Goal: Task Accomplishment & Management: Manage account settings

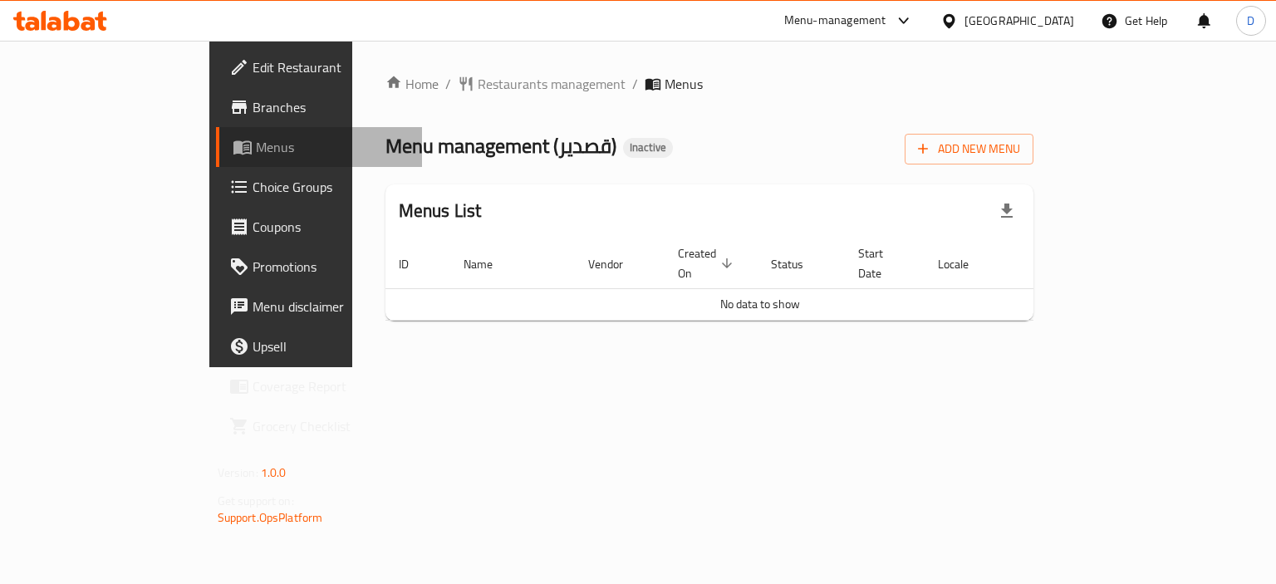
click at [256, 145] on span "Menus" at bounding box center [333, 147] width 154 height 20
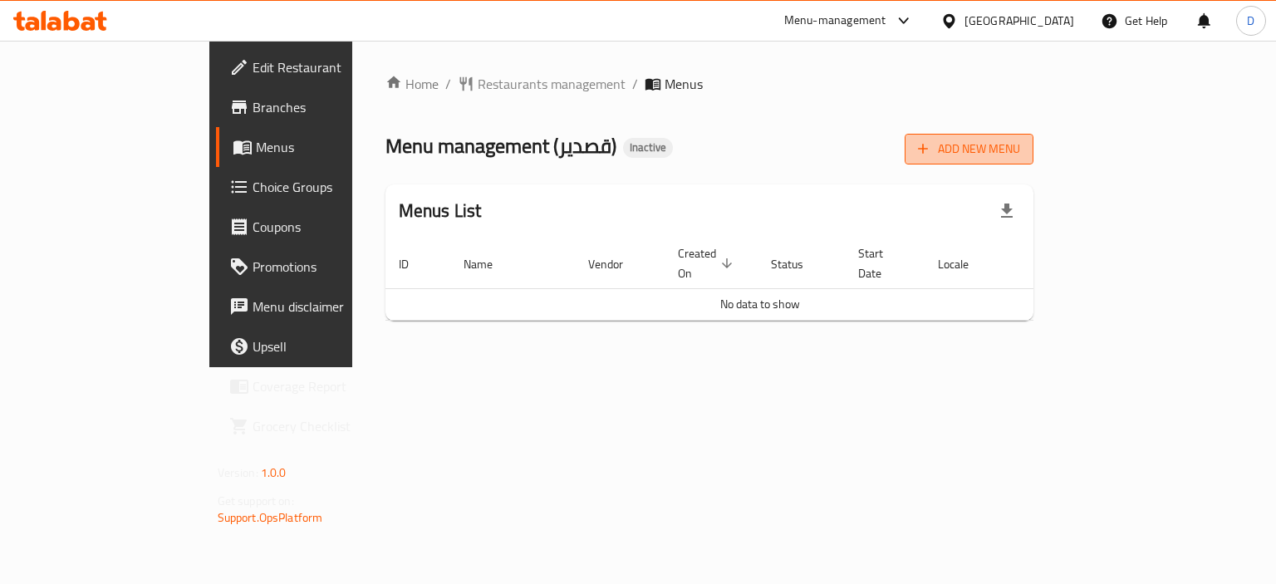
click at [1020, 155] on span "Add New Menu" at bounding box center [969, 149] width 102 height 21
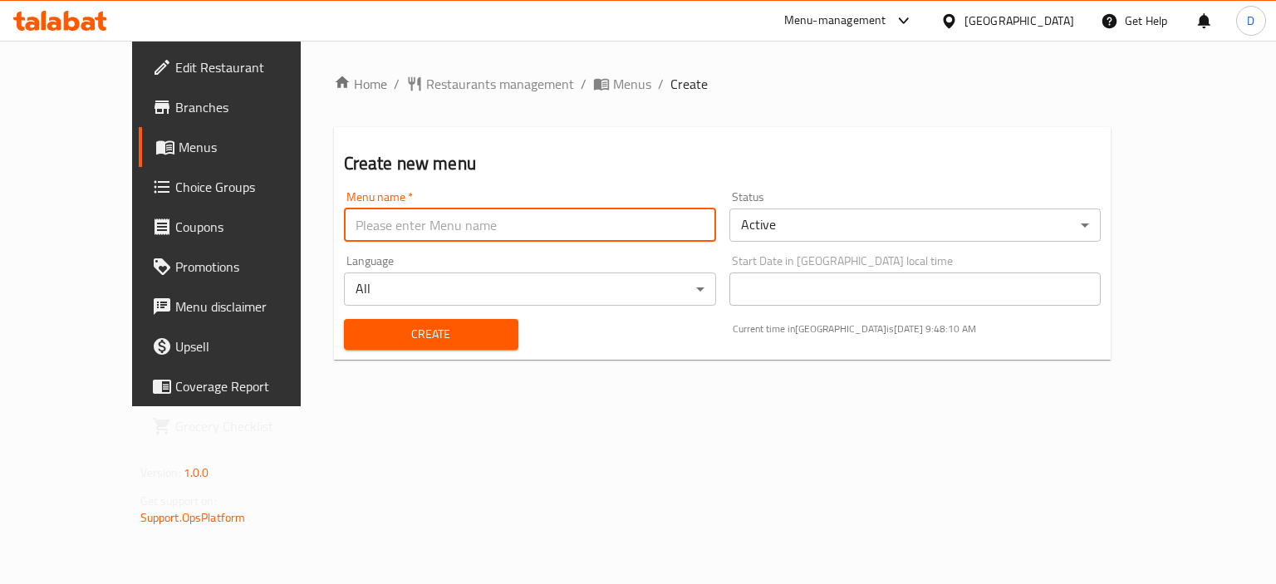
click at [362, 235] on input "text" at bounding box center [530, 224] width 372 height 33
type input "MENU"
click at [358, 326] on span "Create" at bounding box center [431, 334] width 148 height 21
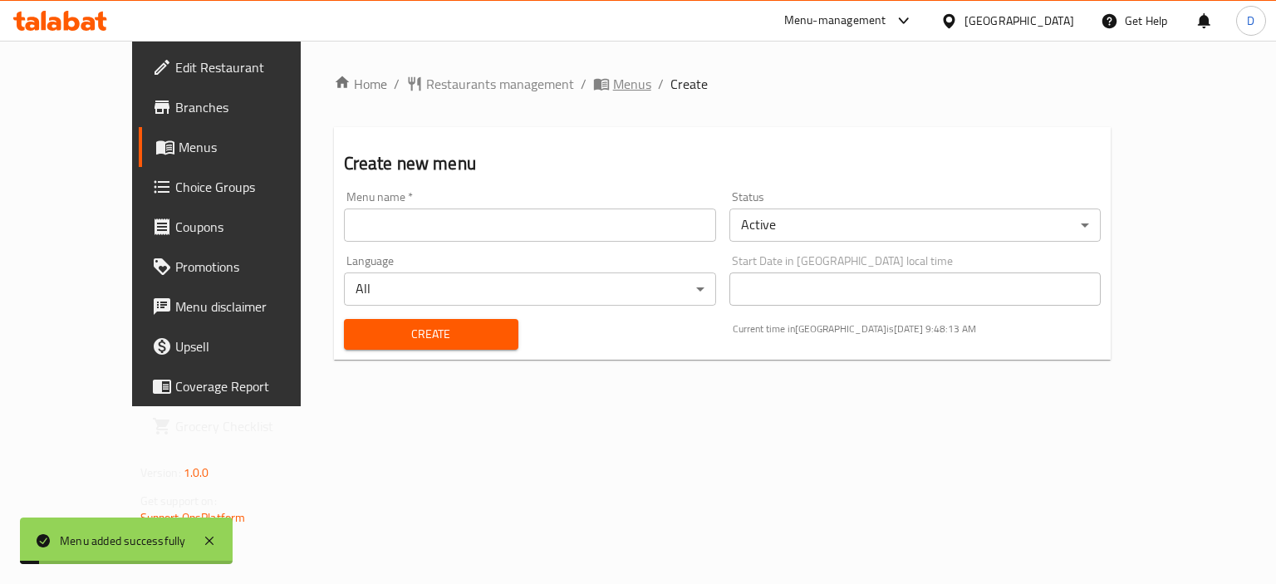
click at [613, 82] on span "Menus" at bounding box center [632, 84] width 38 height 20
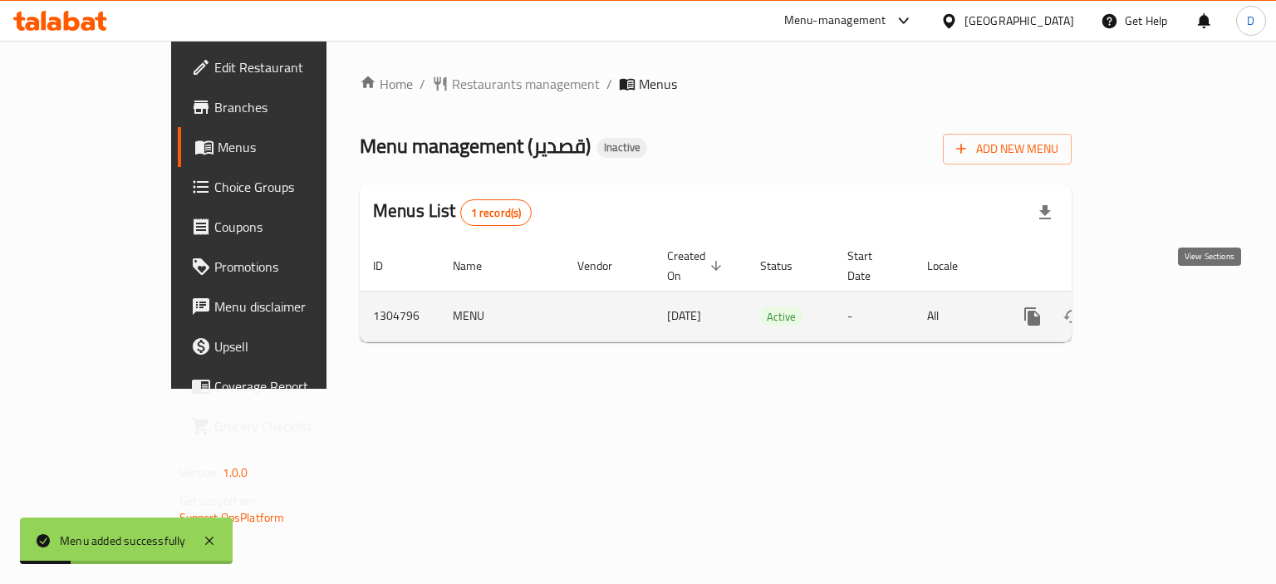
click at [1162, 307] on icon "enhanced table" at bounding box center [1152, 317] width 20 height 20
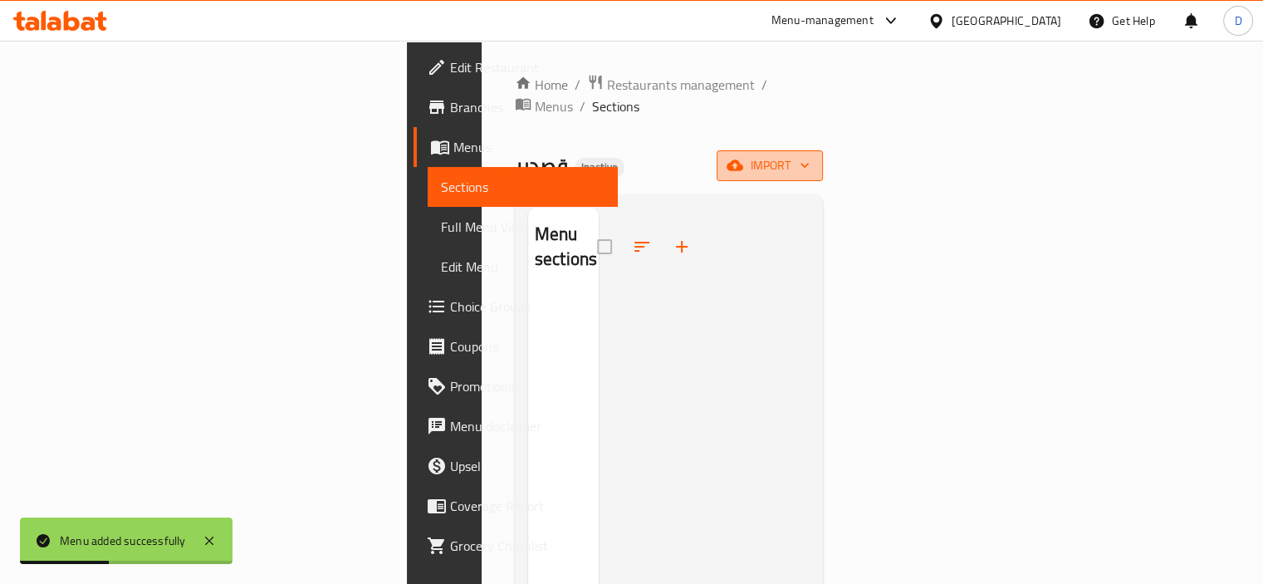
click at [810, 155] on span "import" at bounding box center [770, 165] width 80 height 21
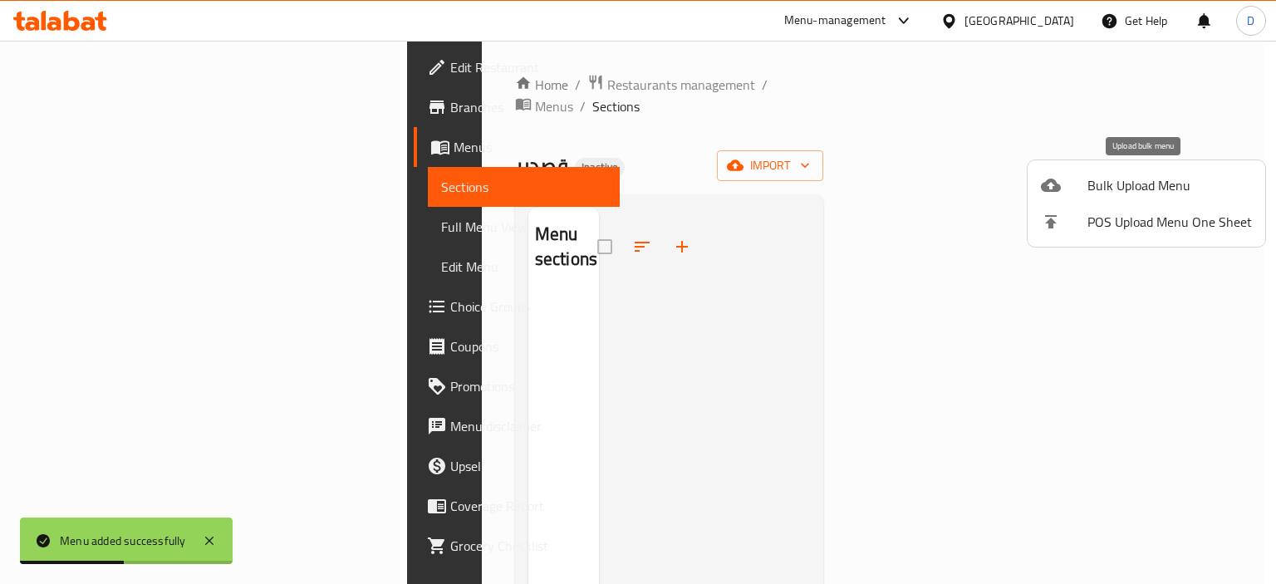
click at [1087, 182] on span "Bulk Upload Menu" at bounding box center [1169, 185] width 164 height 20
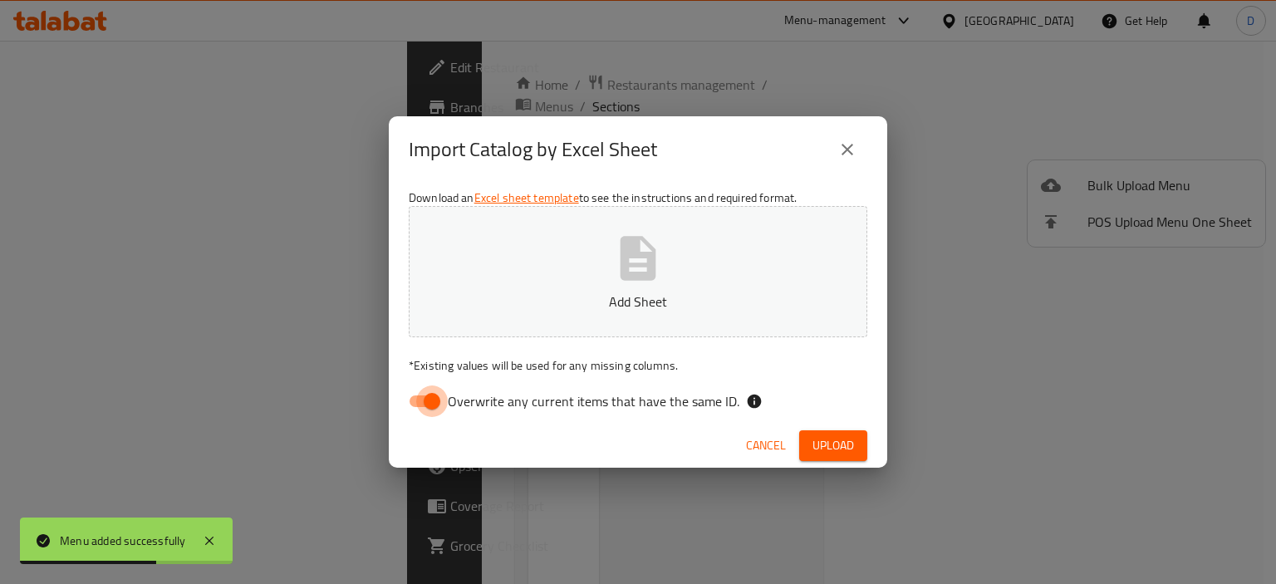
click at [428, 398] on input "Overwrite any current items that have the same ID." at bounding box center [432, 401] width 95 height 32
checkbox input "false"
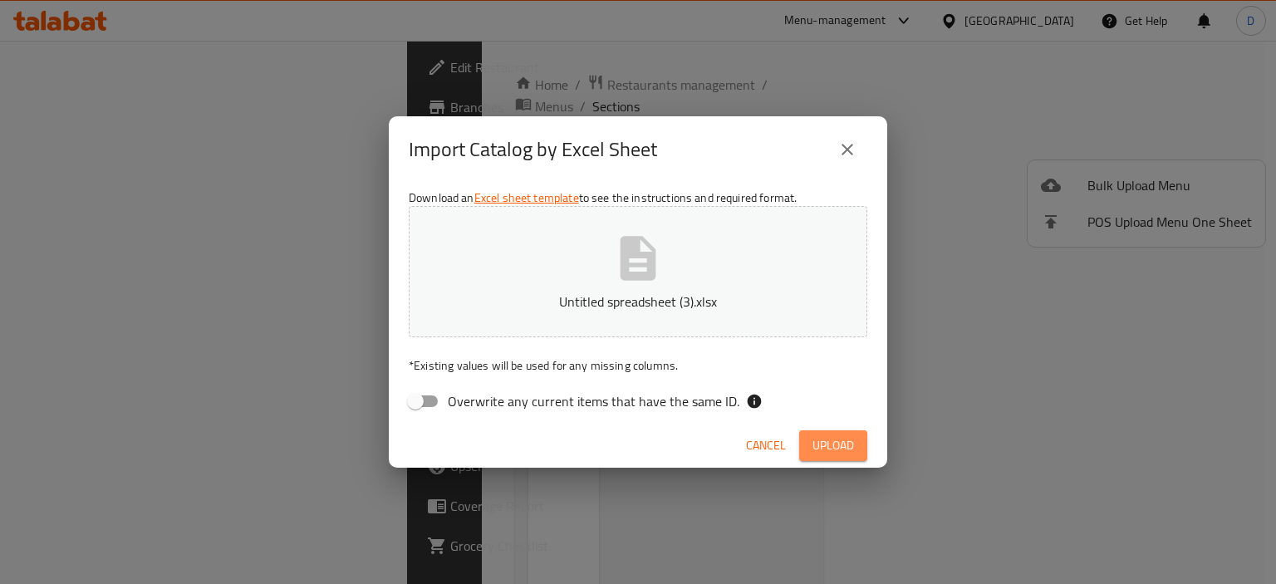
click at [824, 439] on span "Upload" at bounding box center [833, 445] width 42 height 21
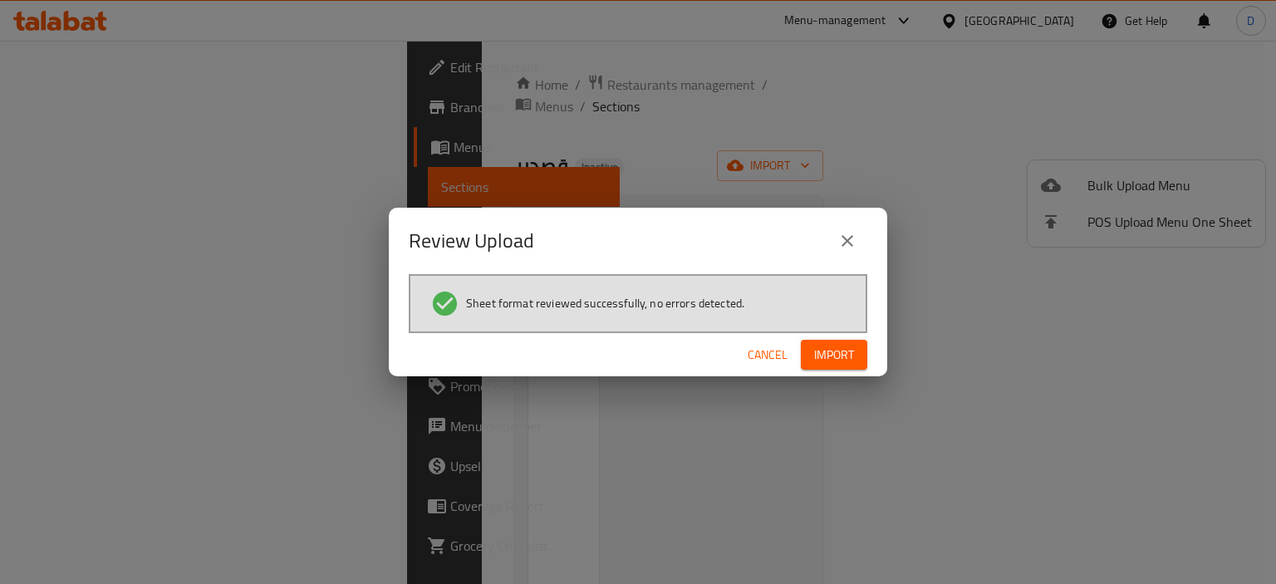
click at [768, 353] on span "Cancel" at bounding box center [768, 355] width 40 height 21
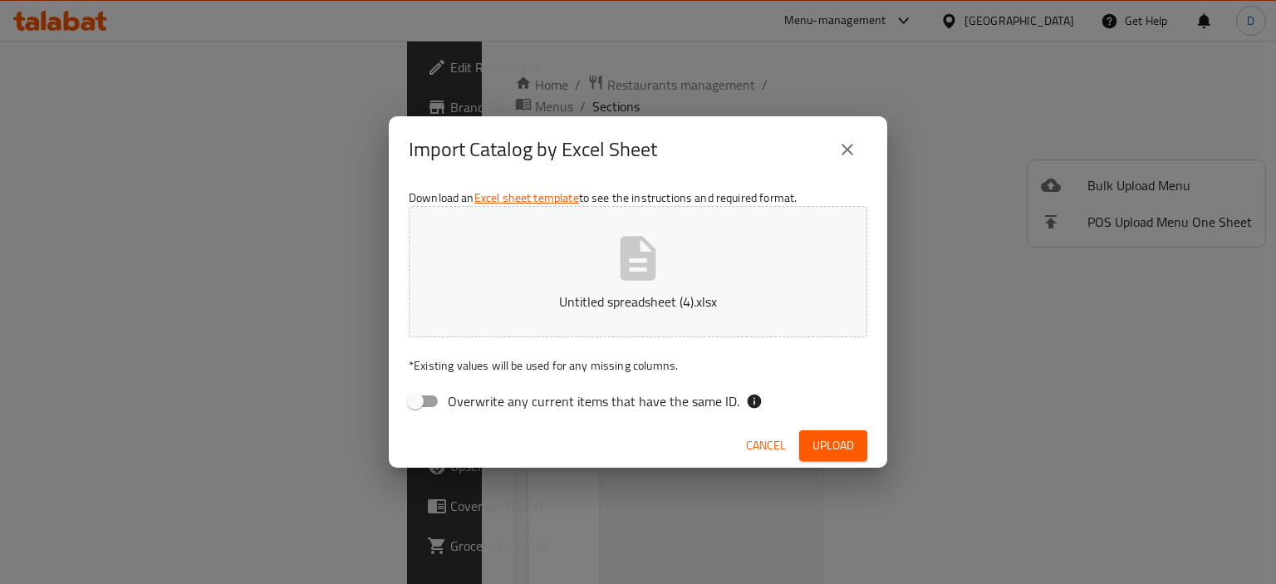
click at [818, 454] on span "Upload" at bounding box center [833, 445] width 42 height 21
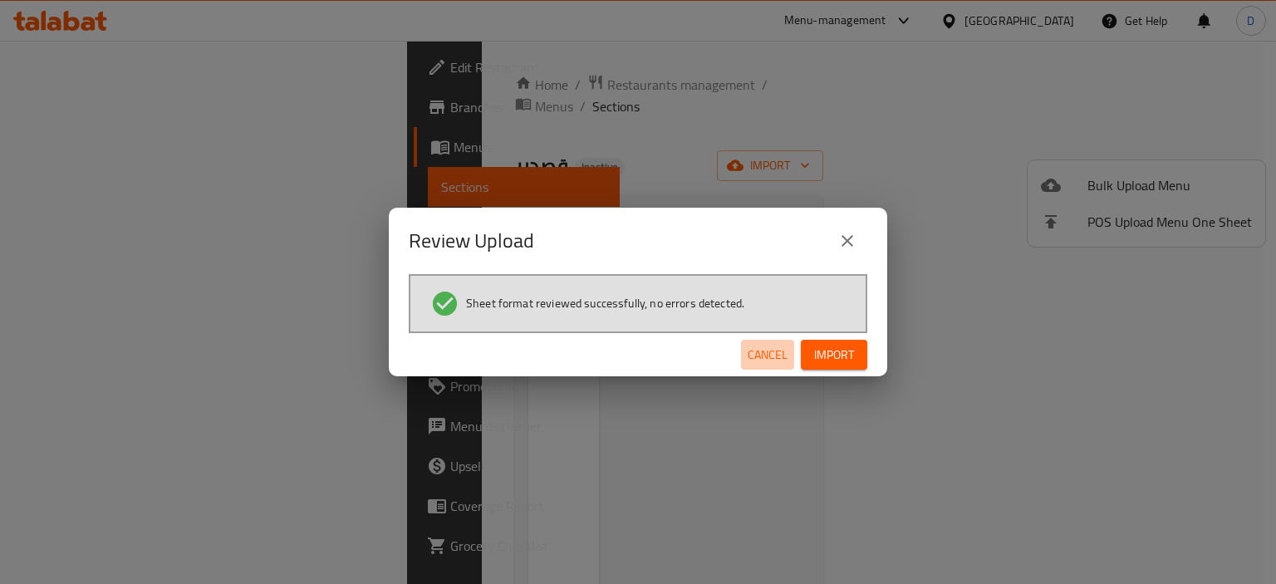
click at [768, 351] on span "Cancel" at bounding box center [768, 355] width 40 height 21
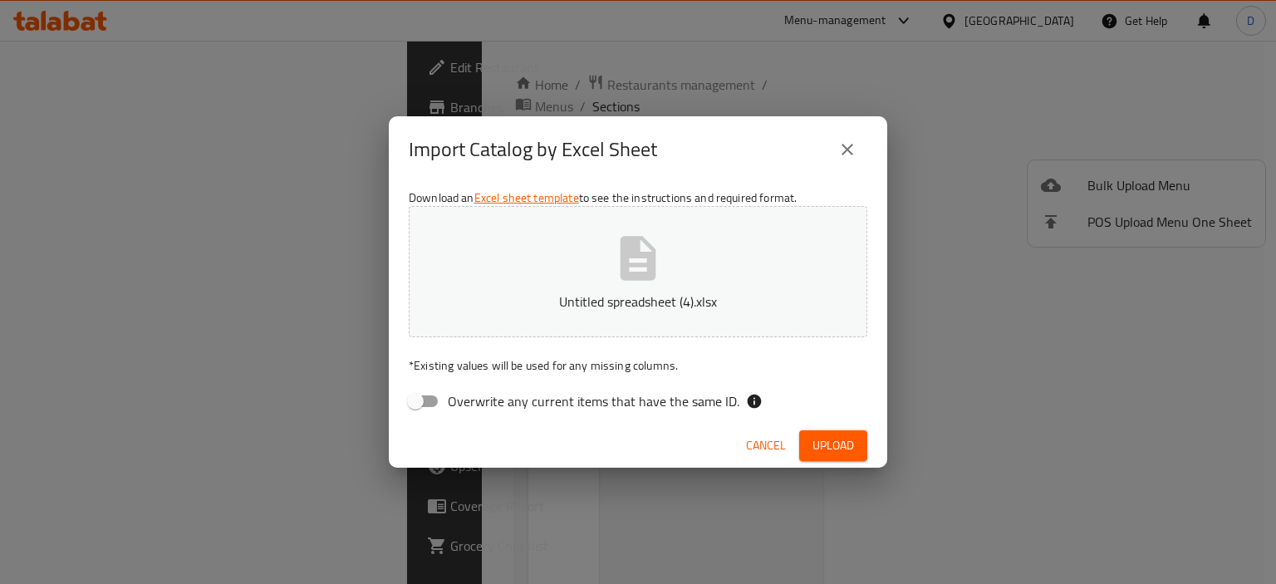
click at [817, 440] on span "Upload" at bounding box center [833, 445] width 42 height 21
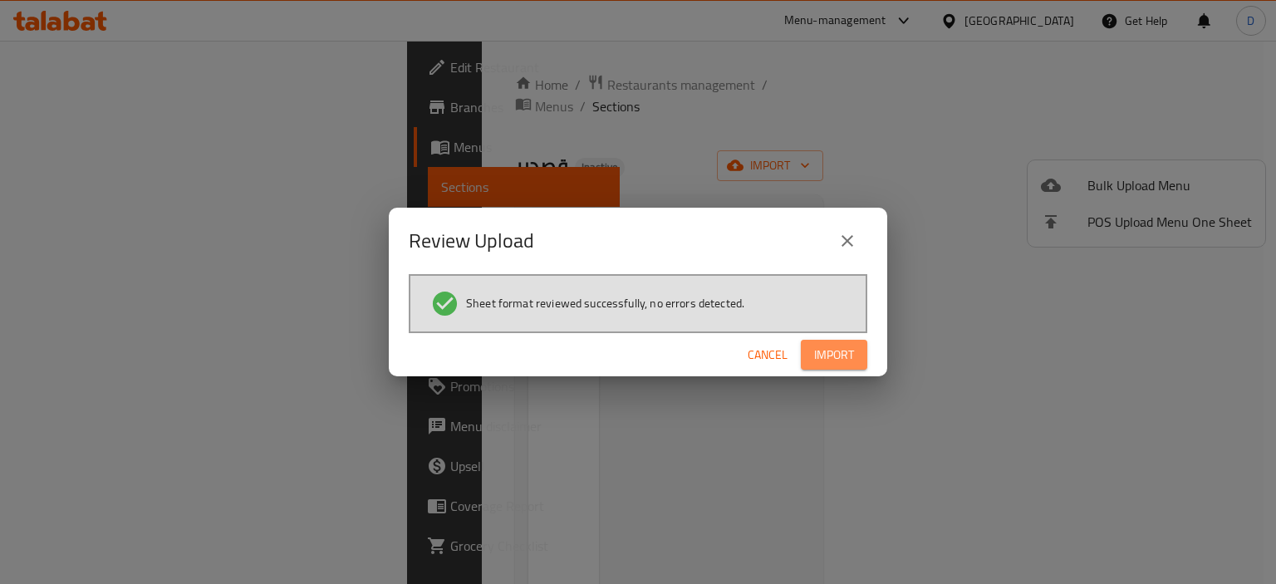
click at [829, 354] on span "Import" at bounding box center [834, 355] width 40 height 21
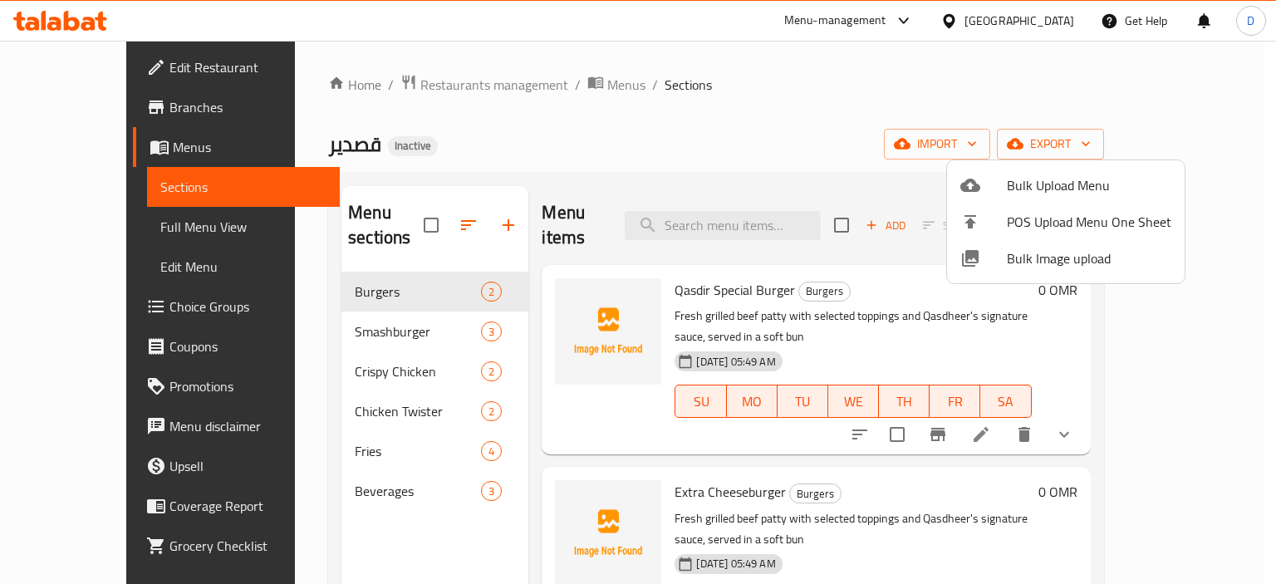
click at [117, 231] on div at bounding box center [638, 292] width 1276 height 584
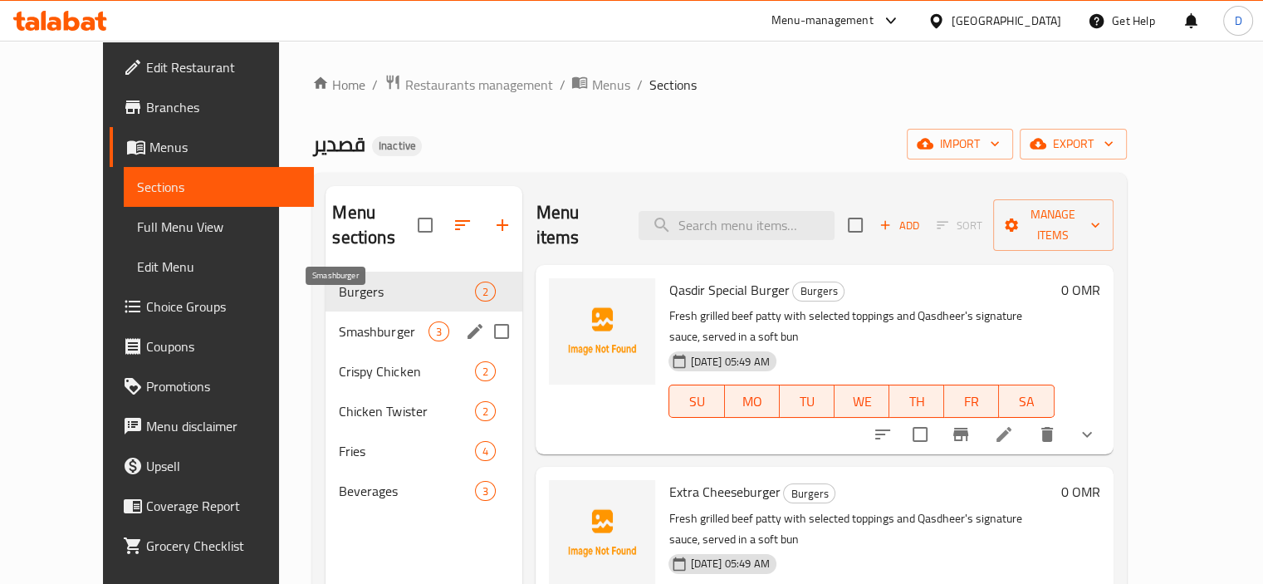
click at [371, 321] on span "Smashburger" at bounding box center [384, 331] width 90 height 20
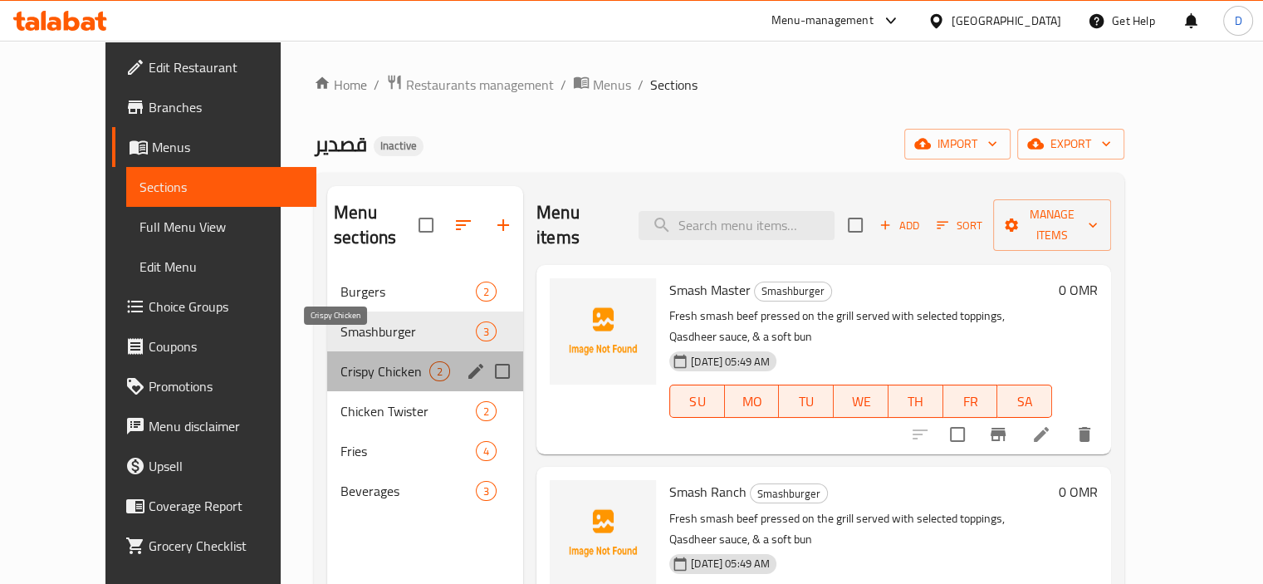
click at [370, 361] on span "Crispy Chicken" at bounding box center [385, 371] width 89 height 20
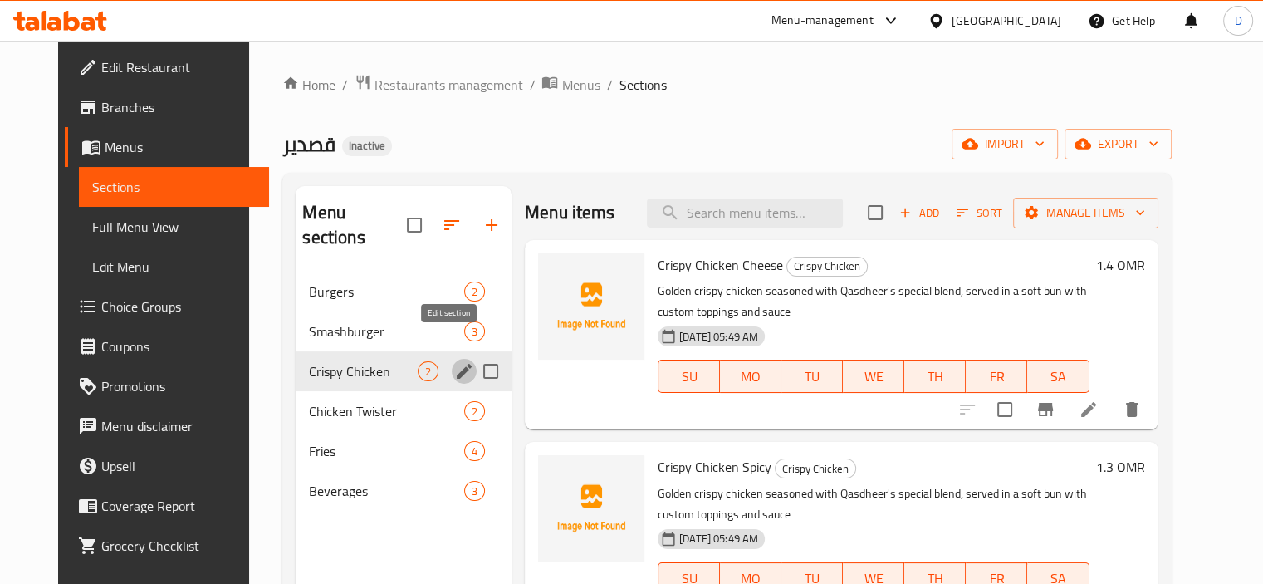
click at [454, 361] on icon "edit" at bounding box center [464, 371] width 20 height 20
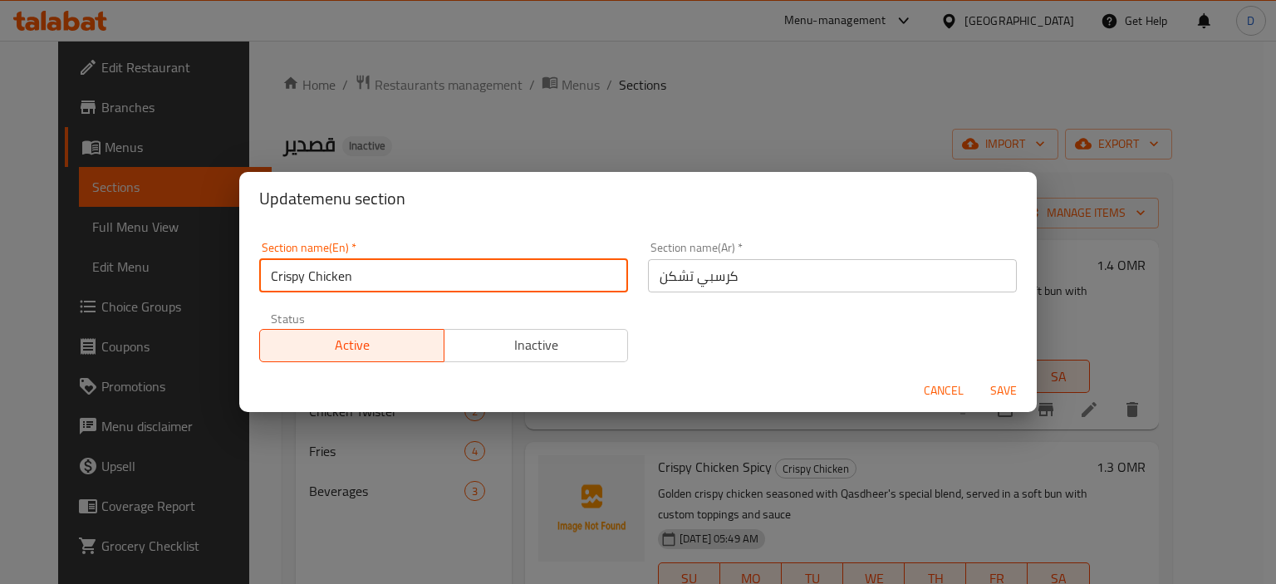
click at [333, 274] on input "Crispy Chicken" at bounding box center [443, 275] width 369 height 33
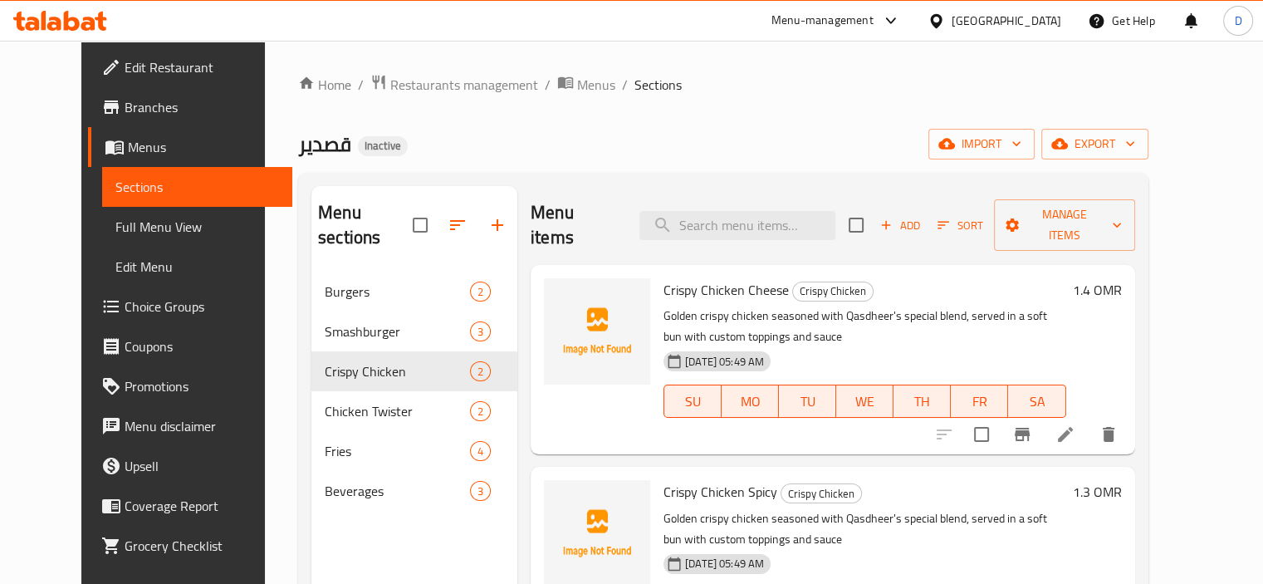
click at [571, 375] on div at bounding box center [597, 360] width 120 height 176
click at [681, 277] on span "Crispy Chicken Cheese" at bounding box center [726, 289] width 125 height 25
copy h6 "Crispy Chicken Cheese"
click at [681, 277] on span "Crispy Chicken Cheese" at bounding box center [726, 289] width 125 height 25
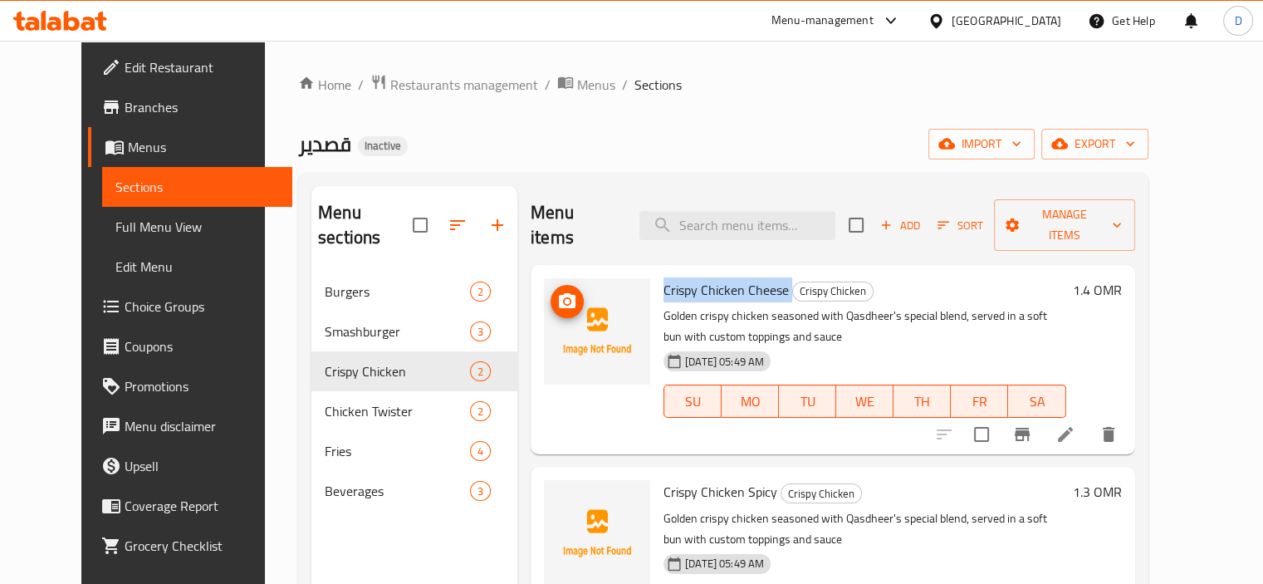
click at [598, 295] on img at bounding box center [597, 331] width 106 height 106
click at [691, 277] on span "Crispy Chicken Cheese" at bounding box center [726, 289] width 125 height 25
click at [692, 479] on span "Crispy Chicken Spicy" at bounding box center [721, 491] width 114 height 25
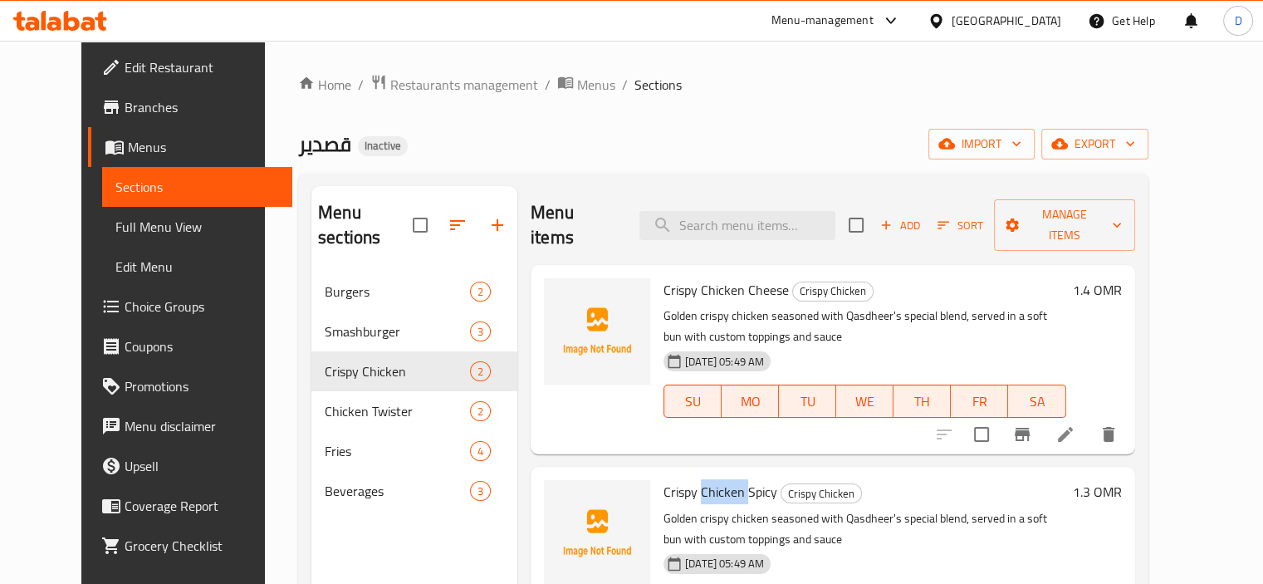
click at [692, 479] on span "Crispy Chicken Spicy" at bounding box center [721, 491] width 114 height 25
copy h6 "Crispy Chicken Spicy"
click at [692, 479] on span "Crispy Chicken Spicy" at bounding box center [721, 491] width 114 height 25
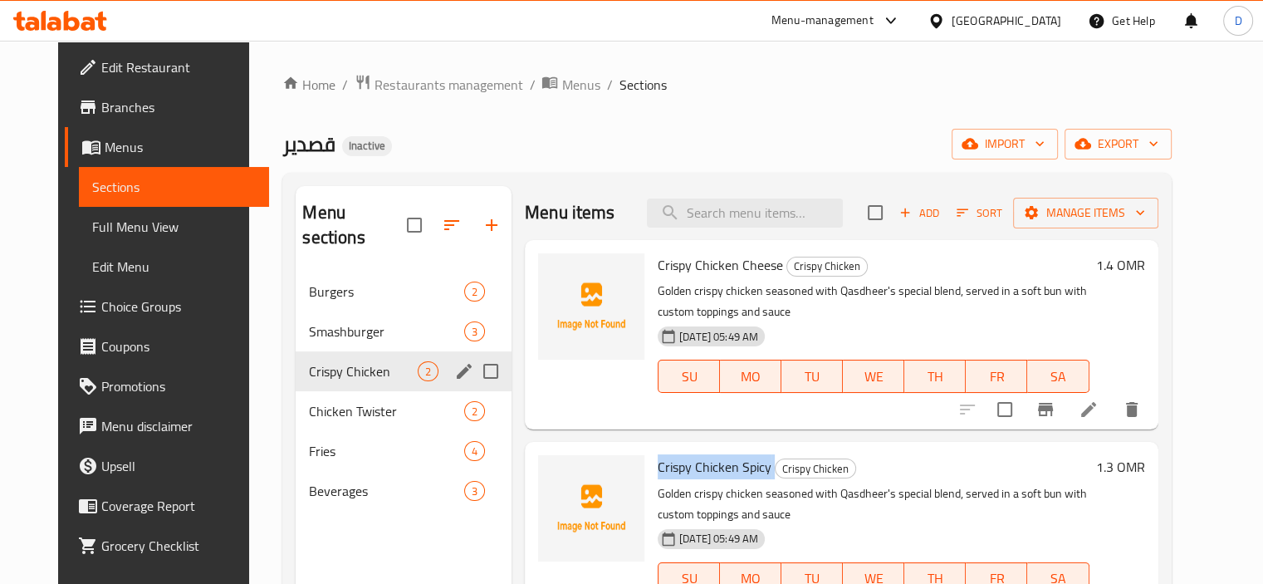
click at [473, 354] on input "Menu sections" at bounding box center [490, 371] width 35 height 35
checkbox input "true"
click at [402, 218] on icon "button" at bounding box center [412, 225] width 20 height 20
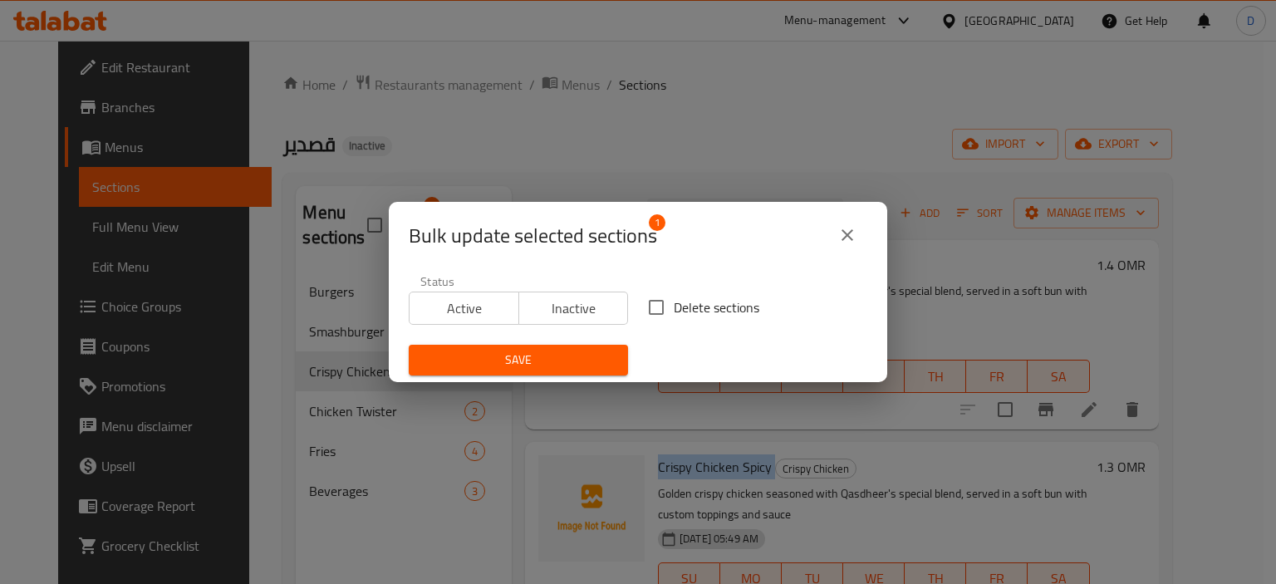
click at [651, 311] on input "Delete sections" at bounding box center [656, 307] width 35 height 35
checkbox input "true"
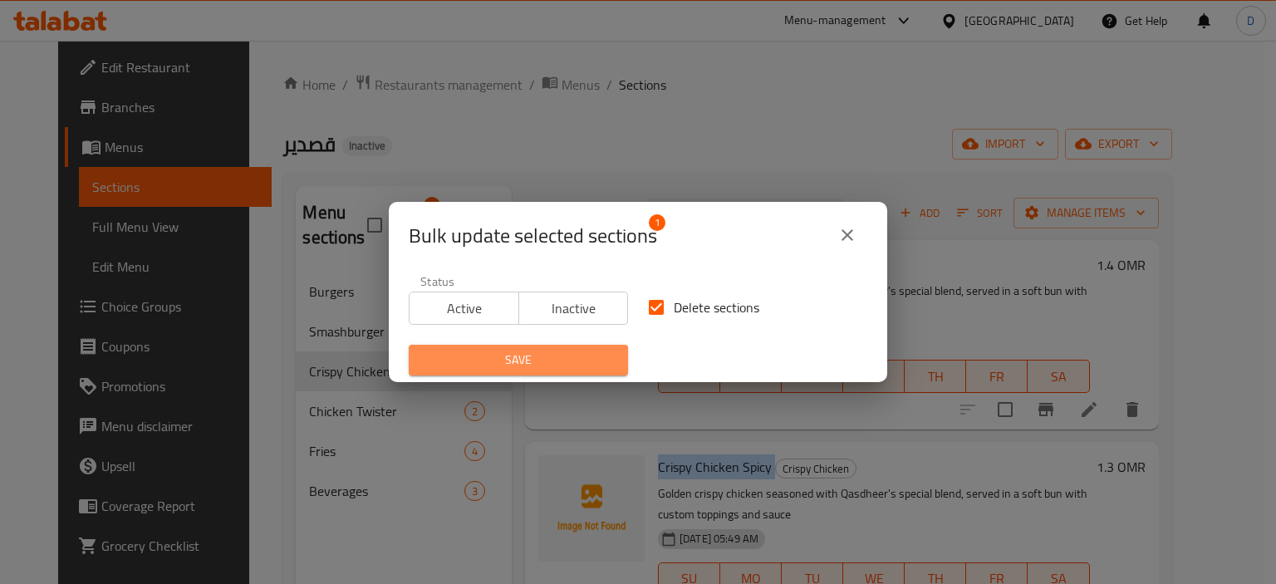
click at [549, 359] on span "Save" at bounding box center [518, 360] width 193 height 21
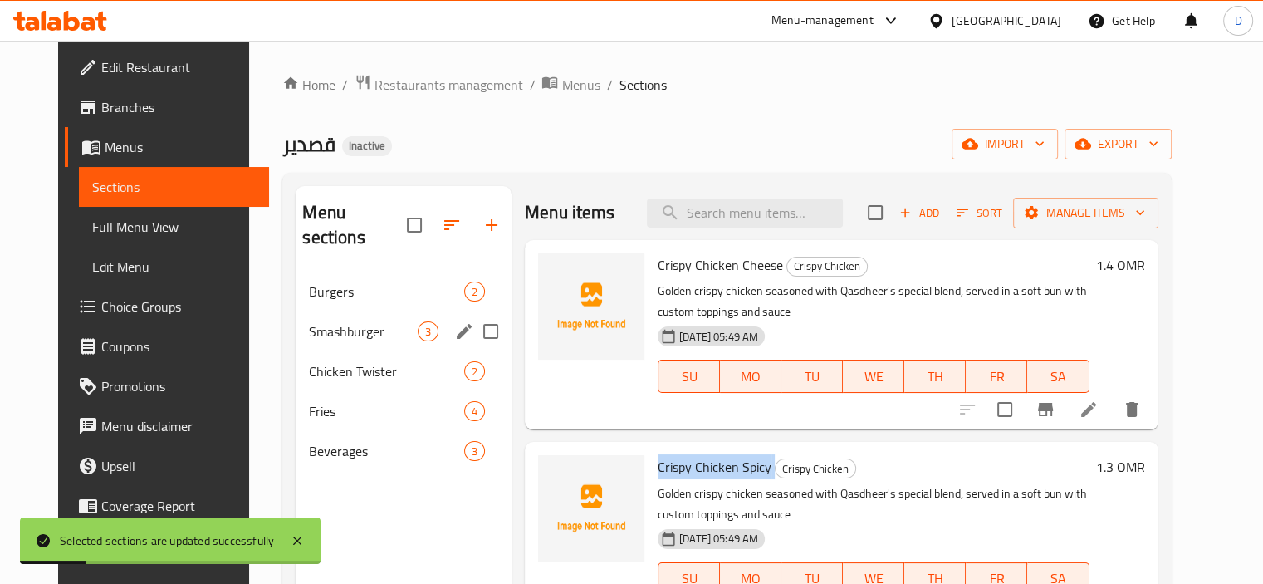
click at [349, 316] on div "Smashburger 3" at bounding box center [404, 331] width 216 height 40
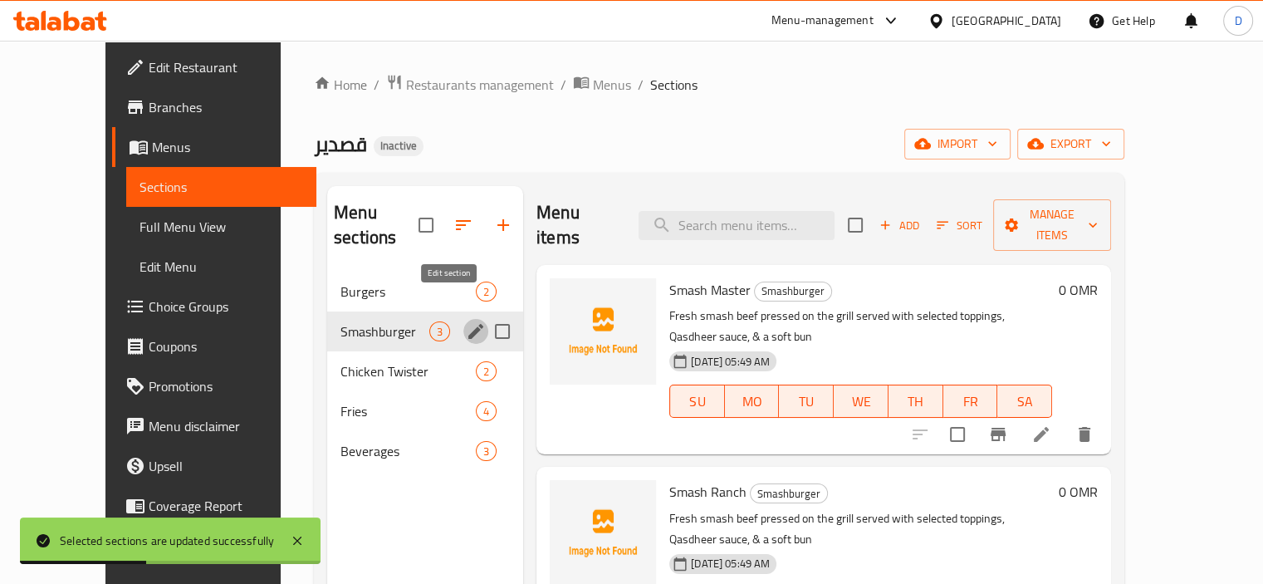
click at [468, 324] on icon "edit" at bounding box center [475, 331] width 15 height 15
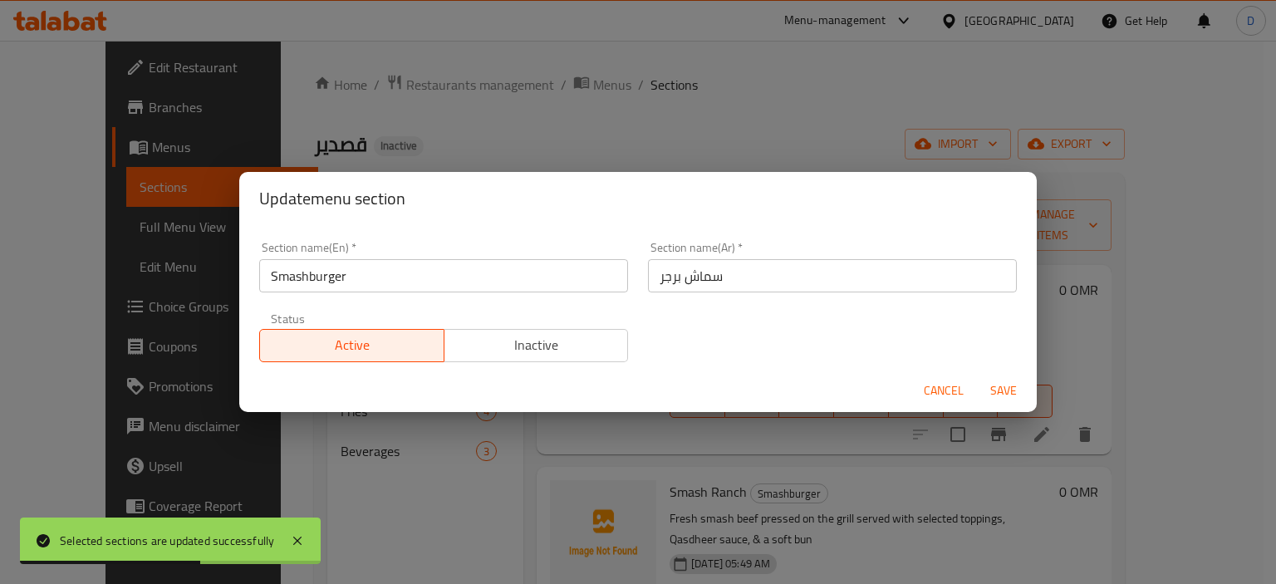
click at [940, 390] on span "Cancel" at bounding box center [944, 390] width 40 height 21
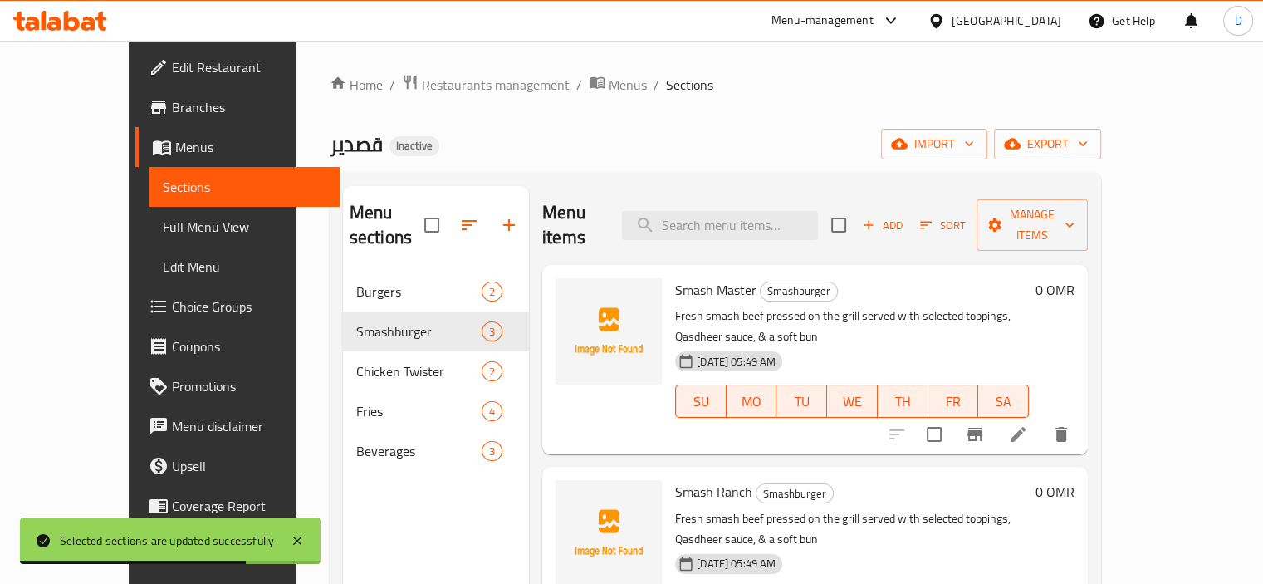
click at [163, 223] on span "Full Menu View" at bounding box center [245, 227] width 164 height 20
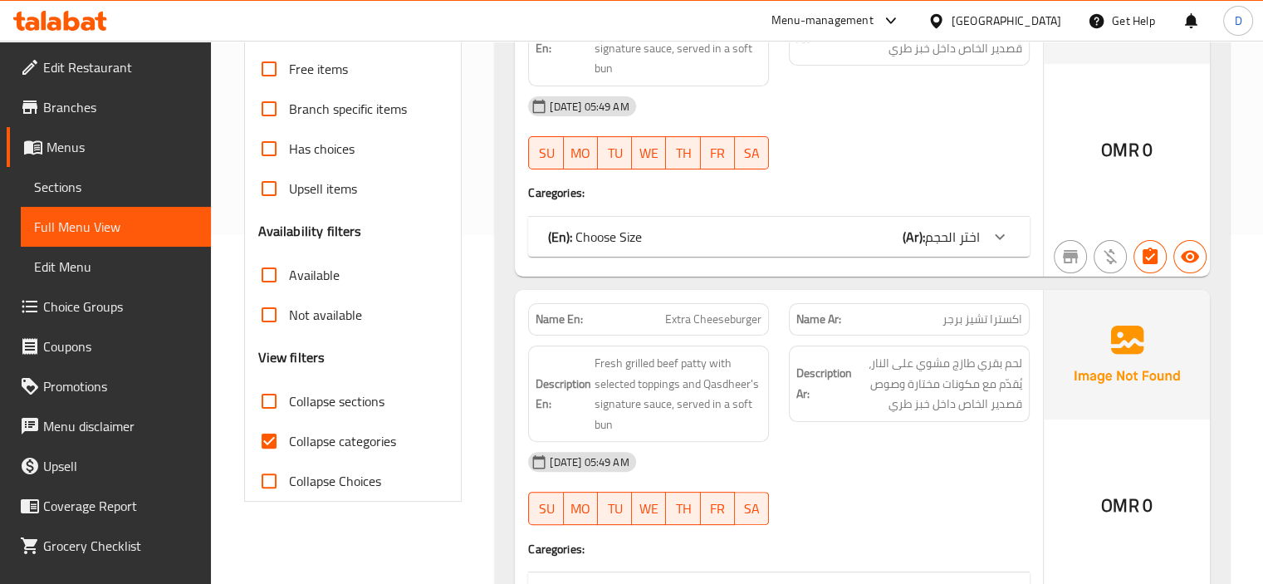
scroll to position [364, 0]
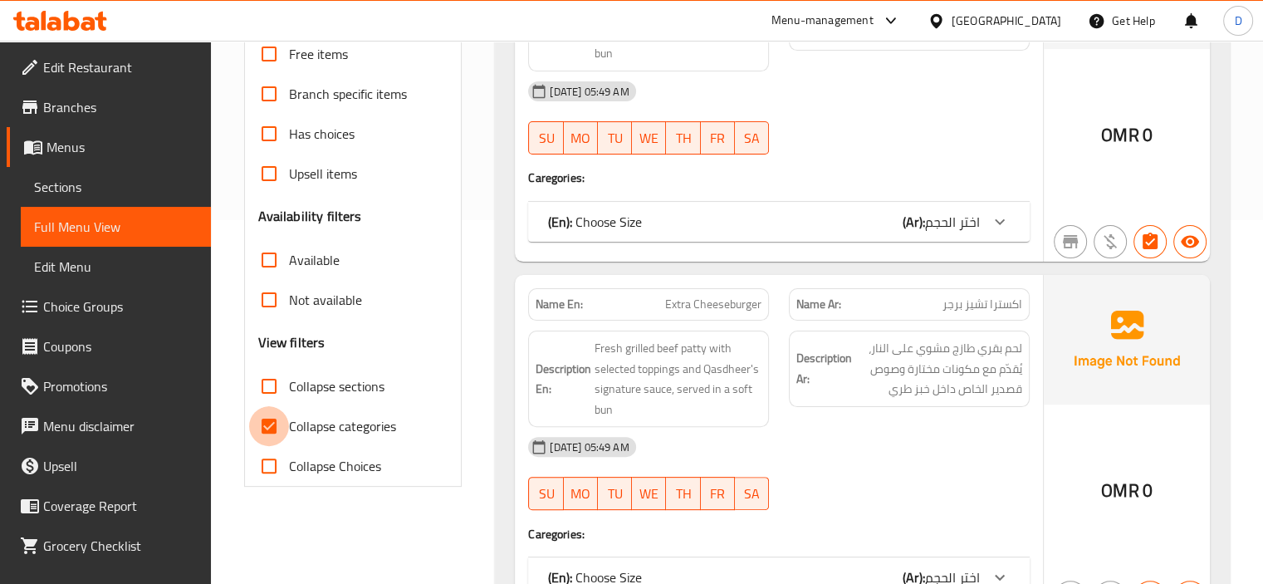
click at [270, 422] on input "Collapse categories" at bounding box center [269, 426] width 40 height 40
checkbox input "false"
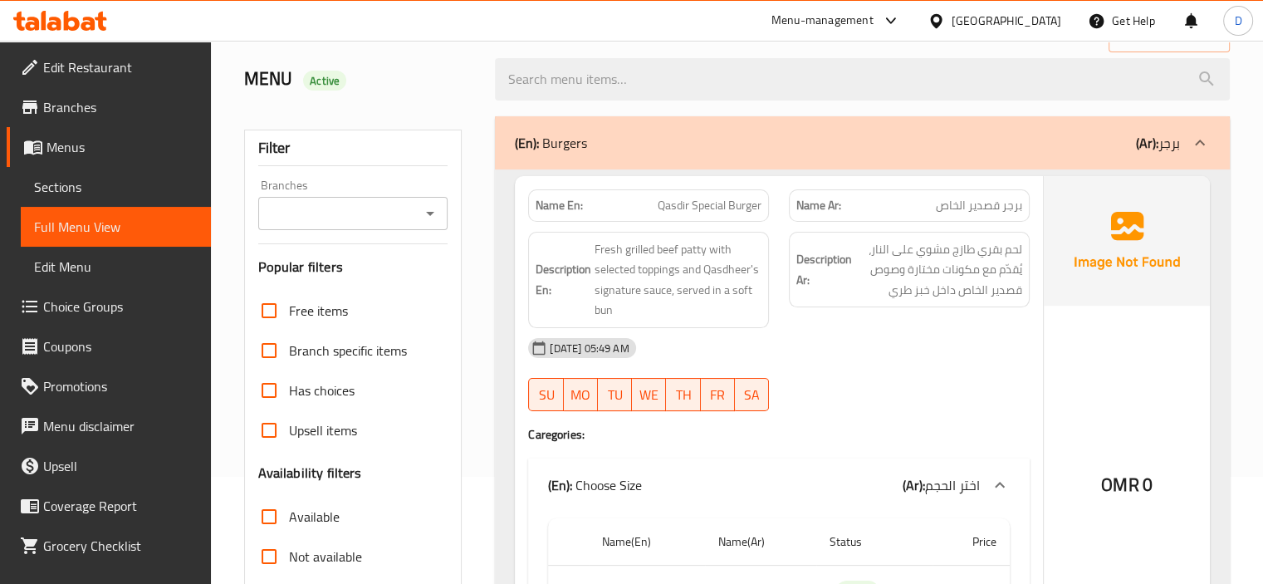
scroll to position [110, 0]
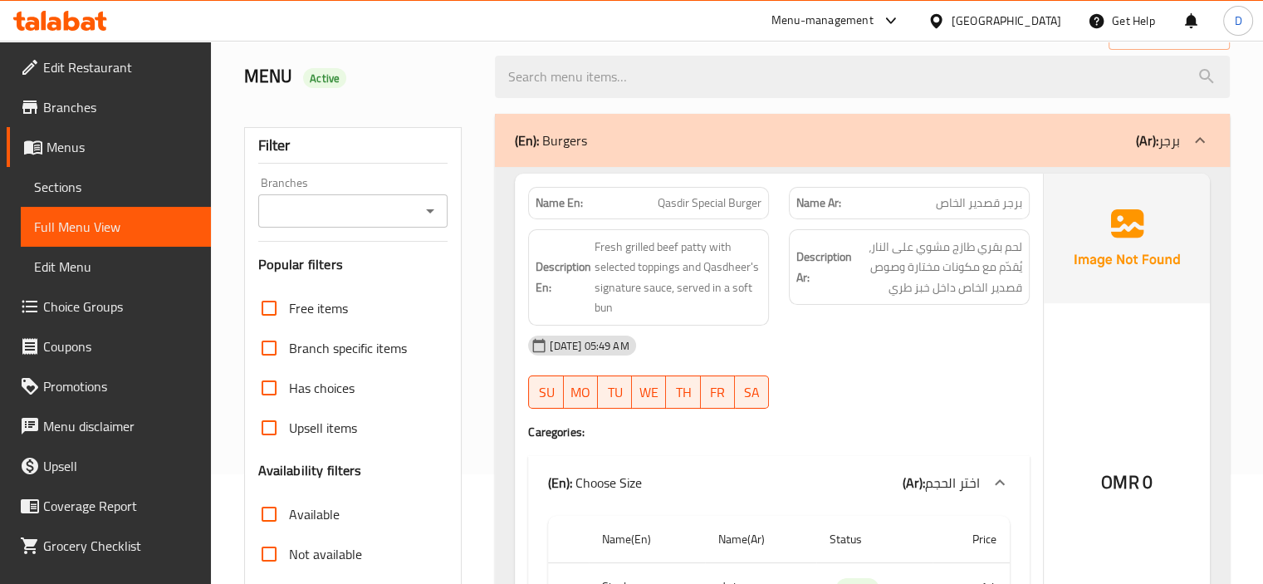
click at [64, 190] on span "Sections" at bounding box center [116, 187] width 164 height 20
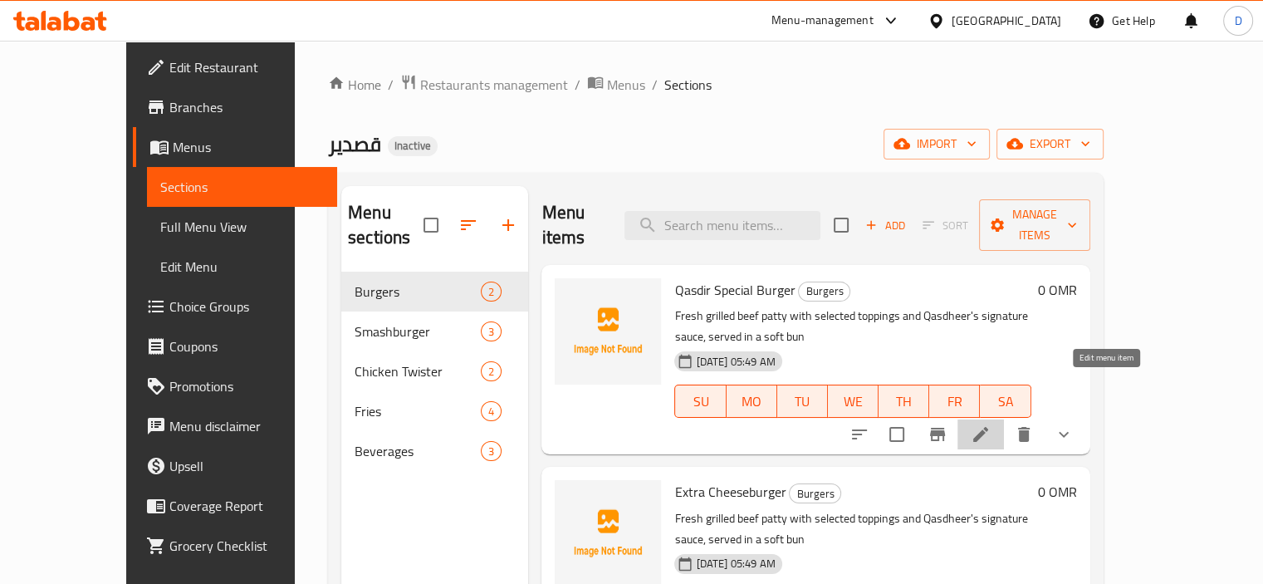
click at [988, 427] on icon at bounding box center [981, 434] width 15 height 15
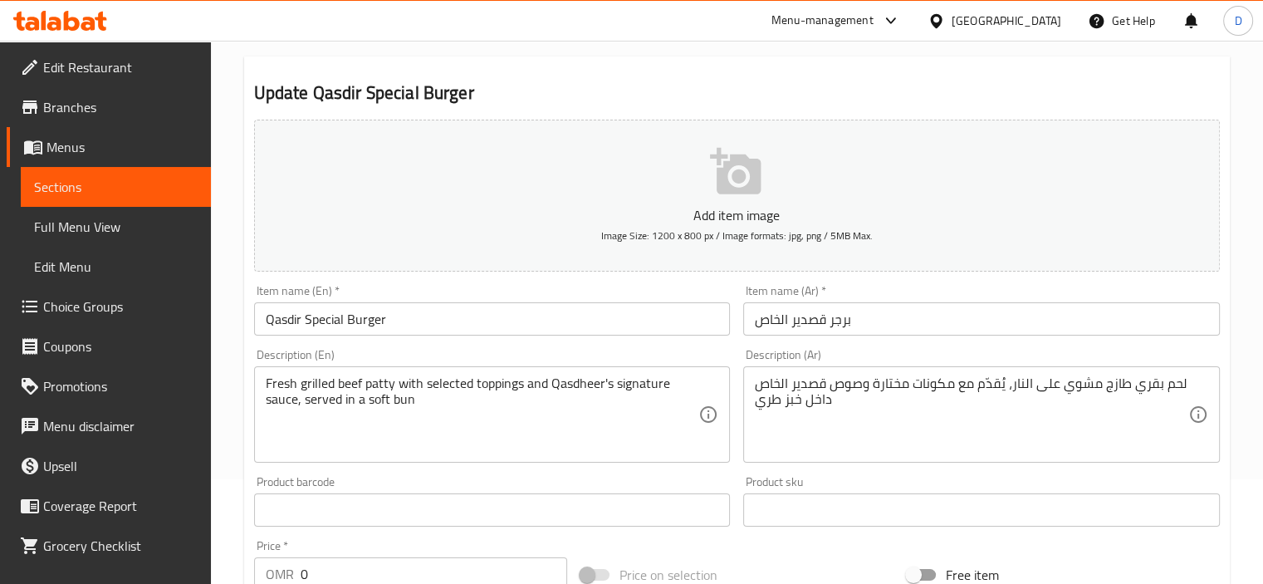
scroll to position [111, 0]
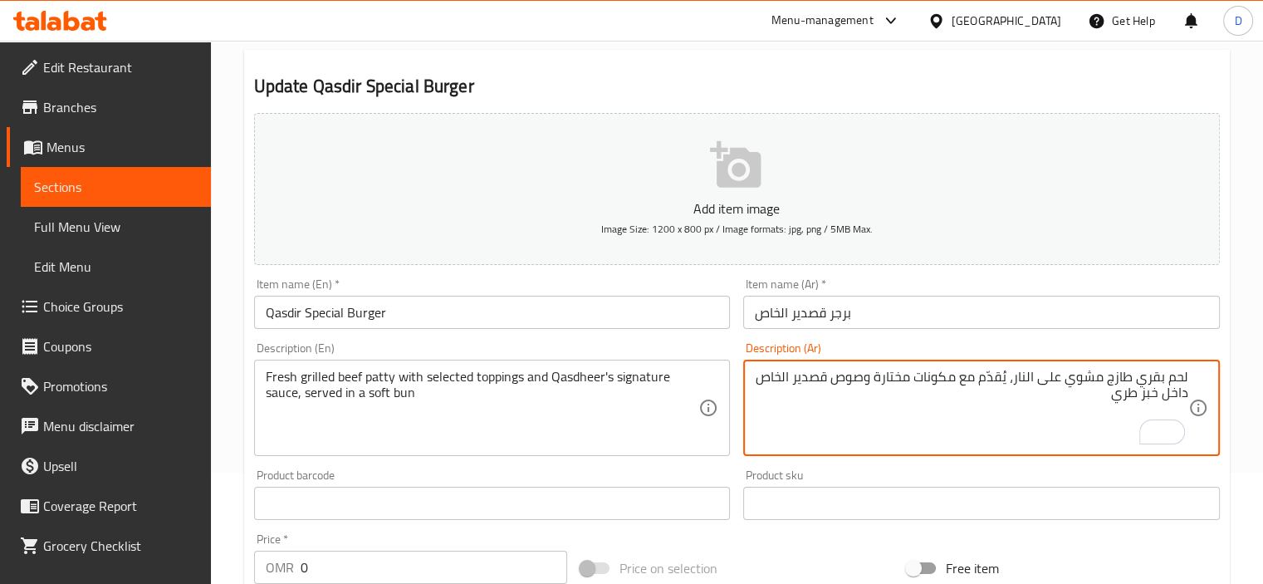
click at [1150, 395] on textarea "لحم بقري طازج مشوي على النار، يُقدّم مع مكونات مختارة وصوص قصدير الخاص داخل خبز…" at bounding box center [972, 408] width 434 height 79
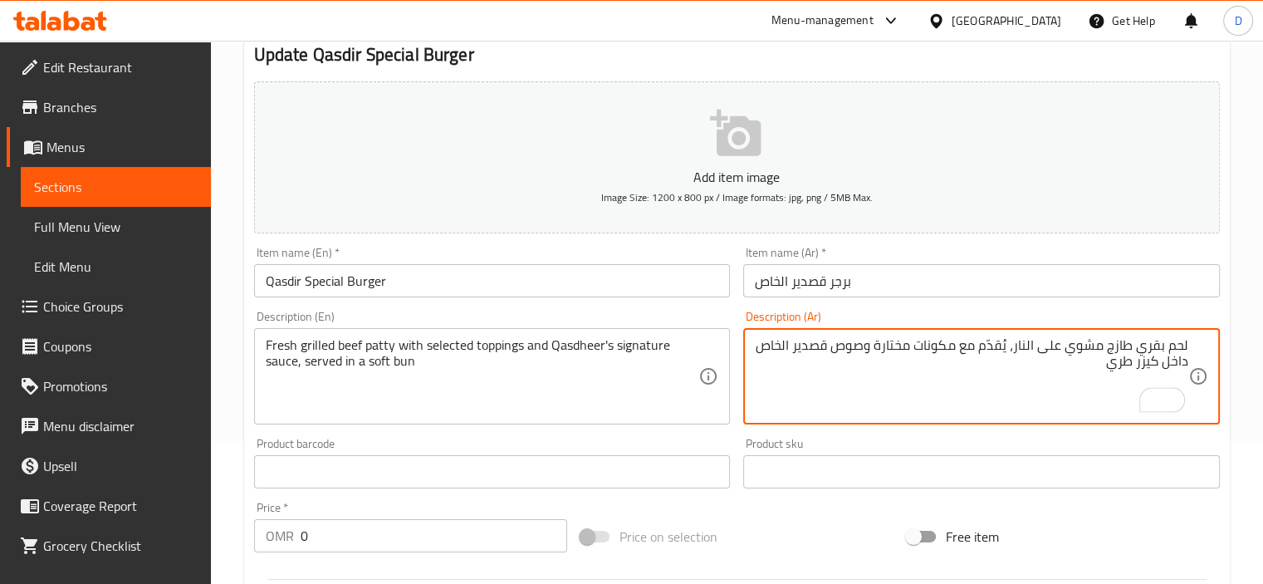
scroll to position [155, 0]
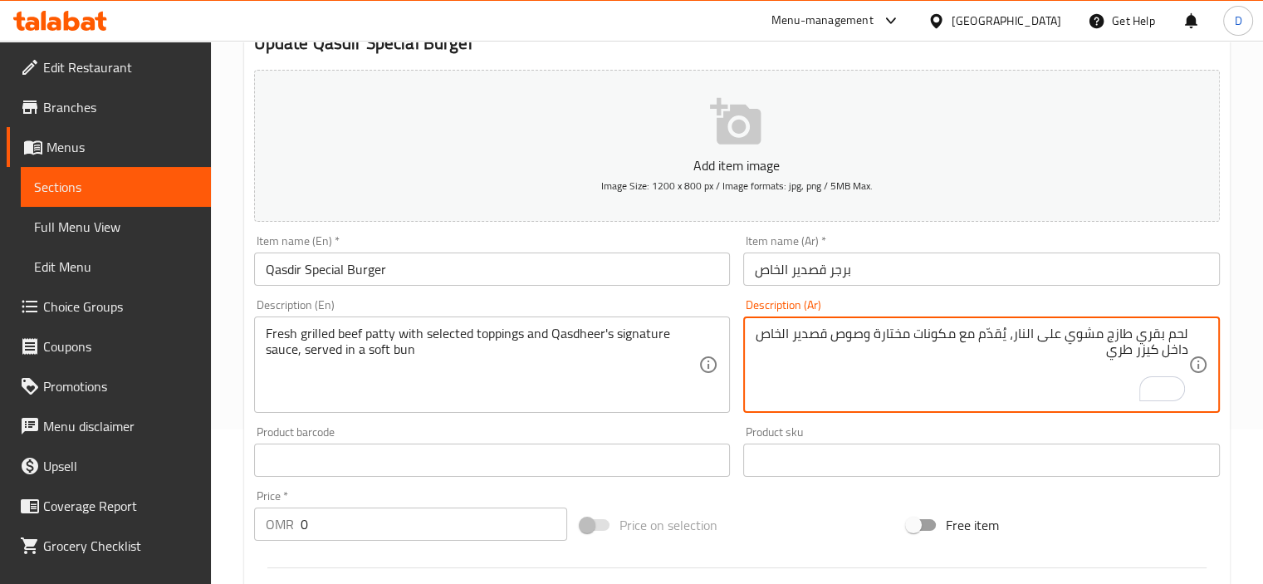
click at [788, 336] on textarea "لحم بقري طازج مشوي على النار، يُقدّم مع مكونات مختارة وصوص قصدير الخاص داخل كيز…" at bounding box center [972, 365] width 434 height 79
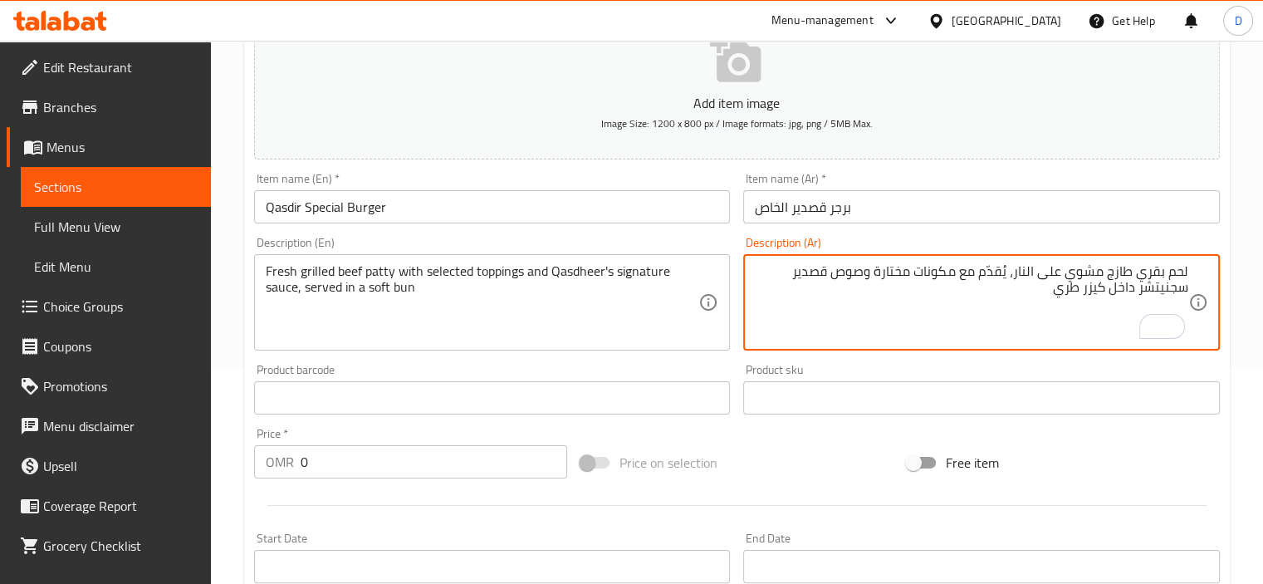
scroll to position [220, 0]
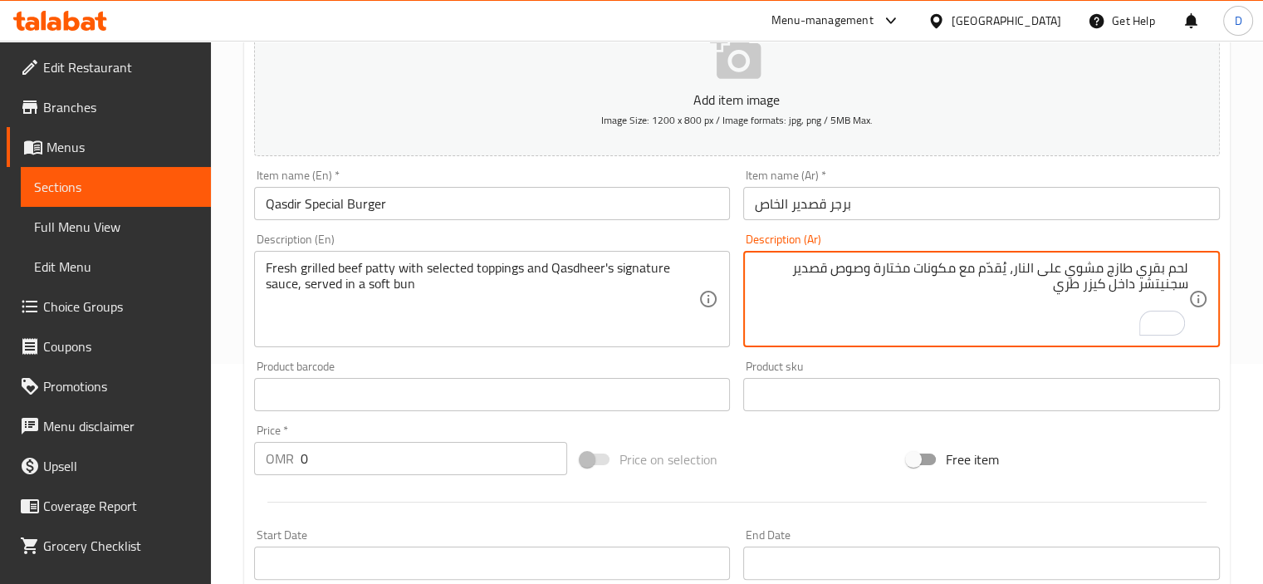
click at [1037, 291] on textarea "لحم بقري طازج مشوي على النار، يُقدّم مع مكونات مختارة وصوص قصدير سجنيتشر داخل ك…" at bounding box center [972, 299] width 434 height 79
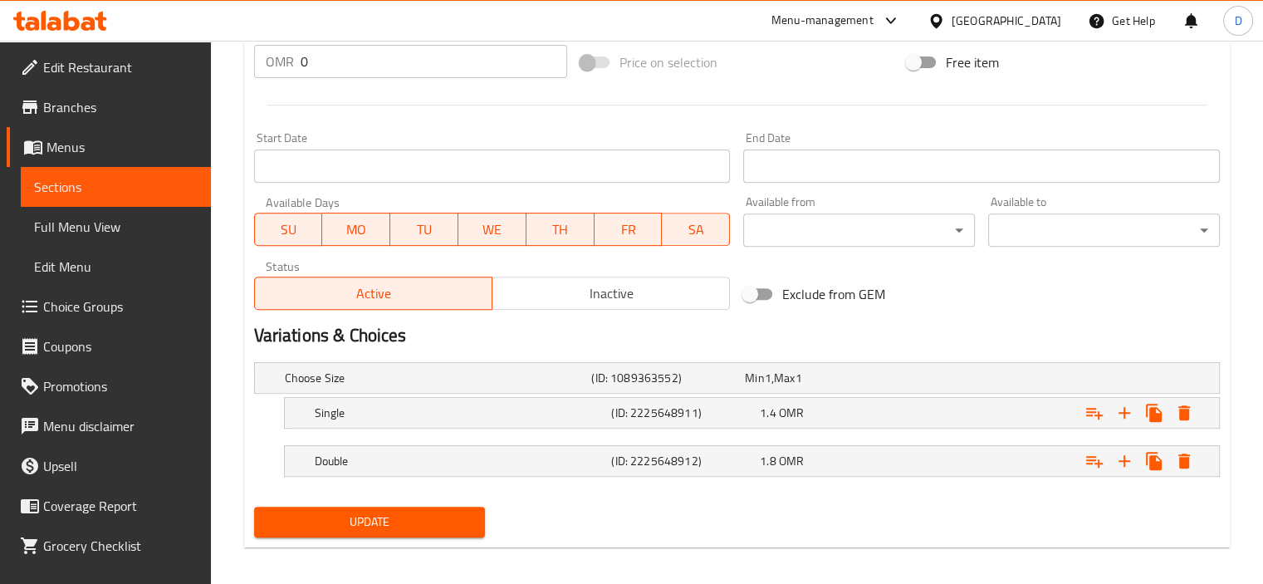
scroll to position [625, 0]
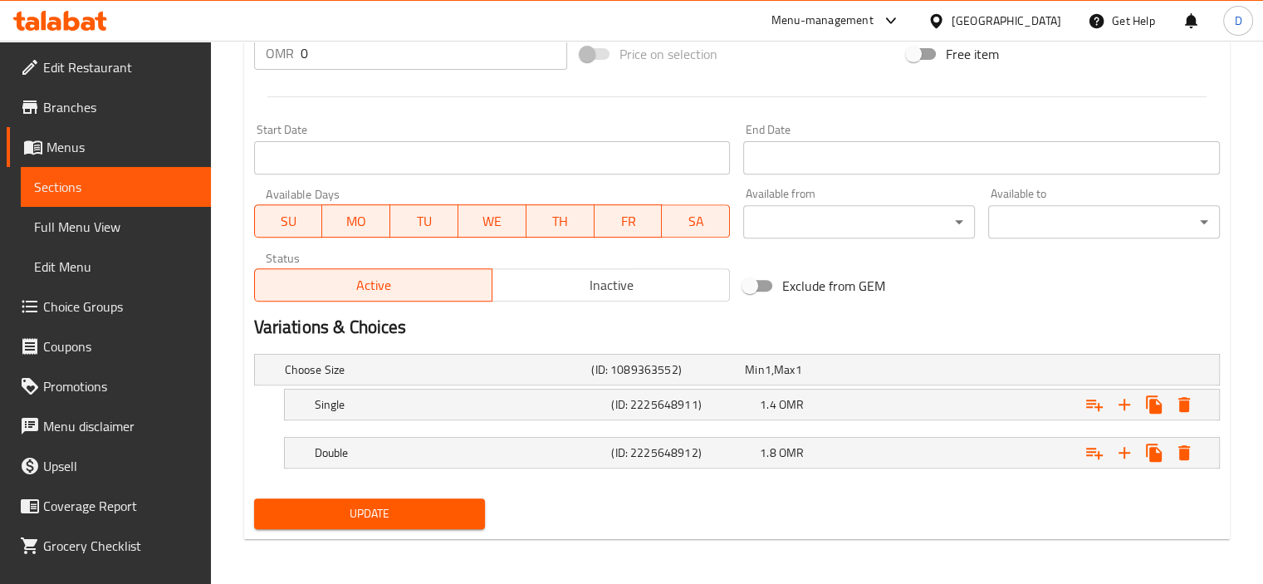
type textarea "لحم بقري طازج مشوي على النار، يُقدّم مع مكونات مختارة وصوص قصدير سجنيتشر داخل ك…"
click at [397, 510] on span "Update" at bounding box center [369, 513] width 205 height 21
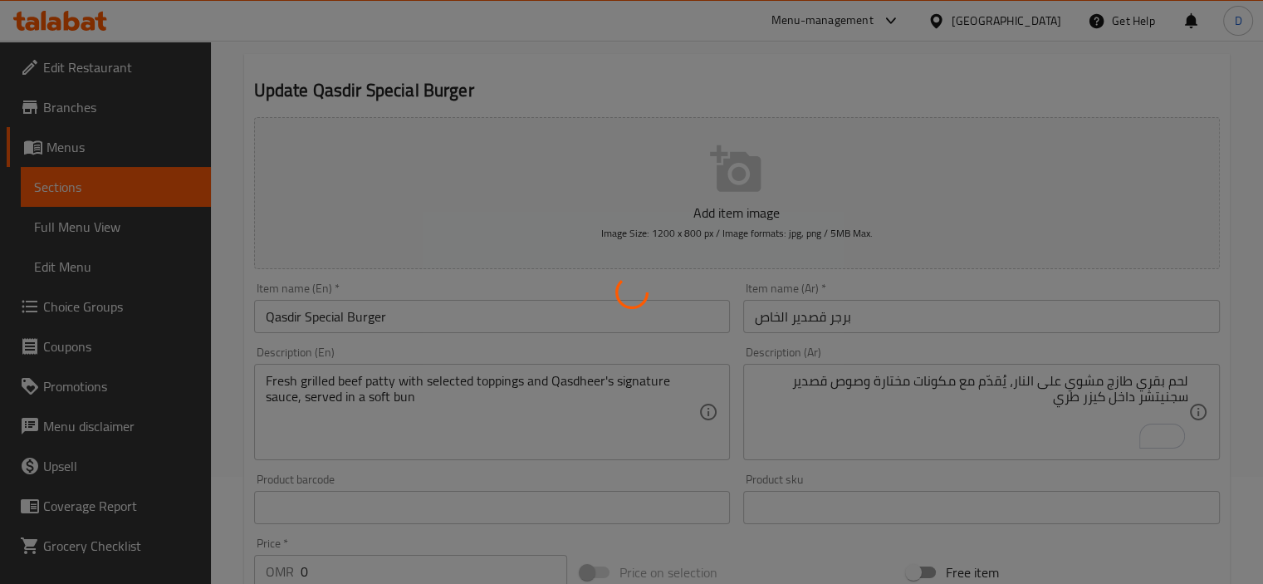
scroll to position [105, 0]
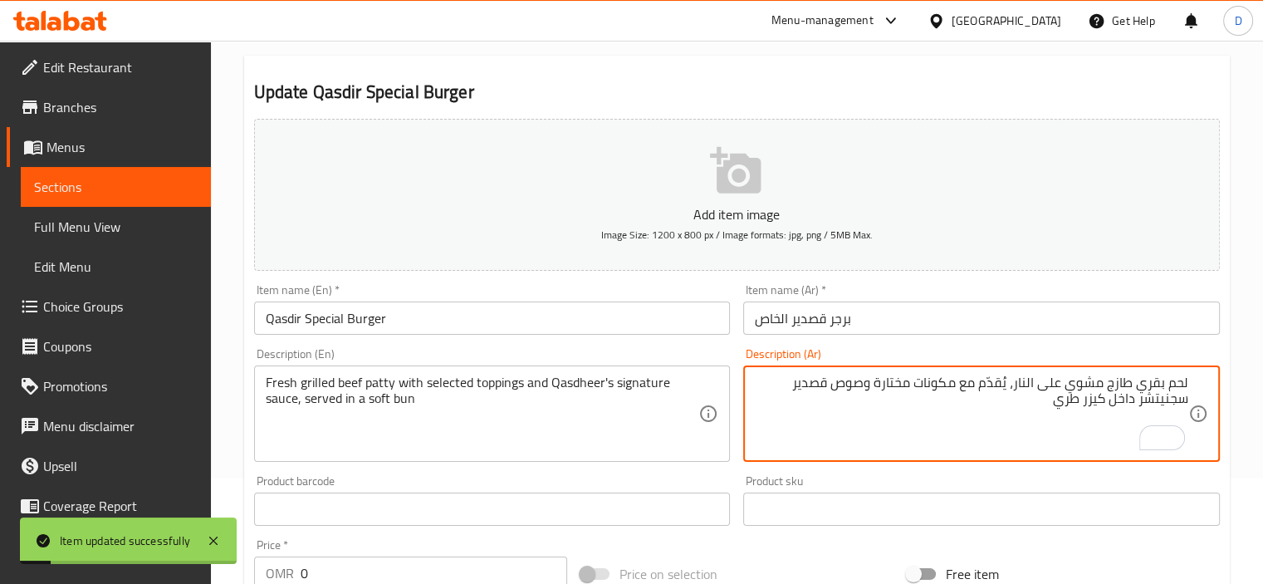
click at [1080, 395] on textarea "لحم بقري طازج مشوي على النار، يُقدّم مع مكونات مختارة وصوص قصدير سجنيتشر داخل ك…" at bounding box center [972, 414] width 434 height 79
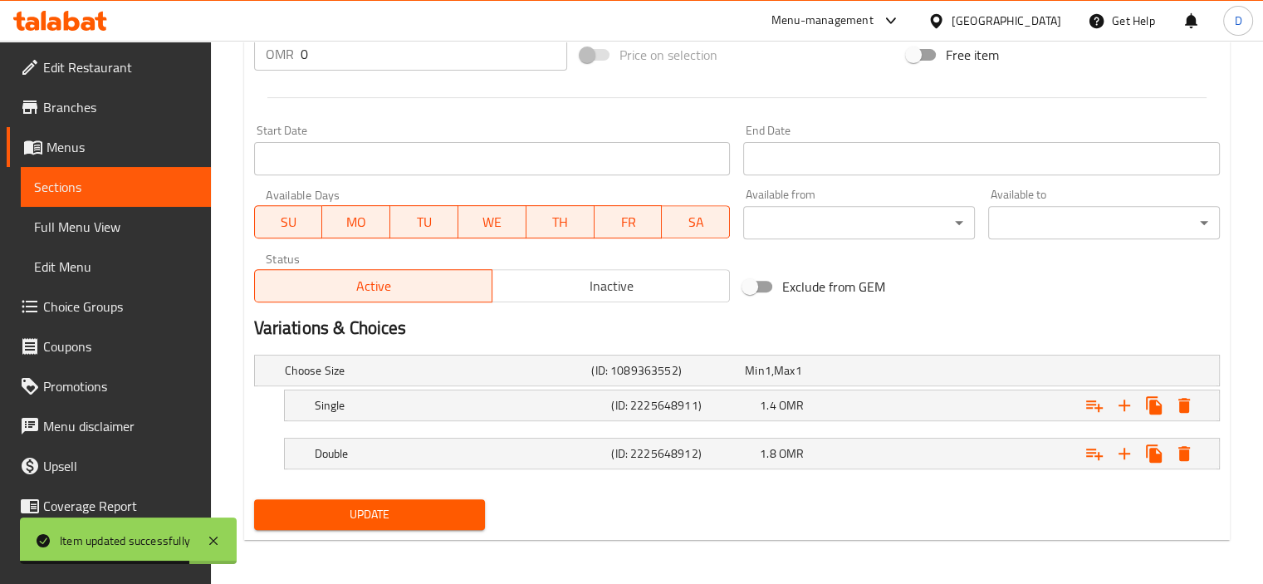
scroll to position [625, 0]
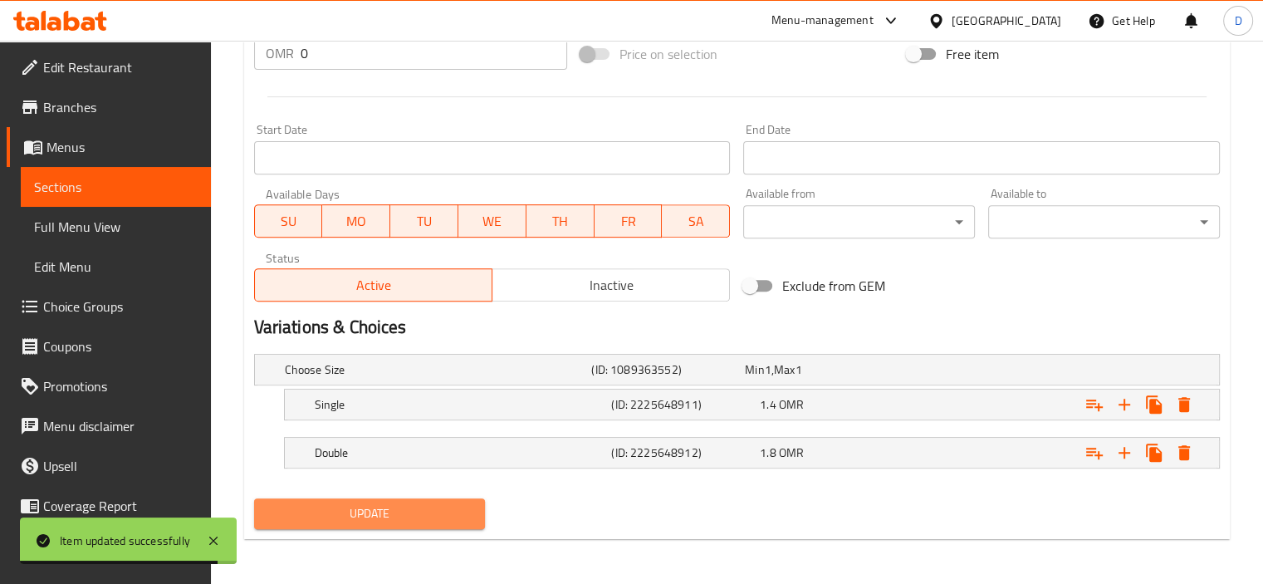
click at [402, 521] on span "Update" at bounding box center [369, 513] width 205 height 21
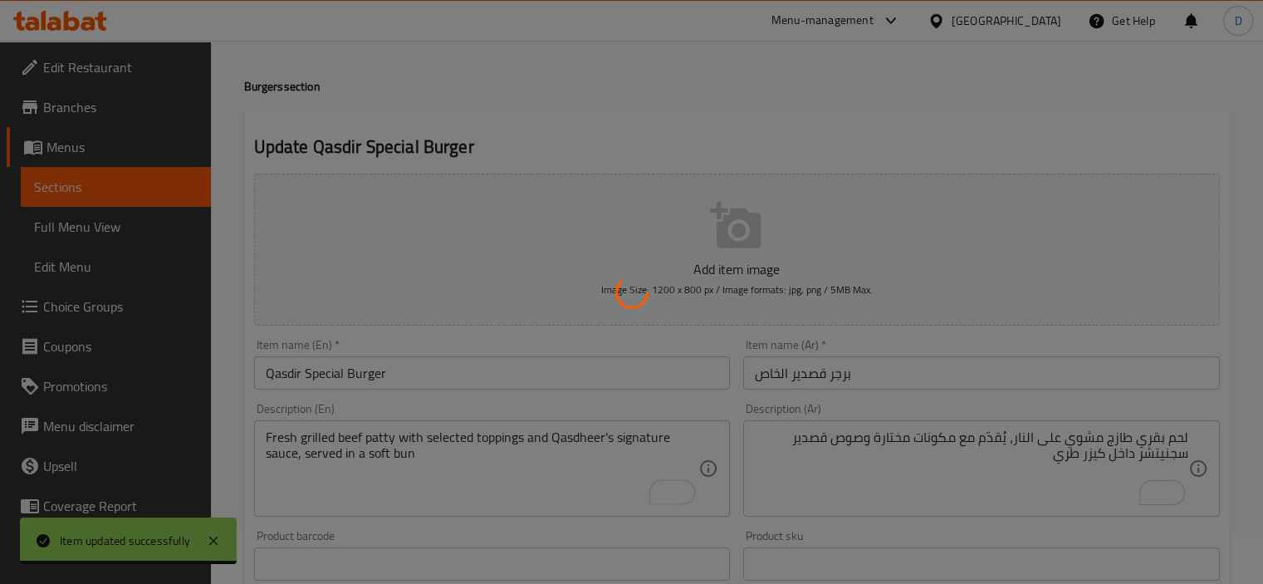
scroll to position [0, 0]
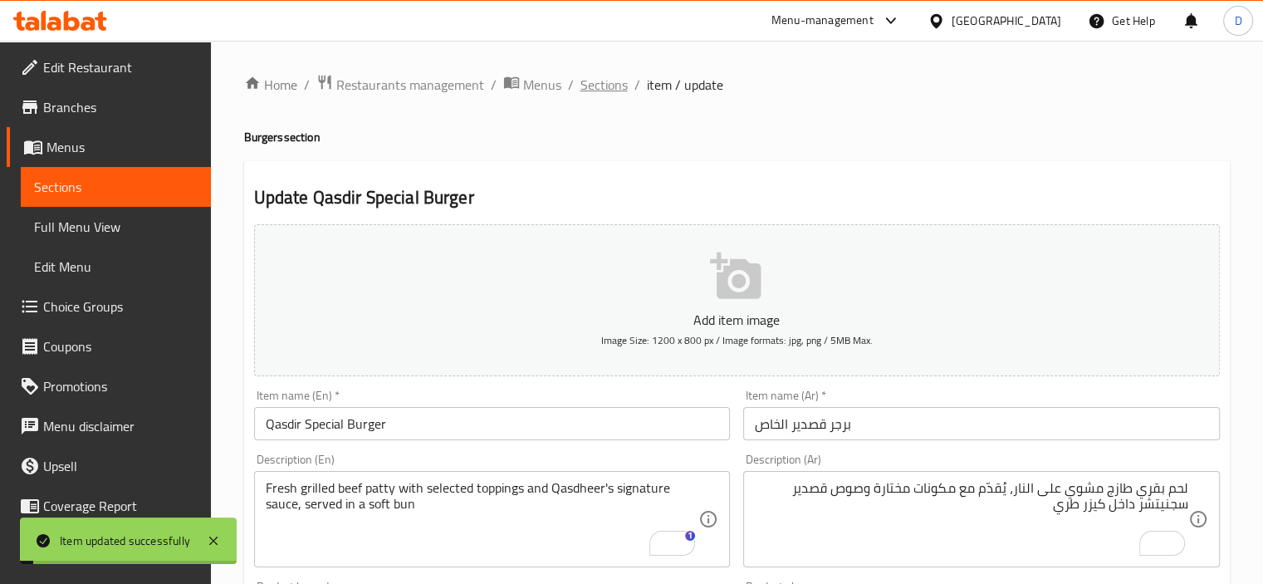
click at [616, 93] on span "Sections" at bounding box center [604, 85] width 47 height 20
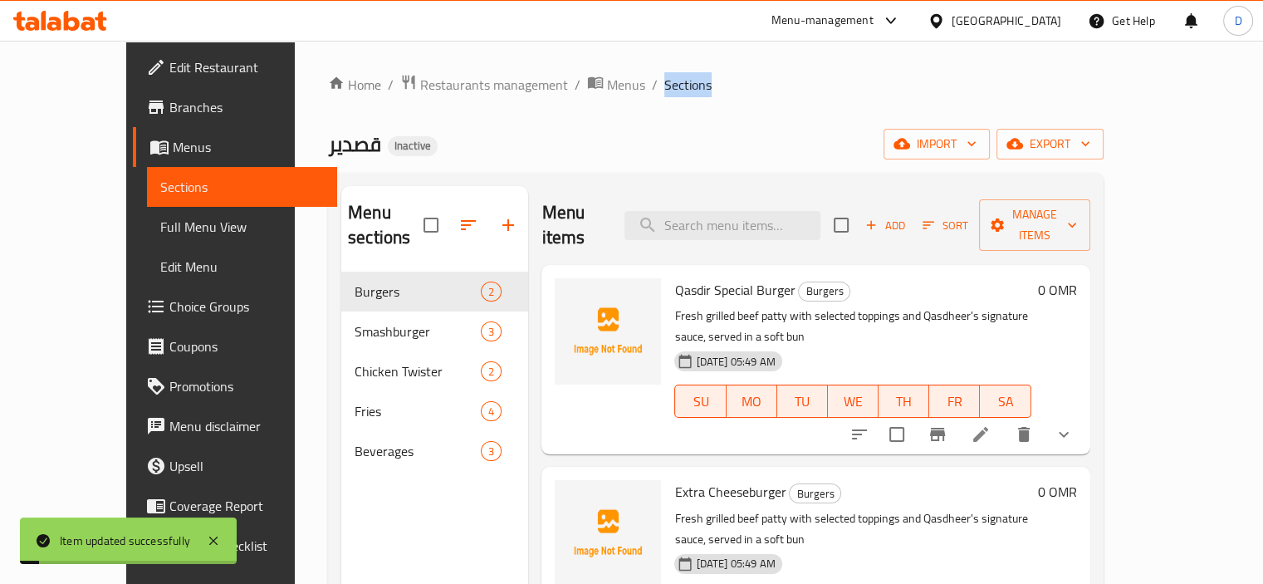
click at [665, 93] on span "Sections" at bounding box center [688, 85] width 47 height 20
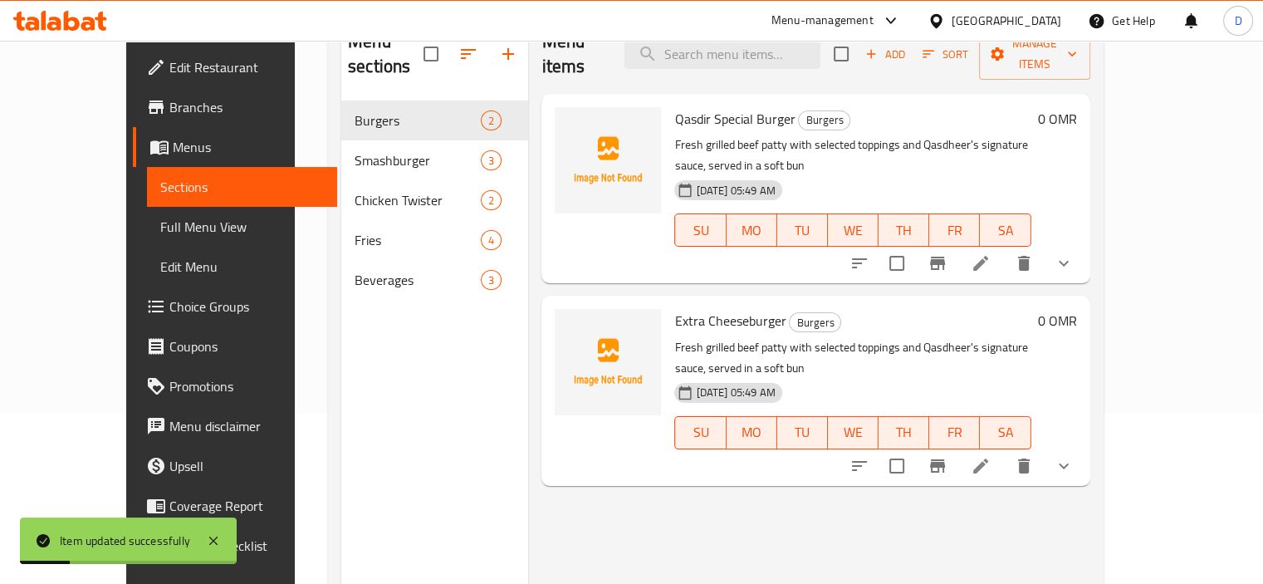
scroll to position [176, 0]
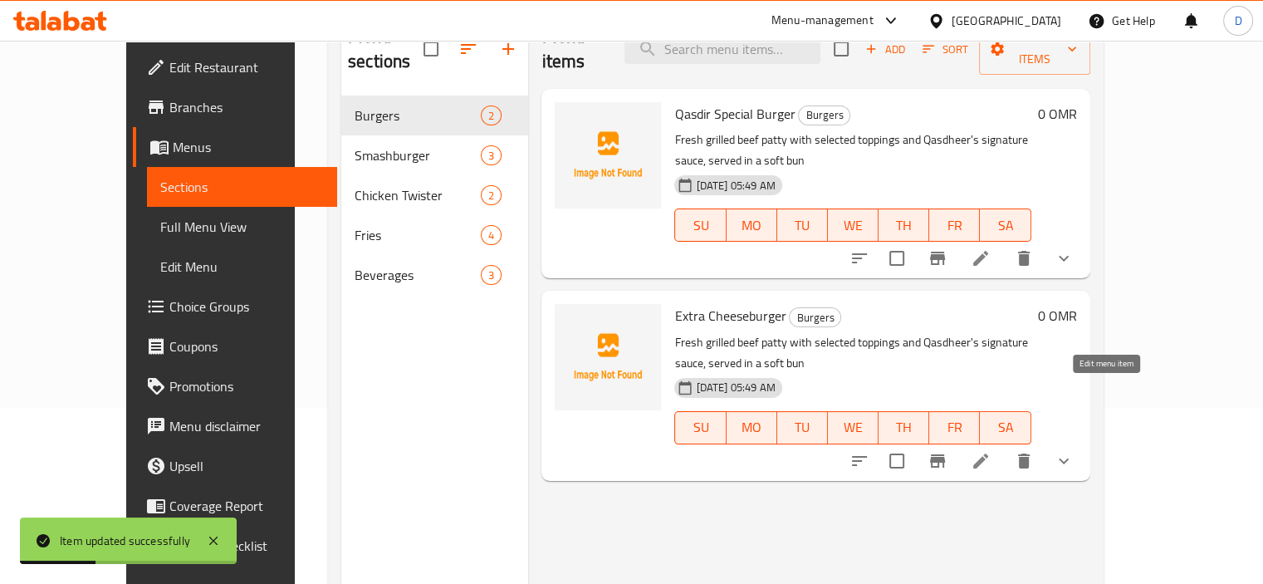
click at [991, 451] on icon at bounding box center [981, 461] width 20 height 20
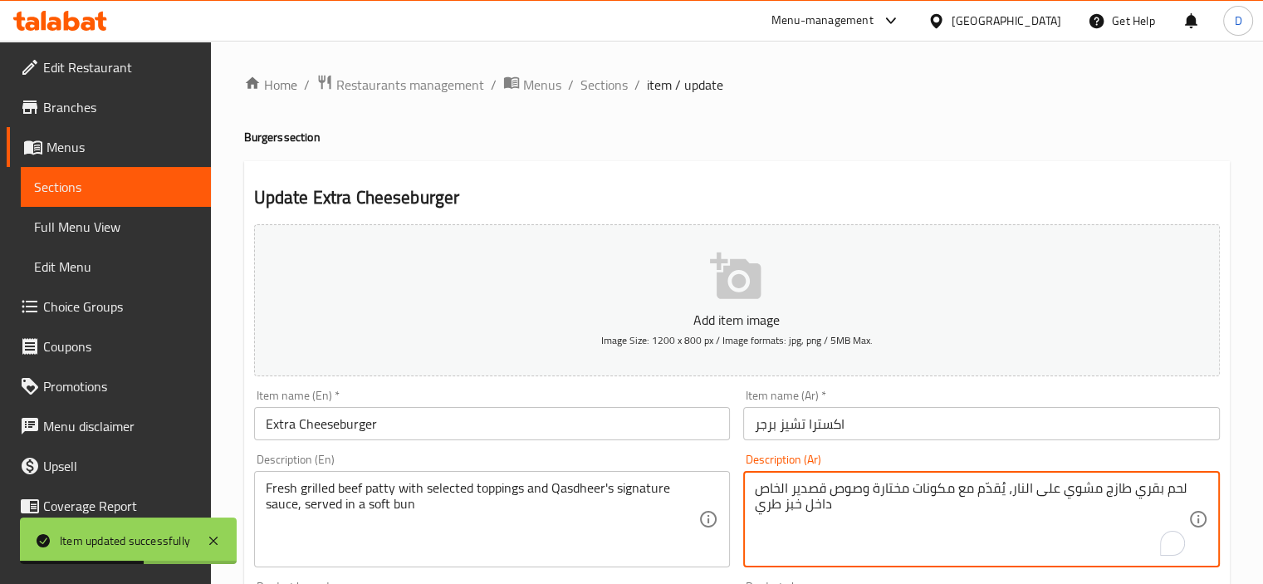
click at [936, 484] on textarea "لحم بقري طازج مشوي على النار، يُقدّم مع مكونات مختارة وصوص قصدير الخاص داخل خبز…" at bounding box center [972, 519] width 434 height 79
paste textarea "جنيتشر داخل كيزر"
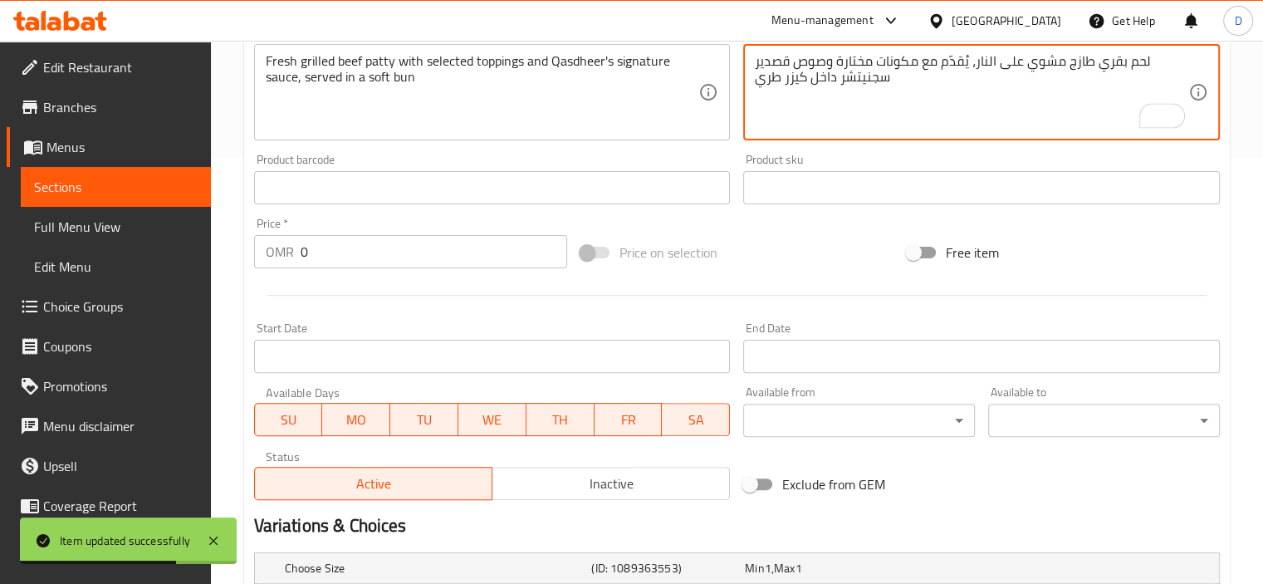
scroll to position [625, 0]
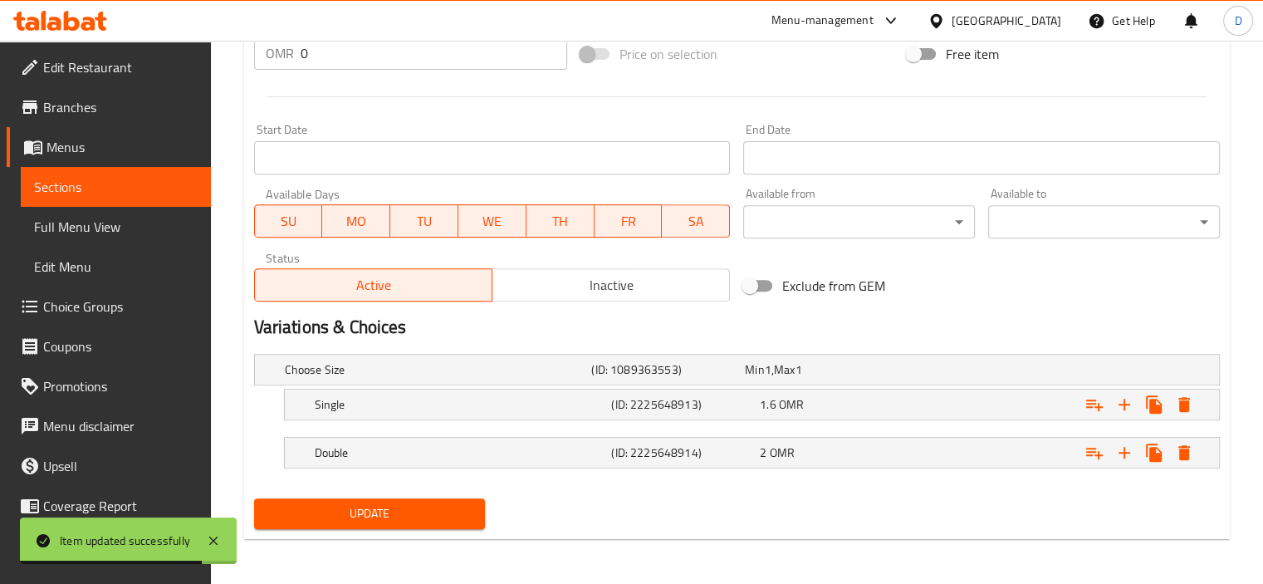
type textarea "لحم بقري طازج مشوي على النار، يُقدّم مع مكونات مختارة وصوص قصدير سجنيتشر داخل ك…"
click at [414, 503] on span "Update" at bounding box center [369, 513] width 205 height 21
click at [372, 521] on span "Update" at bounding box center [369, 513] width 205 height 21
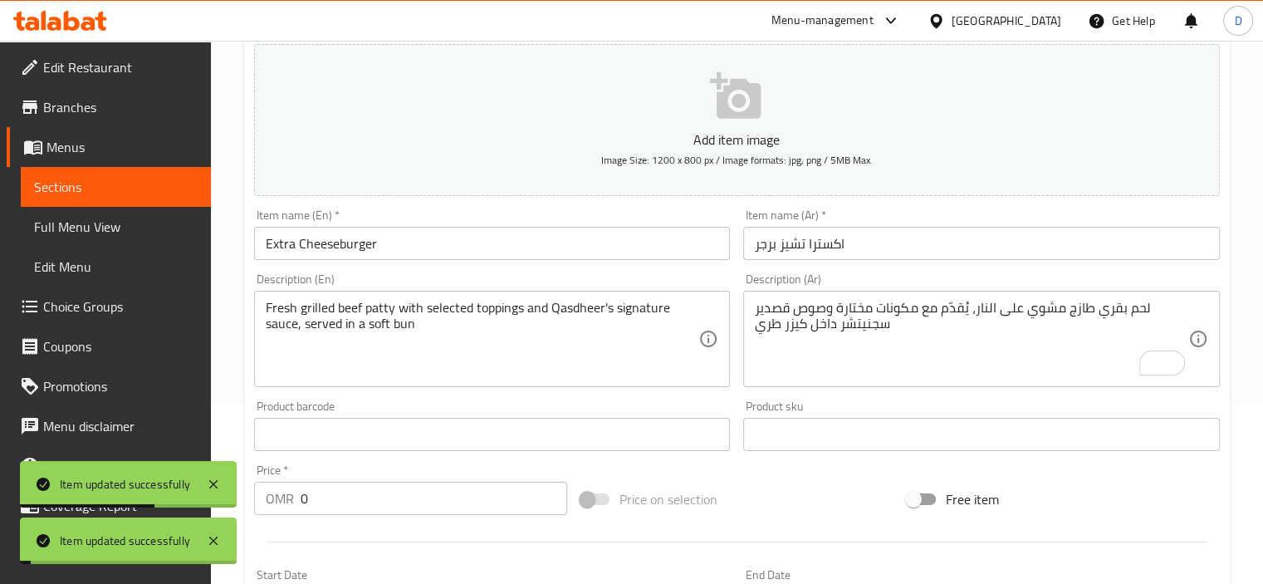
scroll to position [0, 0]
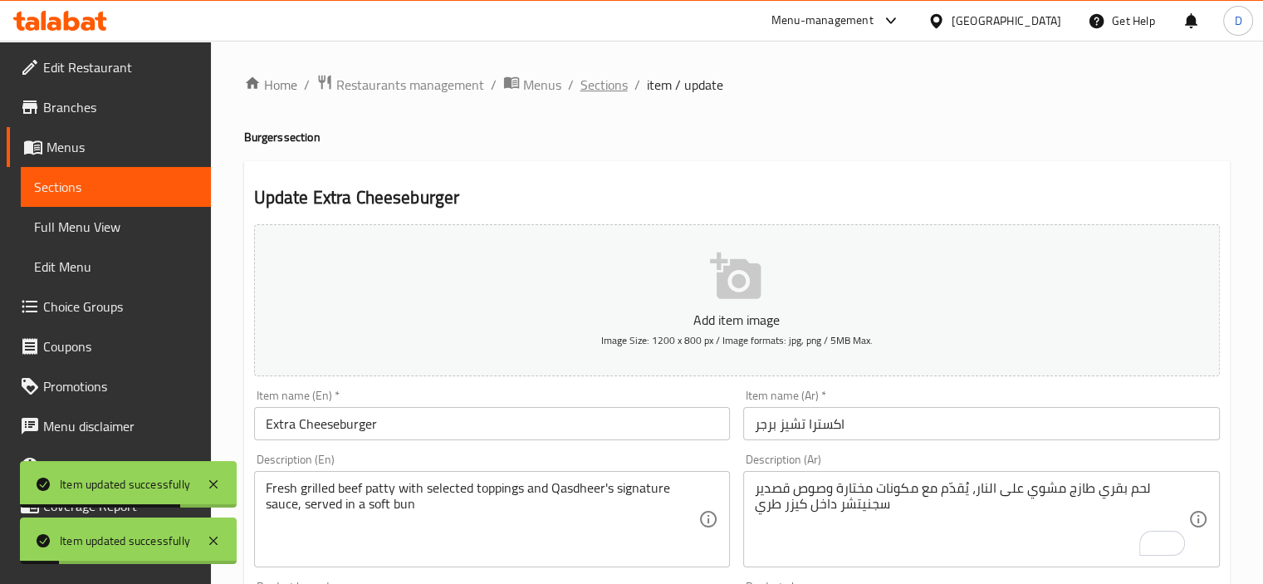
click at [615, 77] on span "Sections" at bounding box center [604, 85] width 47 height 20
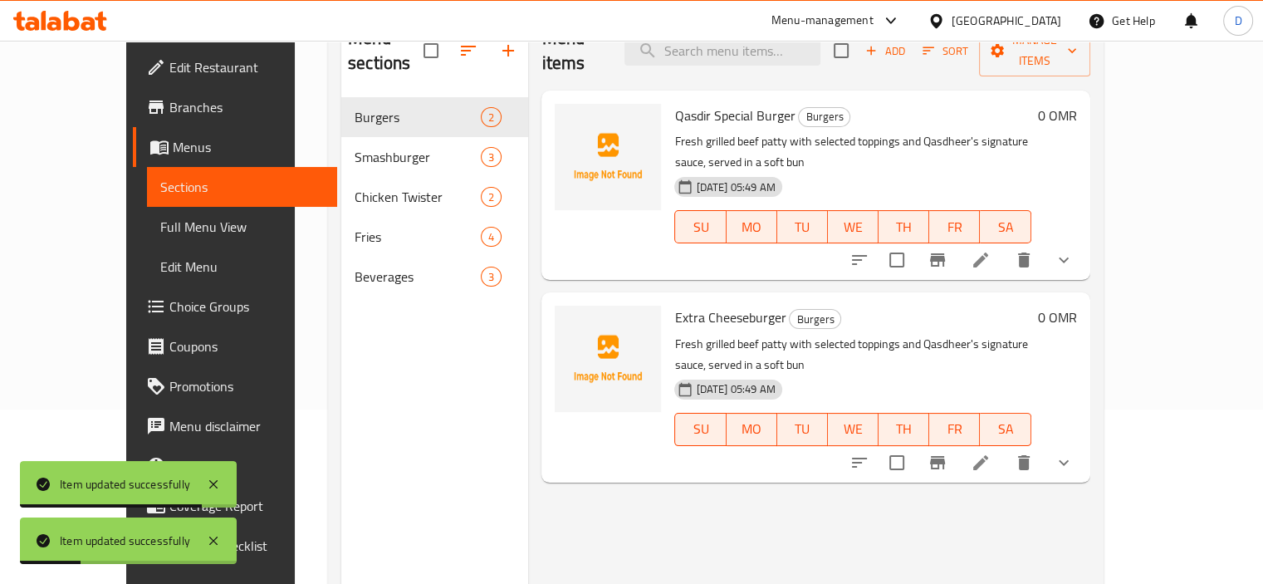
scroll to position [233, 0]
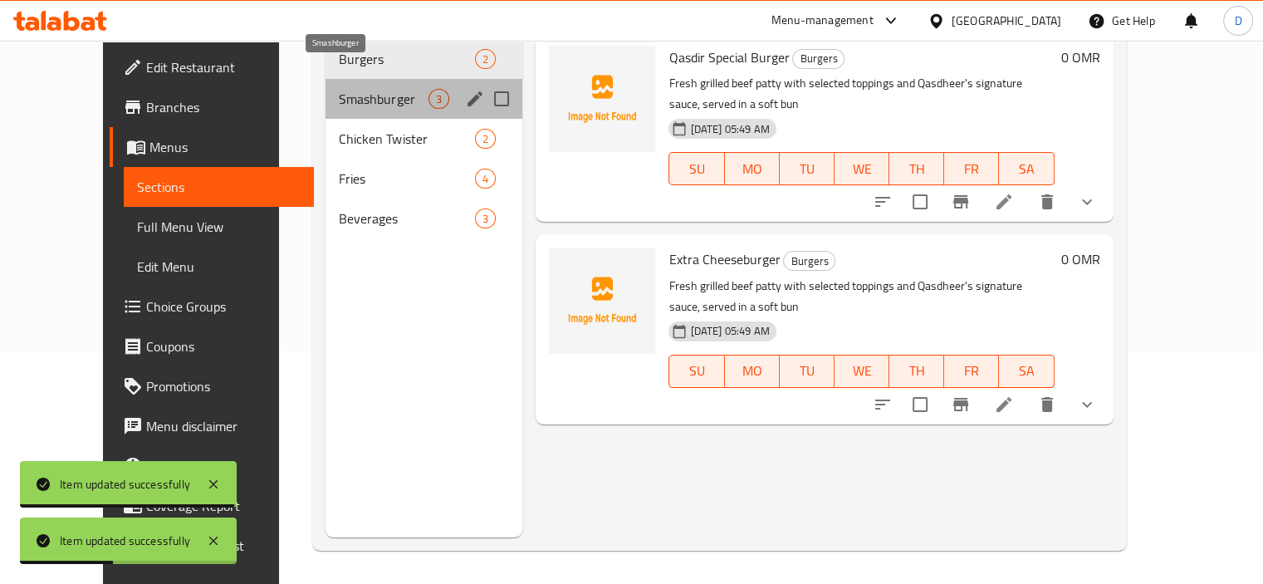
click at [386, 89] on span "Smashburger" at bounding box center [384, 99] width 90 height 20
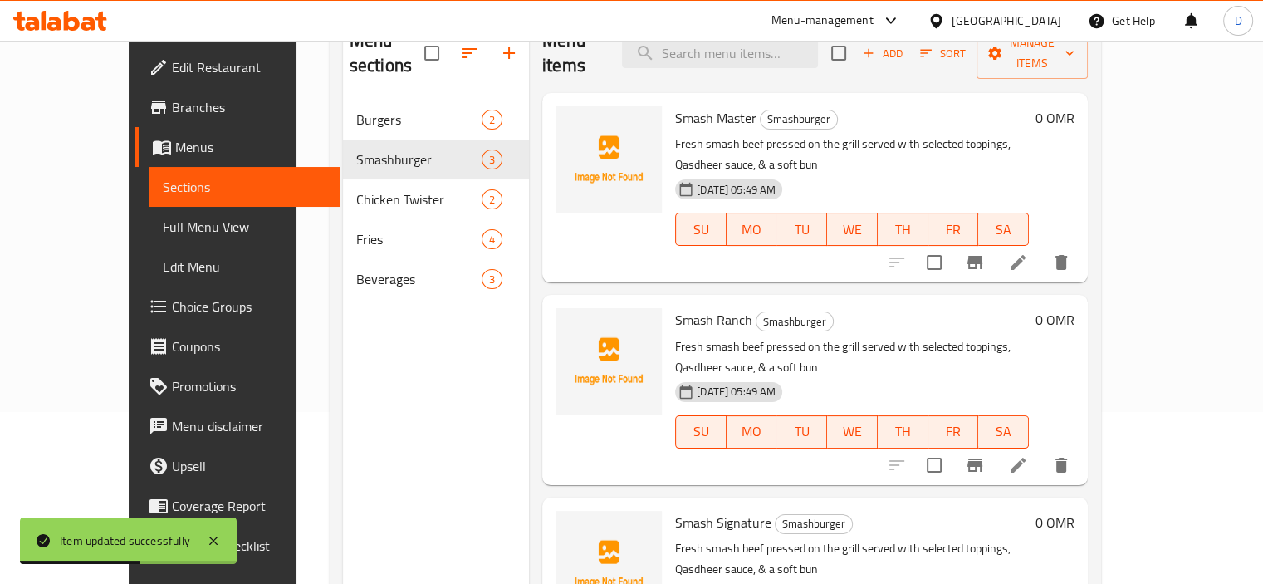
scroll to position [144, 0]
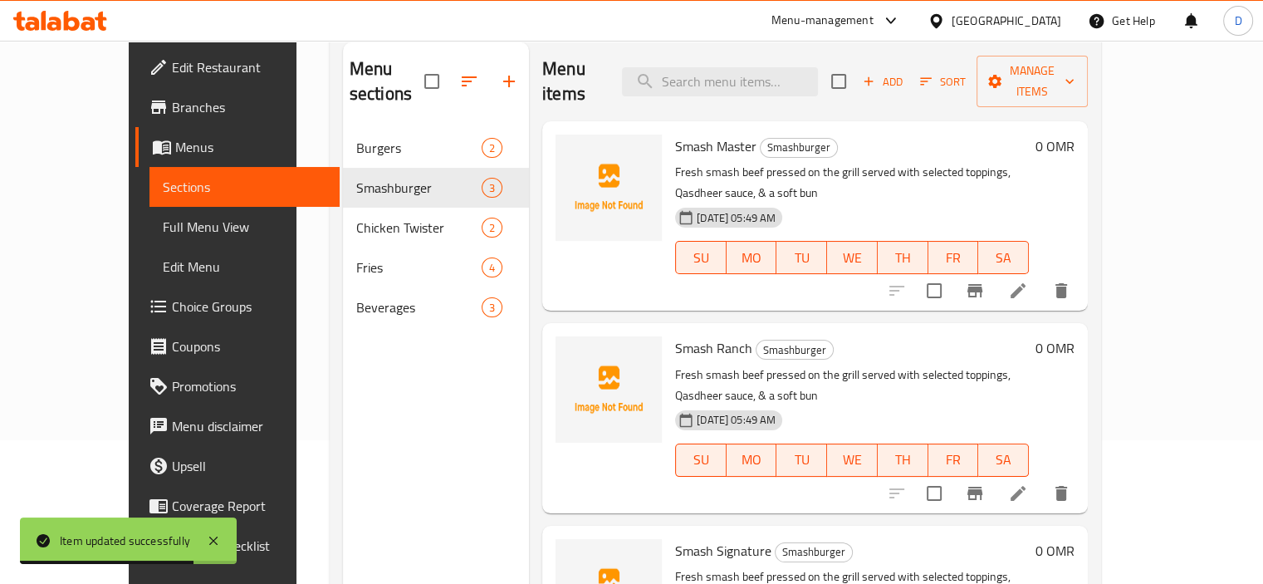
click at [163, 232] on span "Full Menu View" at bounding box center [245, 227] width 164 height 20
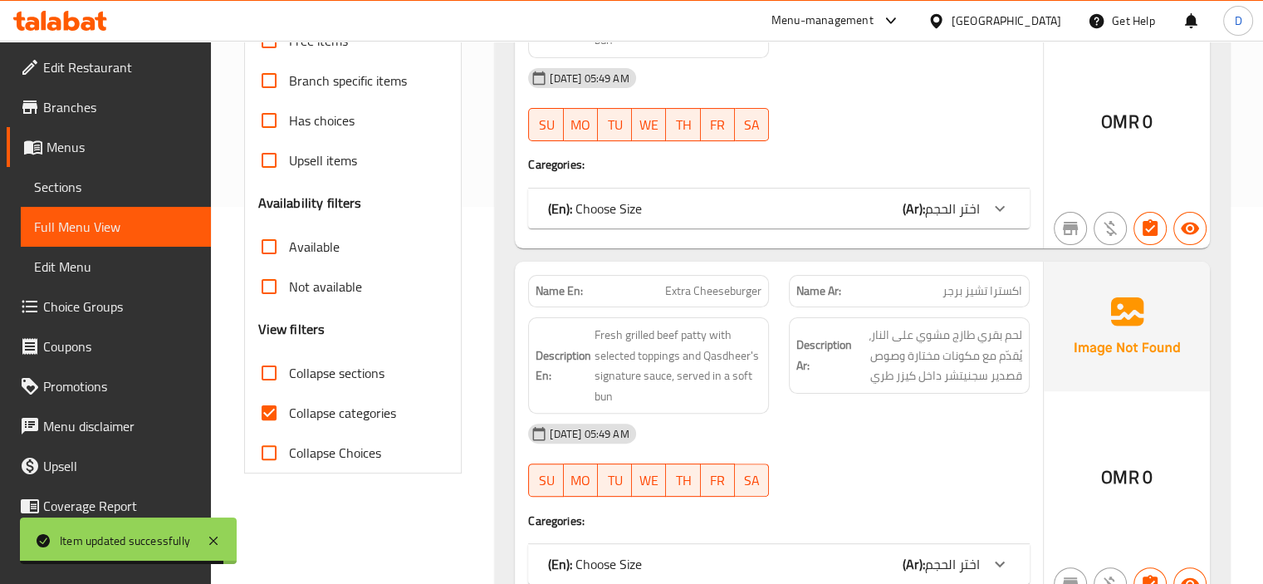
scroll to position [380, 0]
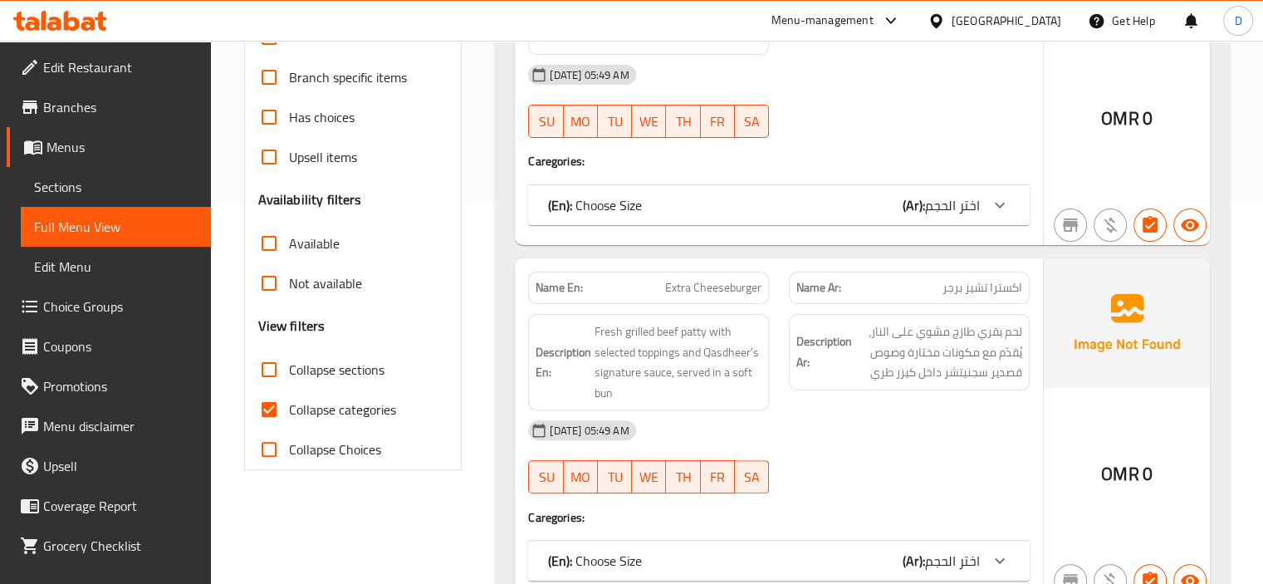
click at [309, 401] on span "Collapse categories" at bounding box center [342, 410] width 107 height 20
click at [289, 401] on input "Collapse categories" at bounding box center [269, 410] width 40 height 40
checkbox input "false"
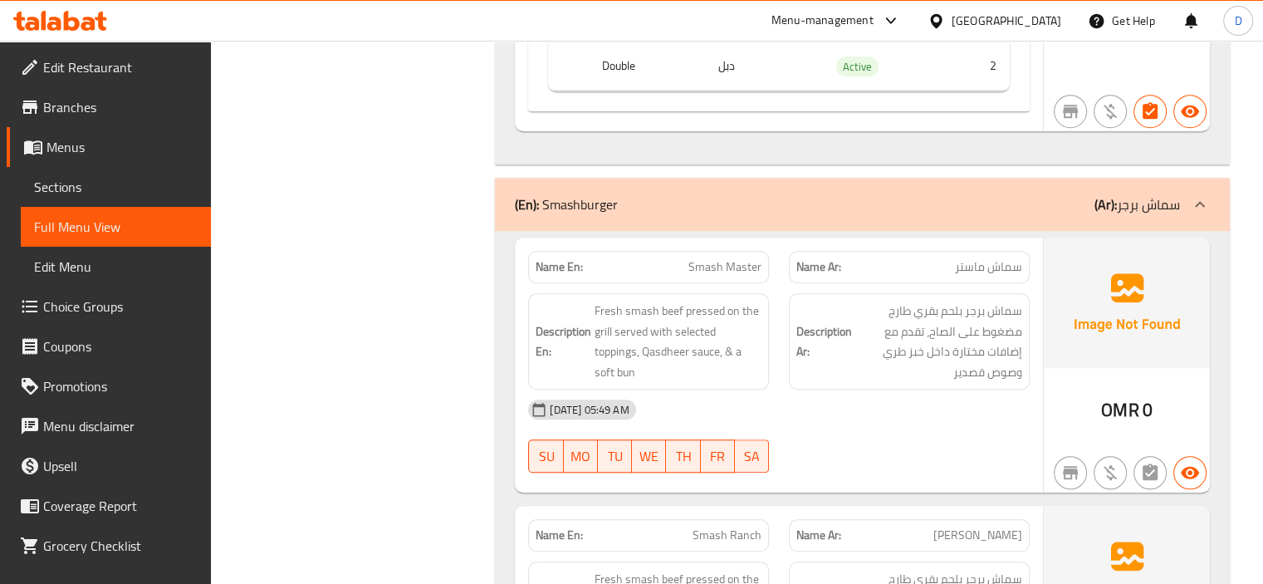
scroll to position [1319, 0]
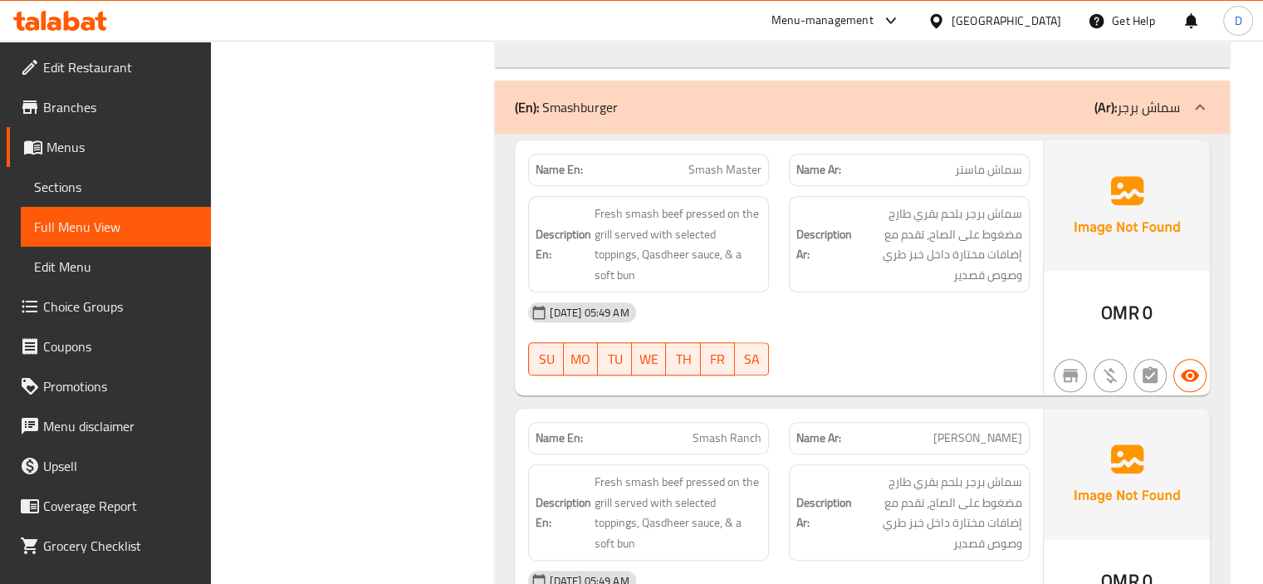
click at [59, 194] on span "Sections" at bounding box center [116, 187] width 164 height 20
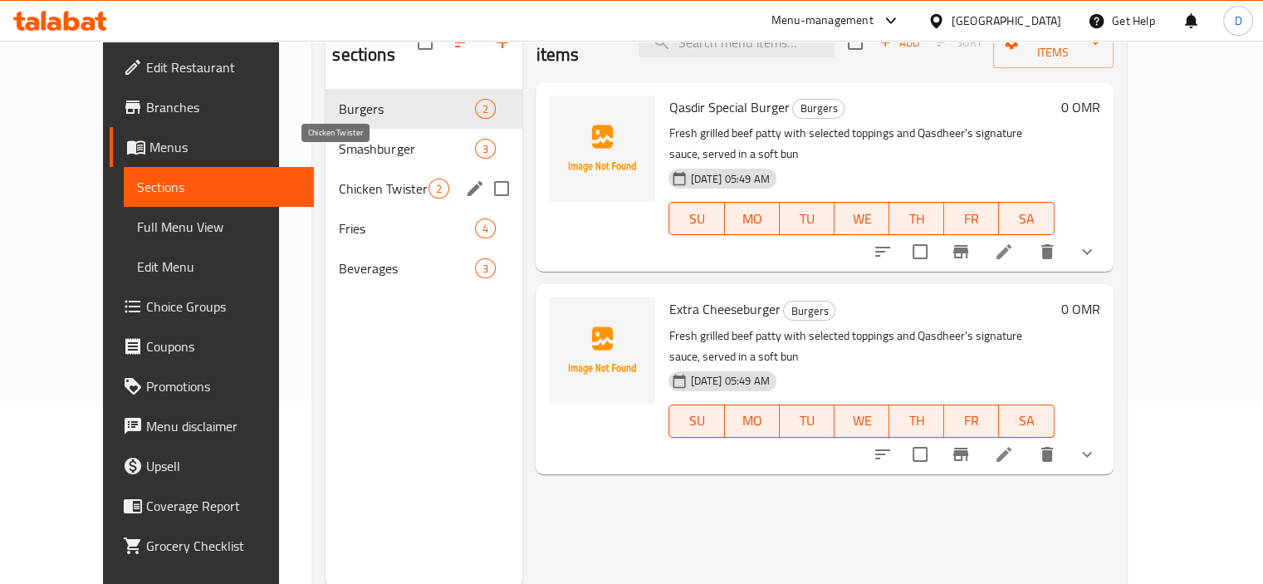
scroll to position [183, 0]
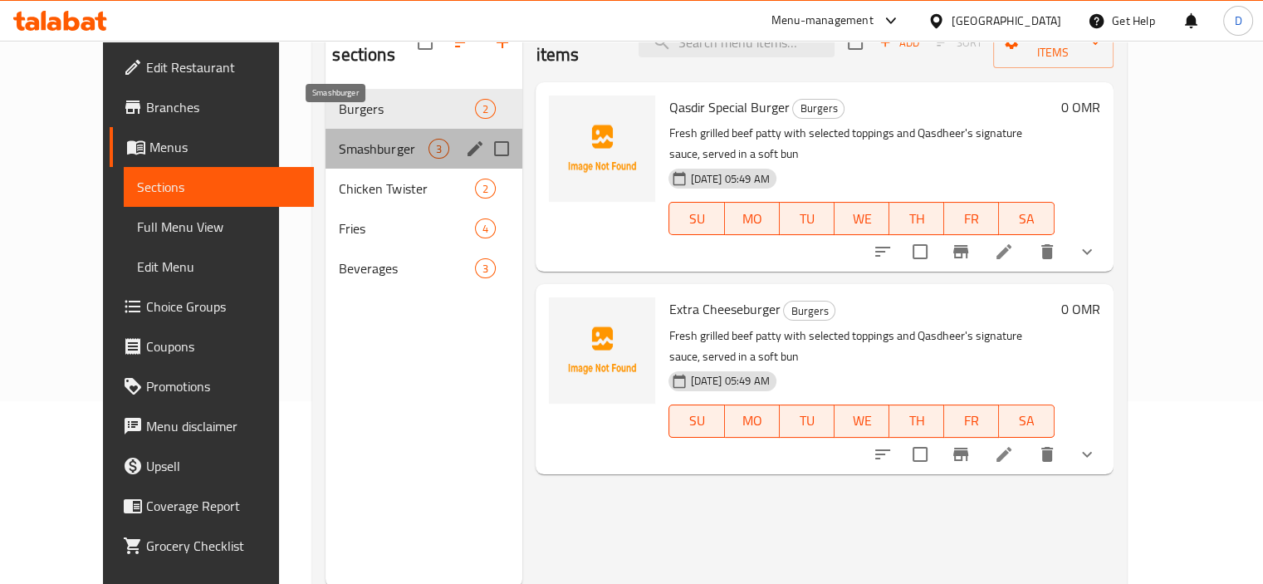
click at [361, 139] on span "Smashburger" at bounding box center [384, 149] width 90 height 20
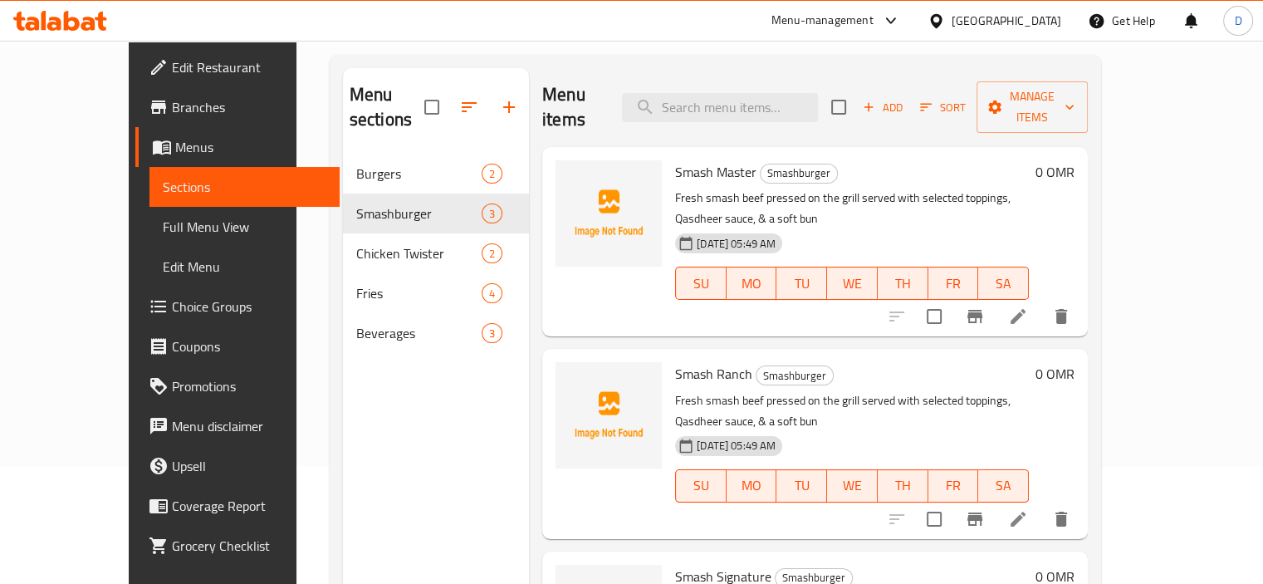
scroll to position [86, 0]
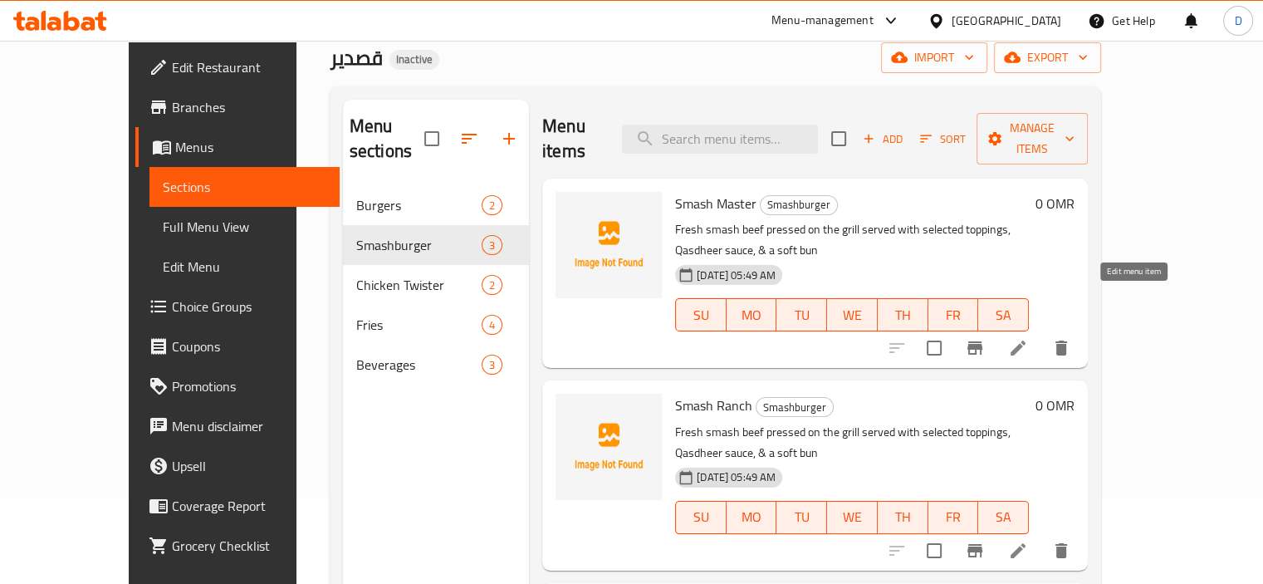
click at [1028, 338] on icon at bounding box center [1018, 348] width 20 height 20
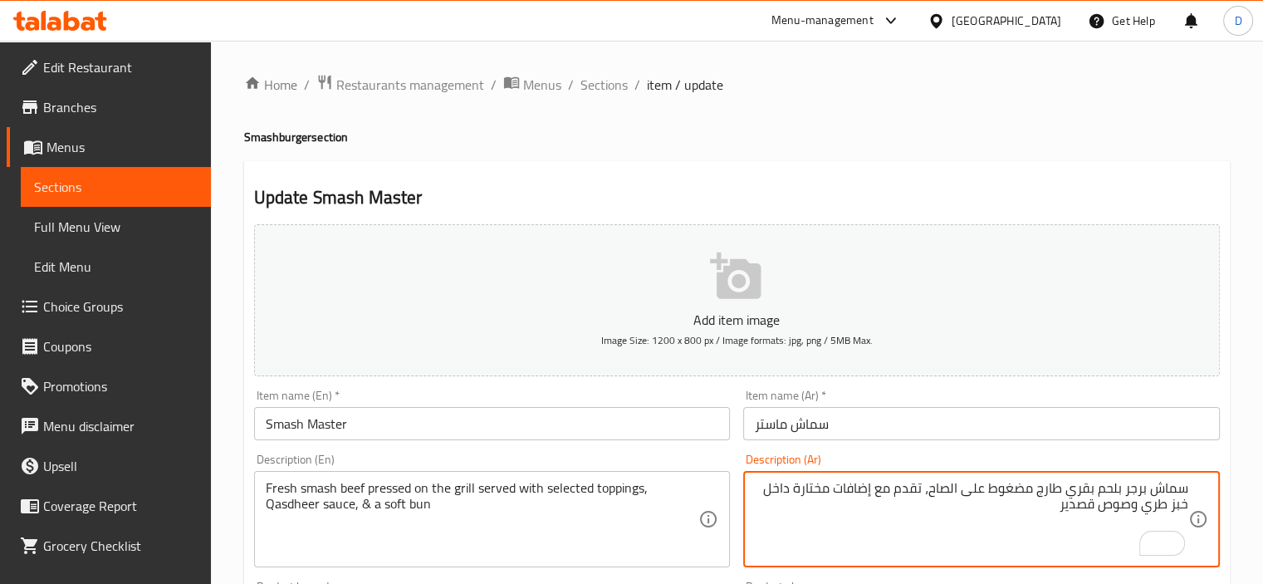
click at [1173, 504] on textarea "سماش برجر بلحم بقري طارج مضغوط على الصاح، تقدم مع إضافات مختارة داخل خبز طري وص…" at bounding box center [972, 519] width 434 height 79
click at [1183, 504] on textarea "سماش برجر بلحم بقري طارج مضغوط على الصاح، تقدم مع إضافات مختارة داخل خبز طري وص…" at bounding box center [972, 519] width 434 height 79
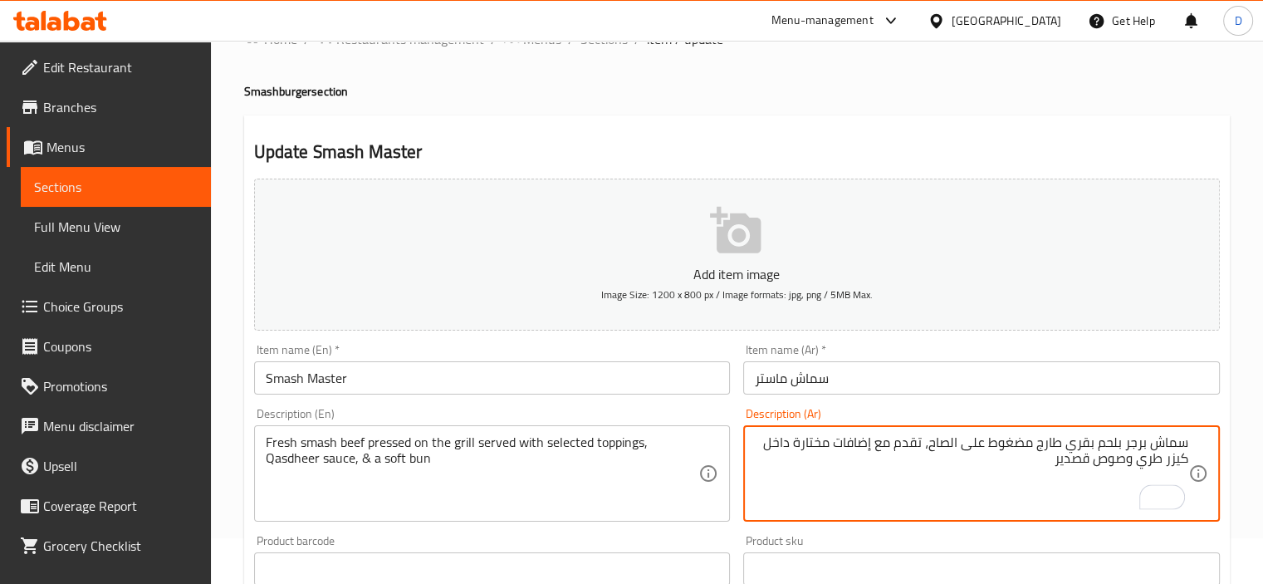
scroll to position [56, 0]
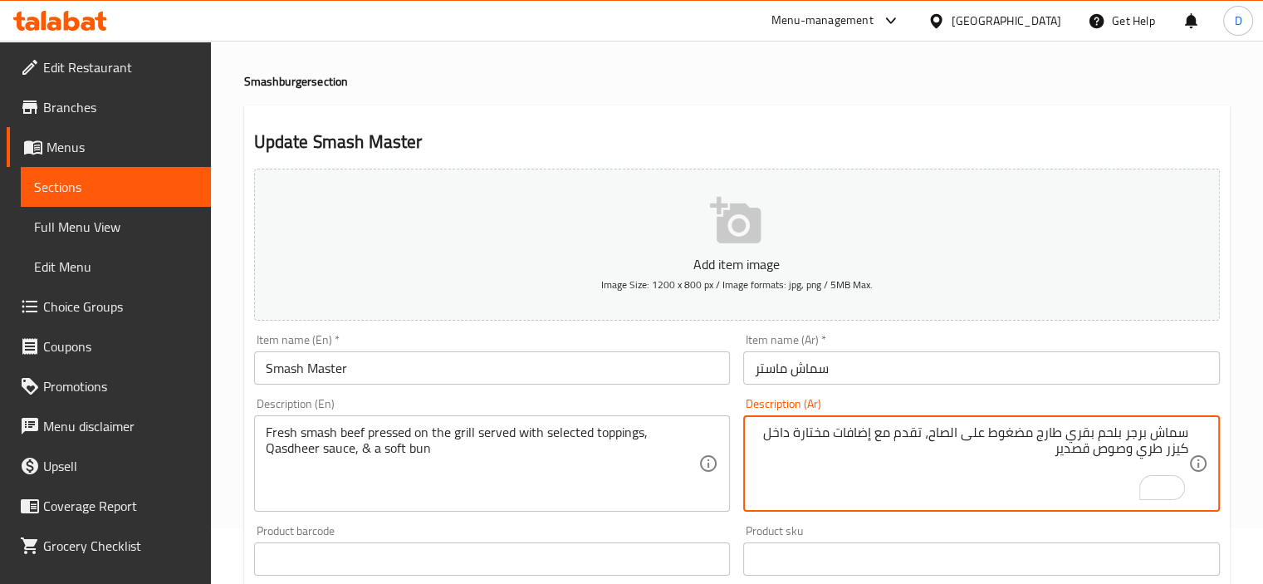
click at [1113, 448] on textarea "سماش برجر بلحم بقري طارج مضغوط على الصاح، تقدم مع إضافات مختارة داخل كيزر طري و…" at bounding box center [972, 463] width 434 height 79
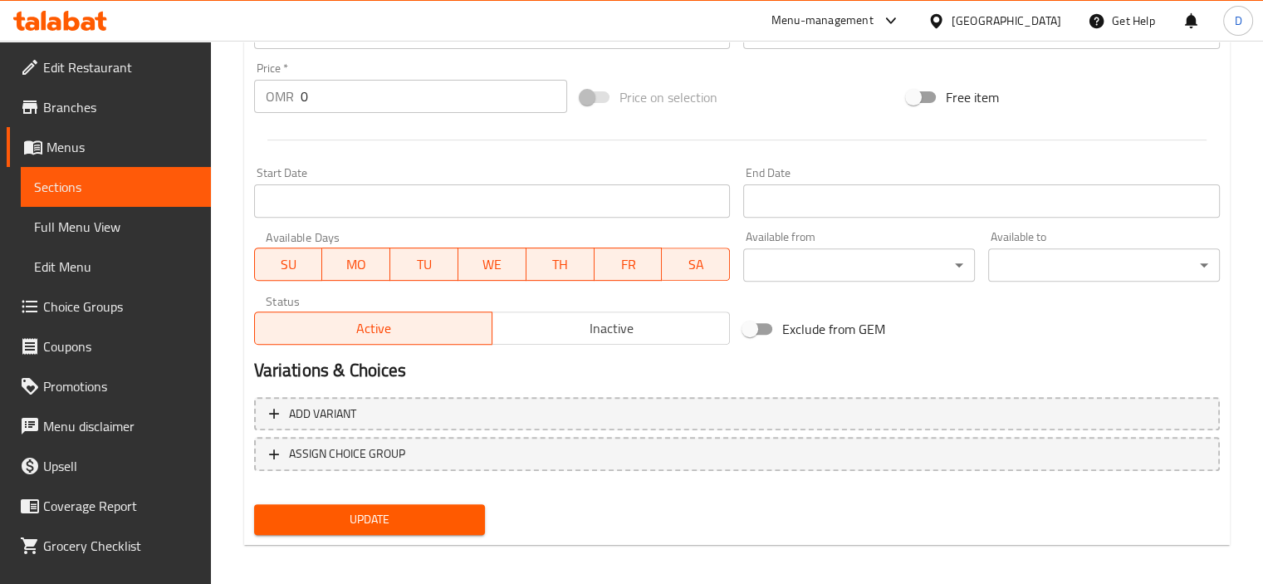
scroll to position [589, 0]
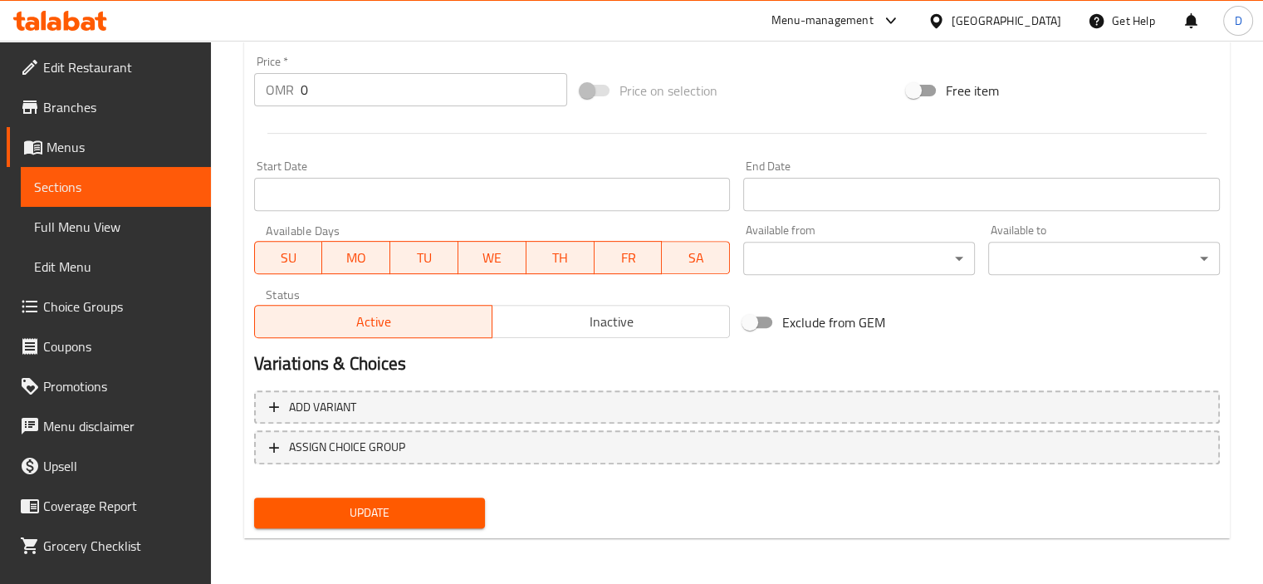
type textarea "سماش برجر بلحم بقري طارج مضغوط على الصاح، تقدم مع إضافات مختارة داخل كيزر طري و…"
click at [389, 519] on span "Update" at bounding box center [369, 513] width 205 height 21
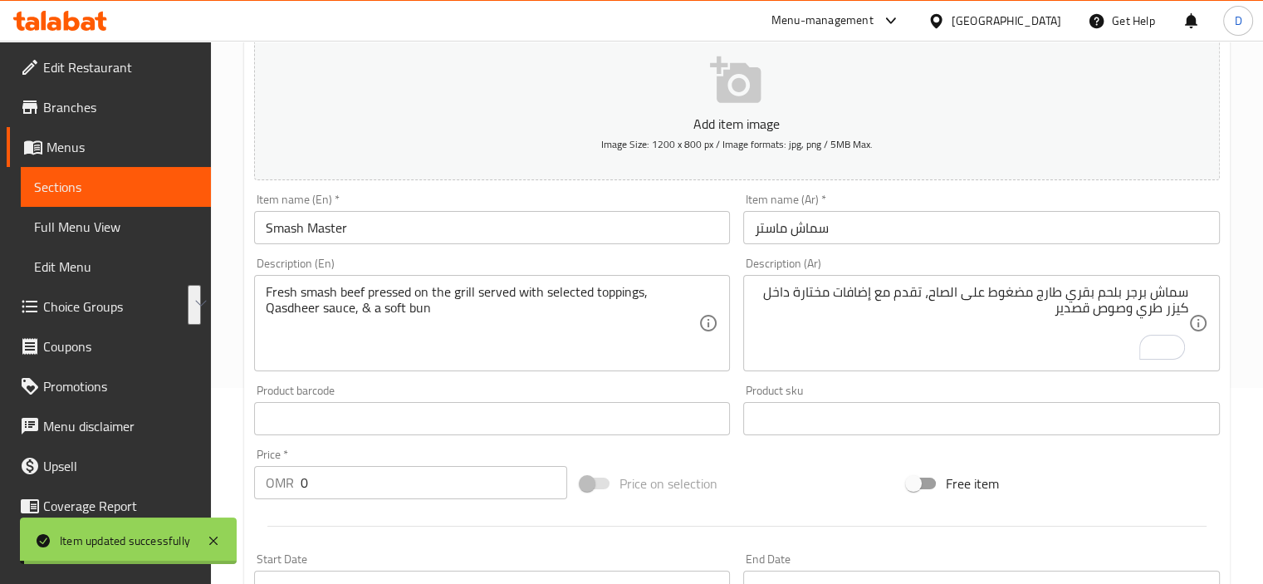
scroll to position [0, 0]
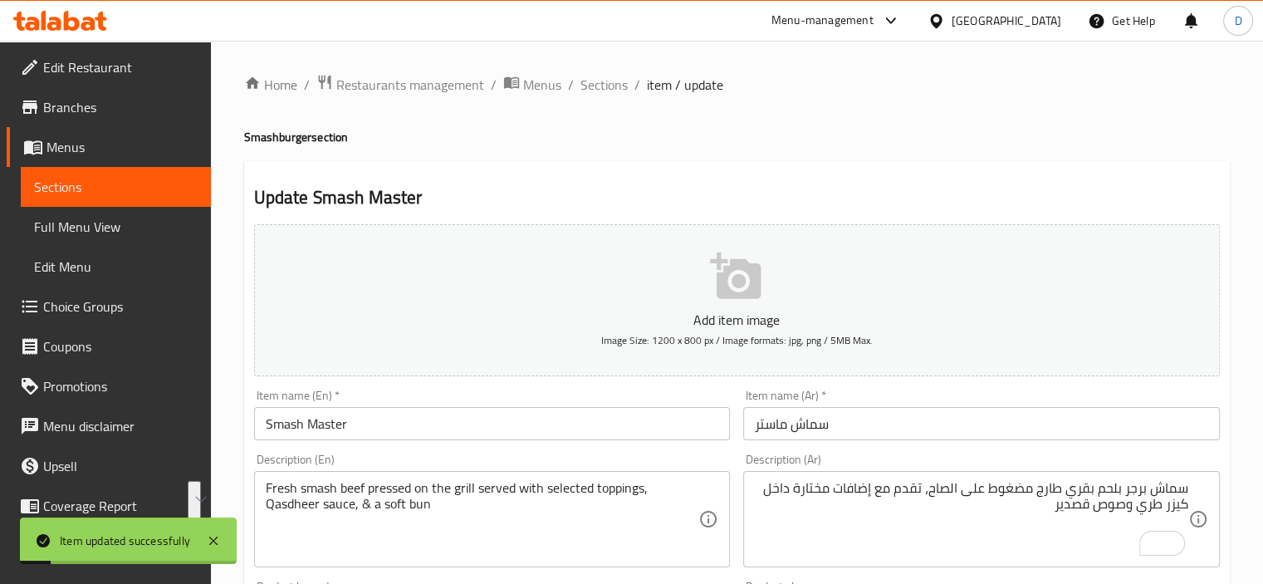
click at [599, 79] on span "Sections" at bounding box center [604, 85] width 47 height 20
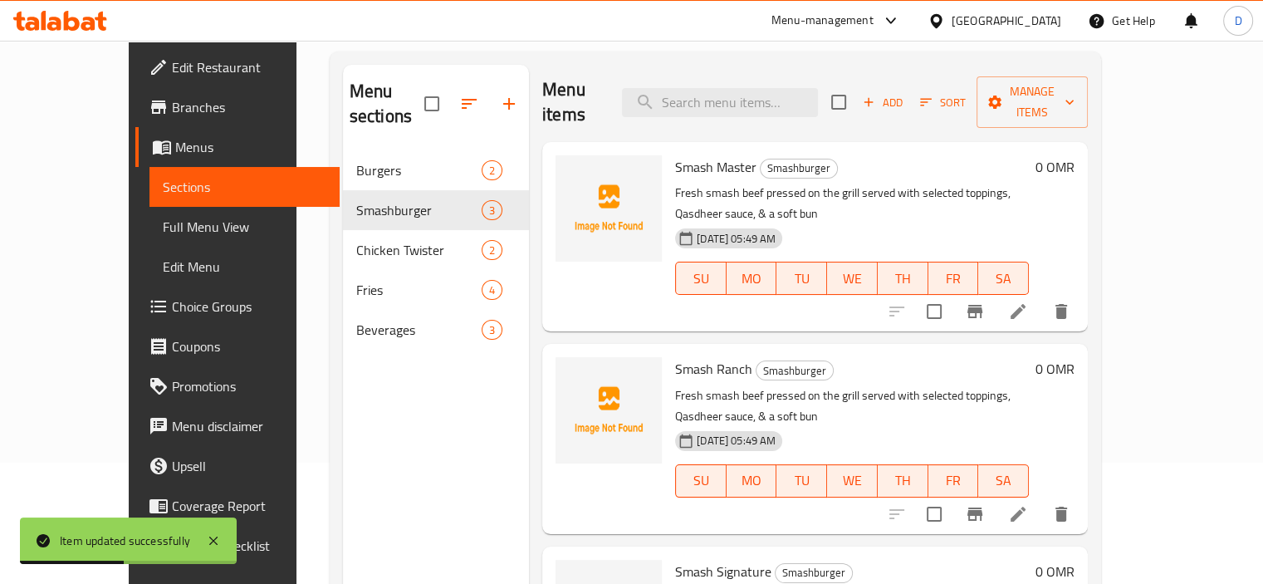
scroll to position [138, 0]
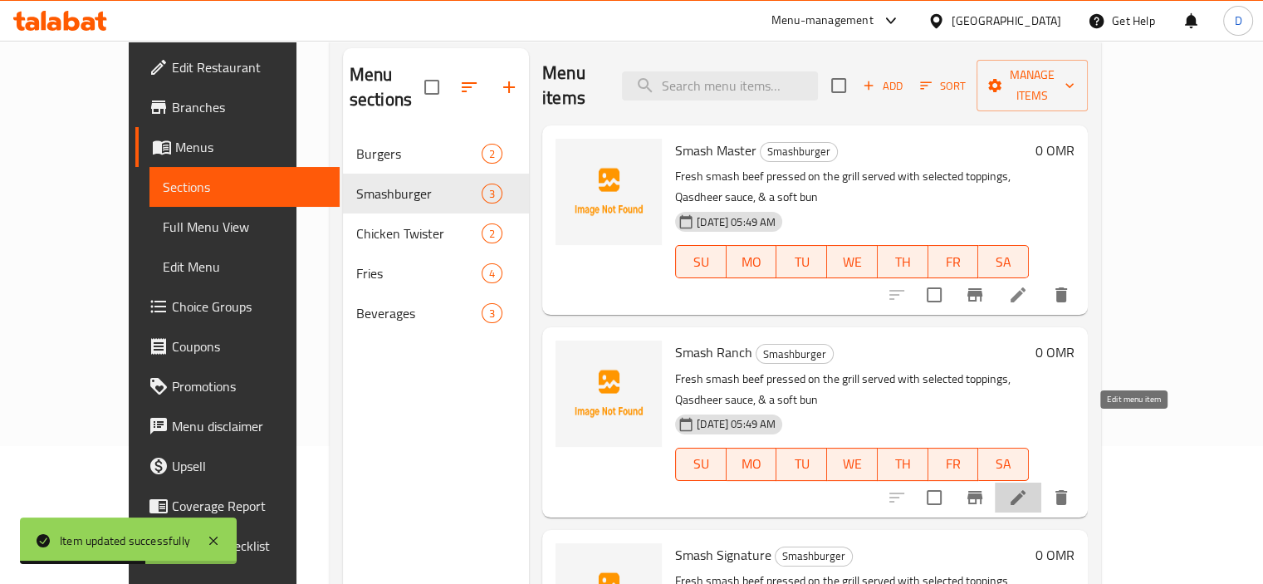
click at [1028, 488] on icon at bounding box center [1018, 498] width 20 height 20
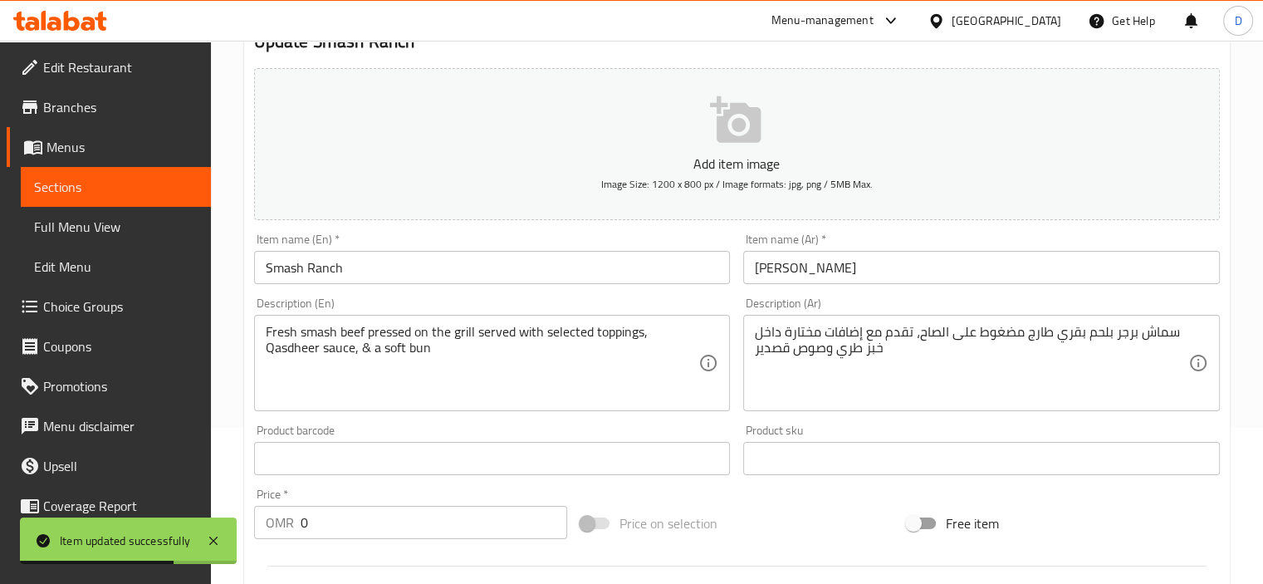
scroll to position [158, 0]
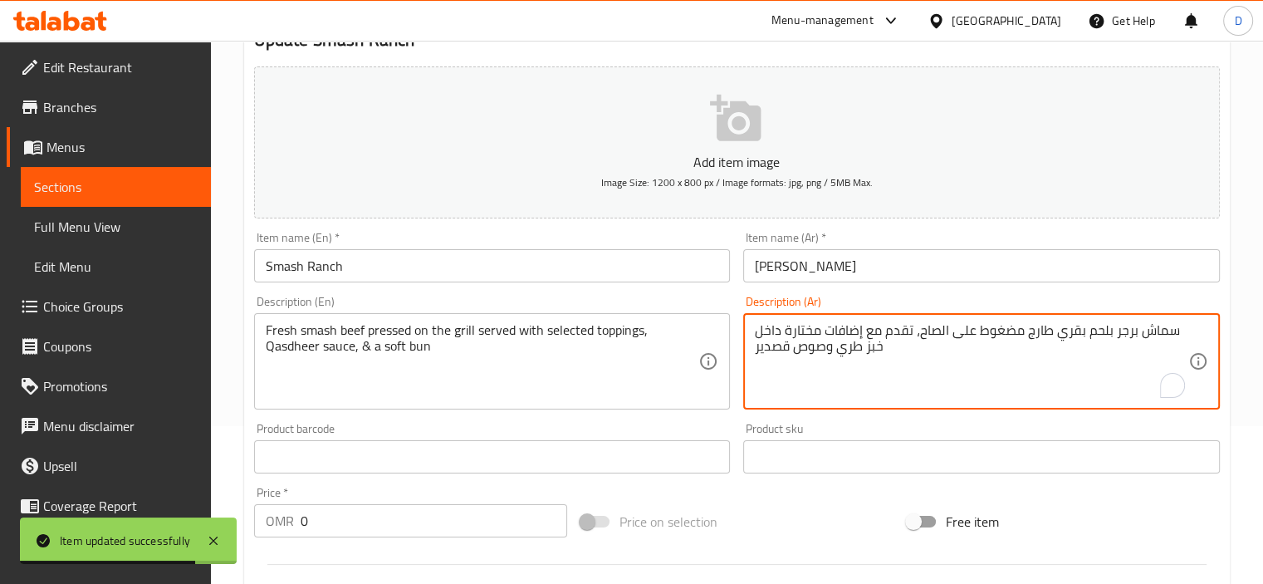
click at [814, 351] on textarea "سماش برجر بلحم بقري طارج مضغوط على الصاح، تقدم مع إضافات مختارة داخل خبز طري وص…" at bounding box center [972, 361] width 434 height 79
paste textarea "كيزر"
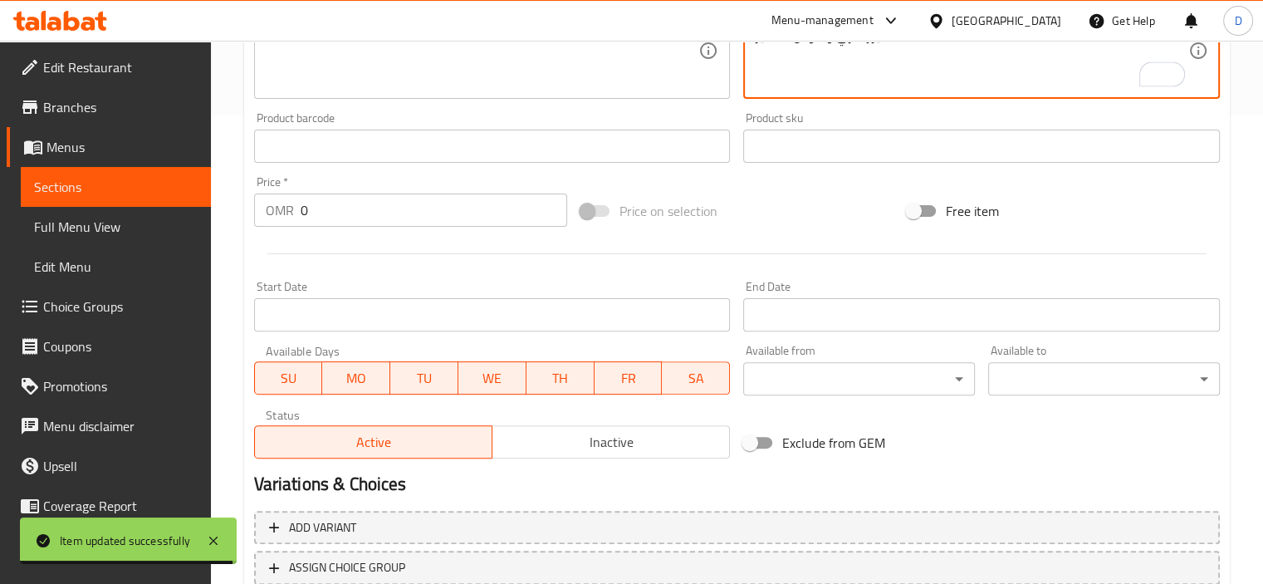
scroll to position [537, 0]
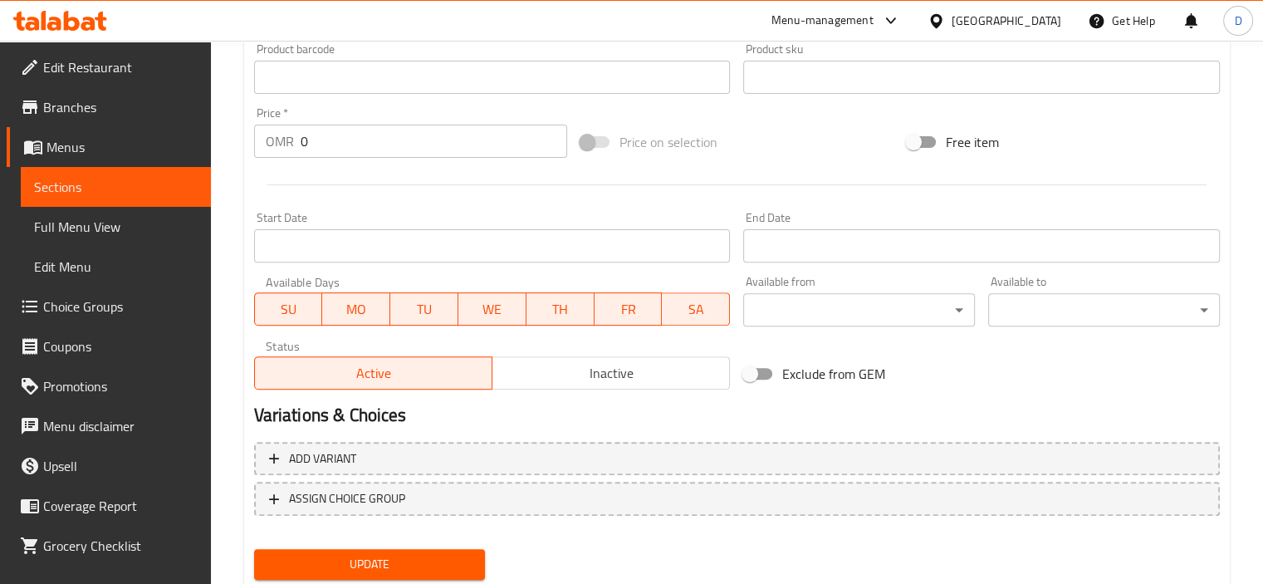
type textarea "سماش برجر بلحم بقري طارج مضغوط على الصاح، تقدم مع إضافات مختارة داخل كيزر طري و…"
click at [399, 568] on span "Update" at bounding box center [369, 564] width 205 height 21
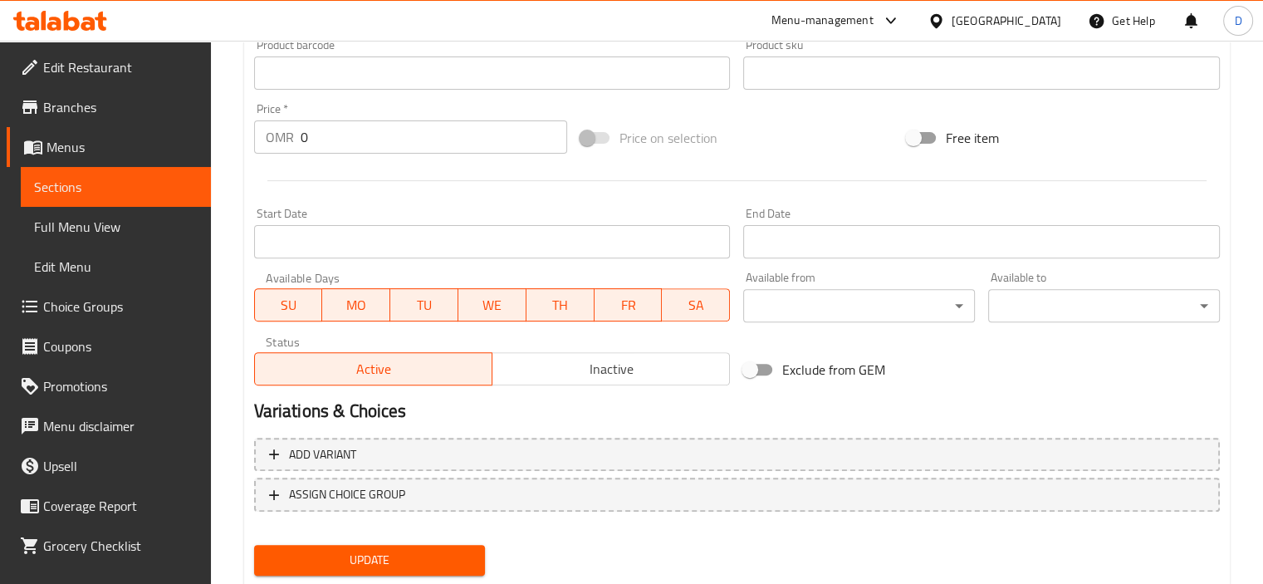
scroll to position [589, 0]
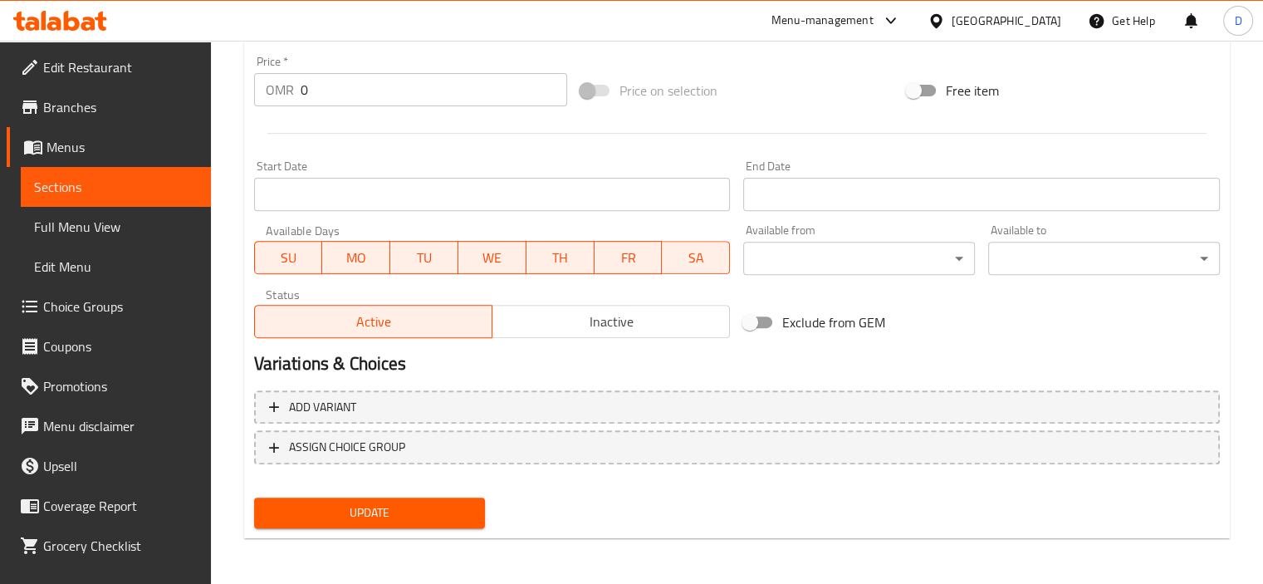
click at [396, 508] on span "Update" at bounding box center [369, 513] width 205 height 21
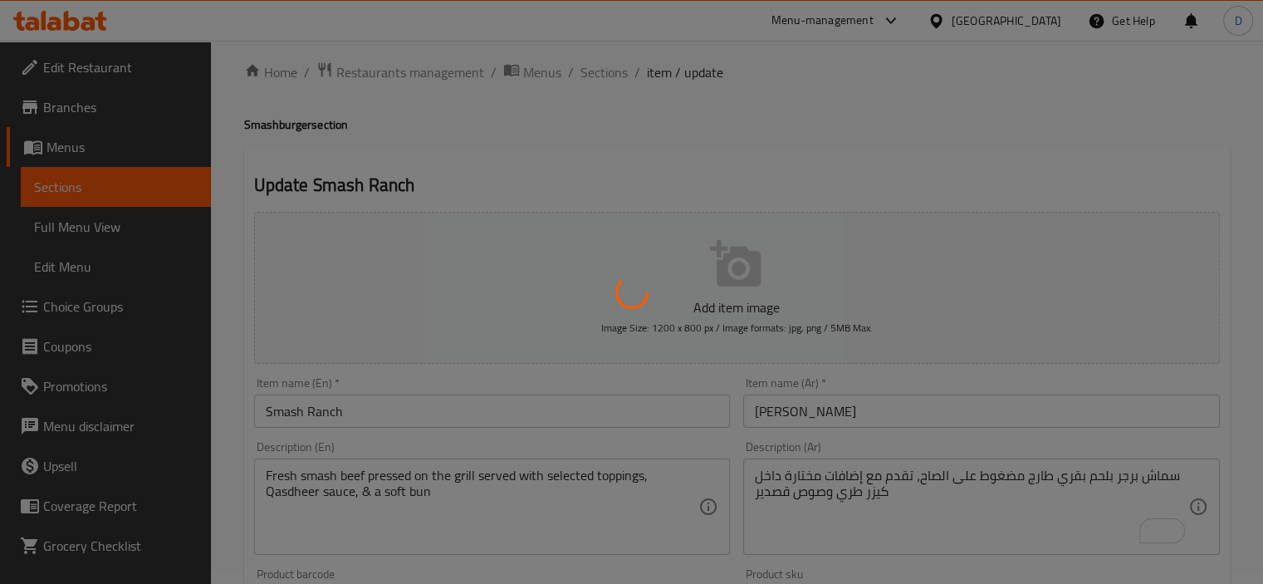
scroll to position [0, 0]
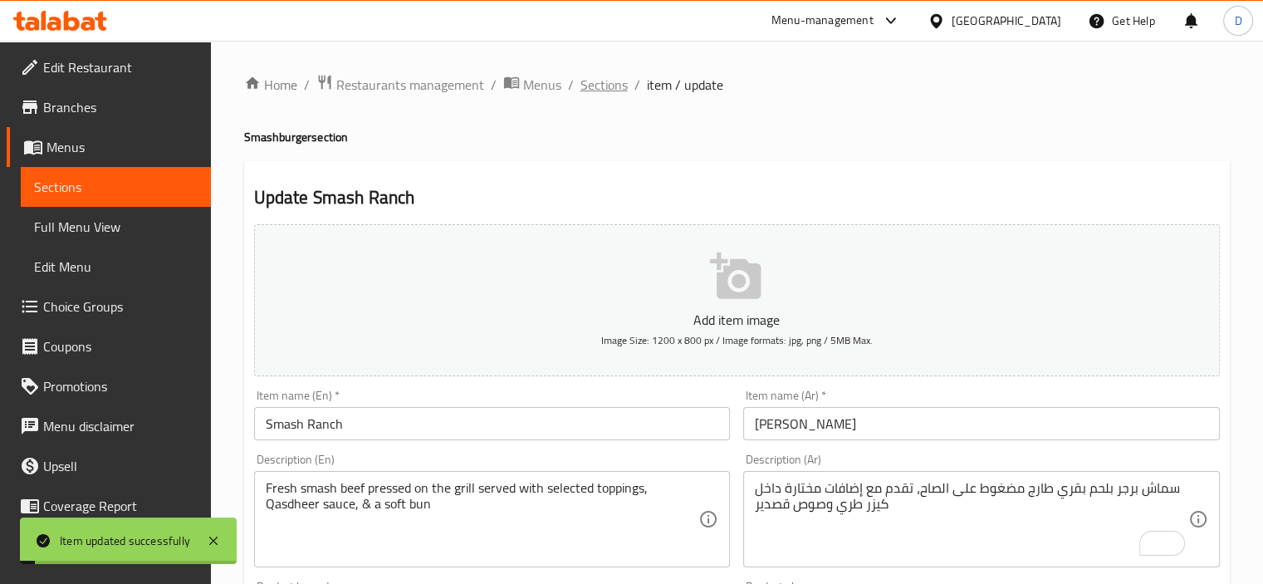
click at [598, 89] on span "Sections" at bounding box center [604, 85] width 47 height 20
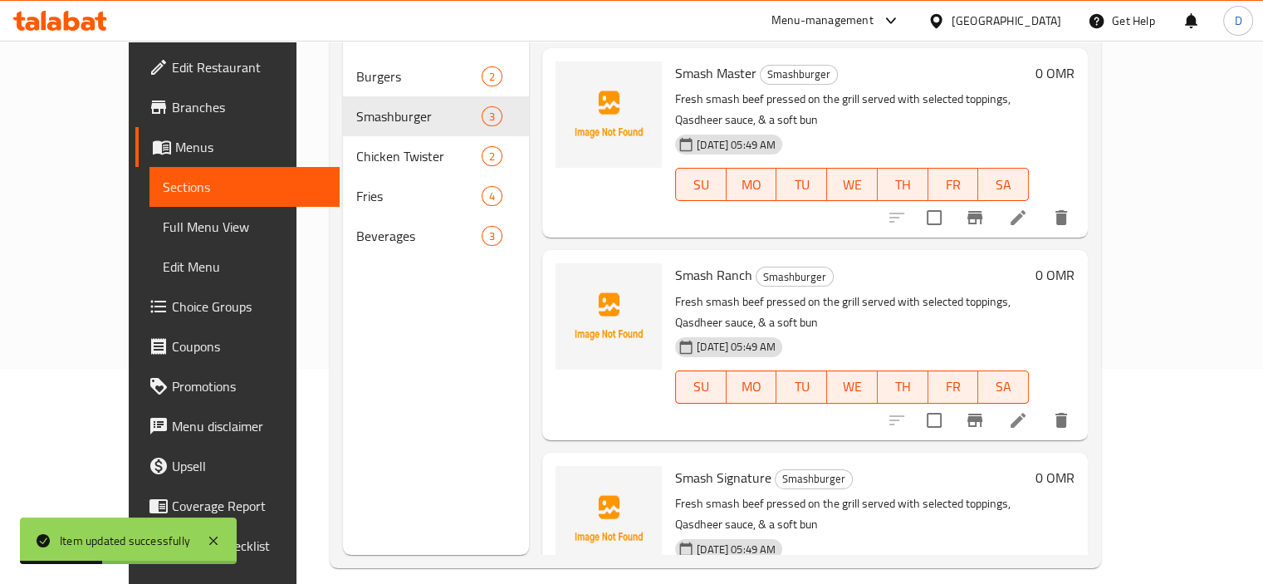
scroll to position [233, 0]
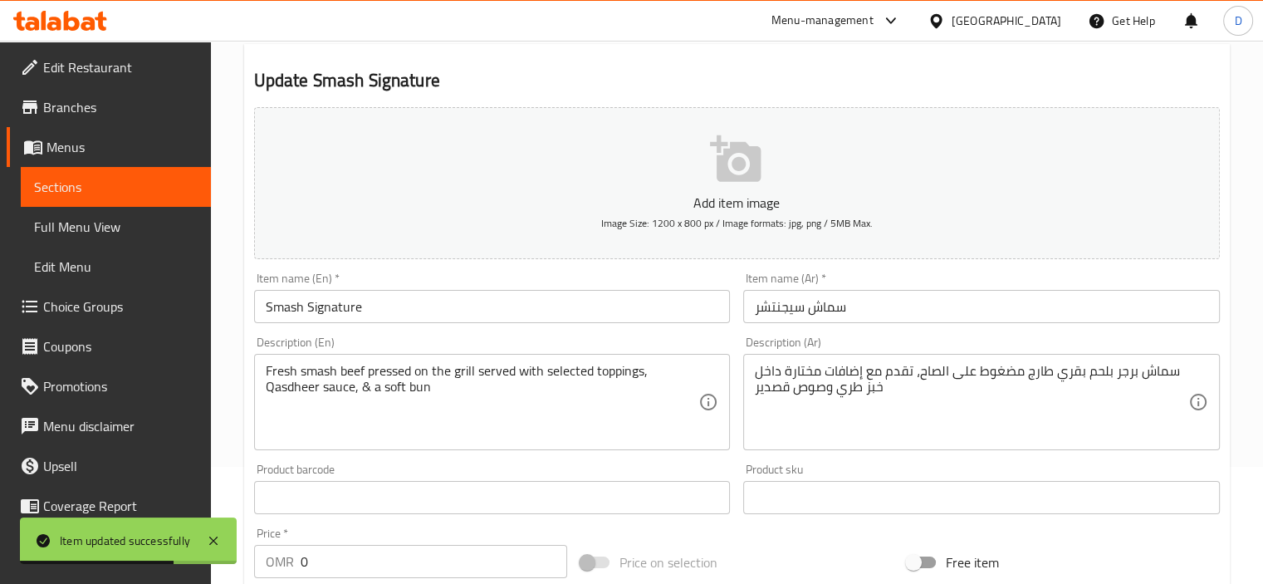
scroll to position [120, 0]
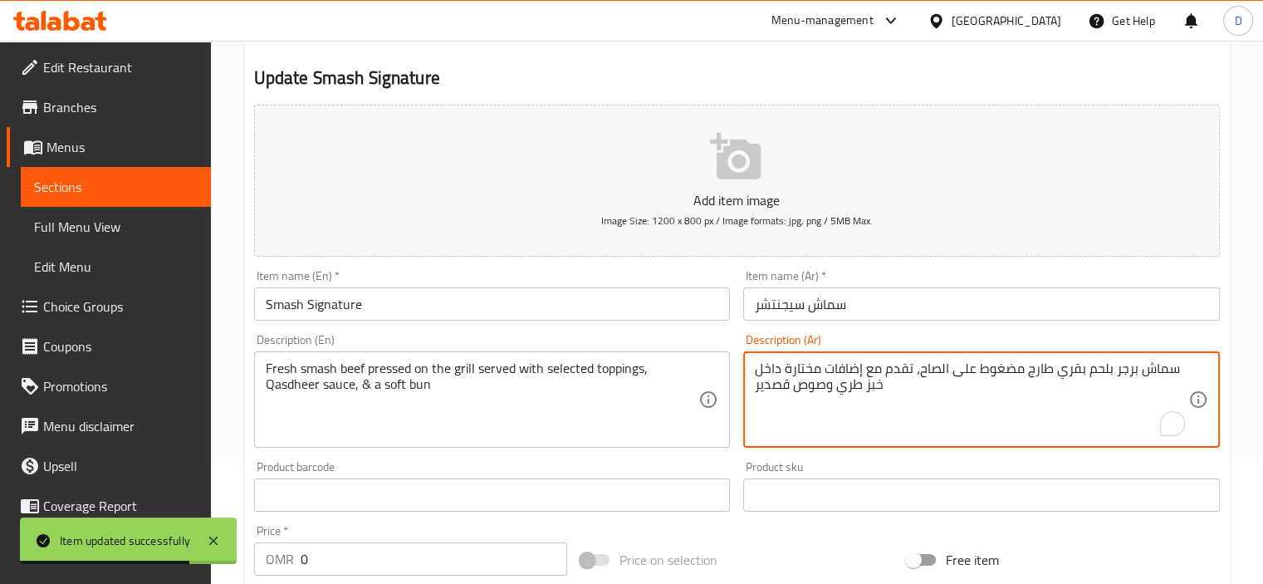
click at [822, 379] on textarea "سماش برجر بلحم بقري طارج مضغوط على الصاح، تقدم مع إضافات مختارة داخل خبز طري وص…" at bounding box center [972, 400] width 434 height 79
paste textarea "كيزر"
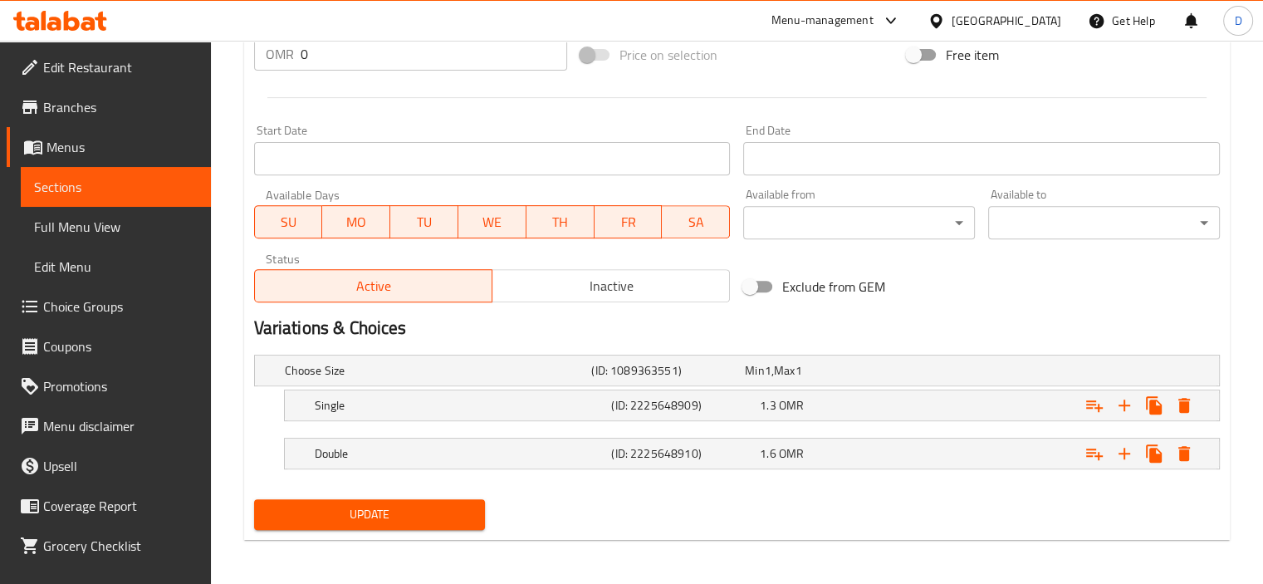
scroll to position [625, 0]
type textarea "سماش برجر بلحم بقري طارج مضغوط على الصاح، تقدم مع إضافات مختارة داخل كيزر طري و…"
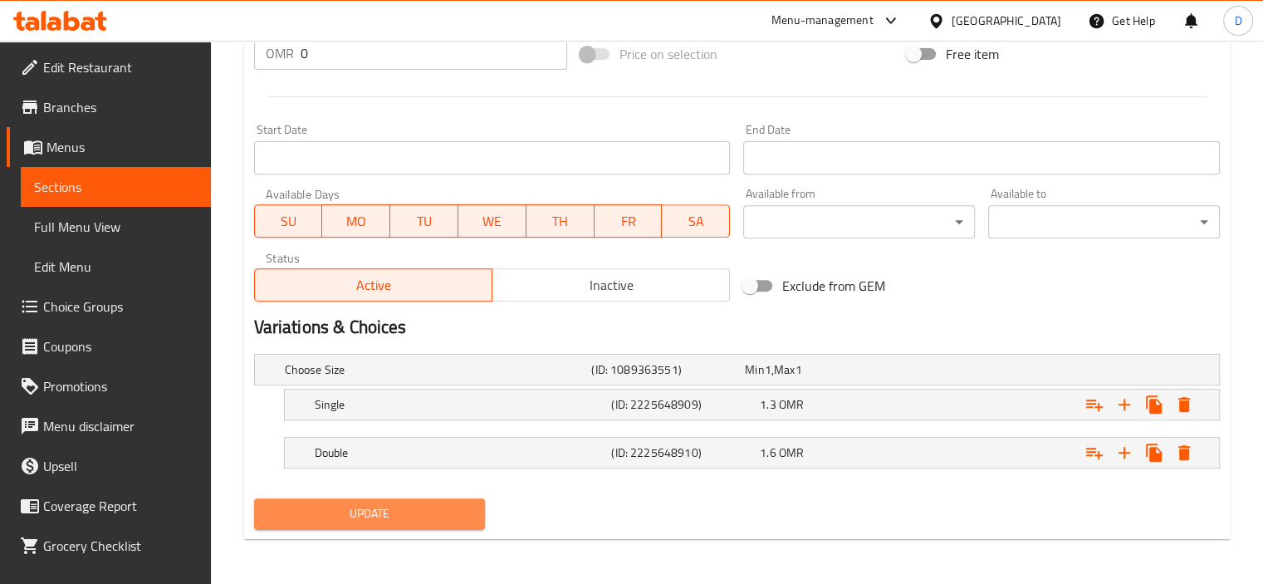
click at [372, 512] on span "Update" at bounding box center [369, 513] width 205 height 21
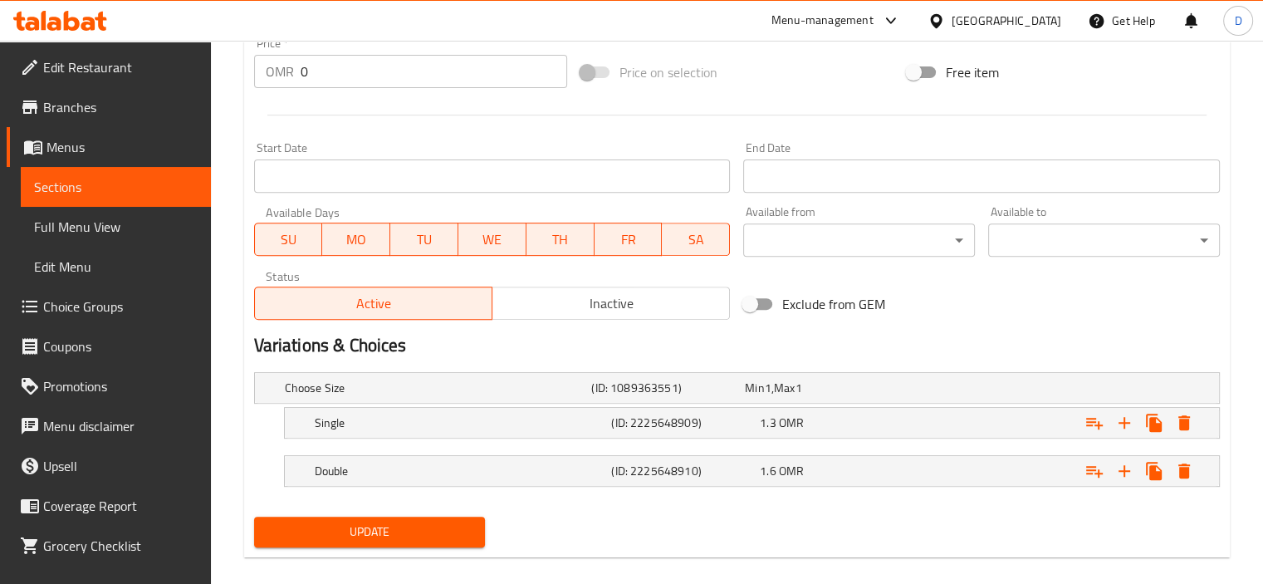
scroll to position [132, 0]
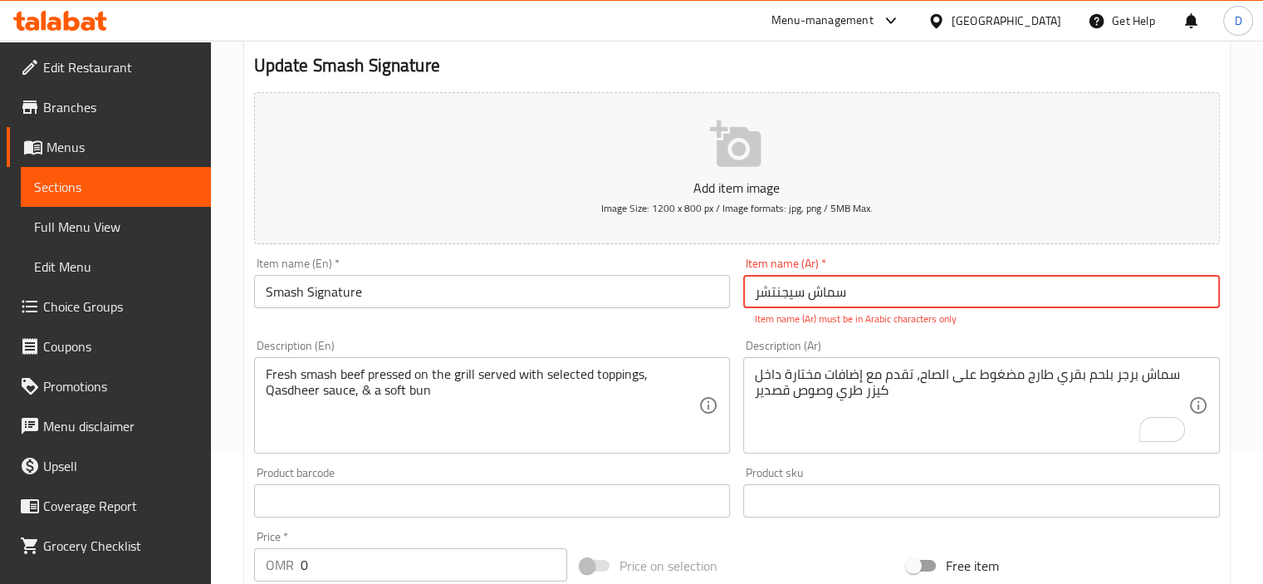
click at [762, 297] on input "سماش سیجنتشر" at bounding box center [981, 291] width 477 height 33
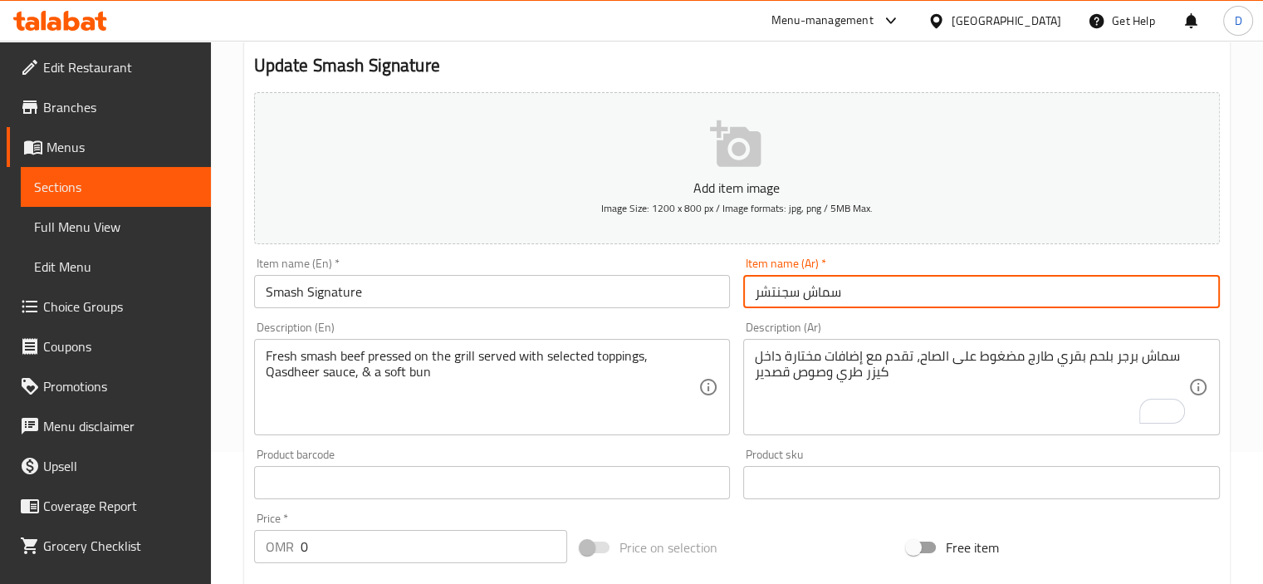
type input "سماش سجنتشر"
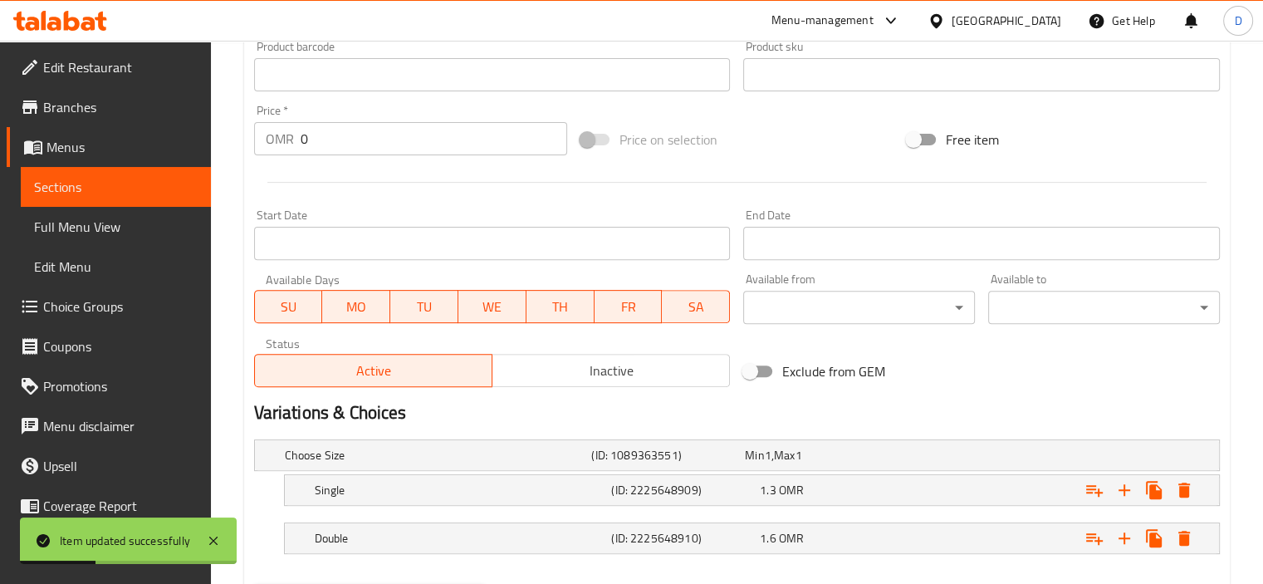
scroll to position [625, 0]
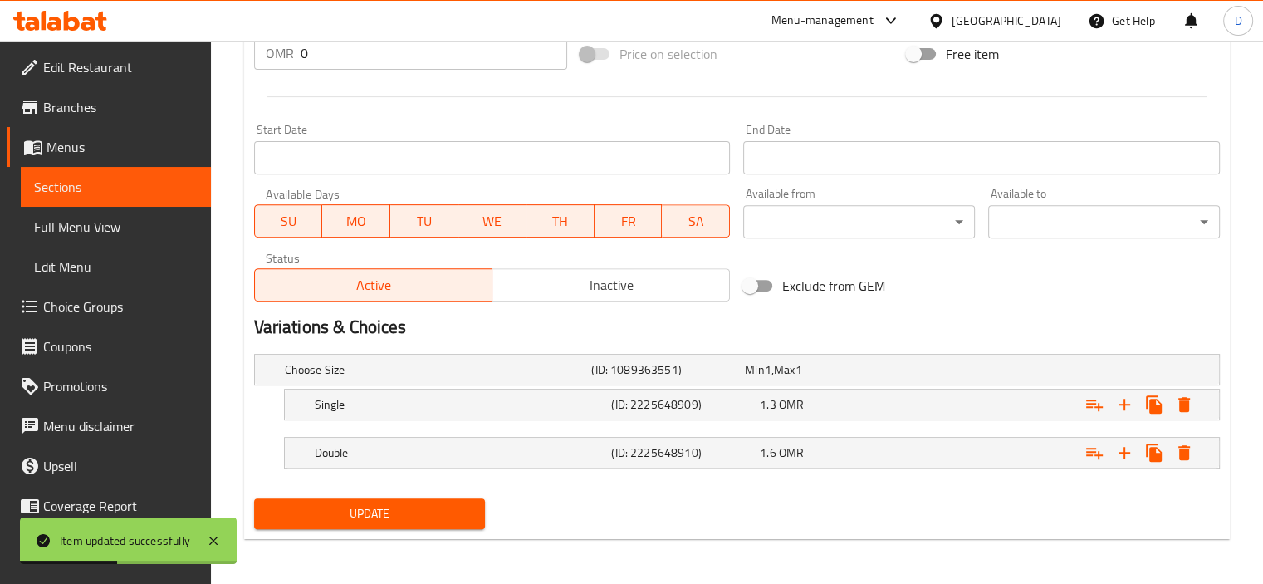
click at [385, 517] on span "Update" at bounding box center [369, 513] width 205 height 21
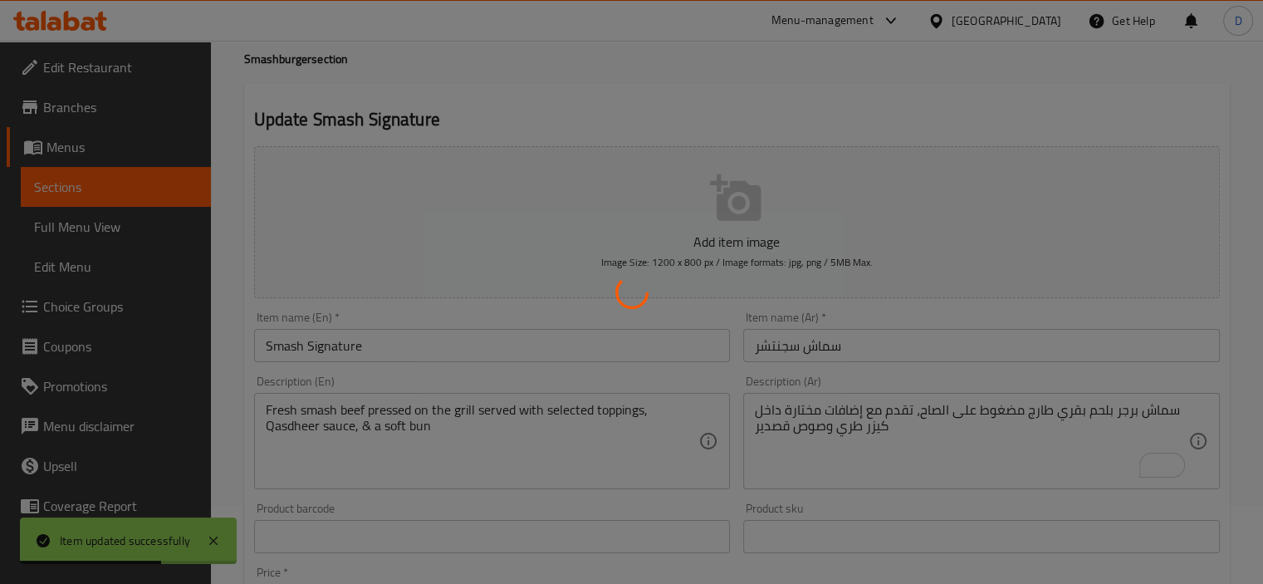
scroll to position [30, 0]
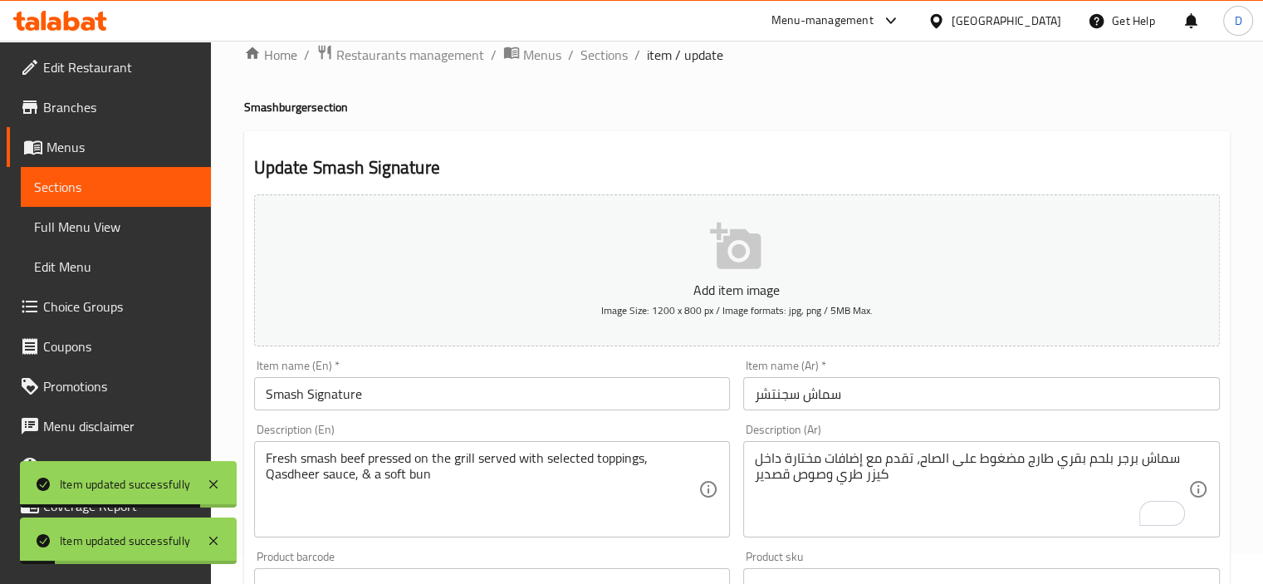
click at [56, 228] on span "Full Menu View" at bounding box center [116, 227] width 164 height 20
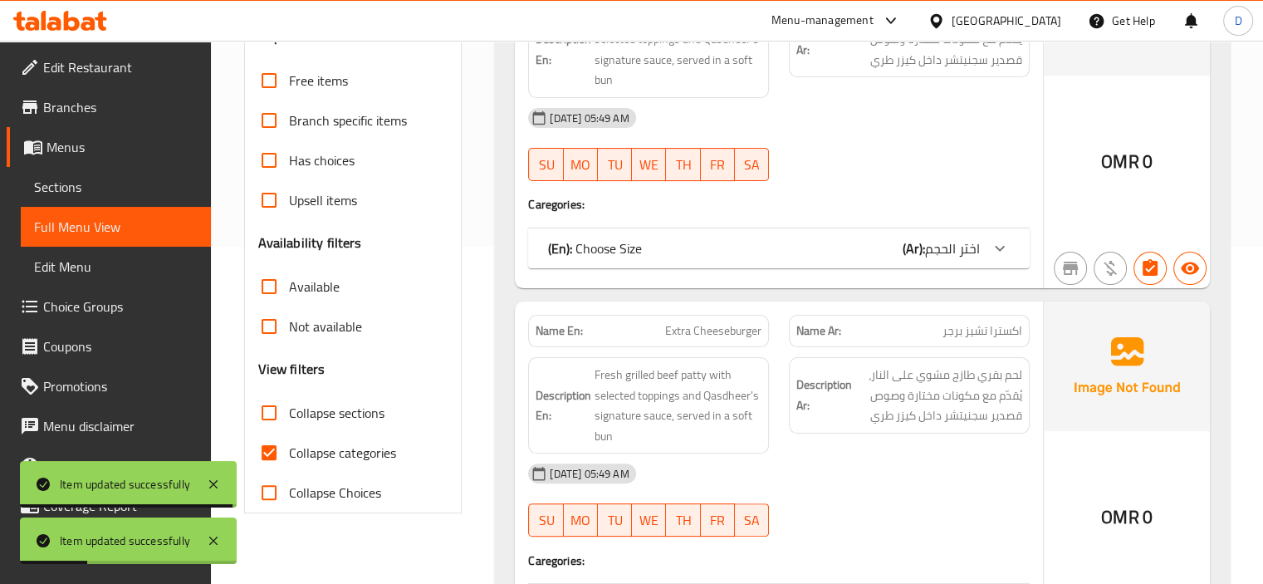
scroll to position [345, 0]
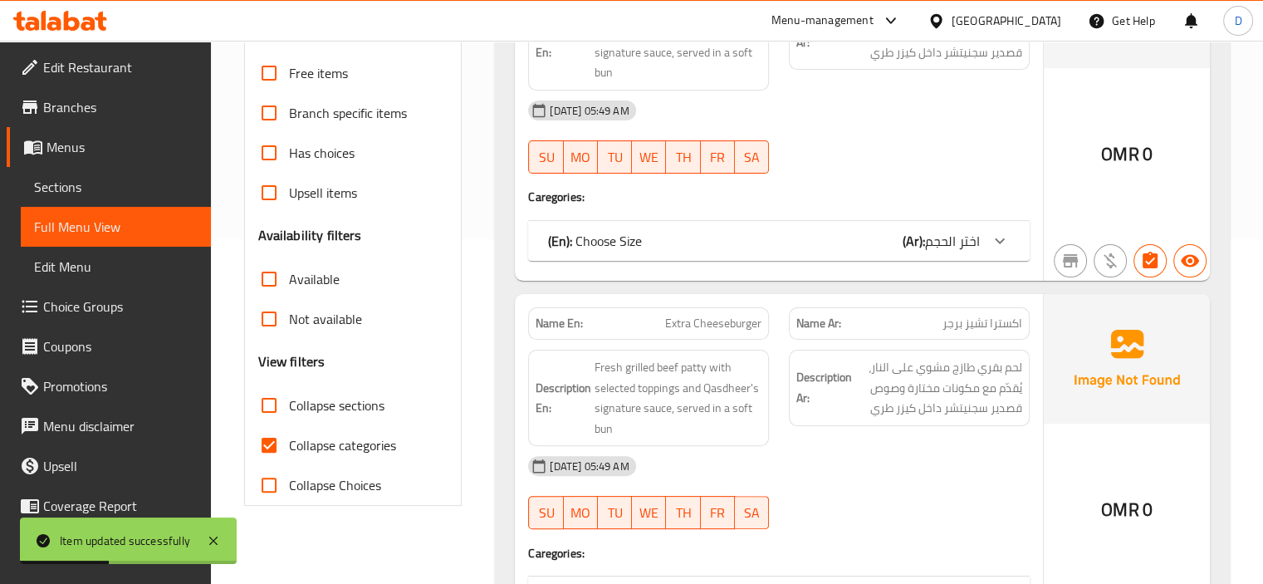
click at [319, 444] on span "Collapse categories" at bounding box center [342, 445] width 107 height 20
click at [289, 444] on input "Collapse categories" at bounding box center [269, 445] width 40 height 40
checkbox input "false"
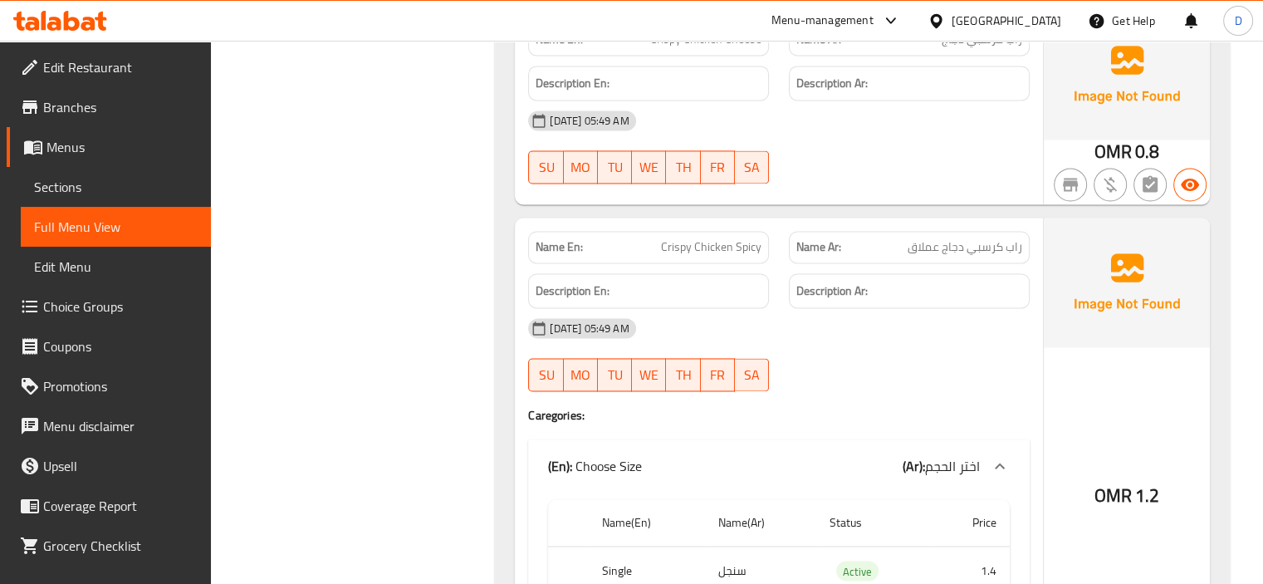
scroll to position [2622, 0]
click at [69, 193] on span "Sections" at bounding box center [116, 187] width 164 height 20
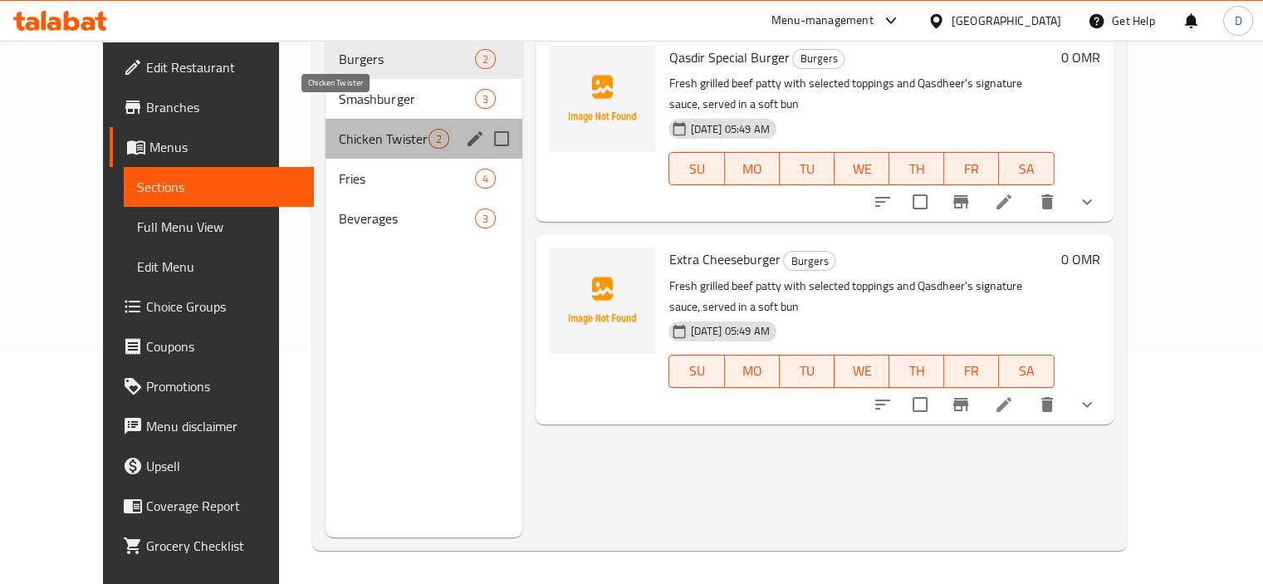
click at [341, 129] on span "Chicken Twister" at bounding box center [384, 139] width 90 height 20
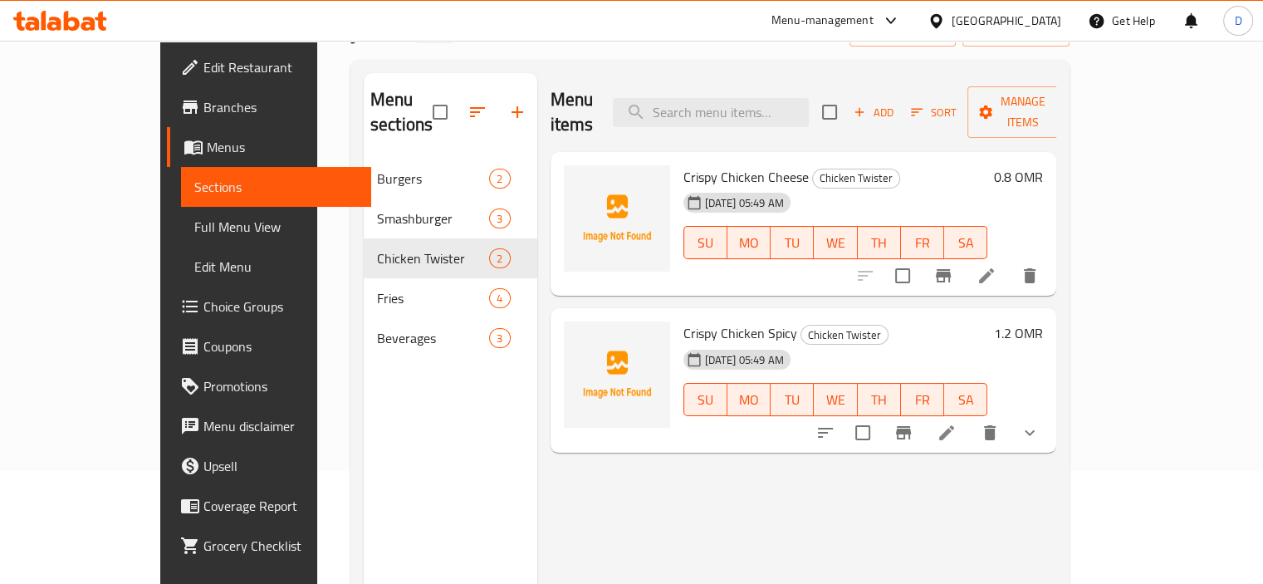
scroll to position [95, 0]
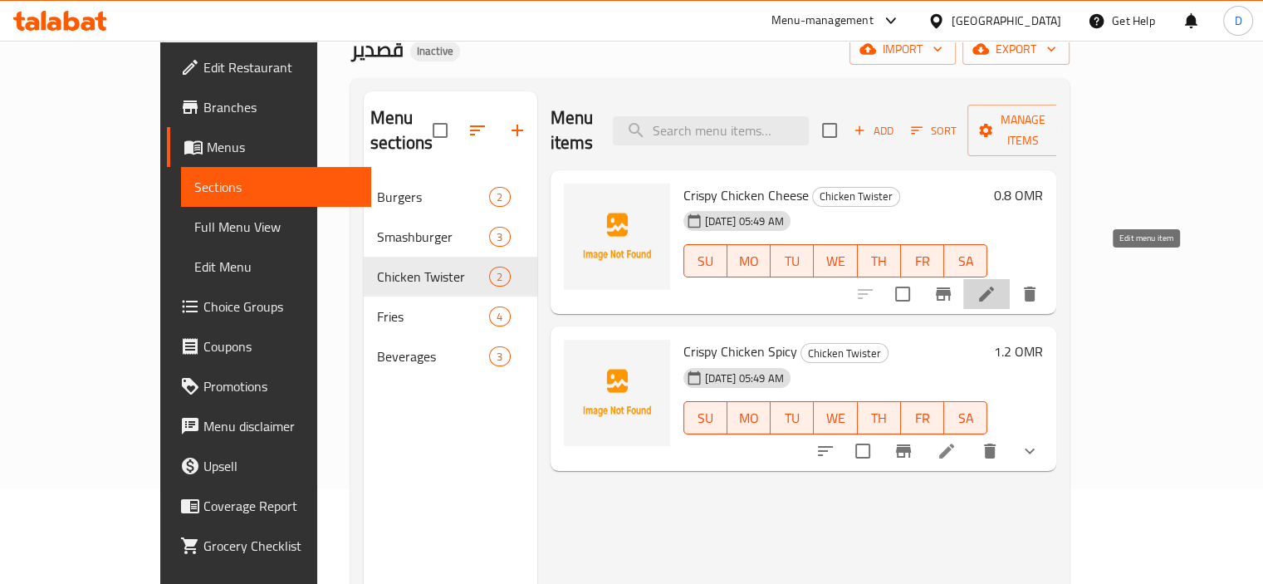
click at [997, 284] on icon at bounding box center [987, 294] width 20 height 20
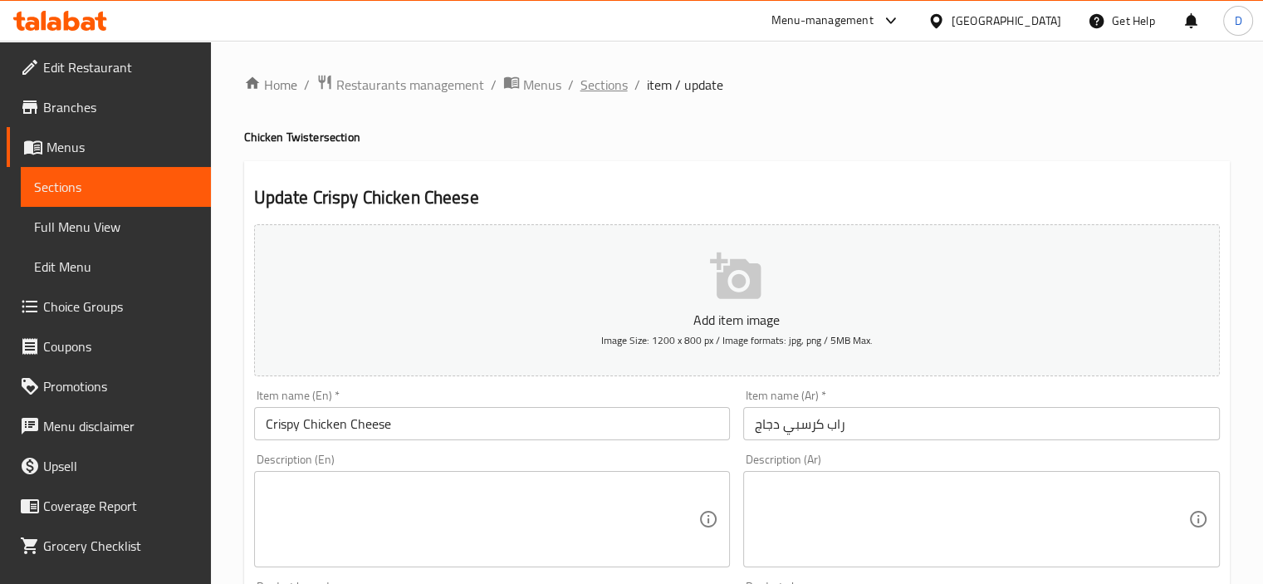
click at [613, 83] on span "Sections" at bounding box center [604, 85] width 47 height 20
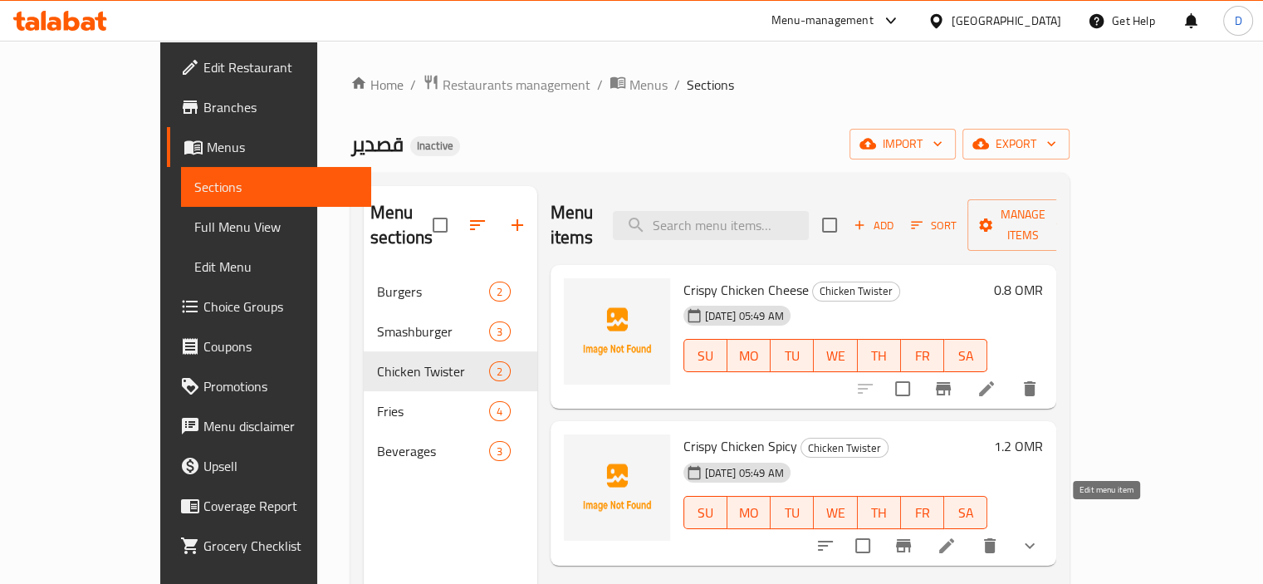
click at [957, 536] on icon at bounding box center [947, 546] width 20 height 20
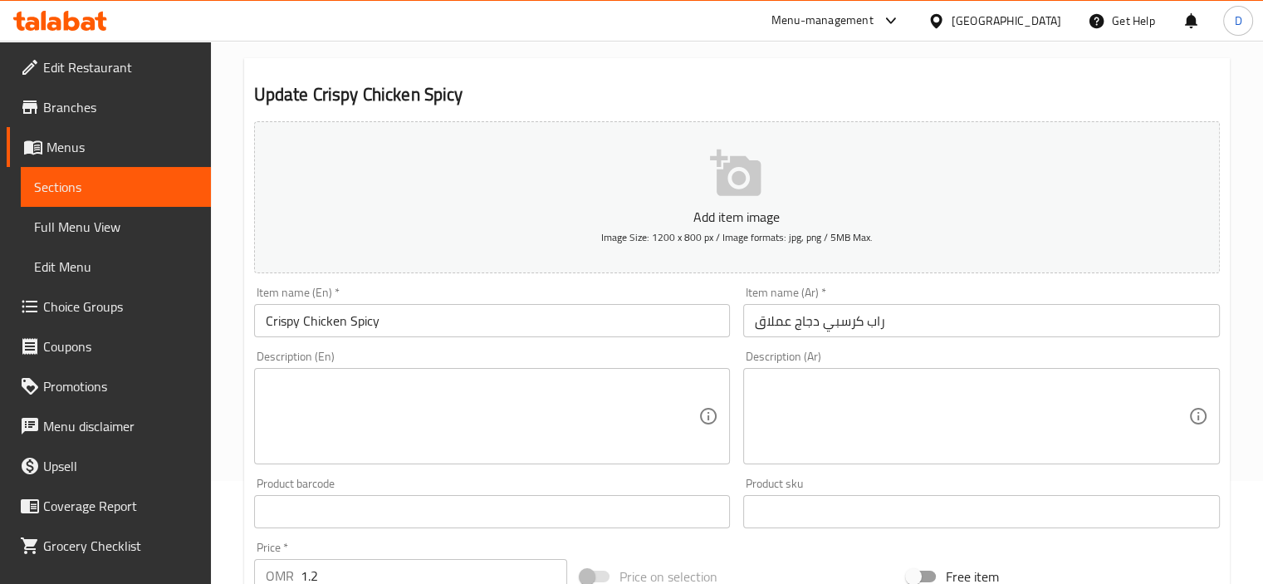
scroll to position [135, 0]
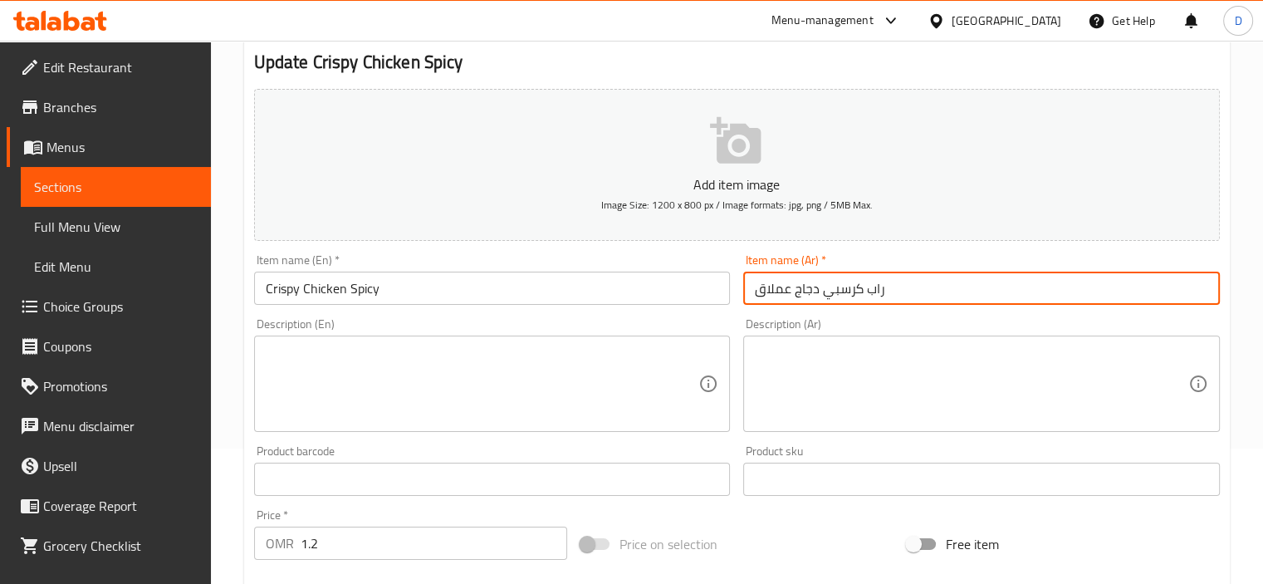
click at [757, 285] on input "راب كرسبي دجاج عملاق" at bounding box center [981, 288] width 477 height 33
click at [767, 290] on input "راب كرسبي دجاج عملاق" at bounding box center [981, 288] width 477 height 33
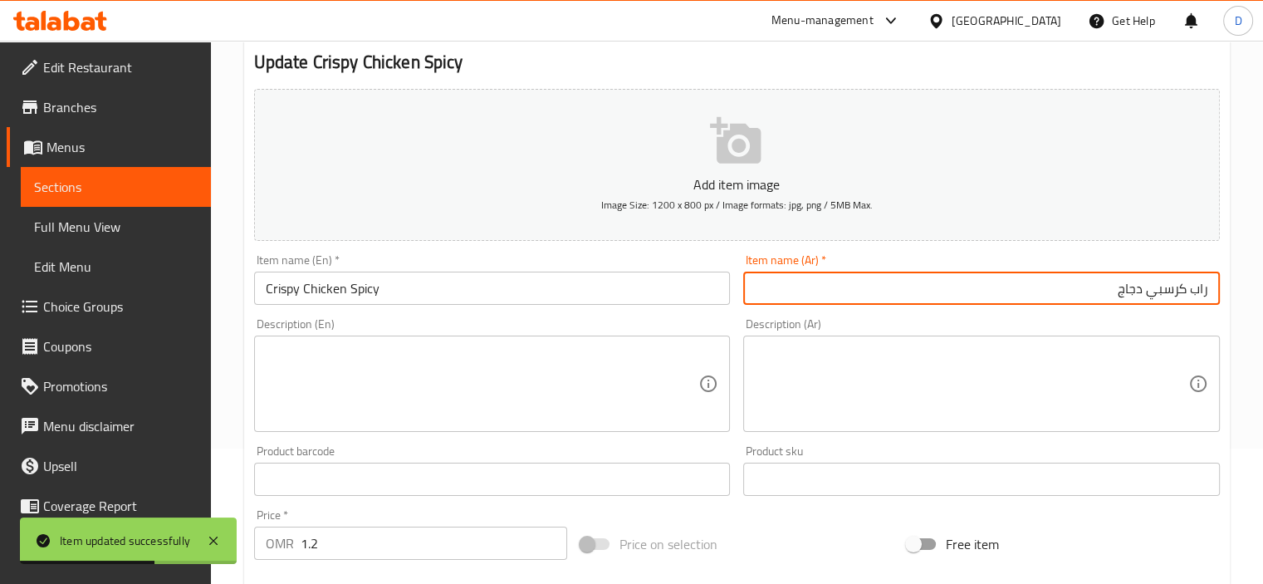
click at [1016, 289] on input "راب كرسبي دجاج" at bounding box center [981, 288] width 477 height 33
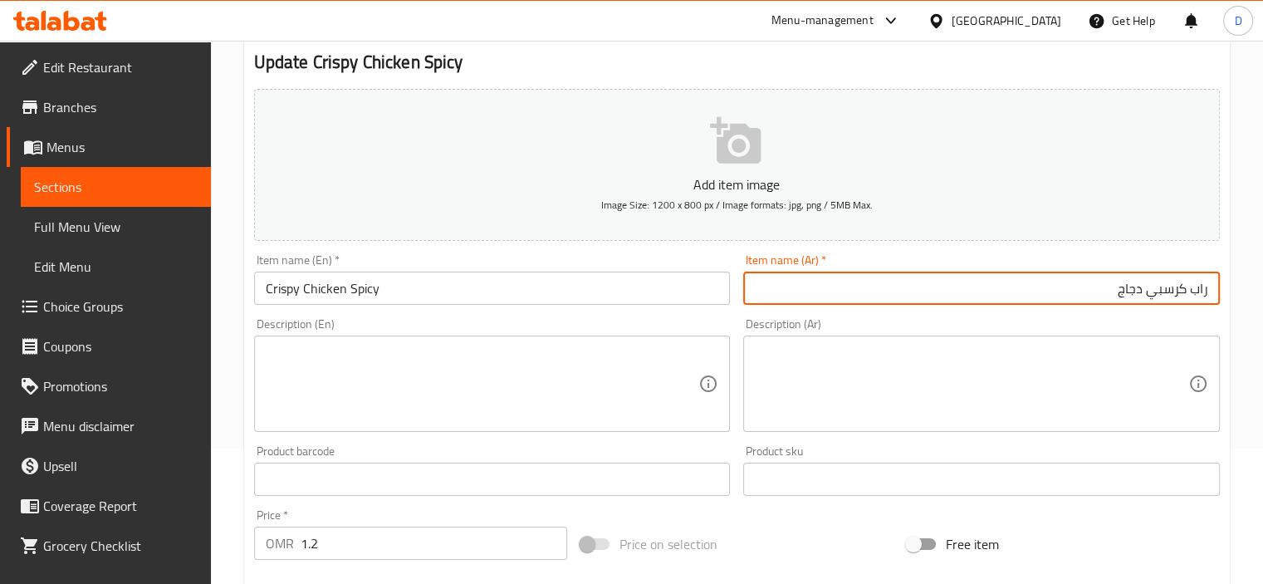
click at [1204, 288] on input "راب كرسبي دجاج" at bounding box center [981, 288] width 477 height 33
click at [1125, 288] on input "كرسبي دجاج" at bounding box center [981, 288] width 477 height 33
type input "كرسبي دجاج حار"
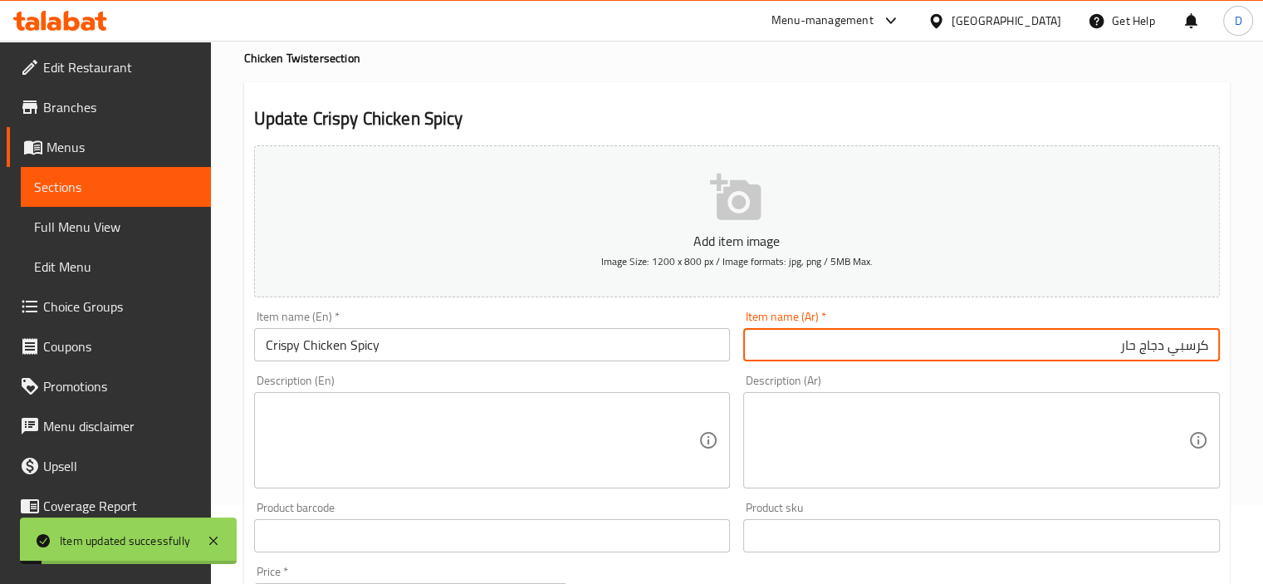
scroll to position [0, 0]
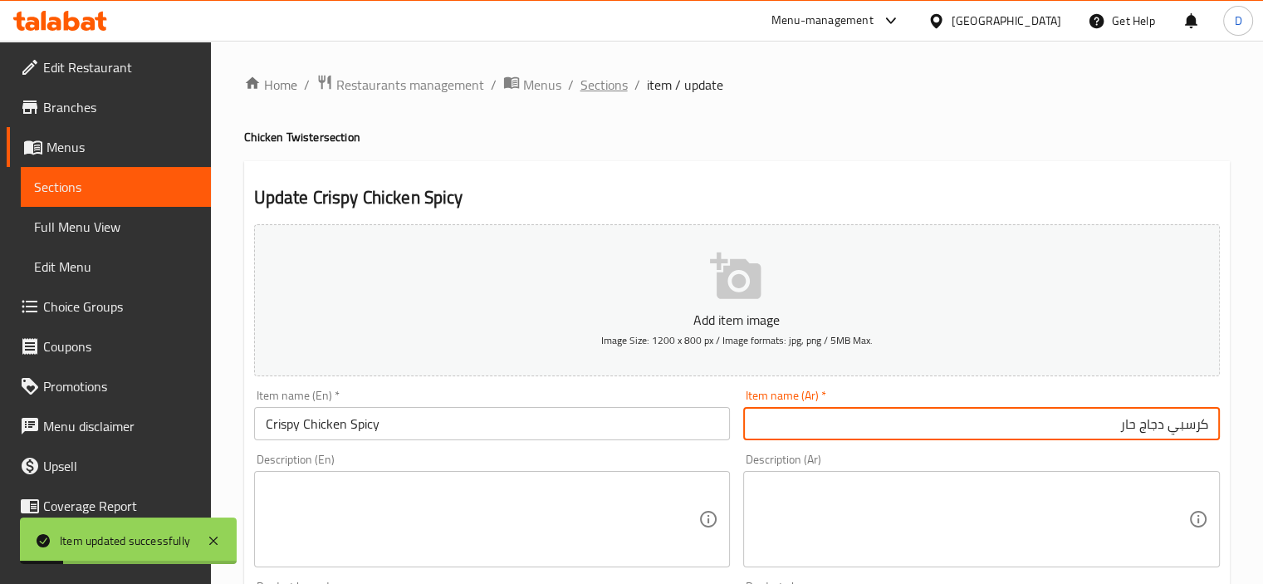
click at [593, 89] on span "Sections" at bounding box center [604, 85] width 47 height 20
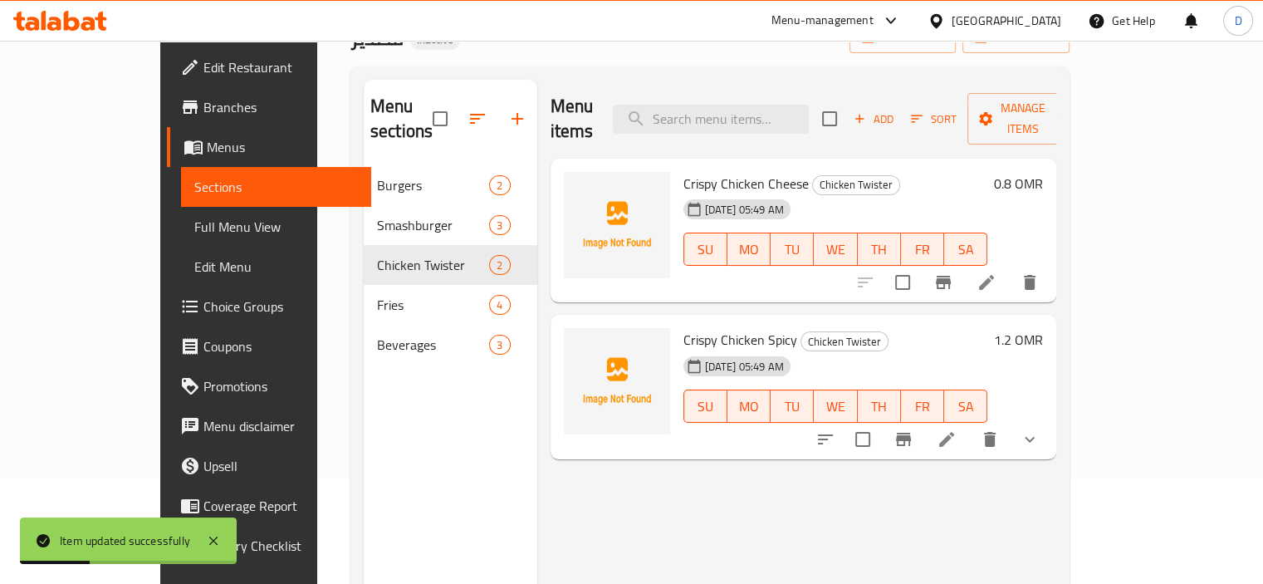
scroll to position [142, 0]
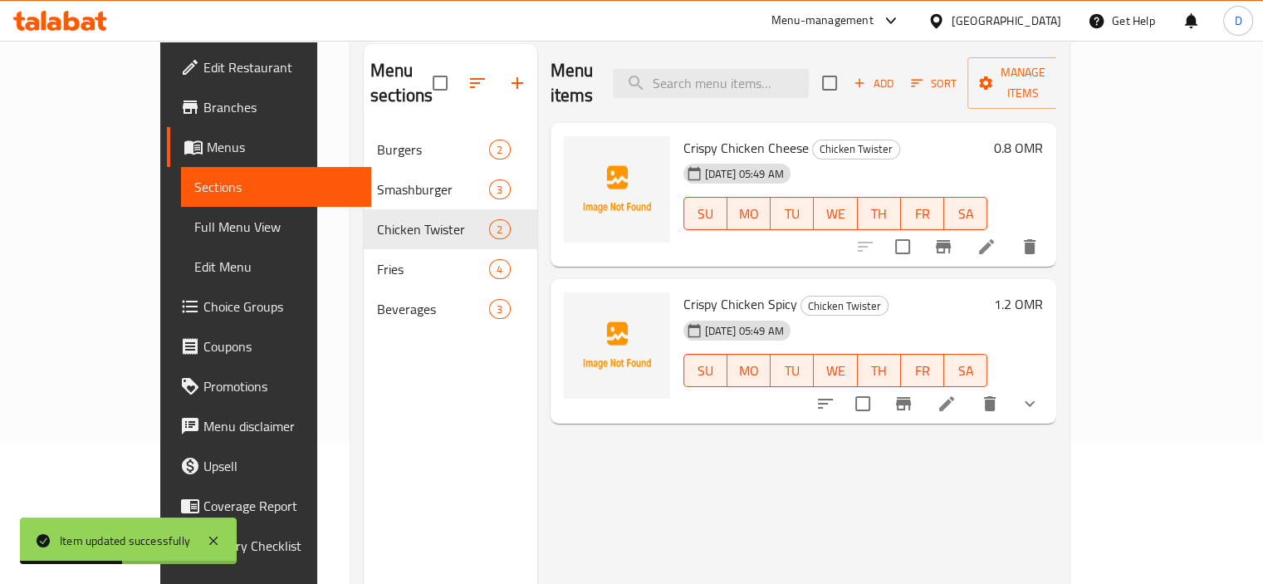
click at [1010, 232] on li at bounding box center [987, 247] width 47 height 30
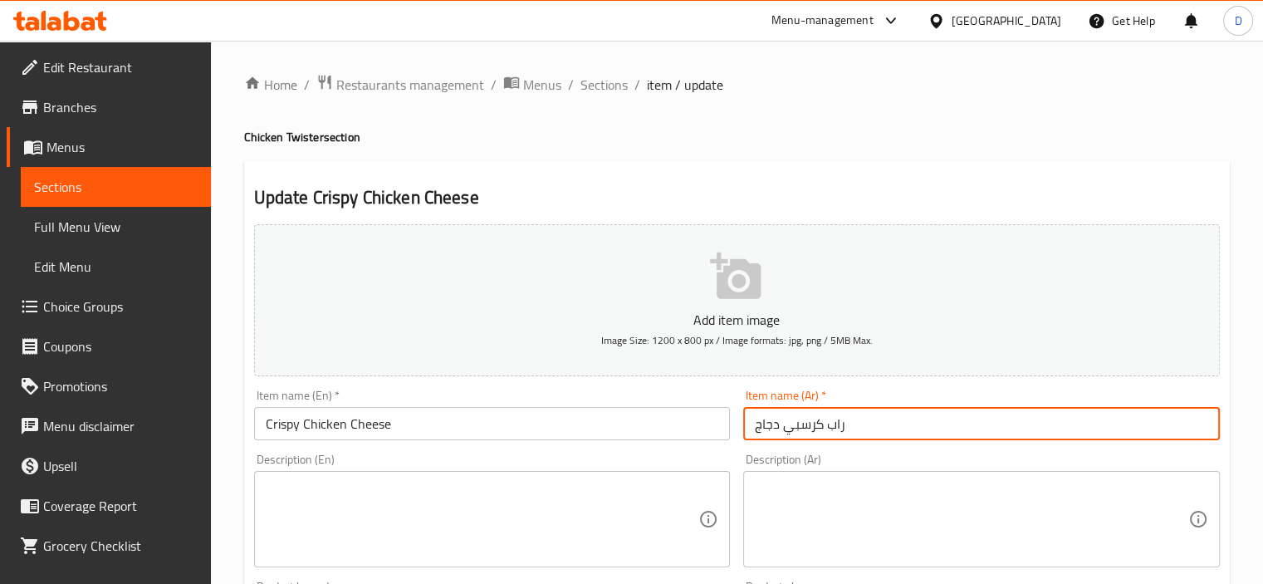
click at [797, 426] on input "راب كرسبي دجاج" at bounding box center [981, 423] width 477 height 33
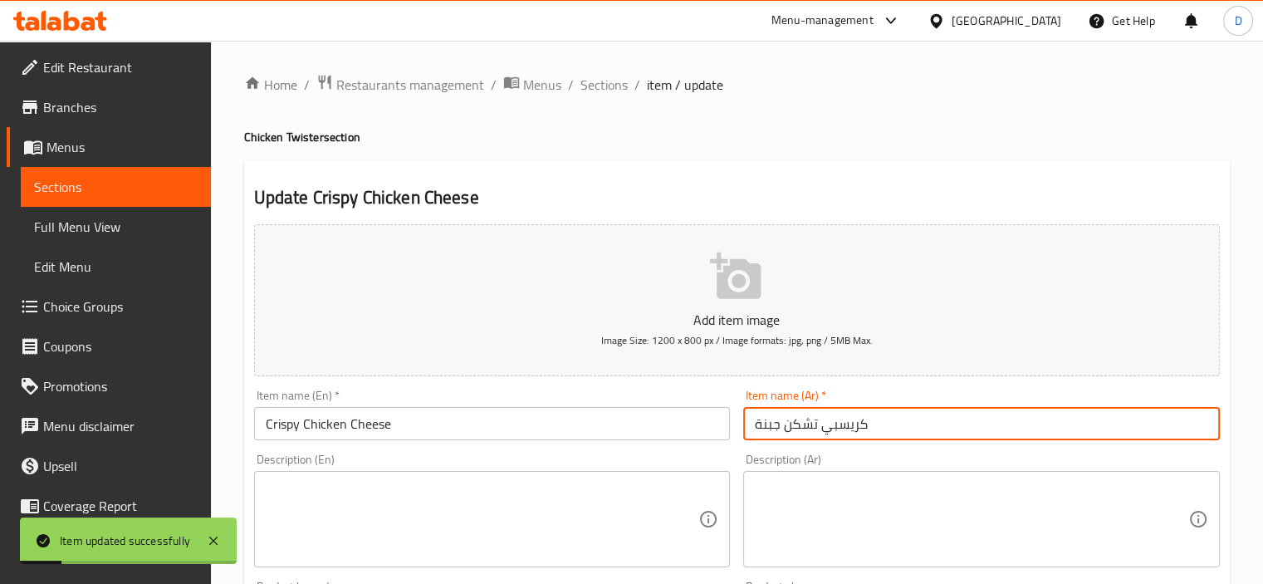
click at [847, 429] on input "كريسبي تشكن جبنة" at bounding box center [981, 423] width 477 height 33
type input "كرسبي تشكن جبنة"
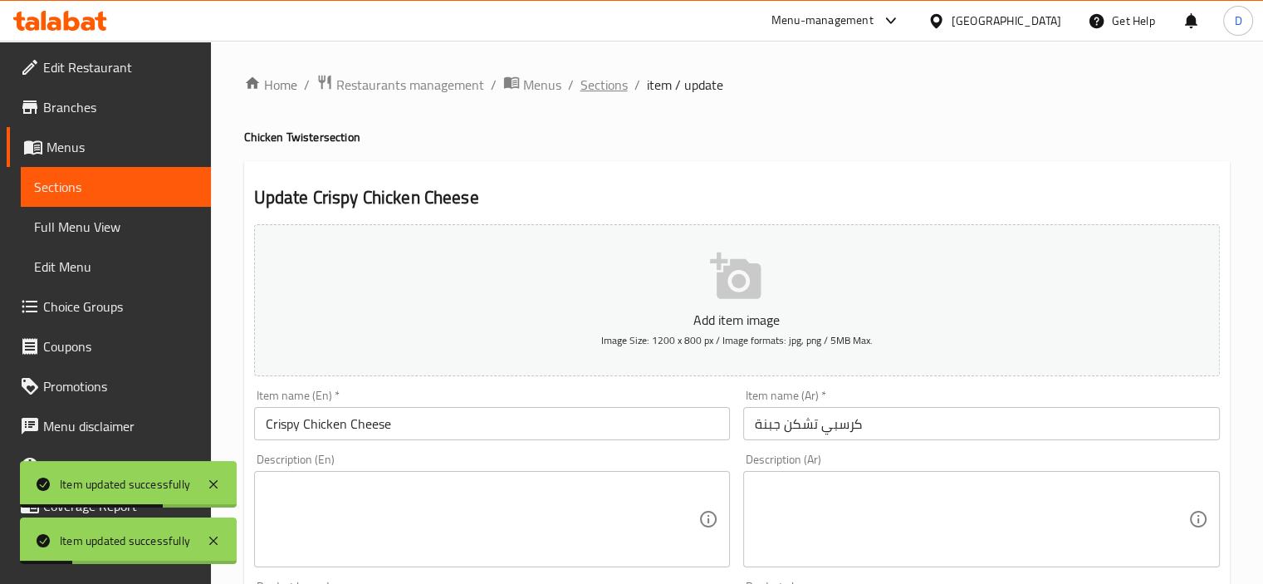
click at [612, 80] on span "Sections" at bounding box center [604, 85] width 47 height 20
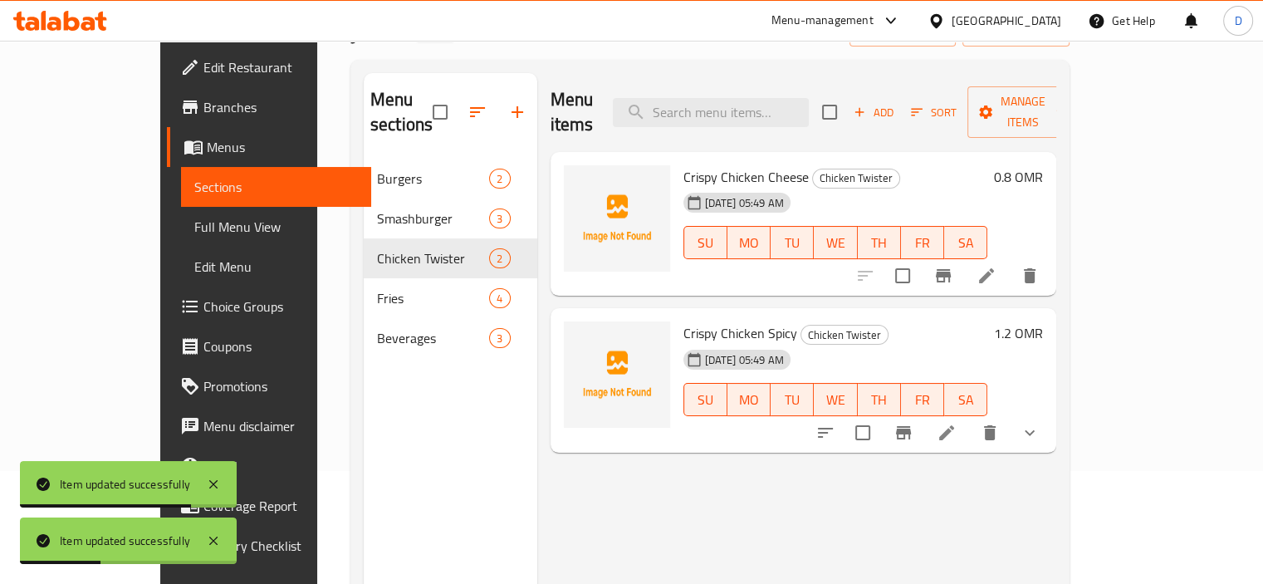
scroll to position [114, 0]
click at [954, 424] on icon at bounding box center [946, 431] width 15 height 15
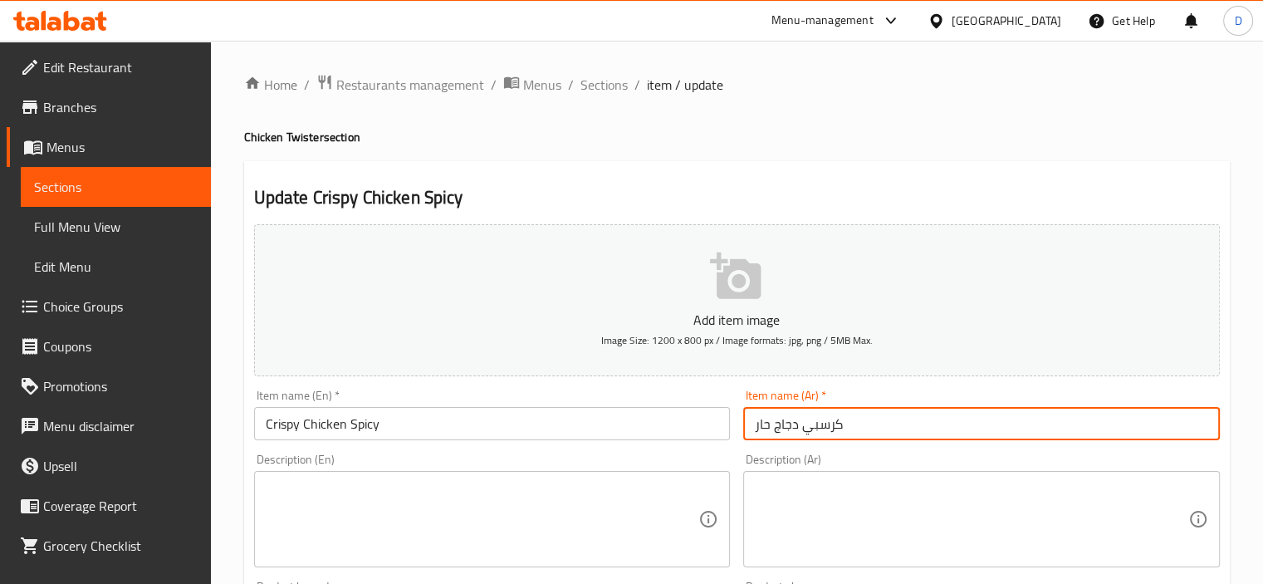
click at [787, 426] on input "كرسبي دجاج حار" at bounding box center [981, 423] width 477 height 33
type input "كرسبي تشكن حار"
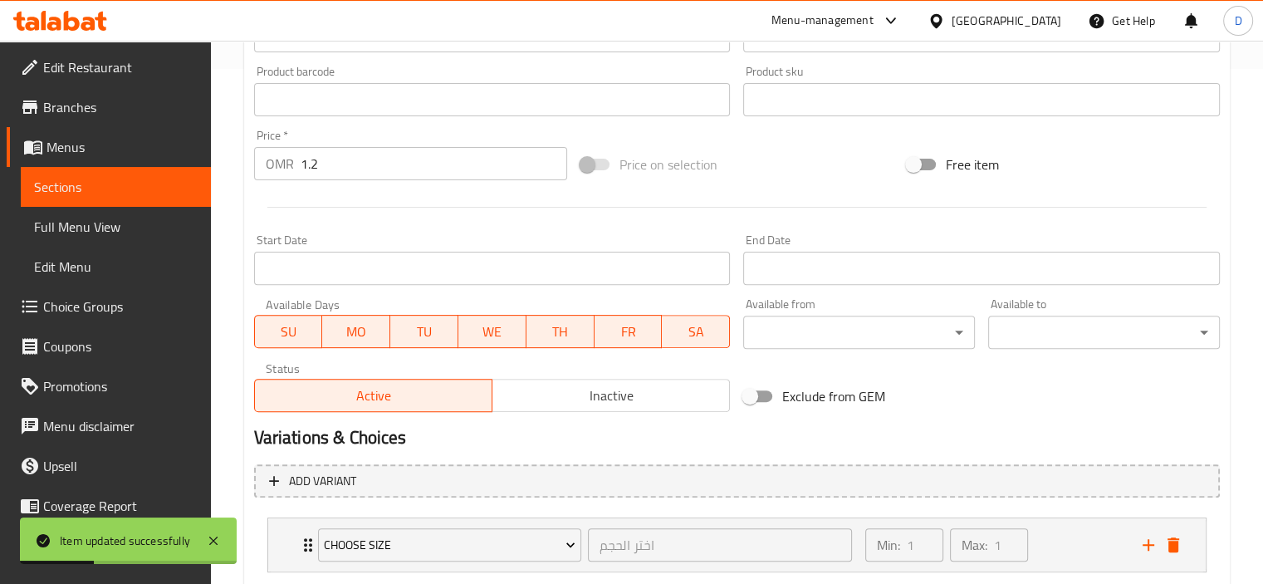
scroll to position [616, 0]
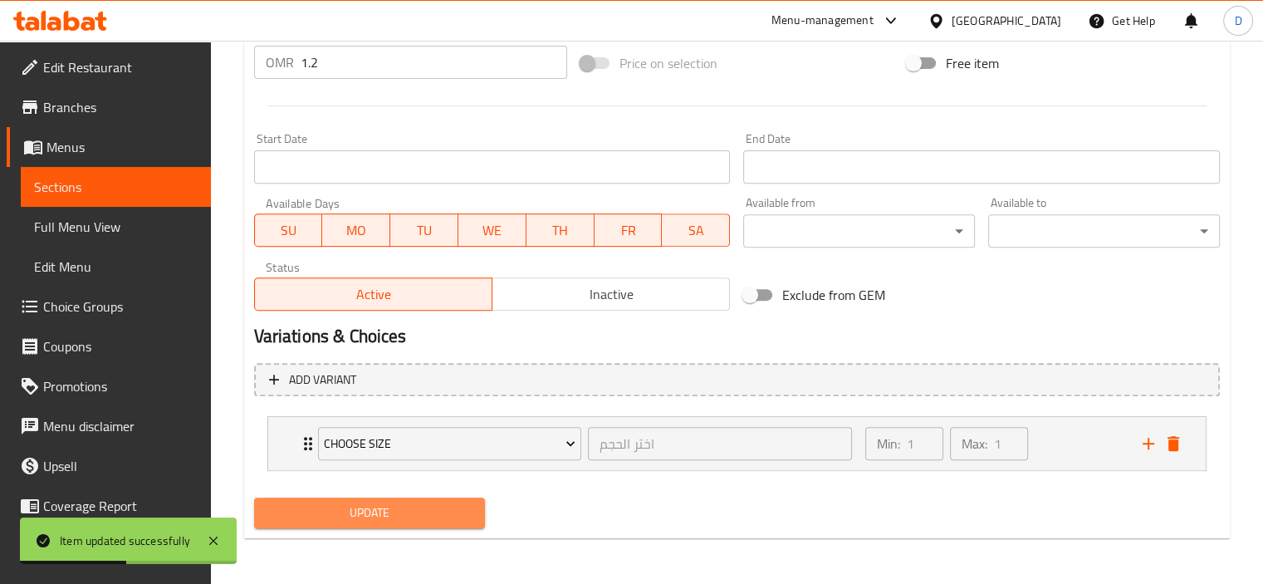
click at [412, 503] on span "Update" at bounding box center [369, 513] width 205 height 21
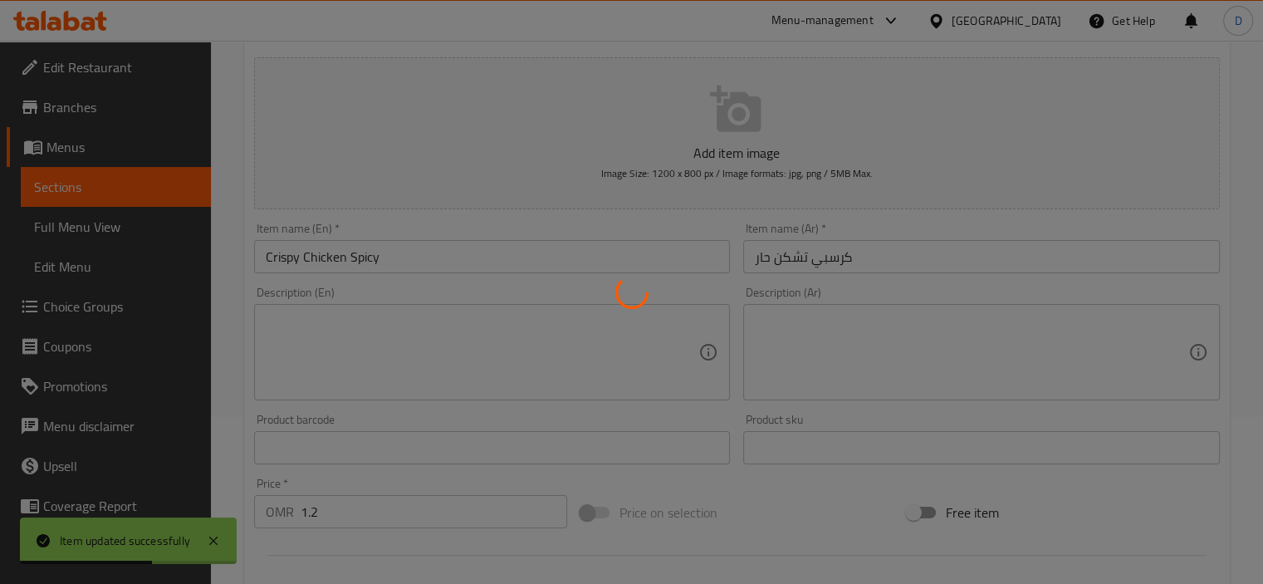
scroll to position [0, 0]
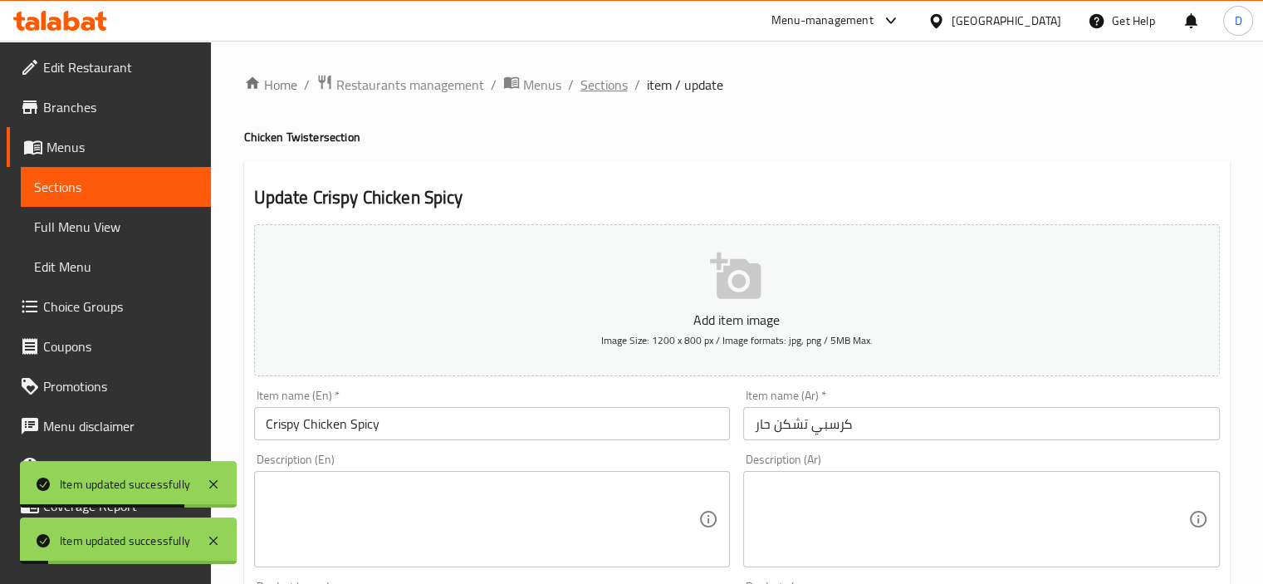
click at [605, 83] on span "Sections" at bounding box center [604, 85] width 47 height 20
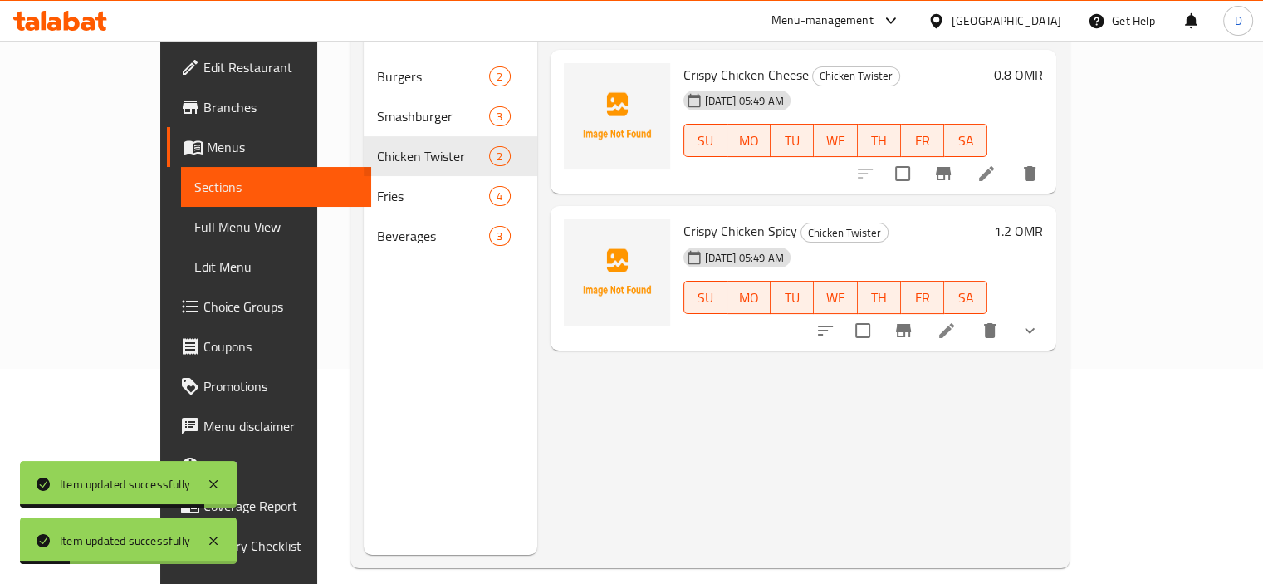
scroll to position [233, 0]
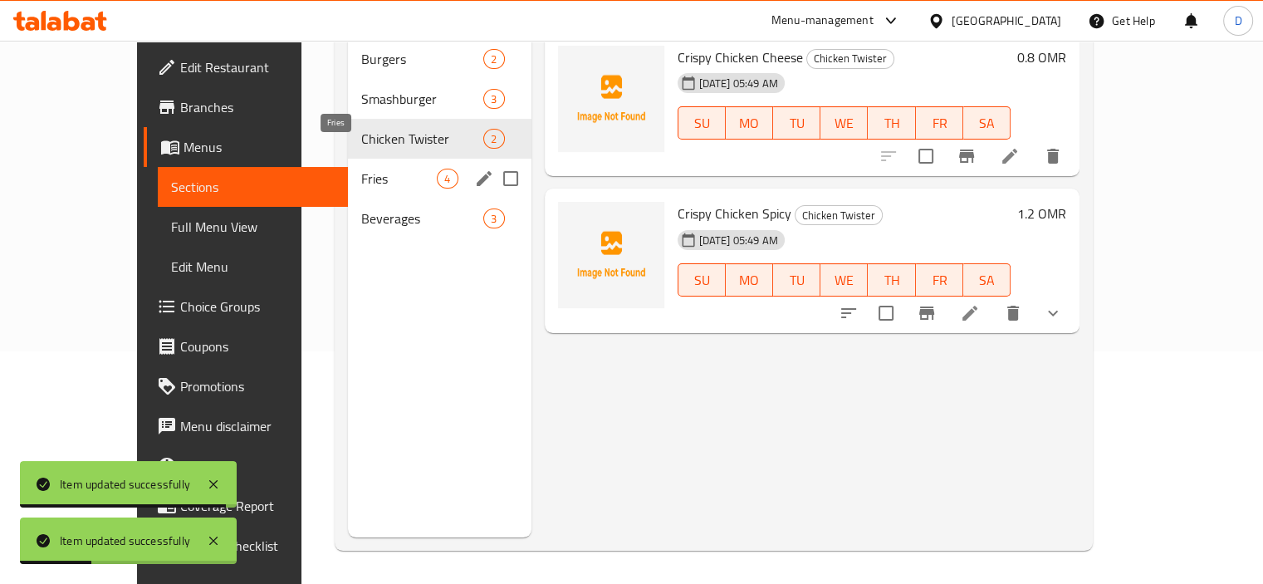
click at [361, 169] on span "Fries" at bounding box center [399, 179] width 76 height 20
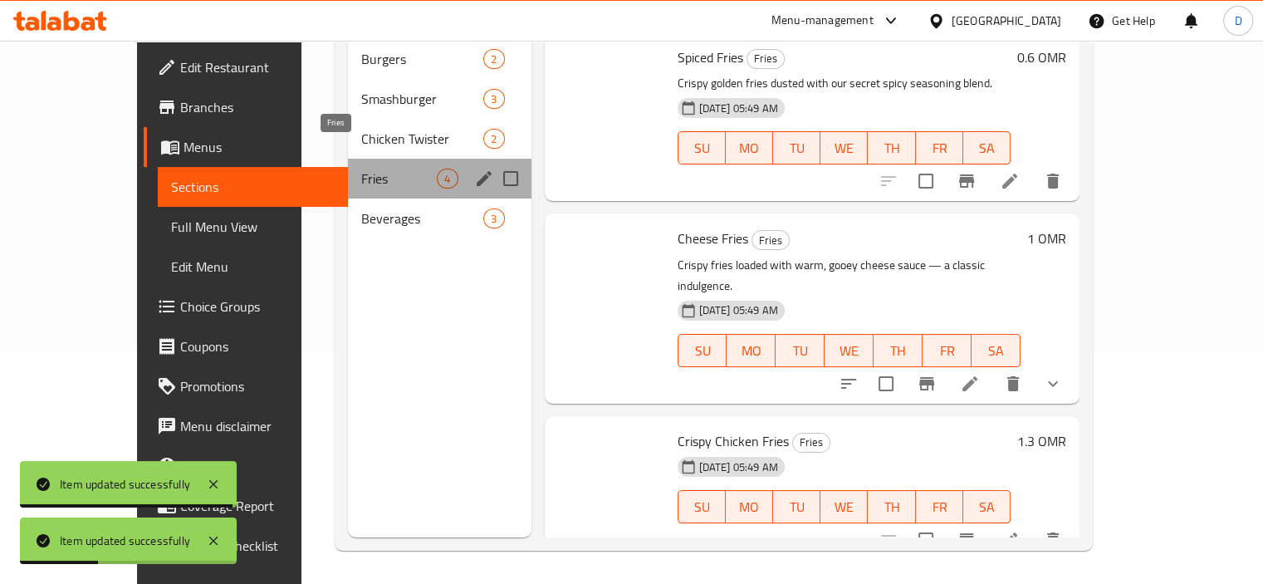
click at [361, 169] on span "Fries" at bounding box center [399, 179] width 76 height 20
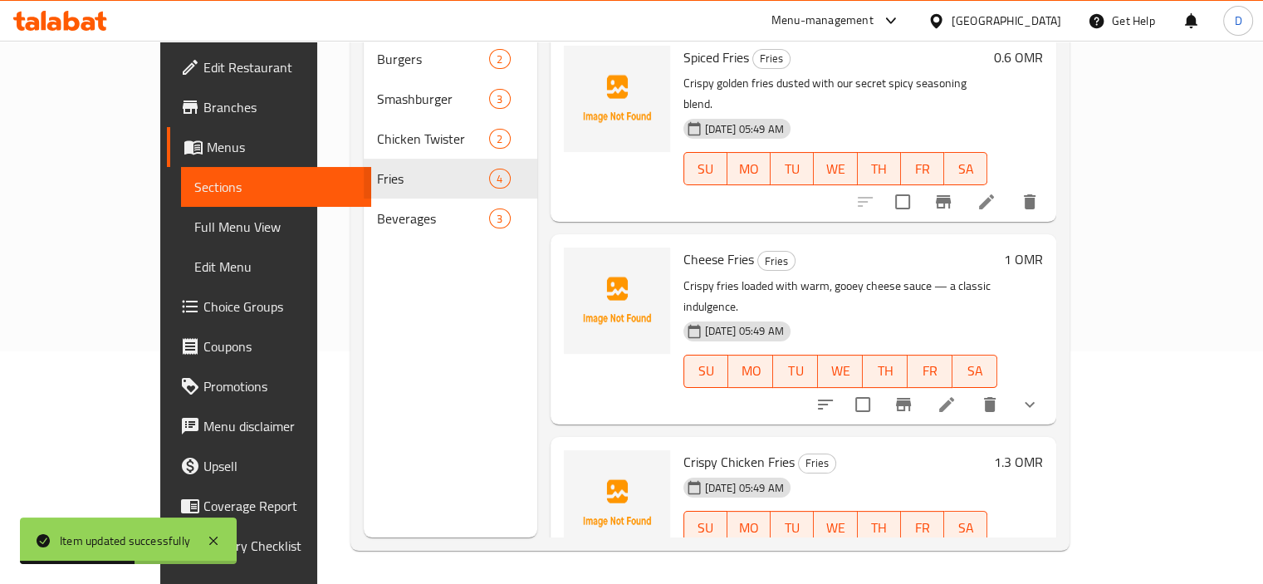
click at [194, 228] on span "Full Menu View" at bounding box center [276, 227] width 164 height 20
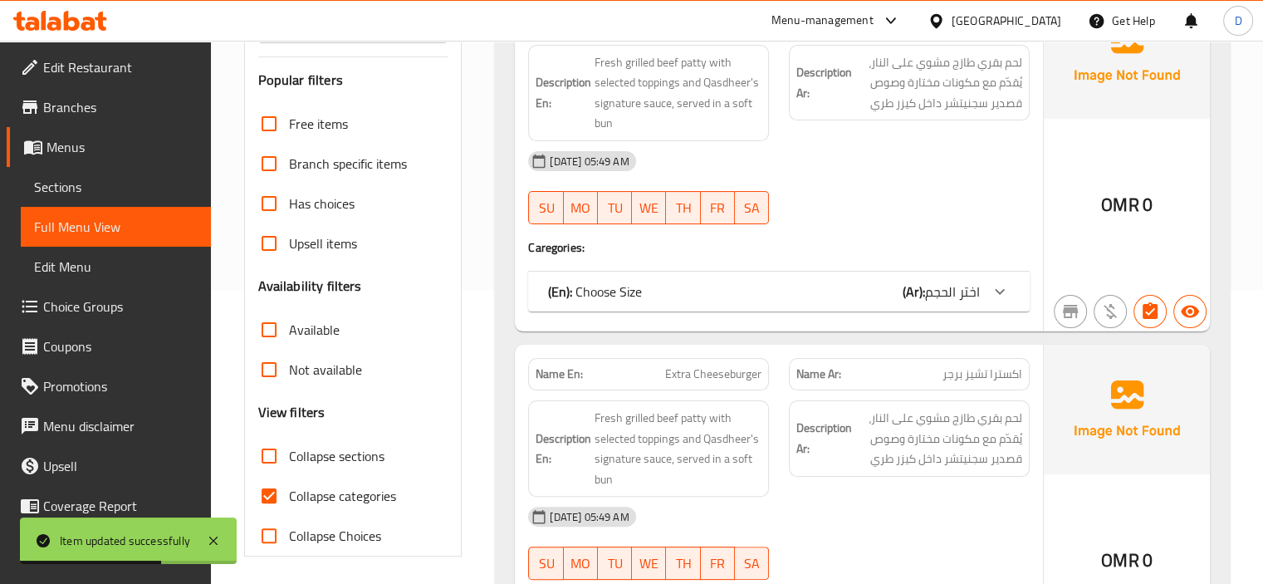
scroll to position [300, 0]
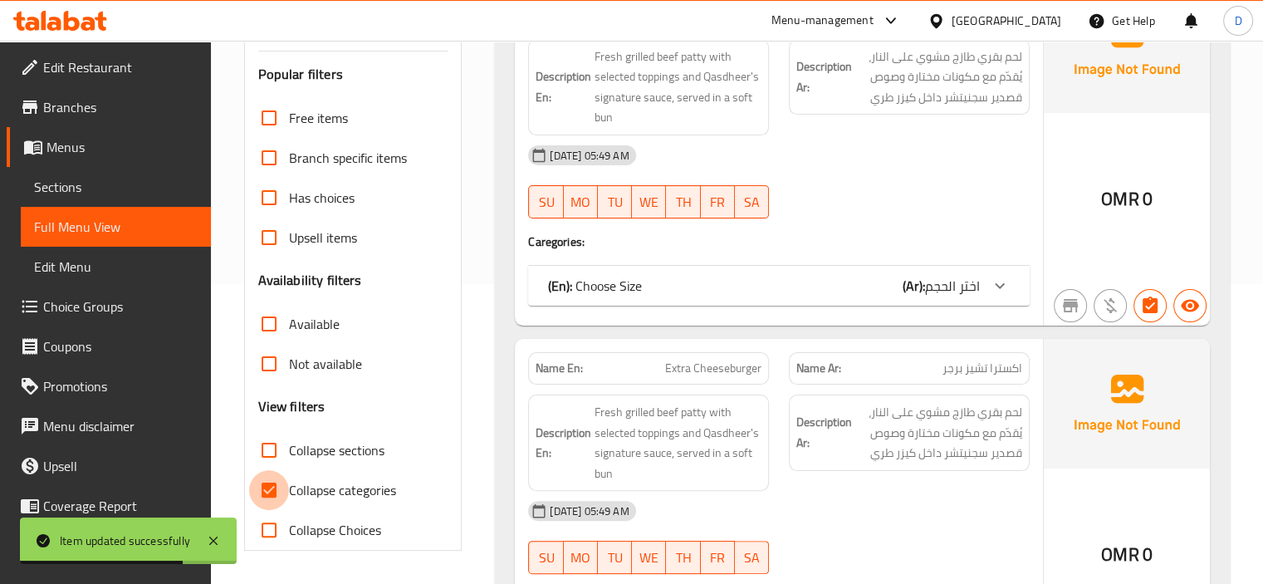
click at [266, 488] on input "Collapse categories" at bounding box center [269, 490] width 40 height 40
checkbox input "false"
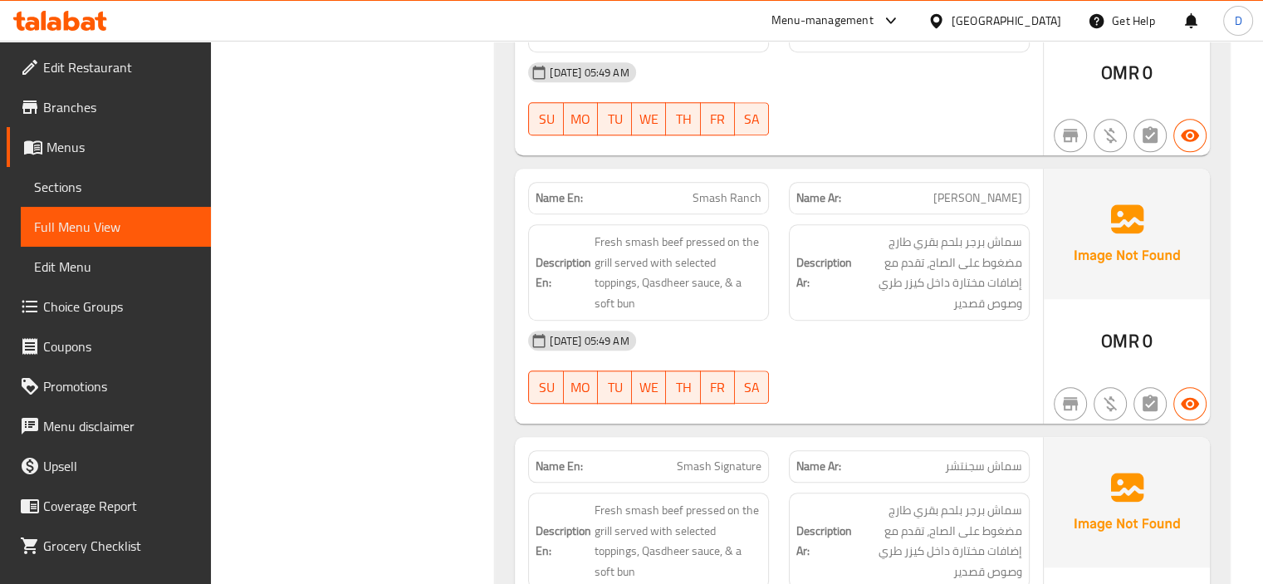
scroll to position [1555, 0]
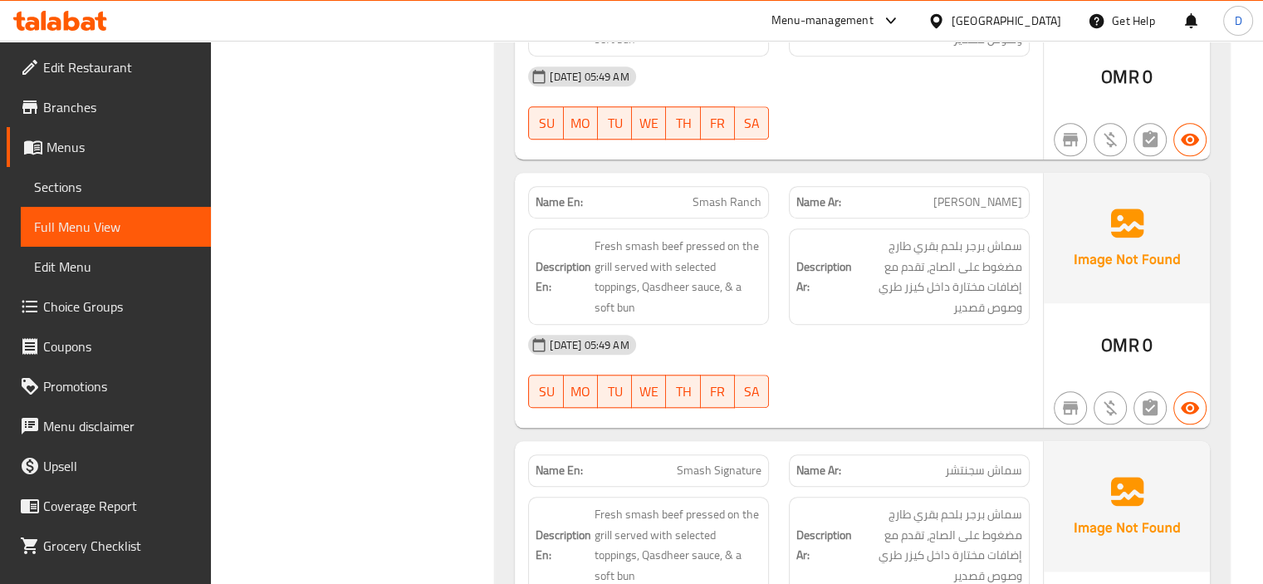
copy span "Smash Ranch"
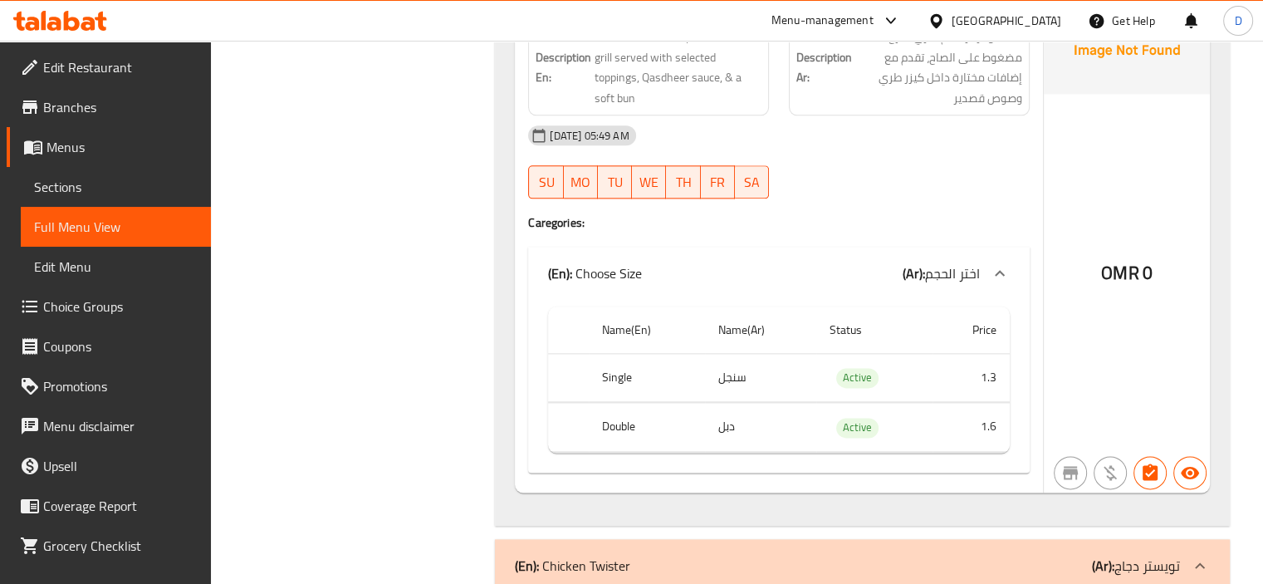
scroll to position [1974, 0]
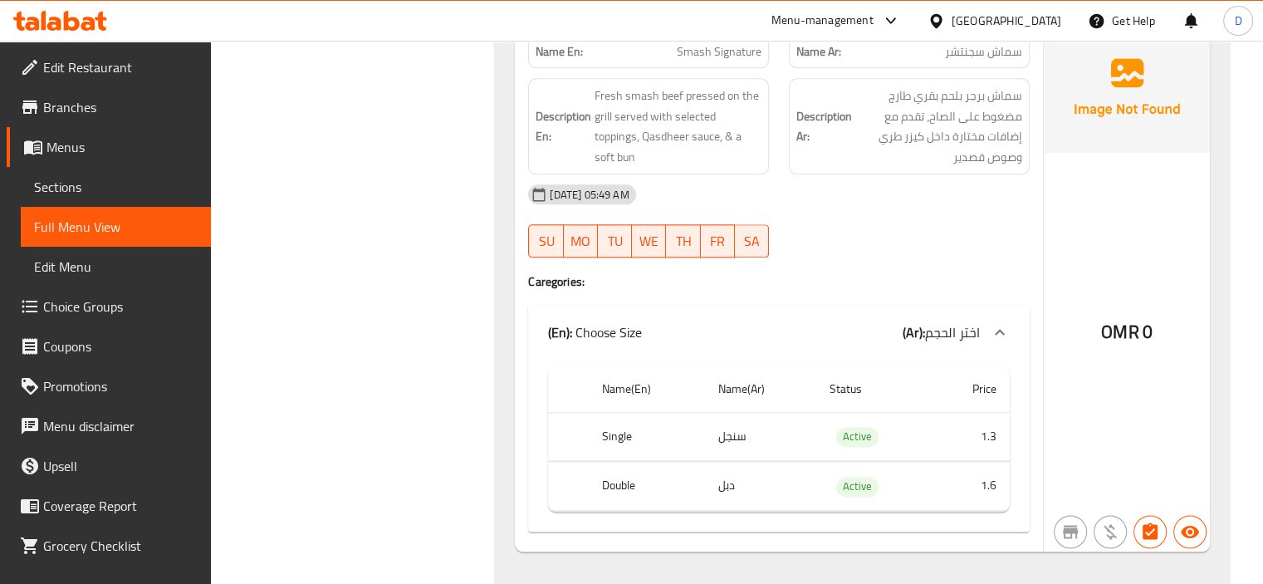
click at [86, 185] on span "Sections" at bounding box center [116, 187] width 164 height 20
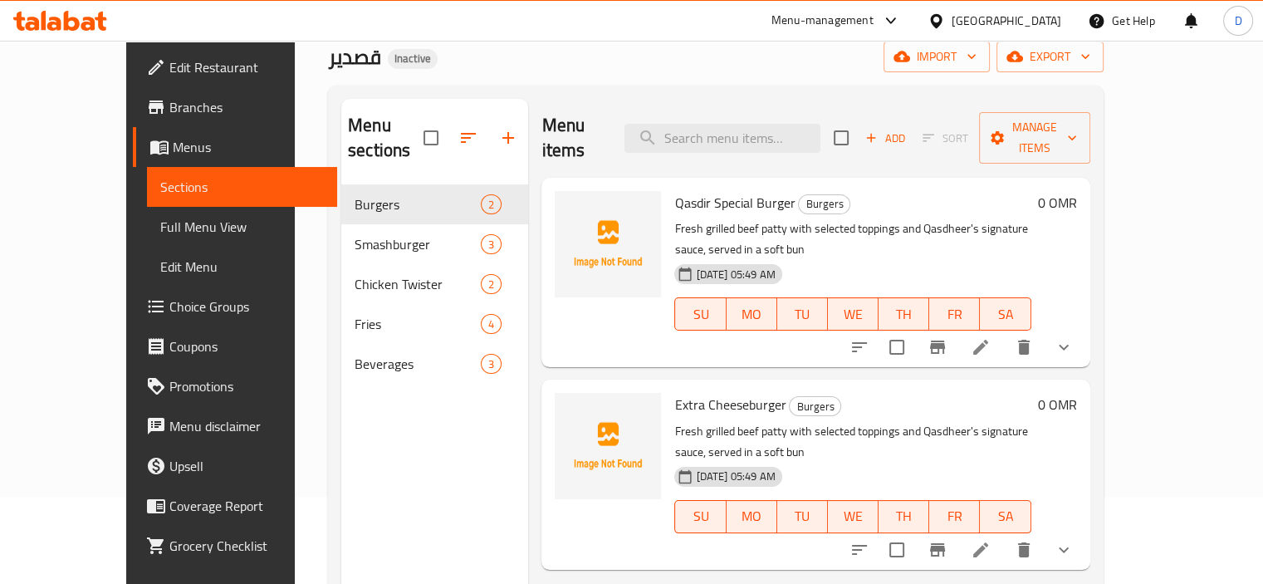
scroll to position [83, 0]
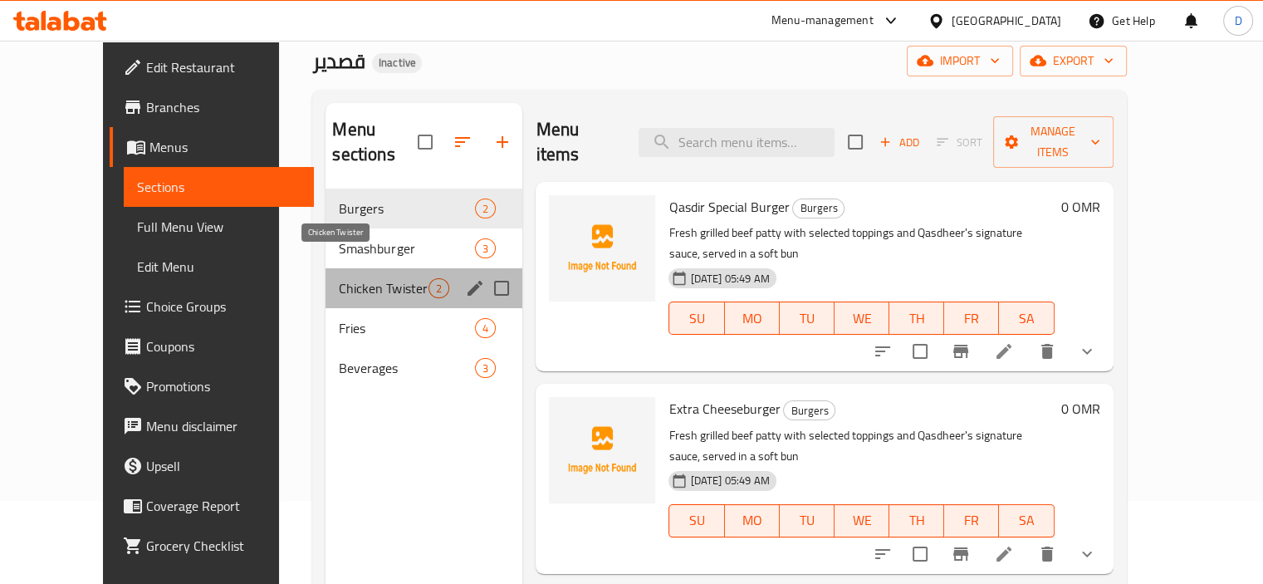
click at [356, 278] on span "Chicken Twister" at bounding box center [384, 288] width 90 height 20
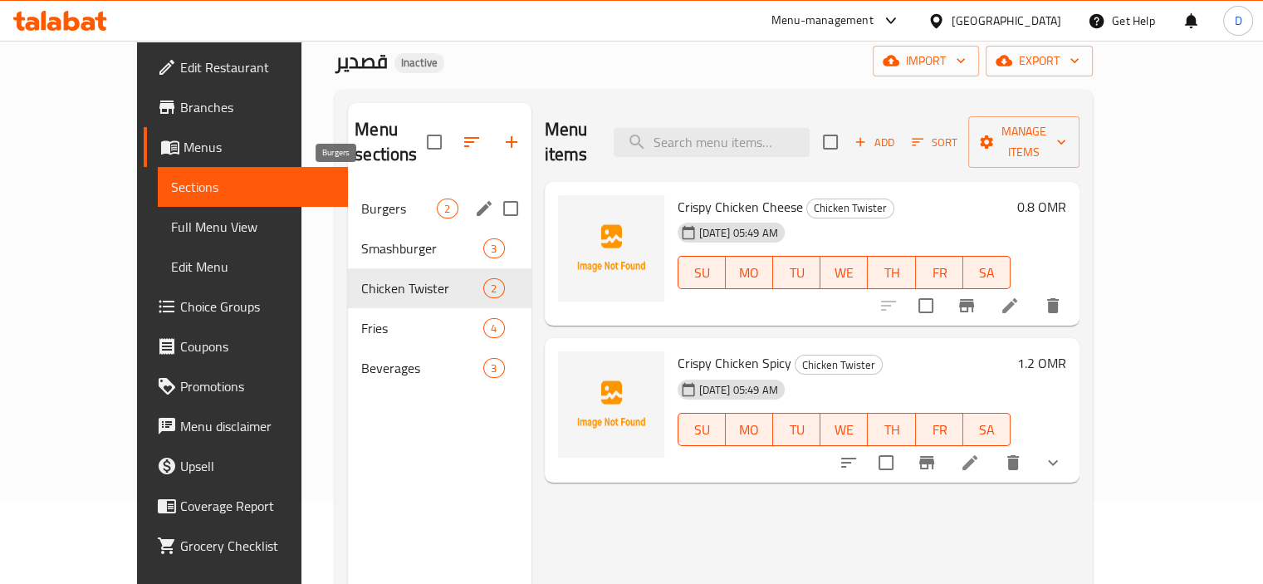
click at [361, 199] on span "Burgers" at bounding box center [399, 209] width 76 height 20
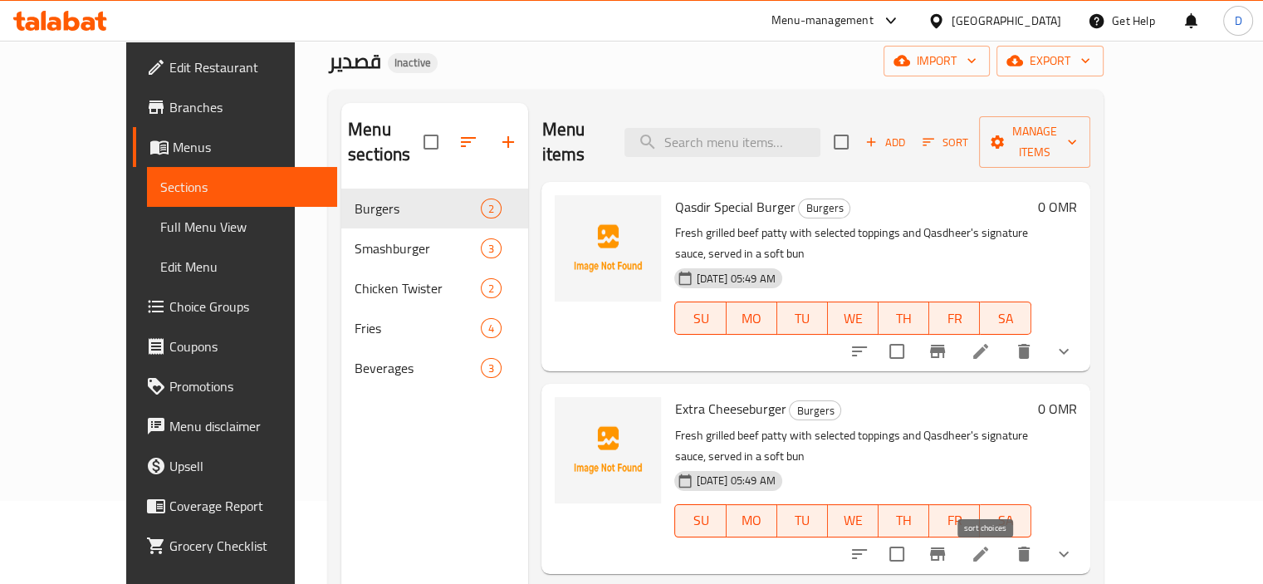
click at [870, 544] on icon "sort-choices" at bounding box center [860, 554] width 20 height 20
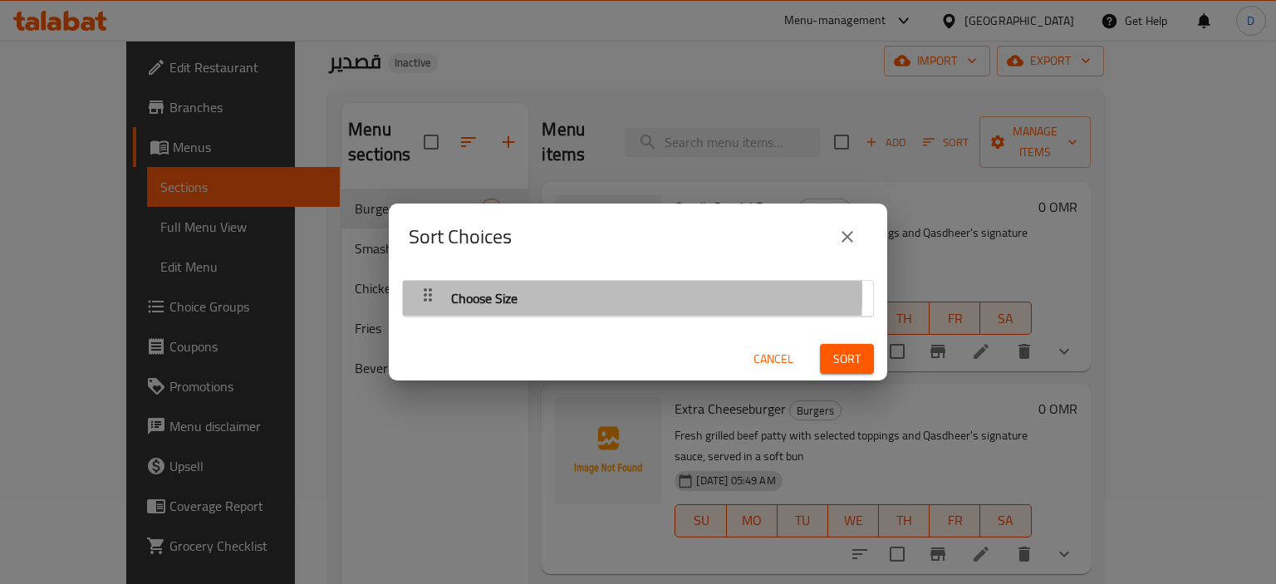
click at [433, 295] on icon "button" at bounding box center [428, 295] width 20 height 20
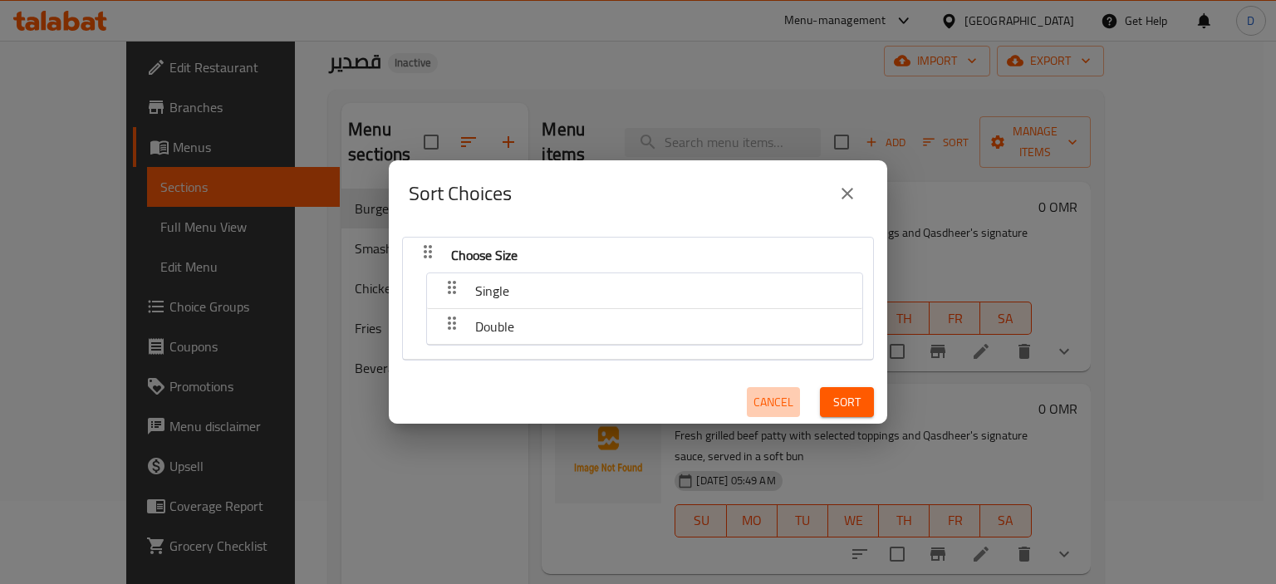
click at [764, 395] on span "Cancel" at bounding box center [773, 402] width 40 height 21
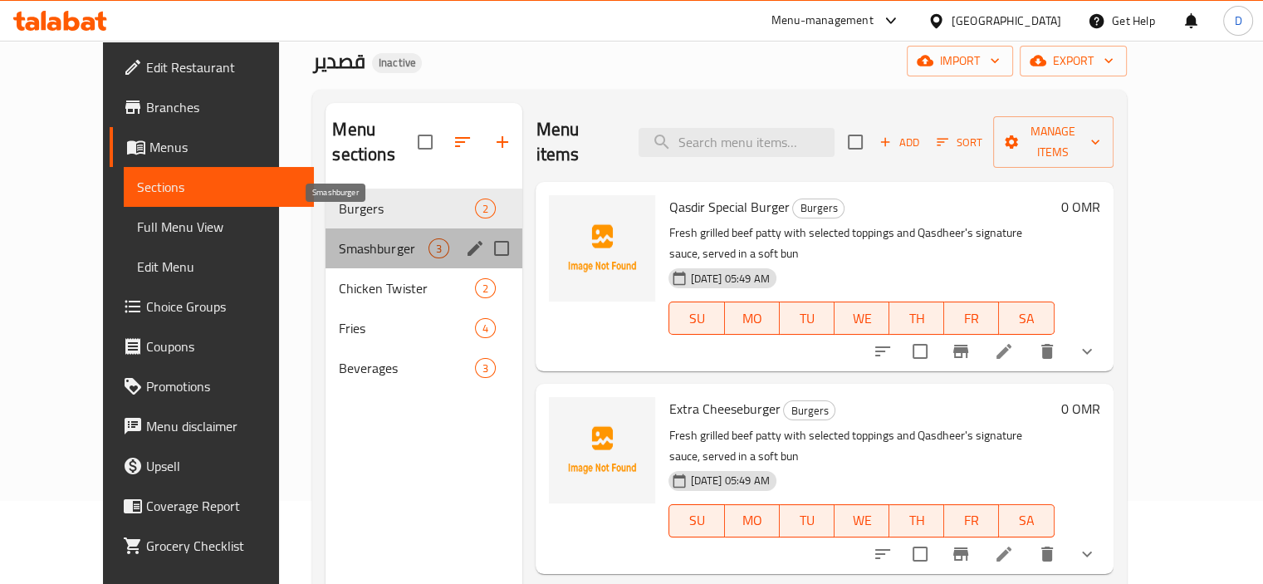
click at [347, 238] on span "Smashburger" at bounding box center [384, 248] width 90 height 20
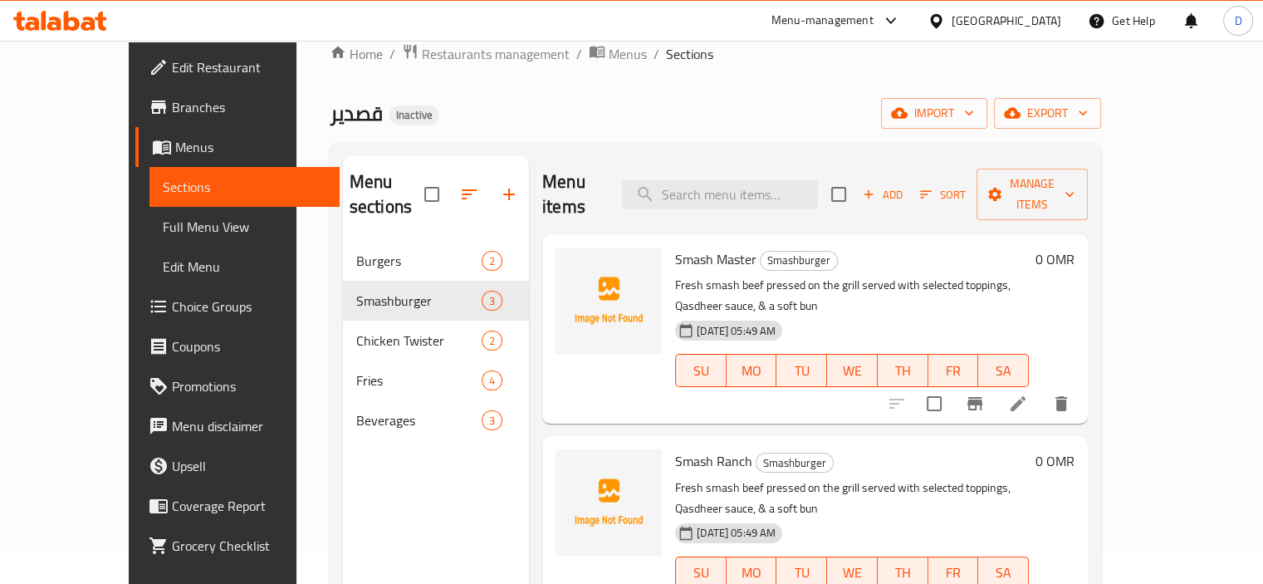
scroll to position [17, 0]
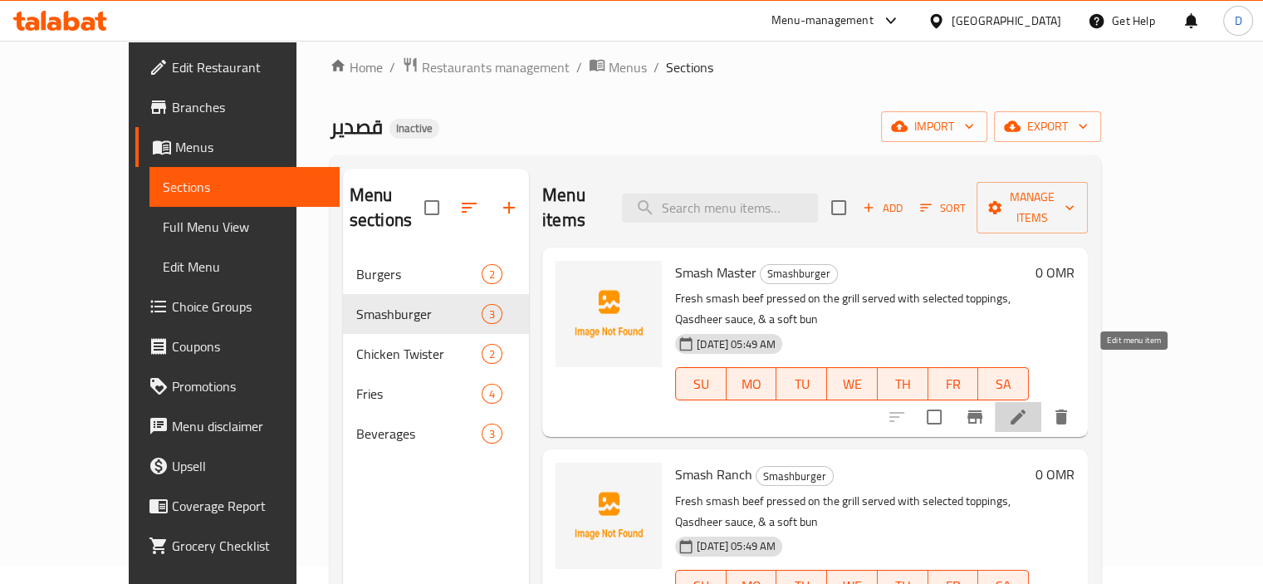
click at [1028, 407] on icon at bounding box center [1018, 417] width 20 height 20
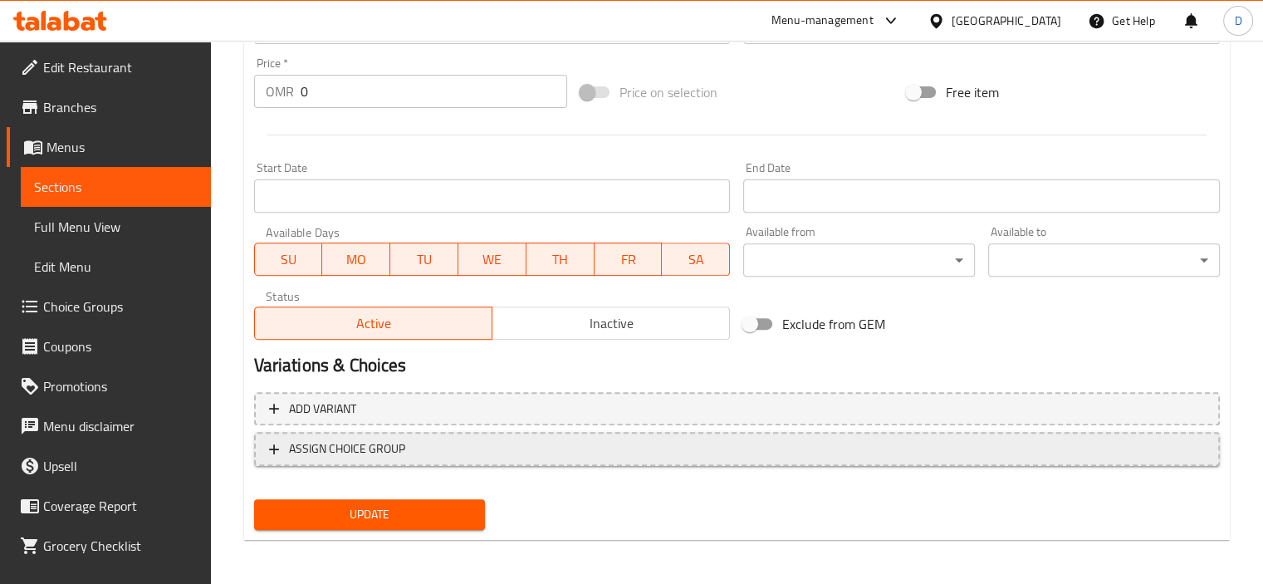
scroll to position [589, 0]
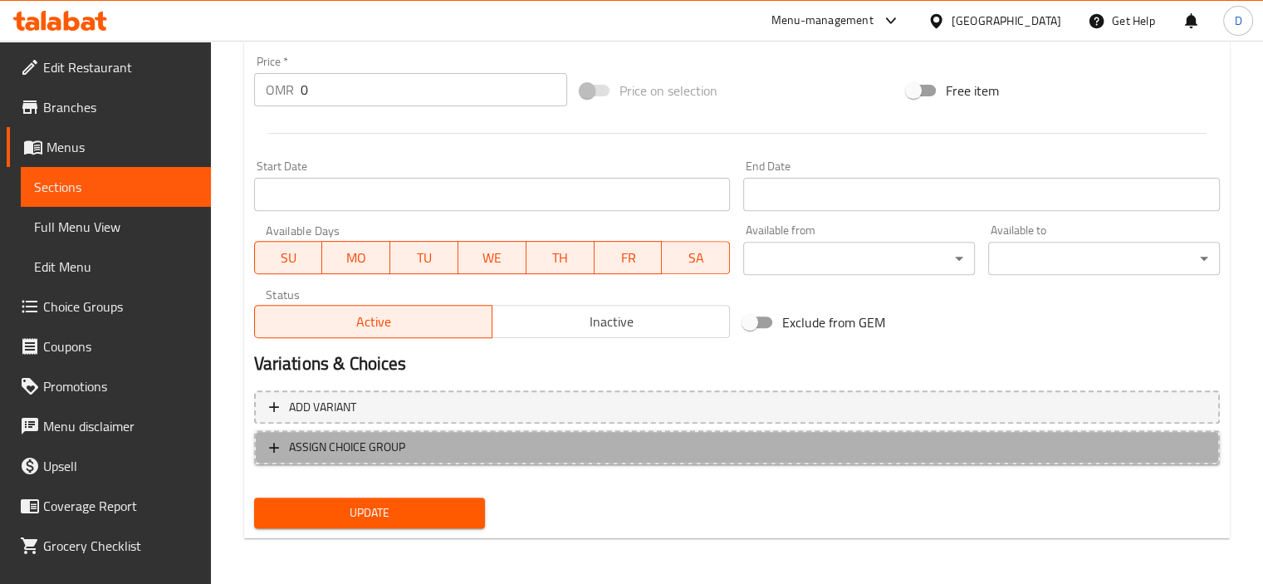
click at [279, 437] on span "ASSIGN CHOICE GROUP" at bounding box center [737, 447] width 936 height 21
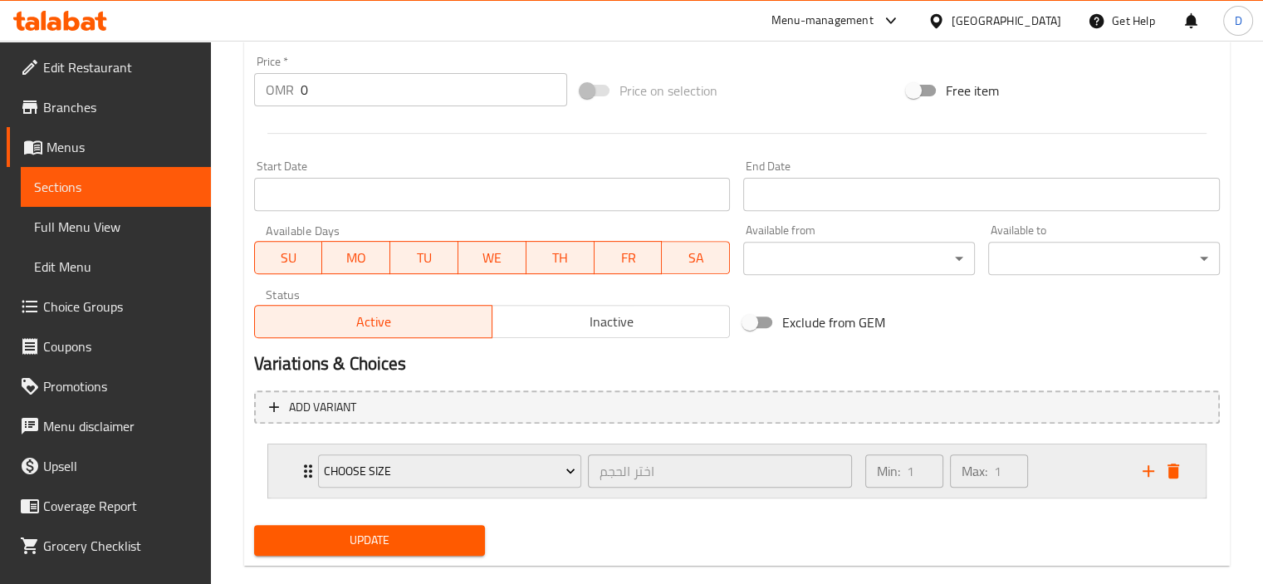
scroll to position [616, 0]
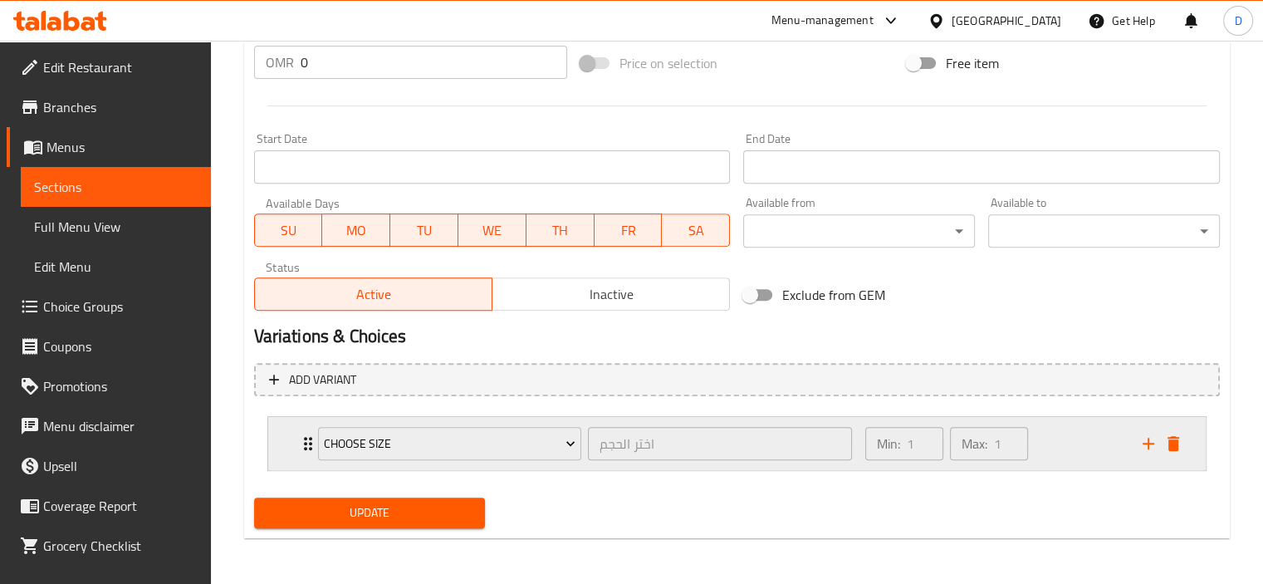
click at [306, 442] on icon "Expand" at bounding box center [308, 443] width 8 height 13
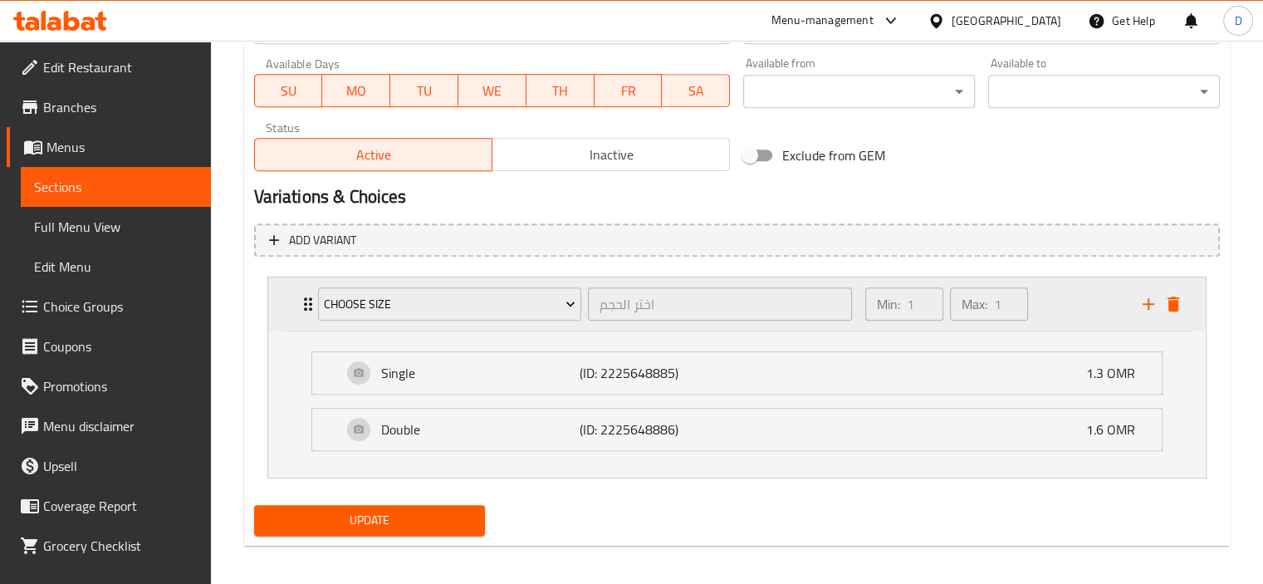
scroll to position [763, 0]
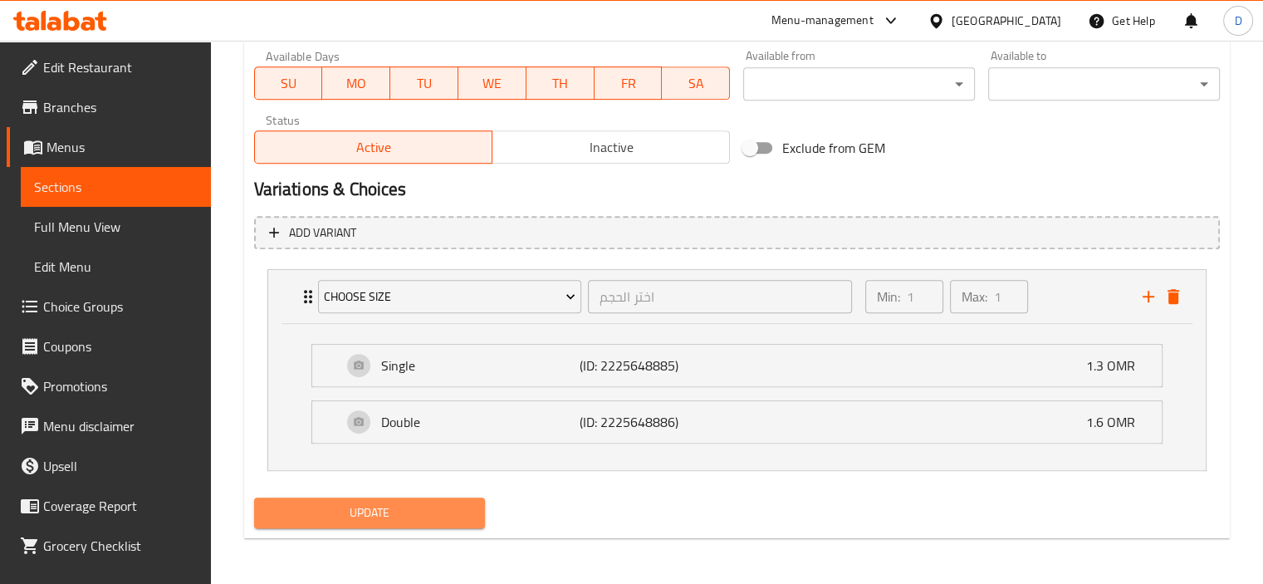
click at [389, 508] on span "Update" at bounding box center [369, 513] width 205 height 21
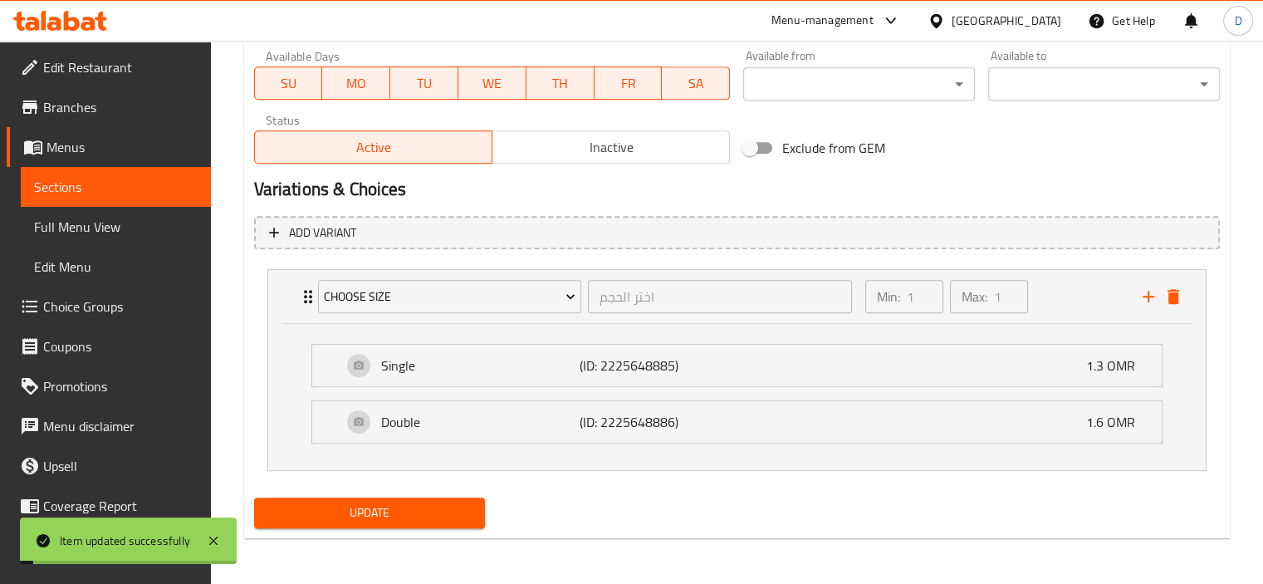
click at [514, 382] on div "Single (ID: 2225648885) 1.3 OMR" at bounding box center [742, 366] width 800 height 42
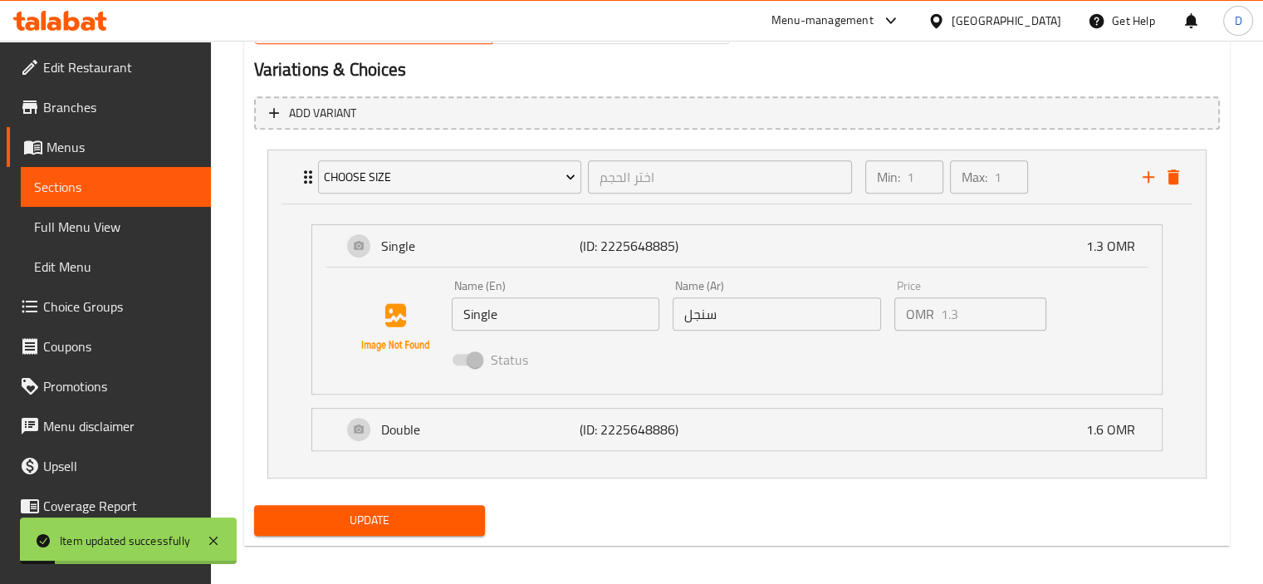
scroll to position [890, 0]
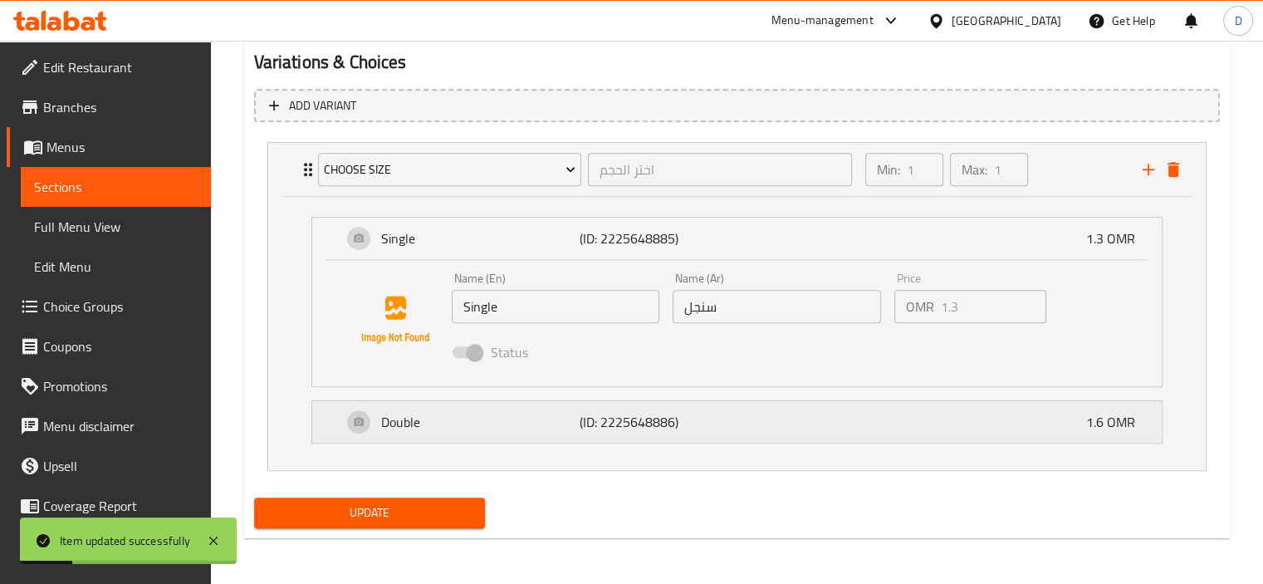
click at [485, 427] on p "Double" at bounding box center [480, 422] width 199 height 20
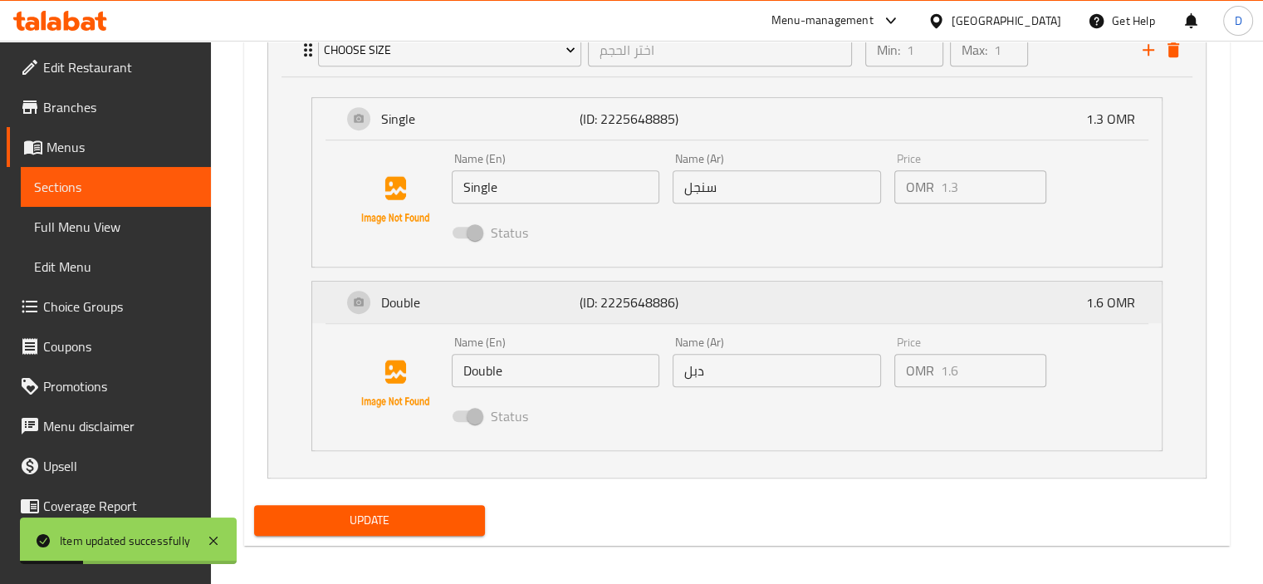
scroll to position [1017, 0]
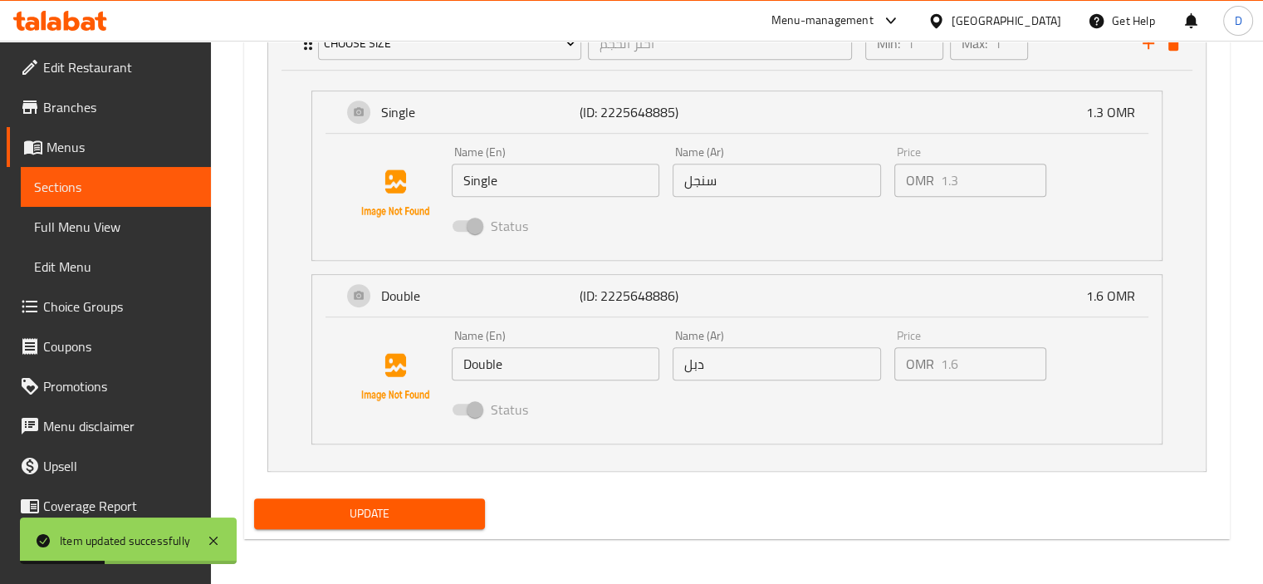
click at [409, 517] on span "Update" at bounding box center [369, 513] width 205 height 21
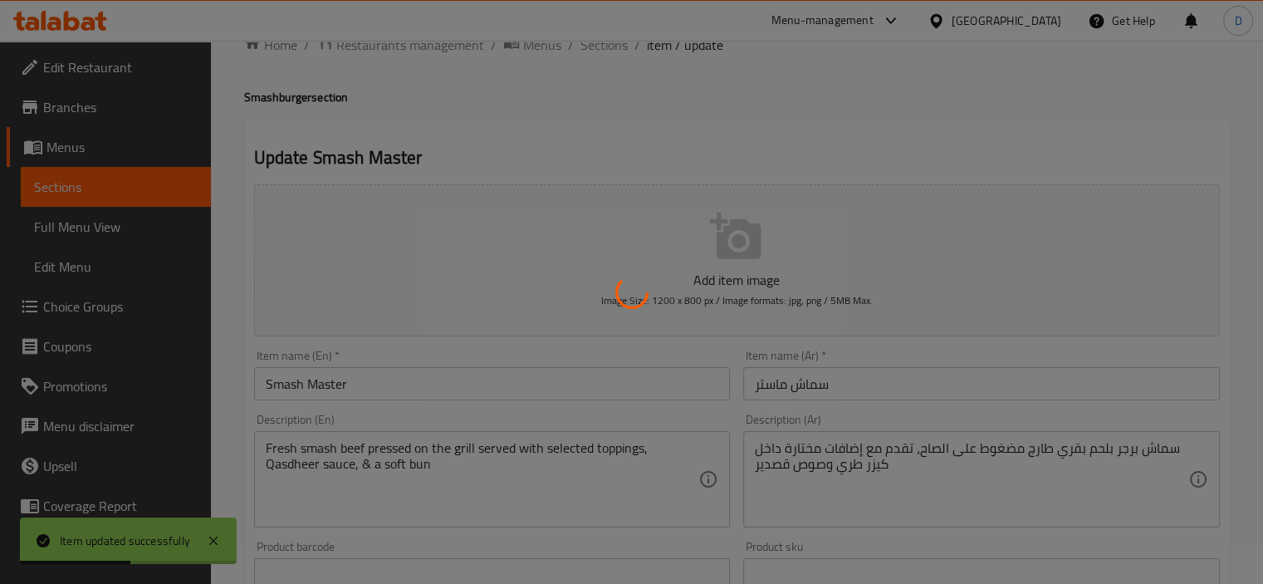
scroll to position [0, 0]
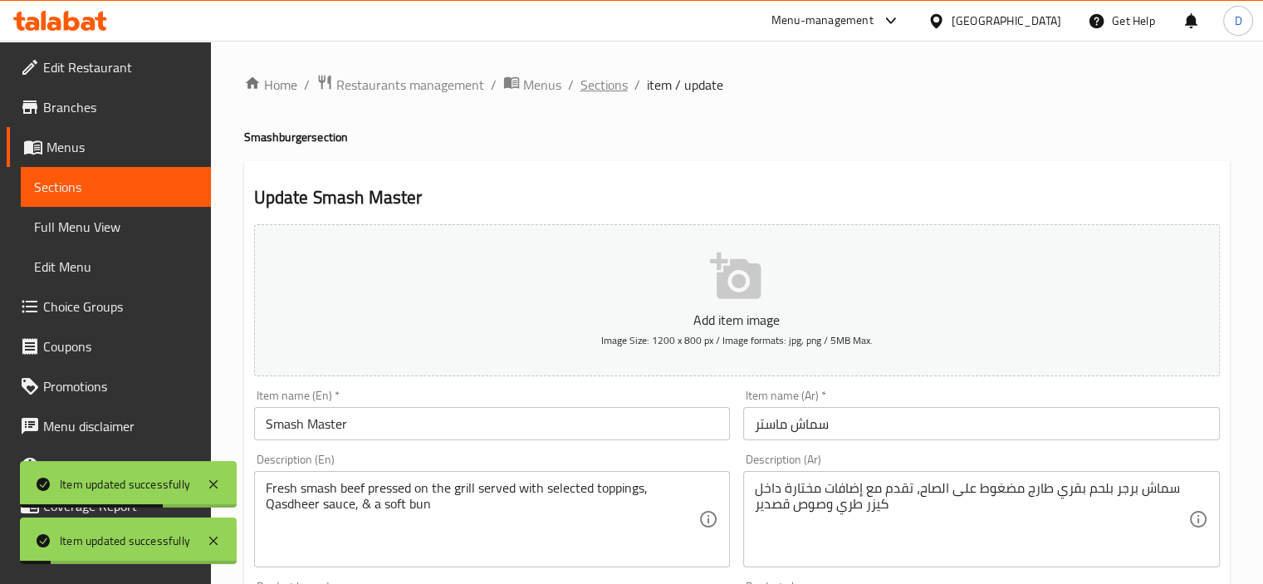
click at [611, 86] on span "Sections" at bounding box center [604, 85] width 47 height 20
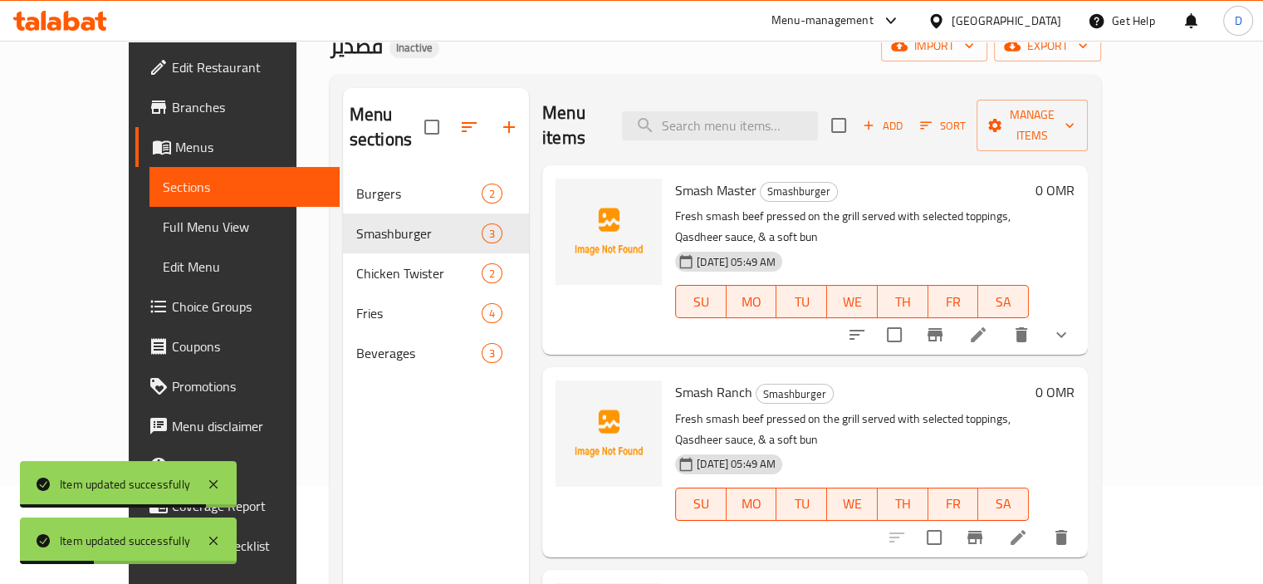
scroll to position [133, 0]
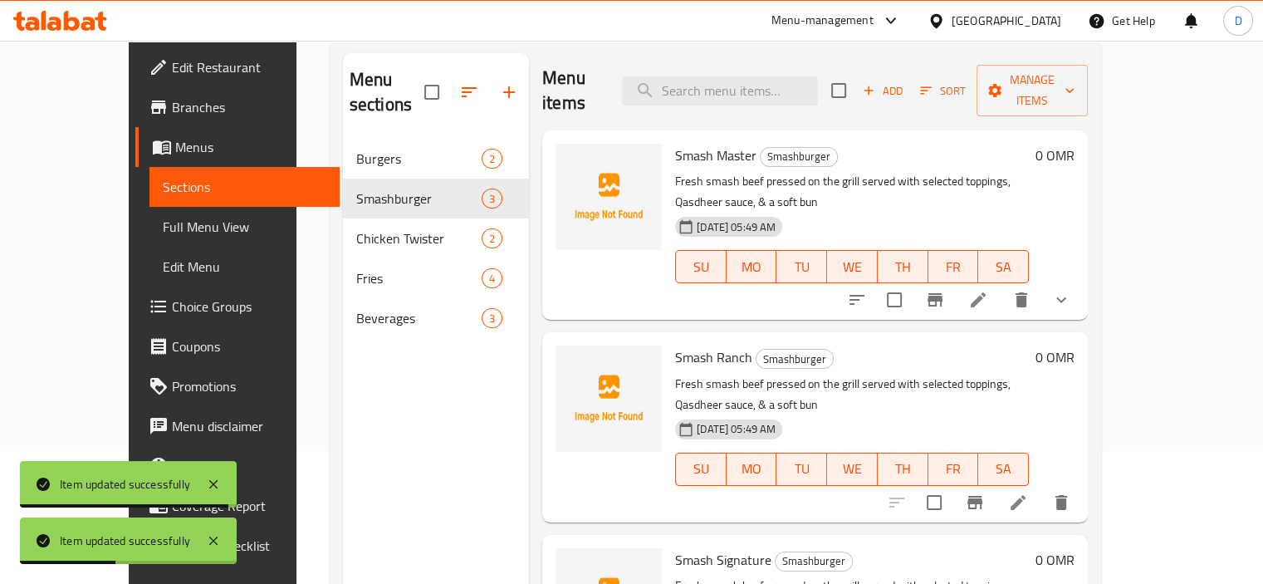
click at [1042, 488] on li at bounding box center [1018, 503] width 47 height 30
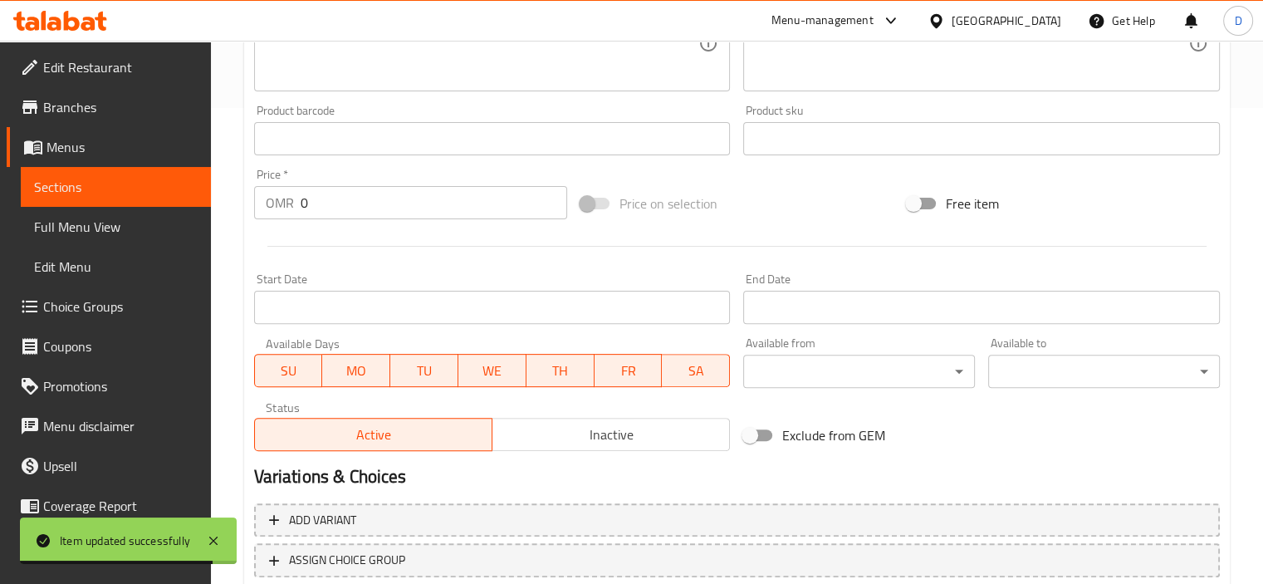
scroll to position [589, 0]
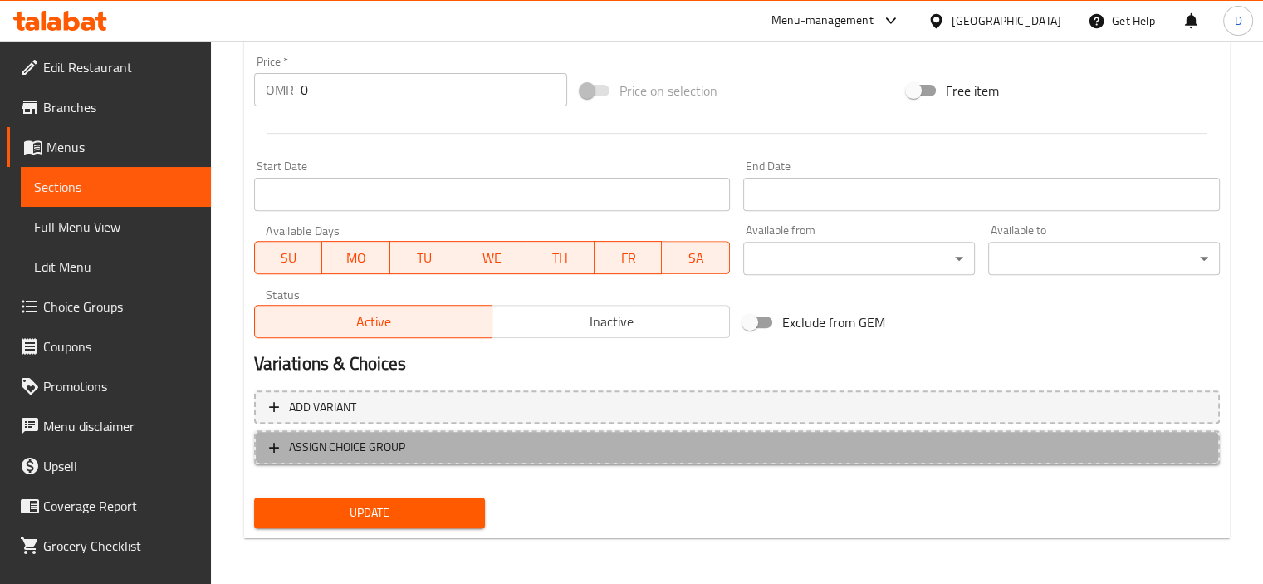
click at [279, 434] on button "ASSIGN CHOICE GROUP" at bounding box center [737, 447] width 966 height 34
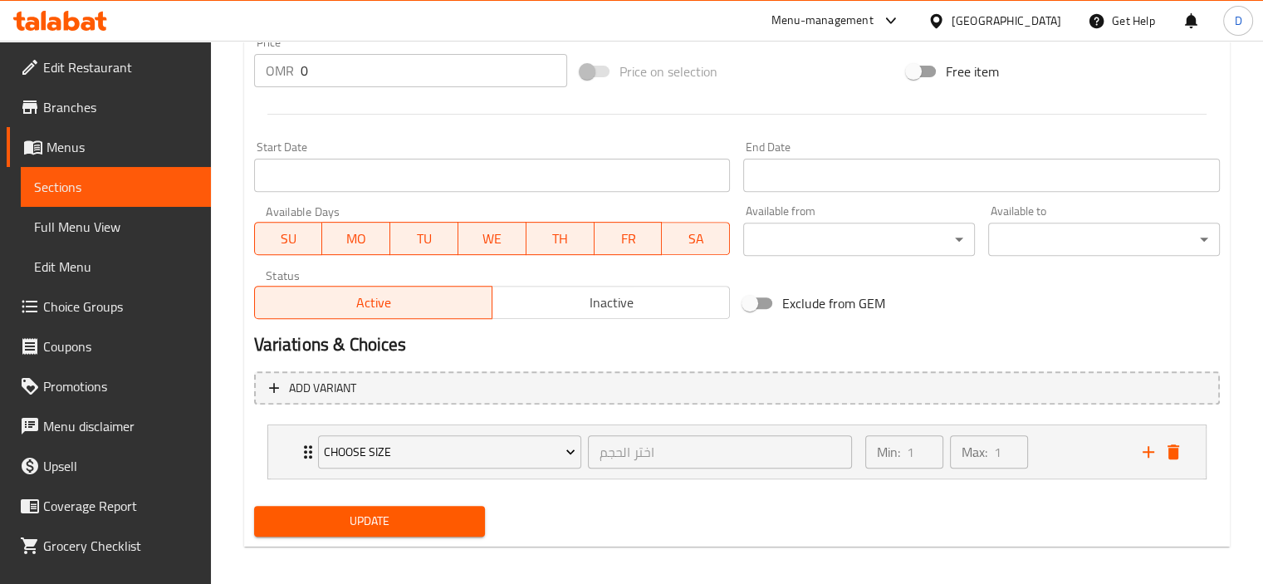
scroll to position [616, 0]
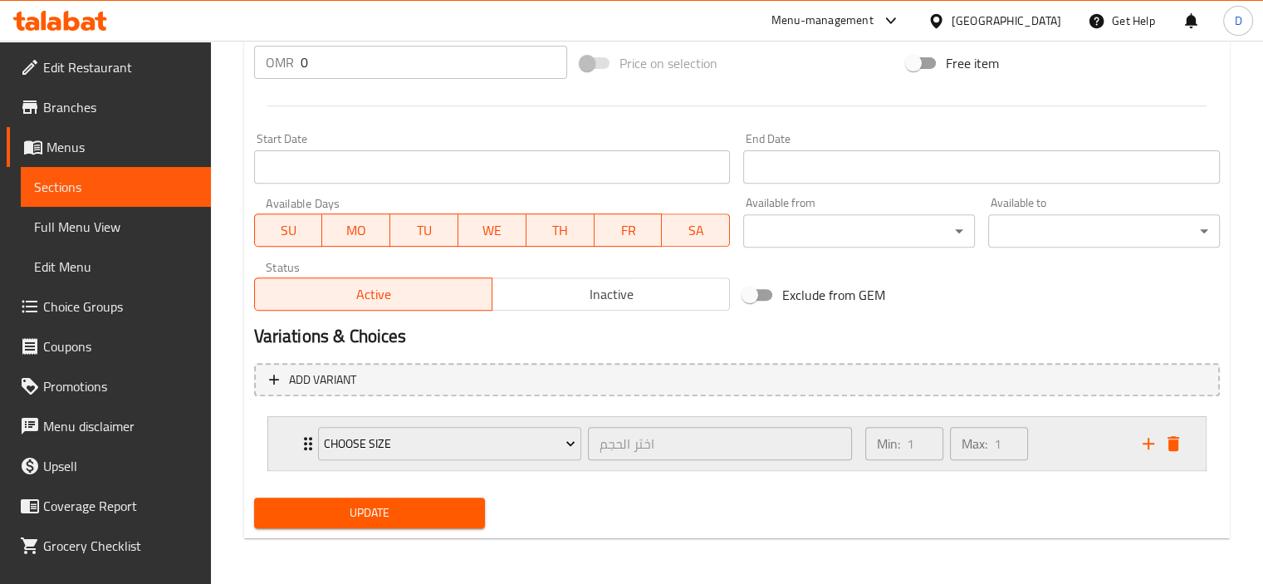
click at [311, 445] on div "Choose Size اختر الحجم ​" at bounding box center [585, 443] width 555 height 53
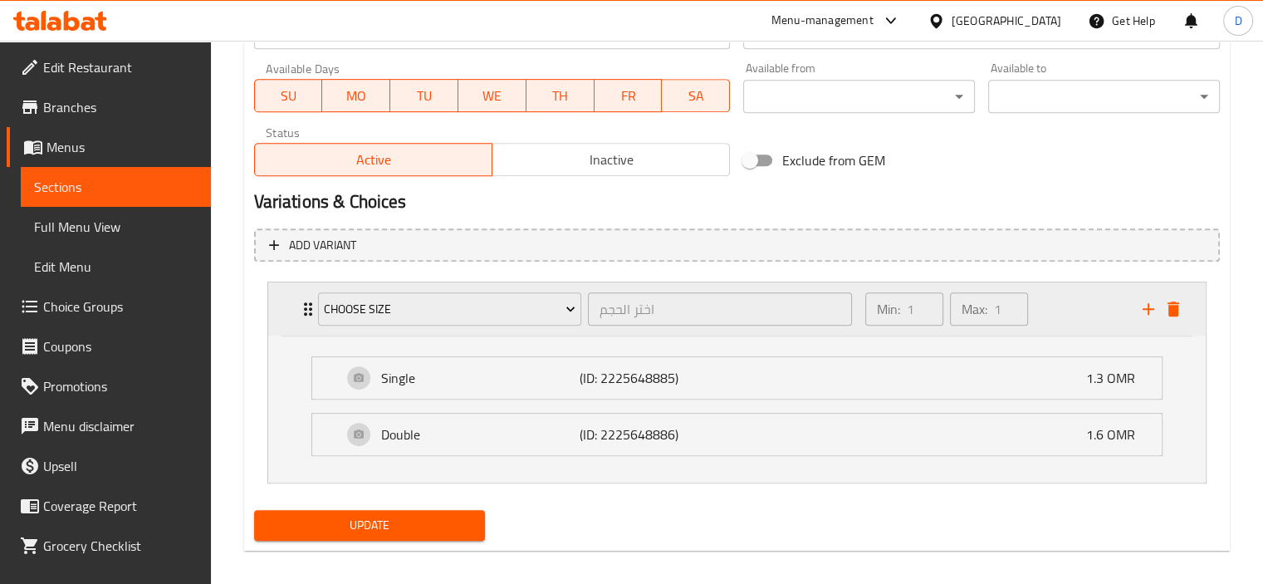
scroll to position [763, 0]
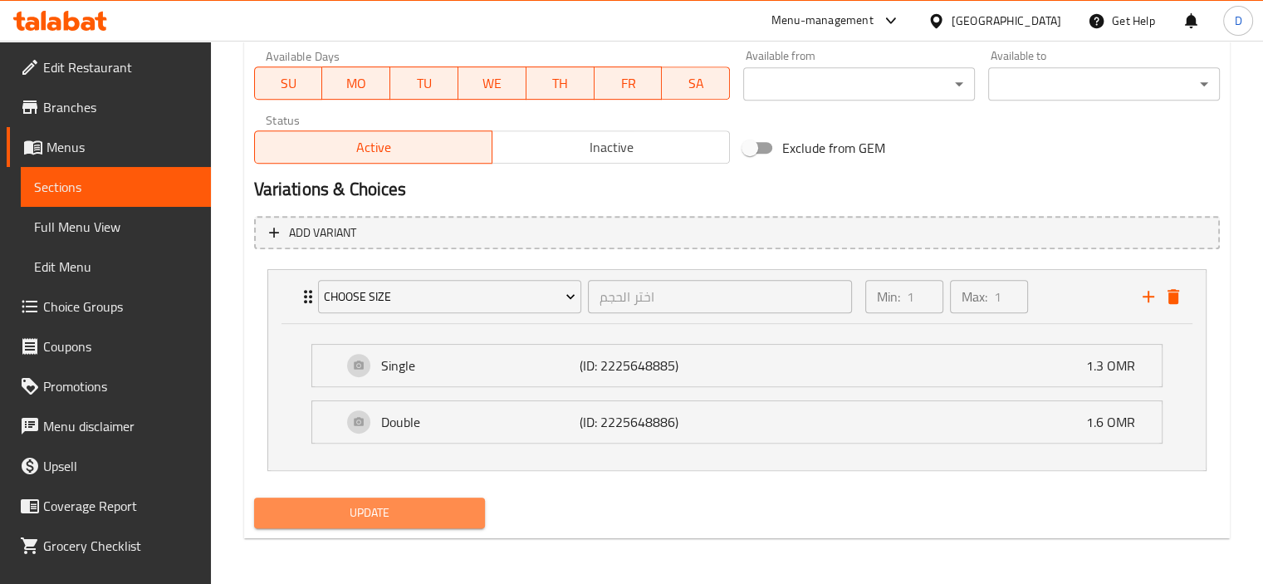
click at [422, 508] on span "Update" at bounding box center [369, 513] width 205 height 21
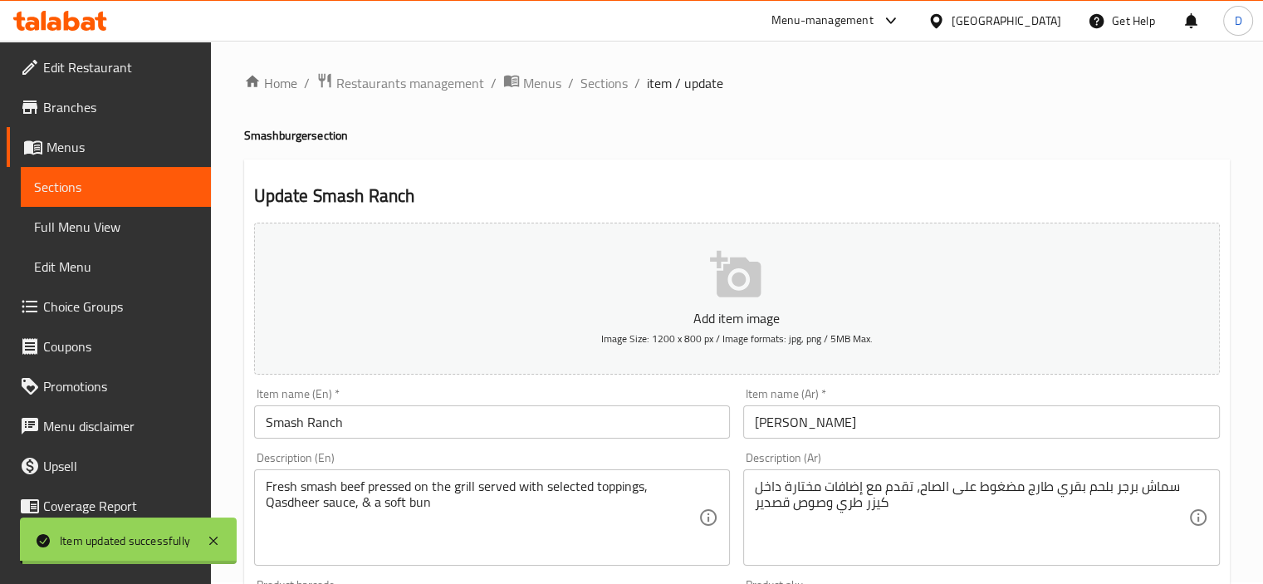
scroll to position [0, 0]
click at [605, 90] on span "Sections" at bounding box center [604, 85] width 47 height 20
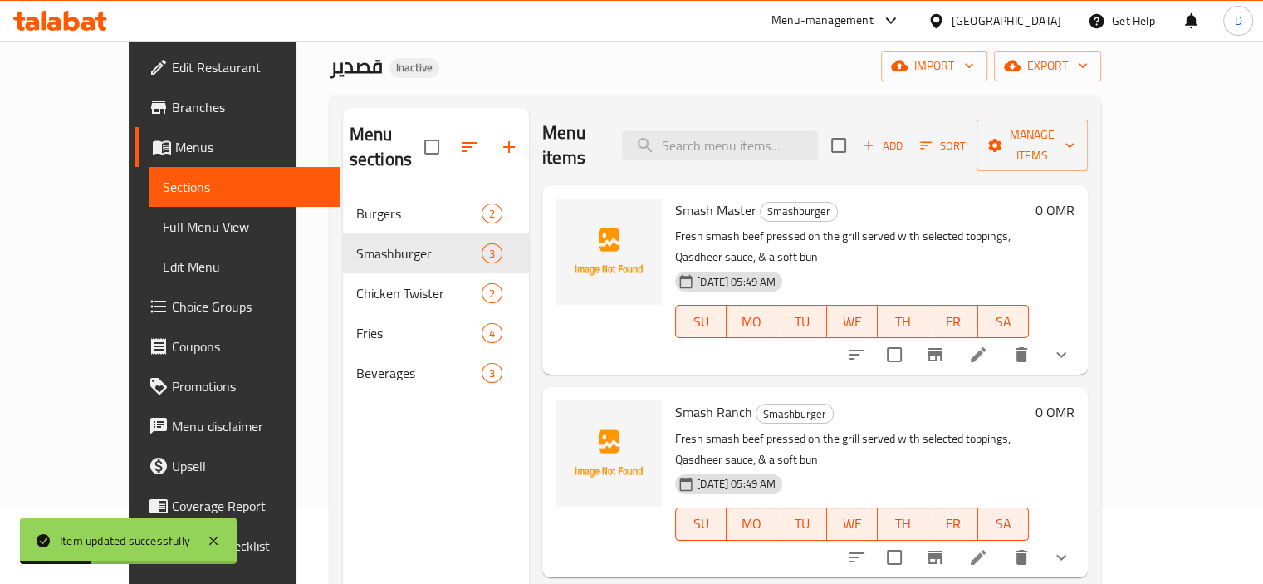
scroll to position [233, 0]
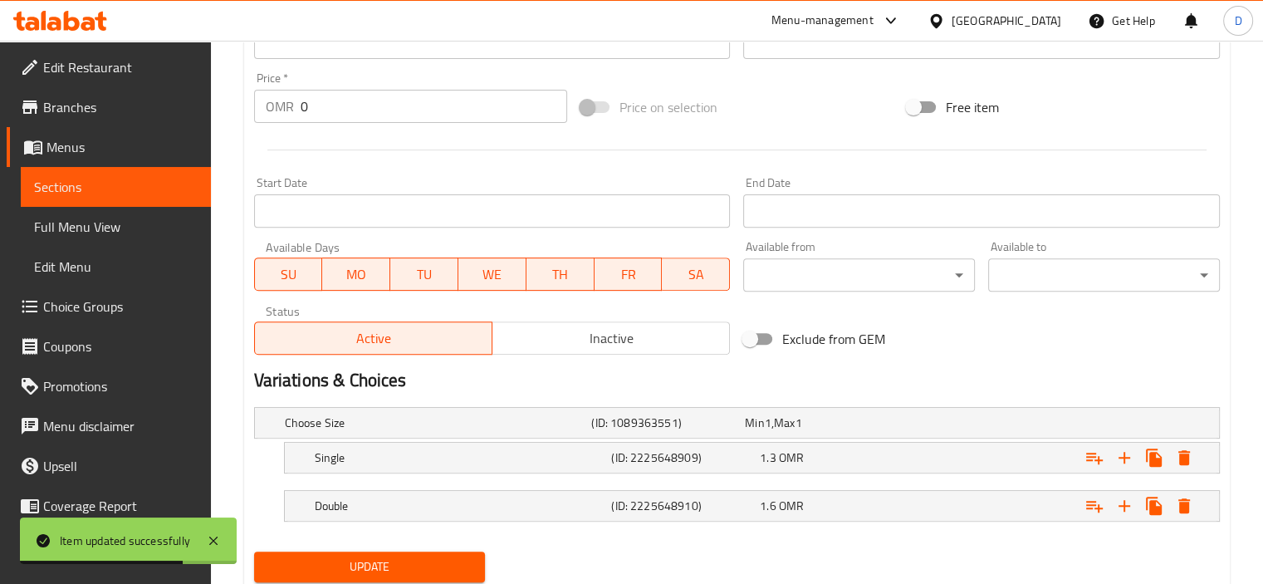
scroll to position [625, 0]
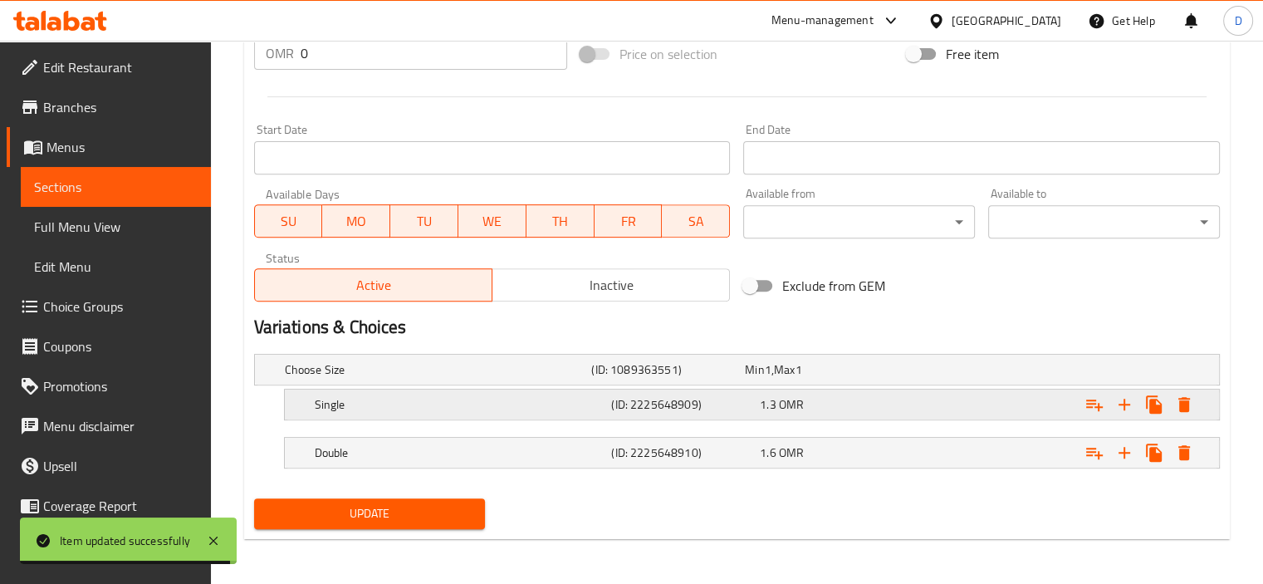
click at [449, 388] on div "Single (ID: 2225648909) 1.3 OMR" at bounding box center [742, 369] width 921 height 37
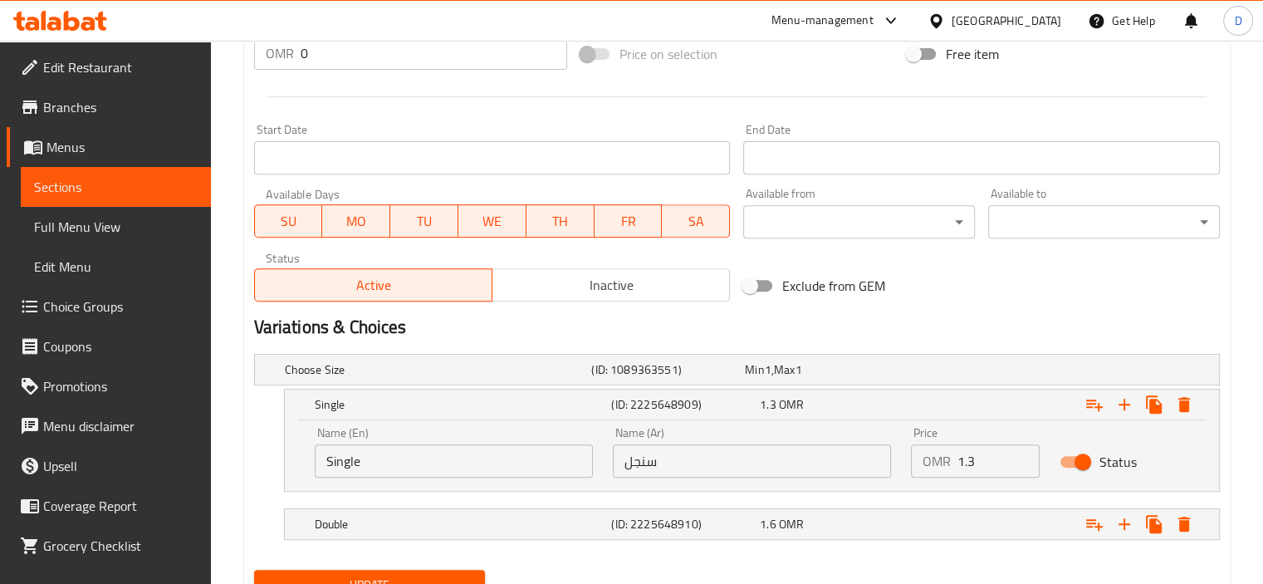
click at [978, 459] on input "1.3" at bounding box center [999, 460] width 83 height 33
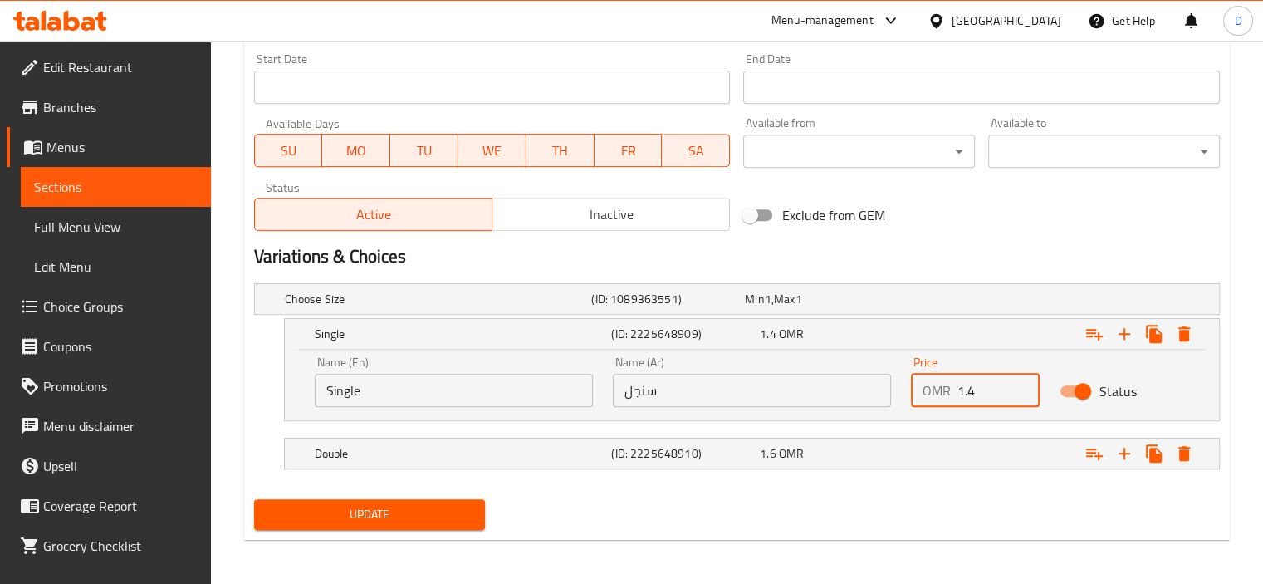
scroll to position [698, 0]
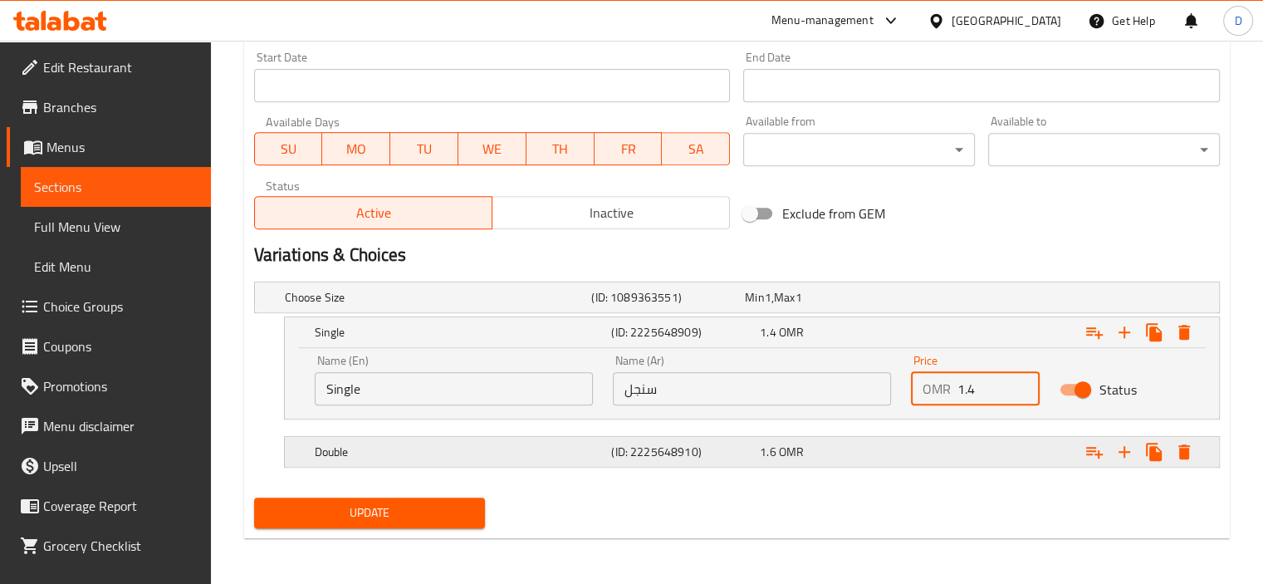
type input "1.4"
click at [620, 309] on div "(ID: 2225648910)" at bounding box center [665, 297] width 154 height 23
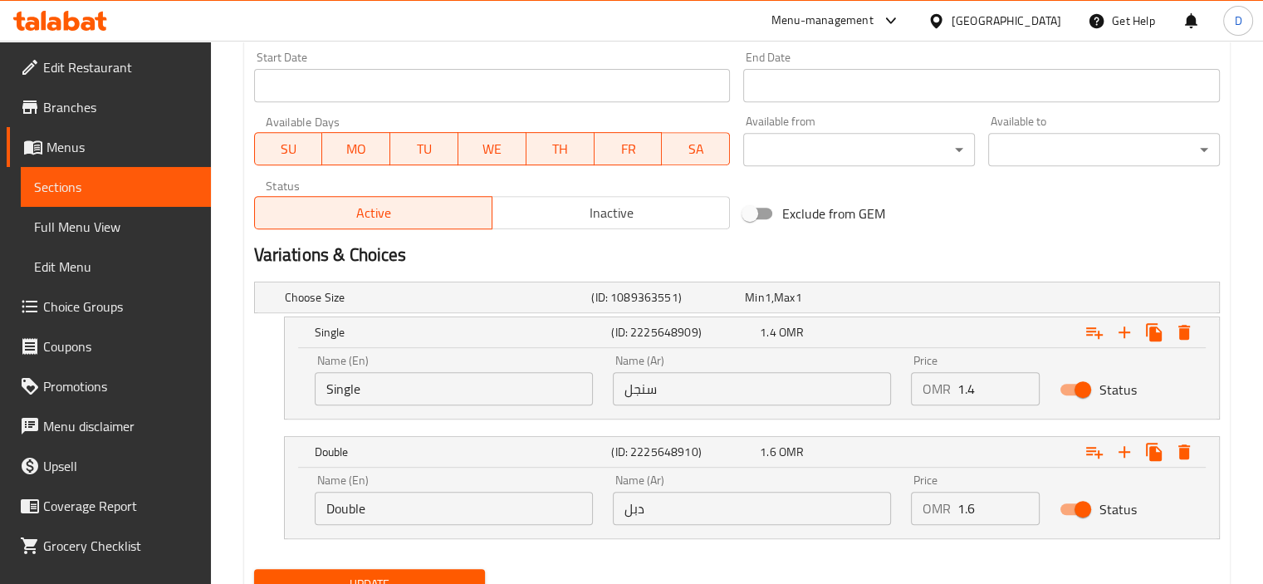
click at [996, 521] on input "1.6" at bounding box center [999, 508] width 83 height 33
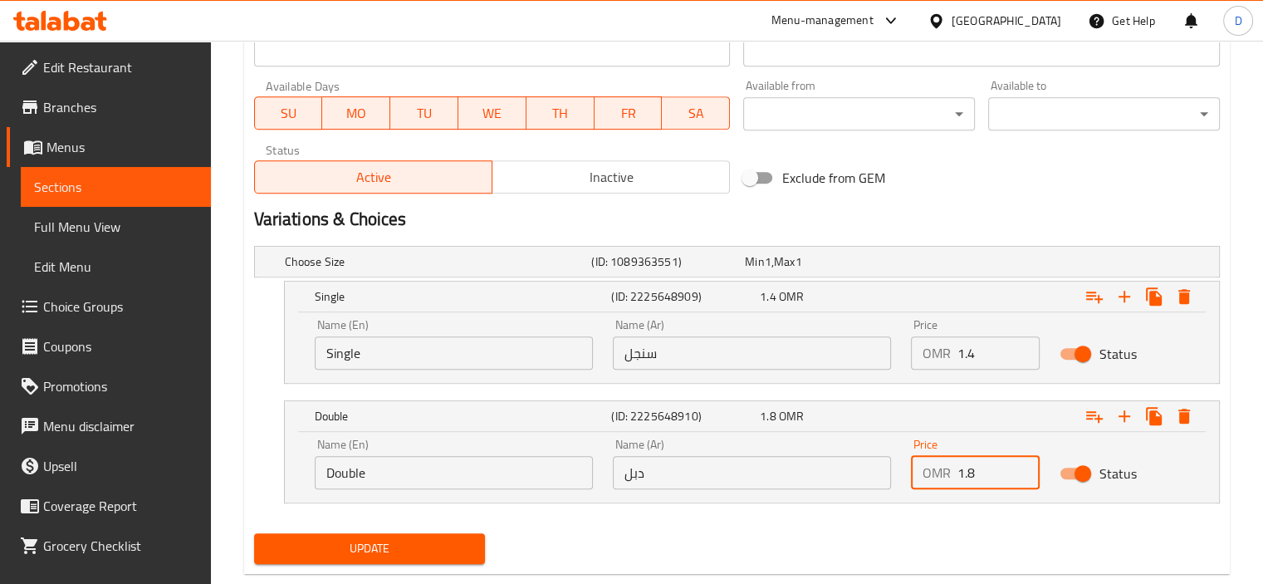
scroll to position [768, 0]
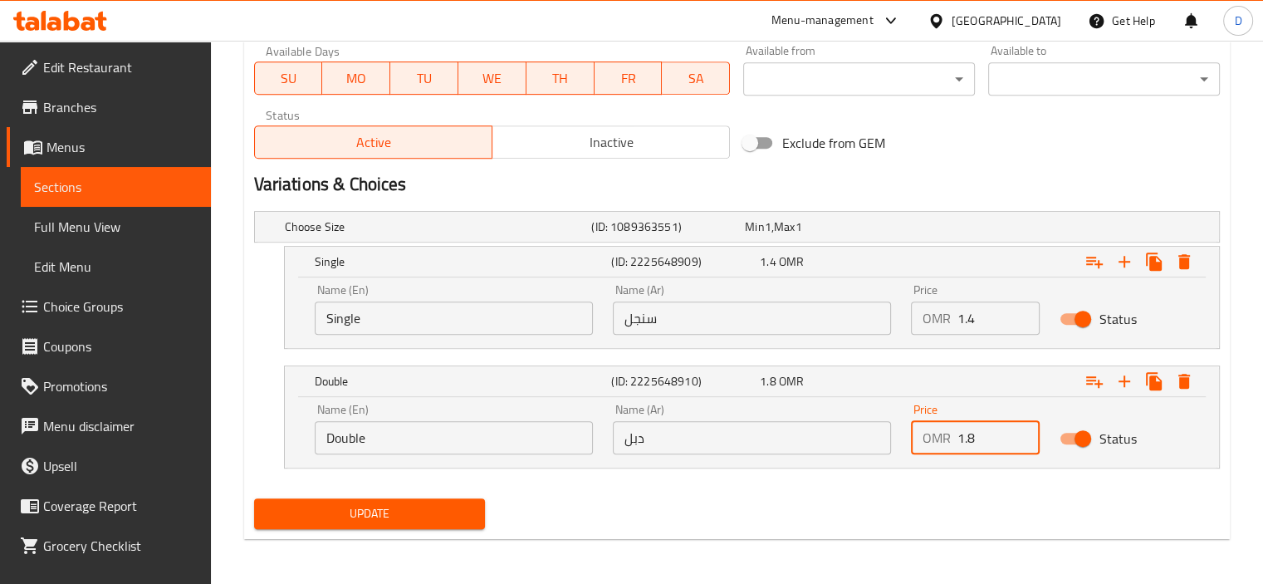
type input "1.8"
click at [435, 508] on span "Update" at bounding box center [369, 513] width 205 height 21
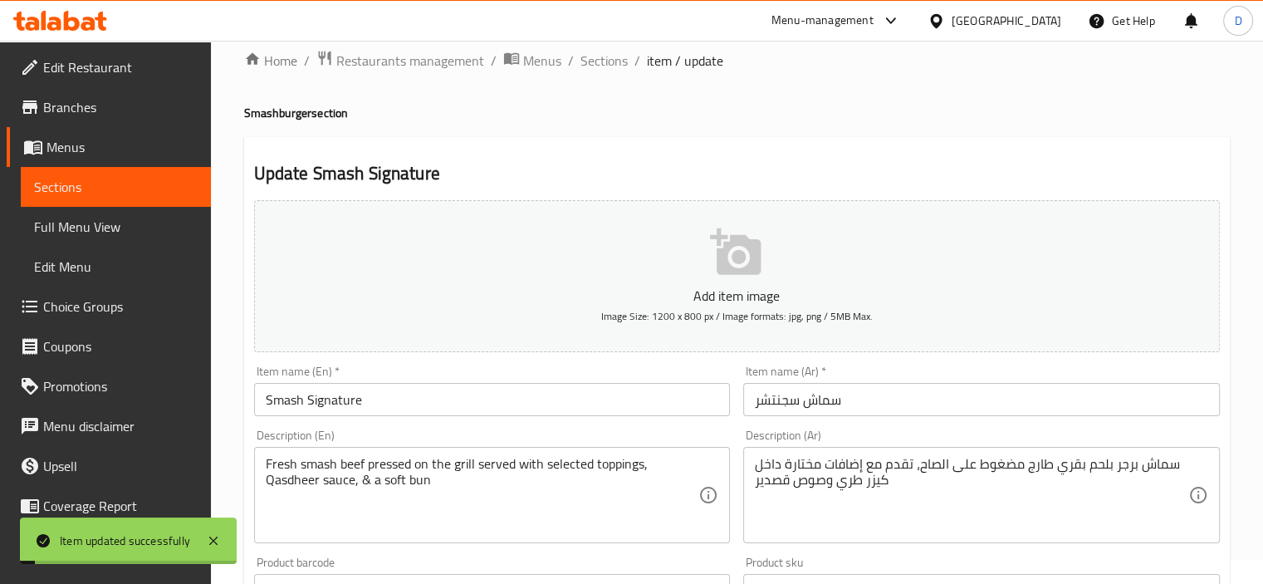
scroll to position [0, 0]
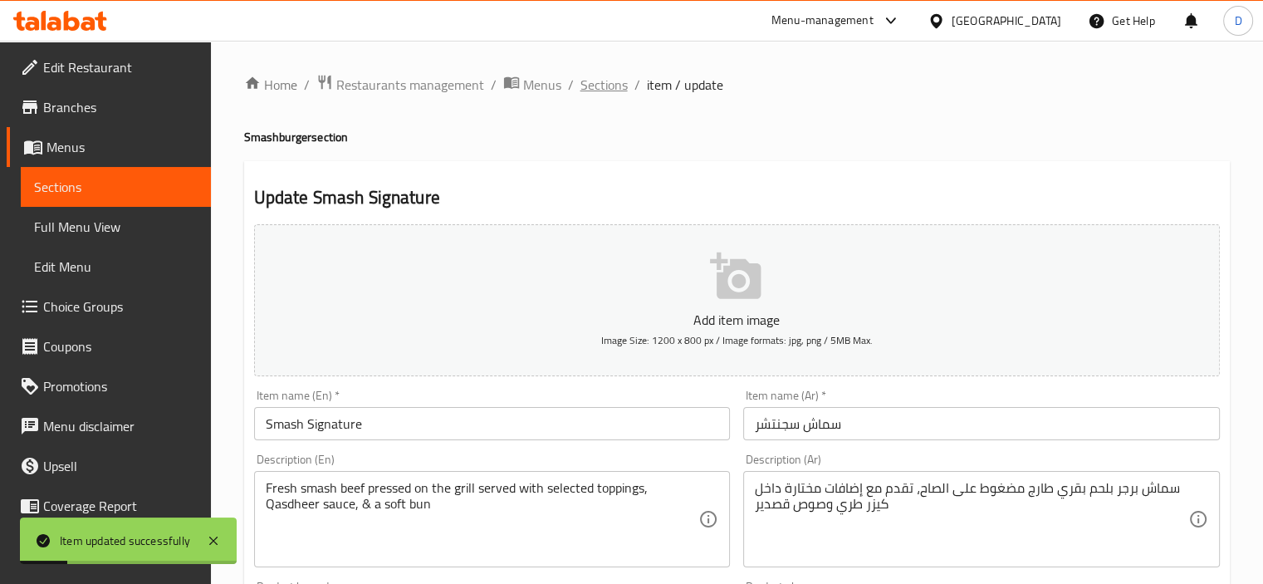
click at [602, 80] on span "Sections" at bounding box center [604, 85] width 47 height 20
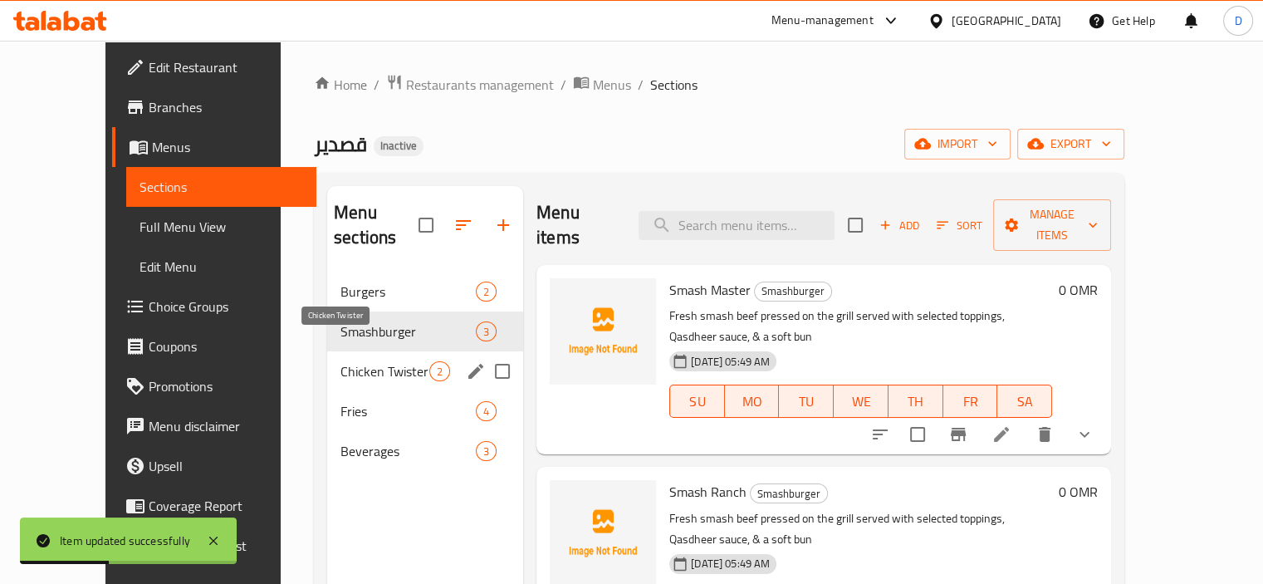
click at [341, 361] on span "Chicken Twister" at bounding box center [385, 371] width 89 height 20
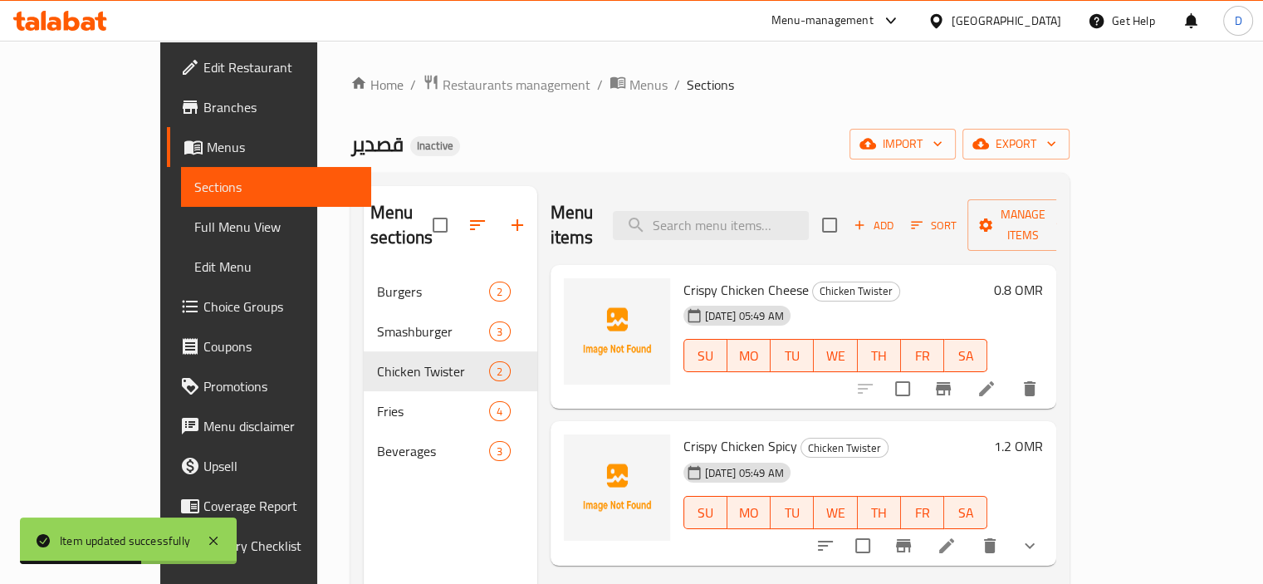
click at [995, 456] on div "10-08-2025 05:49 AM SU MO TU WE TH FR SA" at bounding box center [836, 501] width 318 height 90
click at [997, 379] on icon at bounding box center [987, 389] width 20 height 20
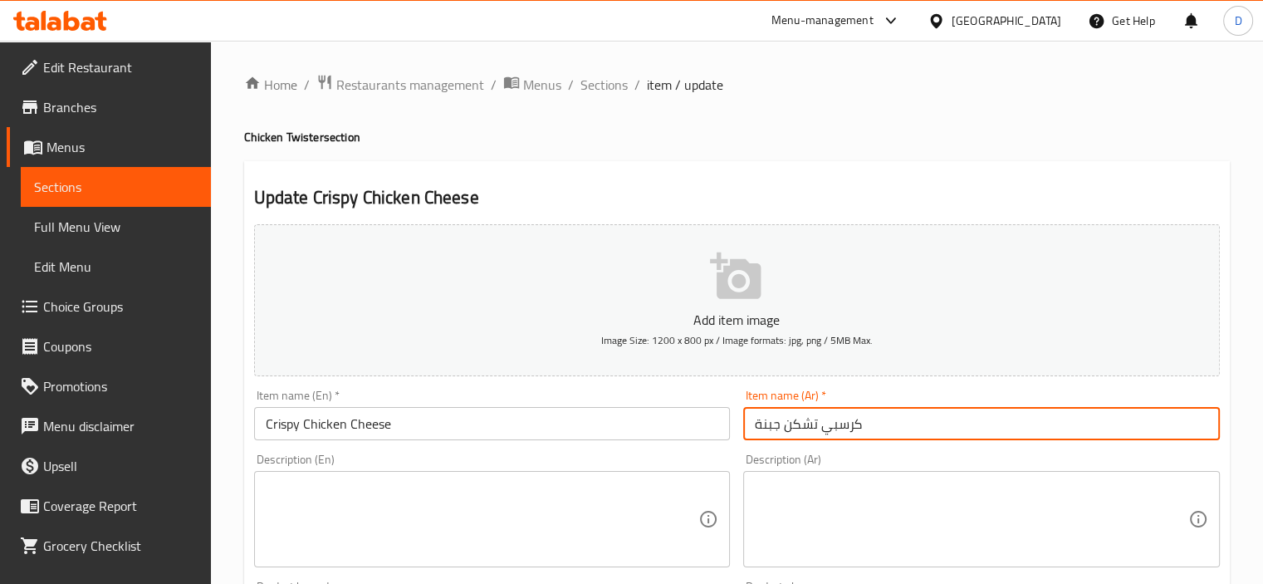
click at [810, 434] on input "كرسبي تشكن جبنة" at bounding box center [981, 423] width 477 height 33
type input "ر"
click at [336, 426] on input "Crispy Chicken Cheese" at bounding box center [492, 423] width 477 height 33
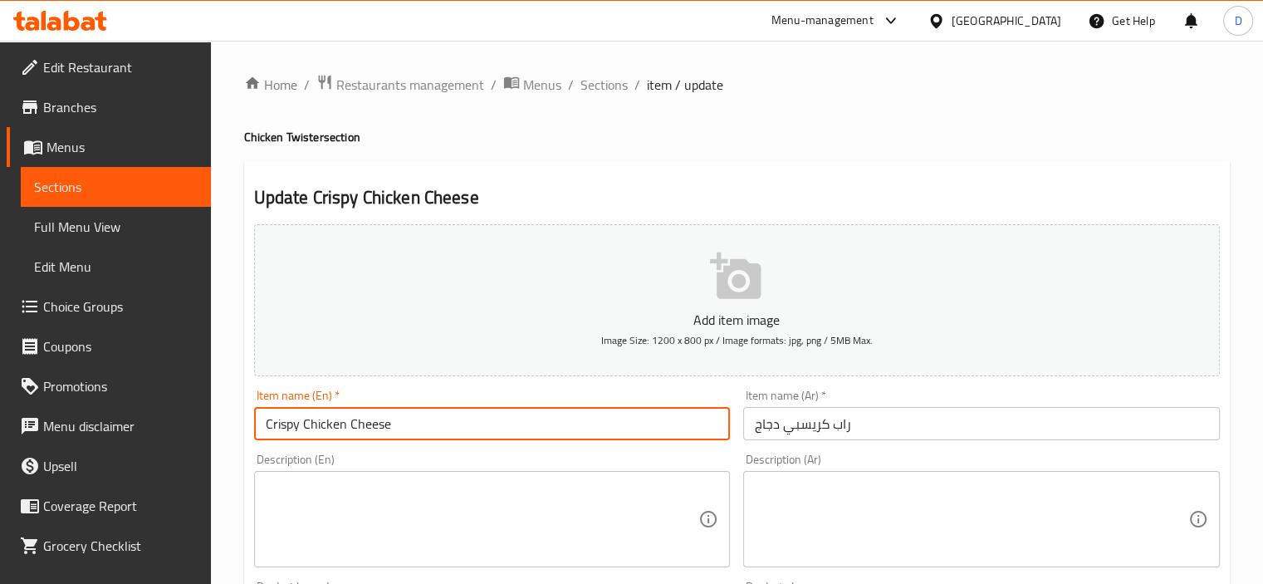
click at [336, 426] on input "Crispy Chicken Cheese" at bounding box center [492, 423] width 477 height 33
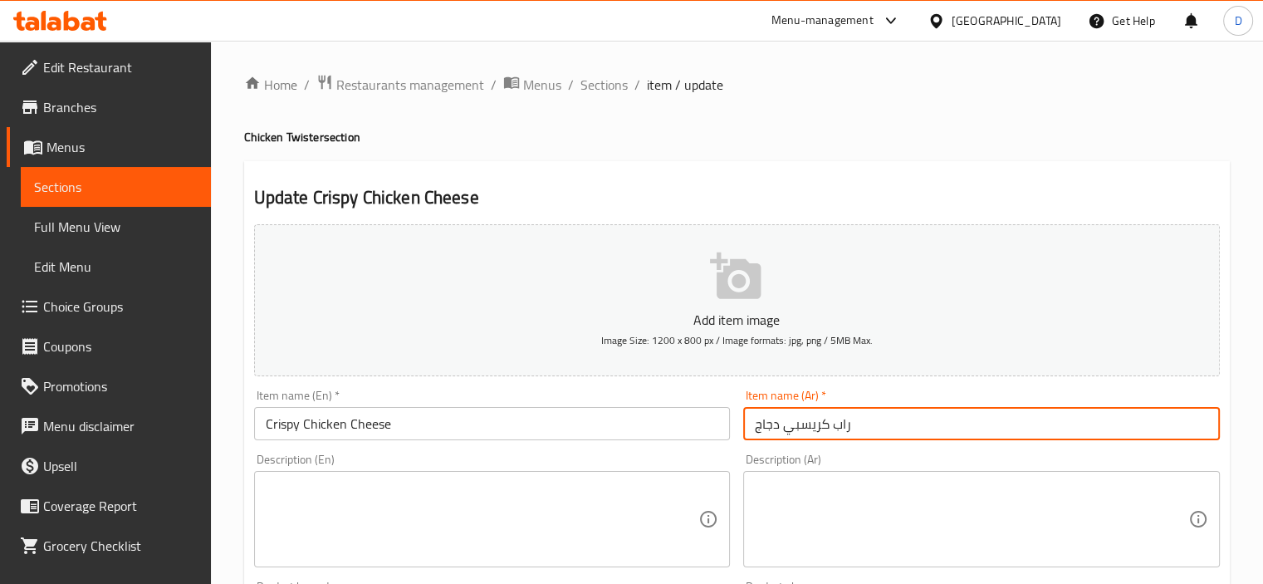
click at [811, 428] on input "راب كريسبي دجاج" at bounding box center [981, 423] width 477 height 33
type input "راب كرسبي دجاج"
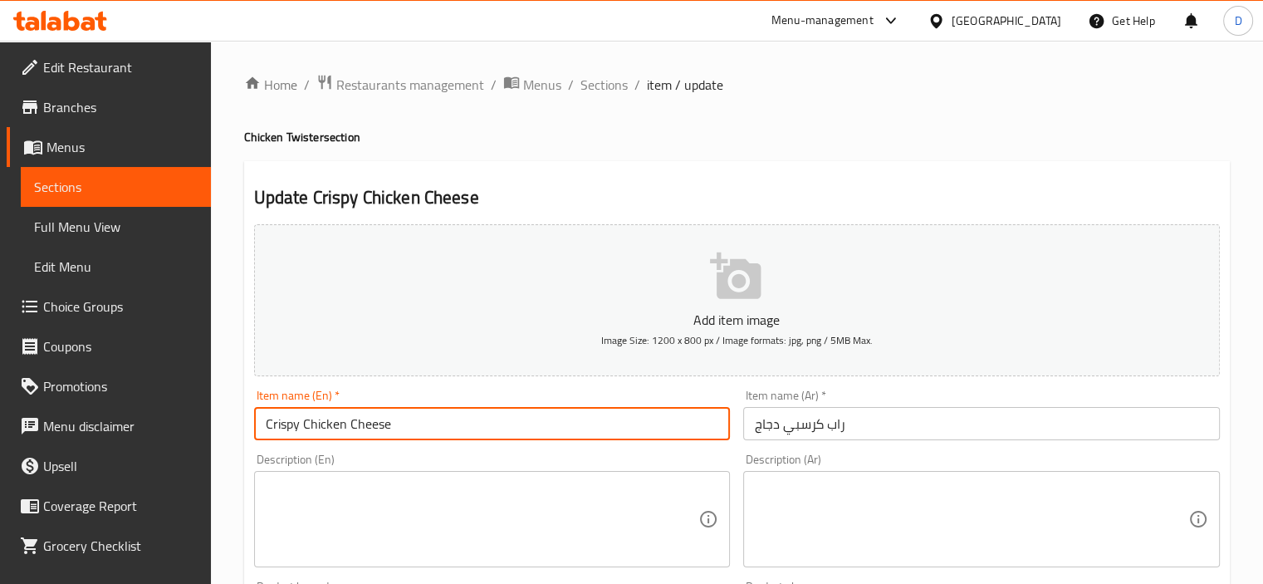
click at [316, 427] on input "Crispy Chicken Cheese" at bounding box center [492, 423] width 477 height 33
type input "crispy chicken wrap"
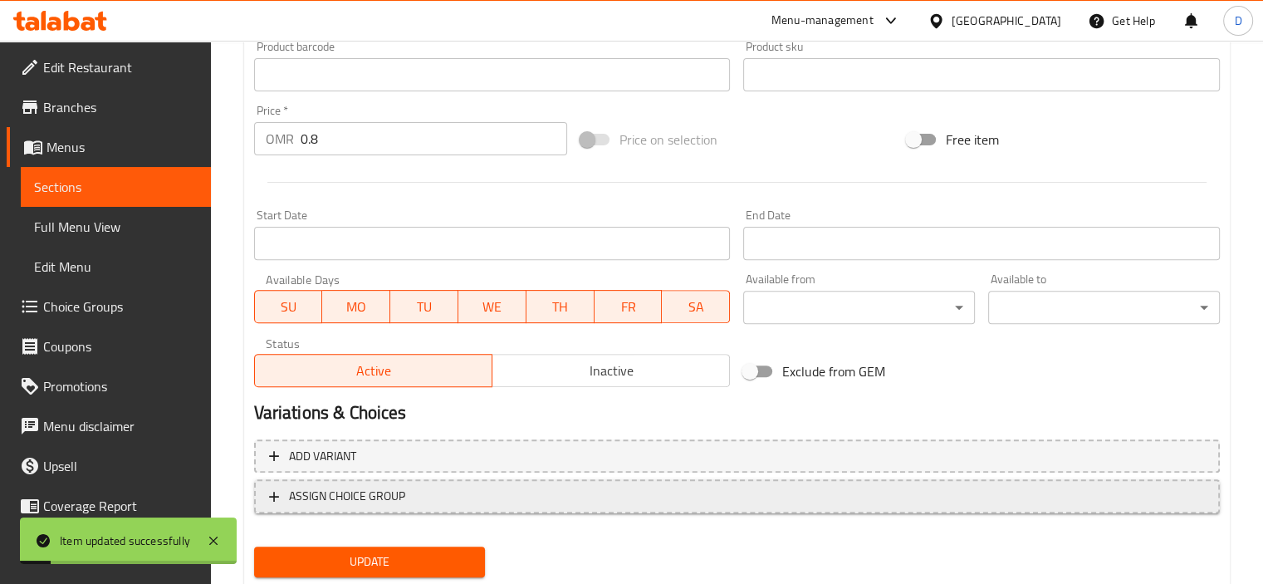
scroll to position [552, 0]
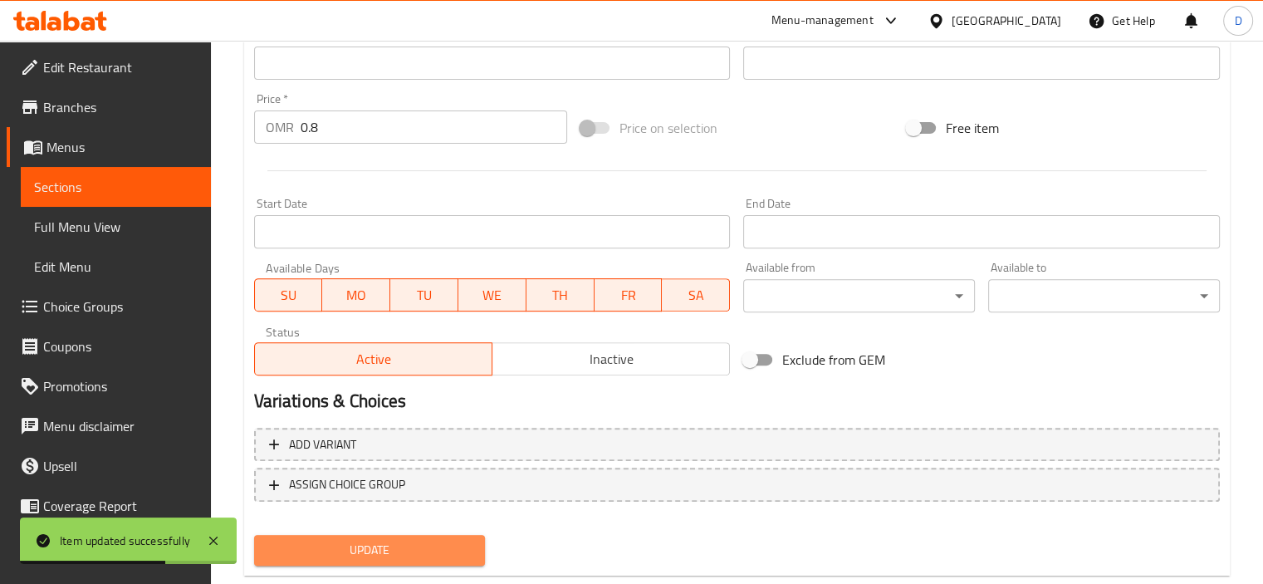
click at [403, 537] on button "Update" at bounding box center [370, 550] width 232 height 31
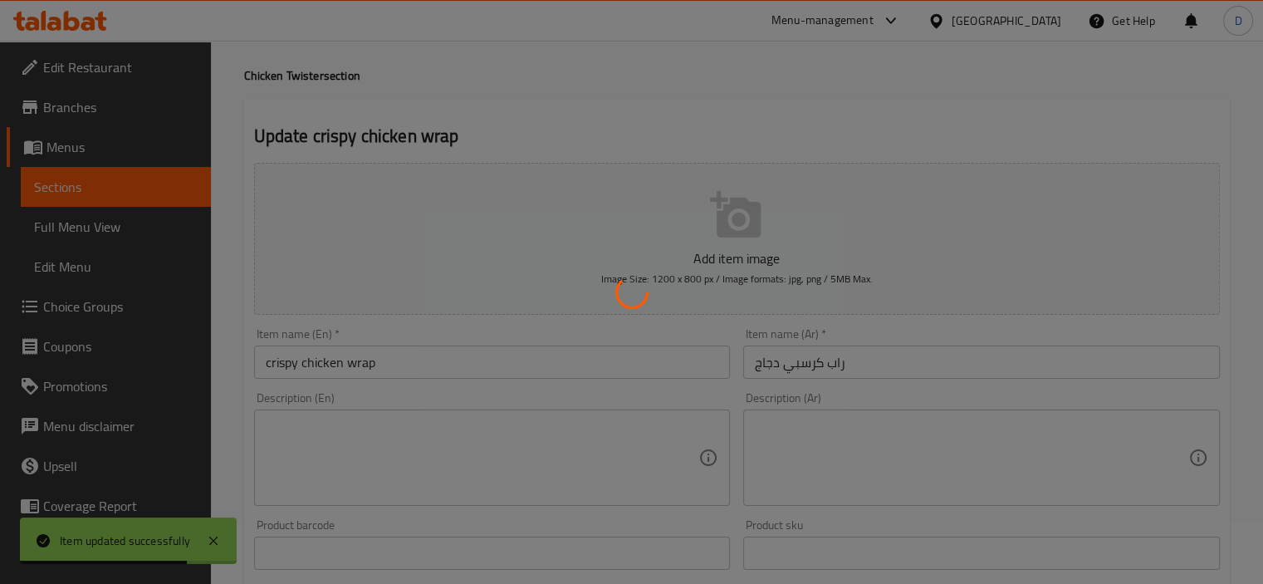
scroll to position [0, 0]
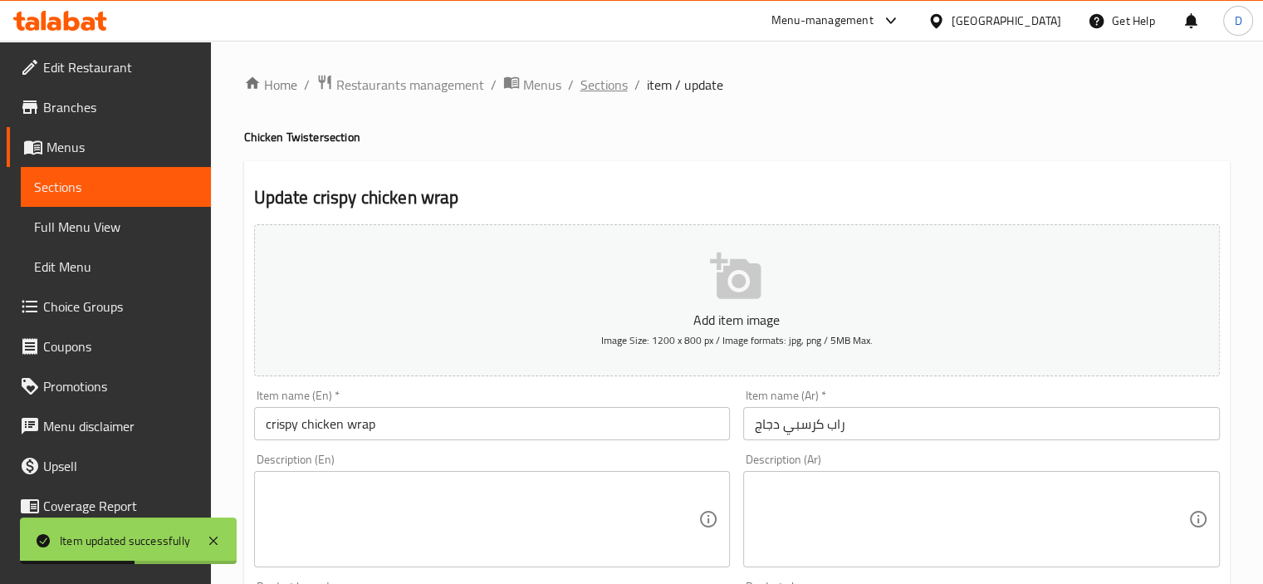
click at [592, 80] on span "Sections" at bounding box center [604, 85] width 47 height 20
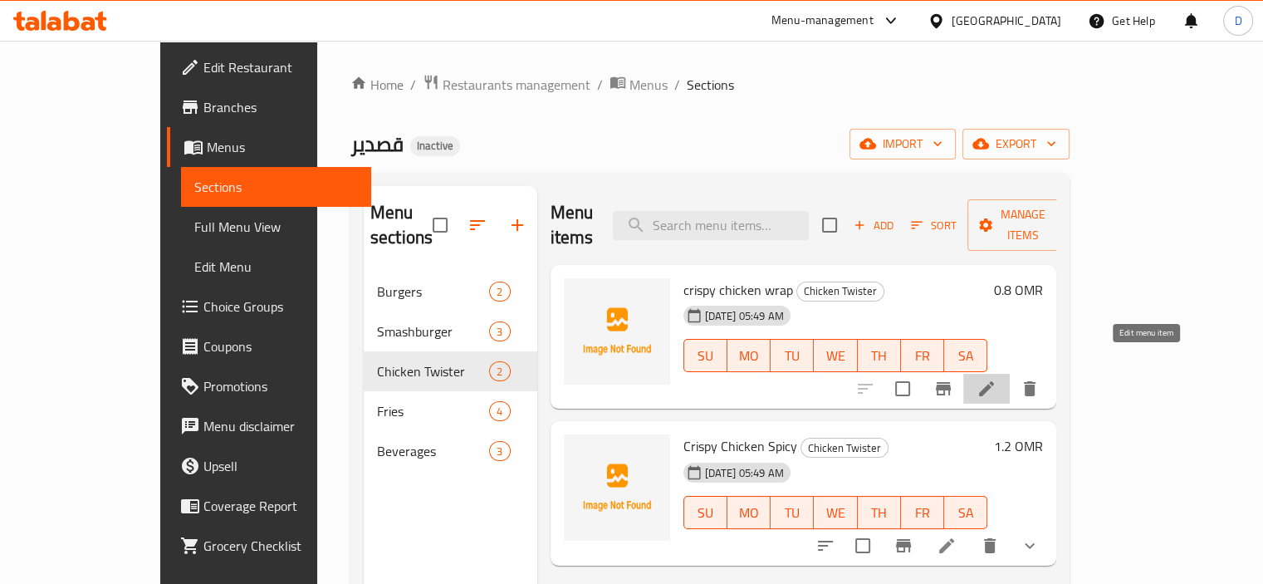
click at [997, 379] on icon at bounding box center [987, 389] width 20 height 20
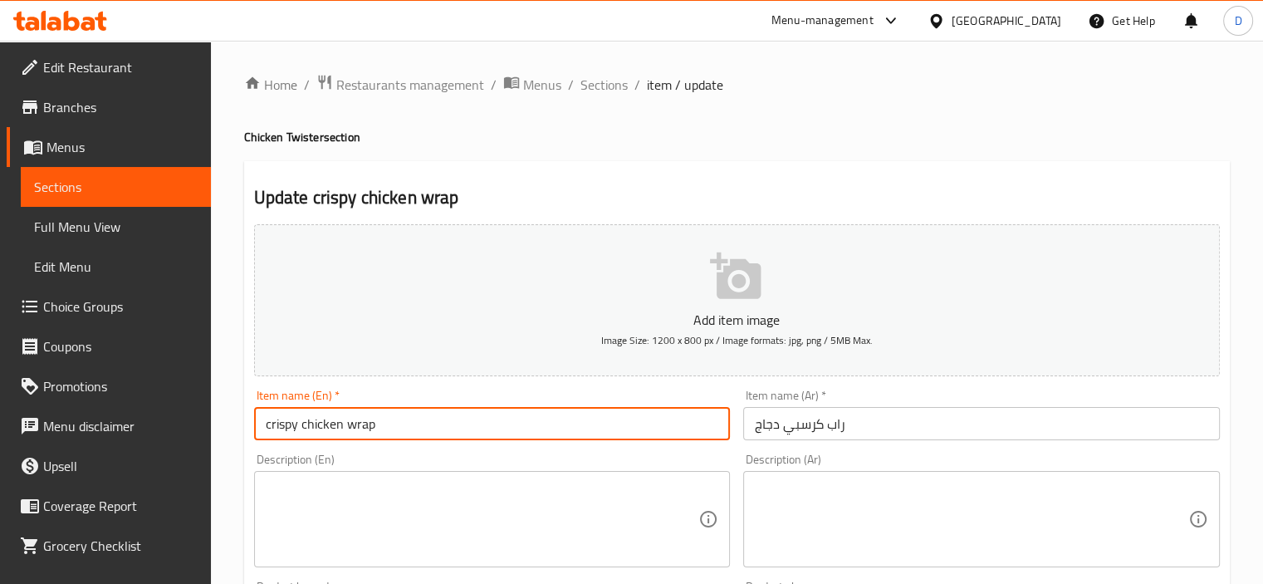
click at [331, 424] on input "crispy chicken wrap" at bounding box center [492, 423] width 477 height 33
paste input "chicken"
click at [361, 424] on input "chicken crispy wrap" at bounding box center [492, 423] width 477 height 33
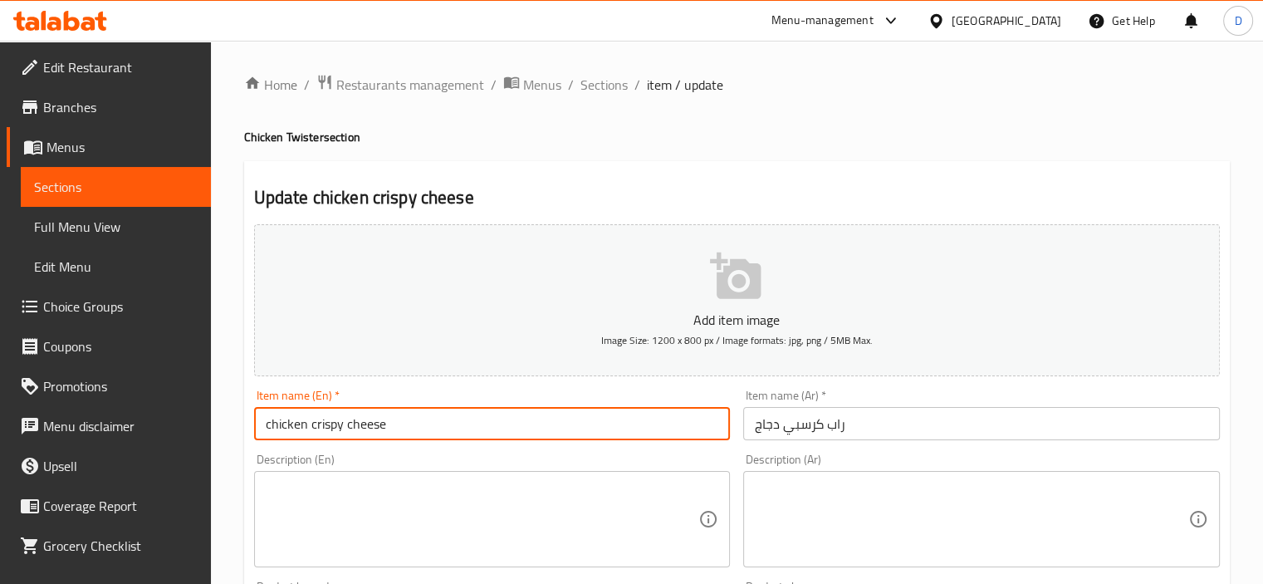
type input "chicken crispy cheese"
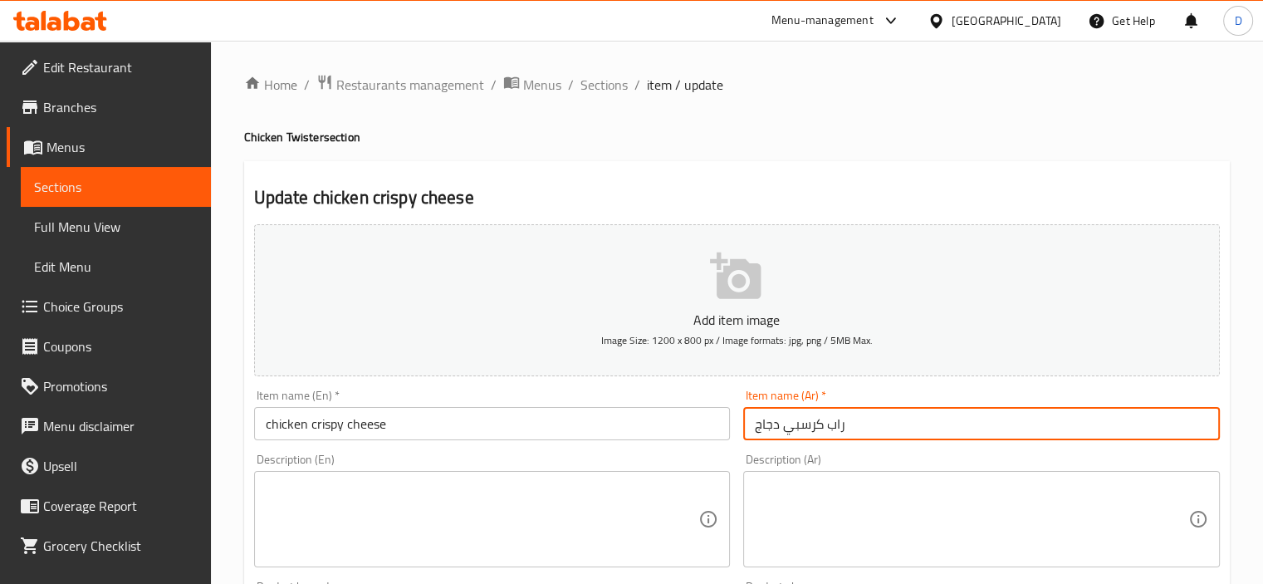
click at [841, 428] on input "راب كرسبي دجاج" at bounding box center [981, 423] width 477 height 33
click at [995, 428] on input "كرسبي دجاج" at bounding box center [981, 423] width 477 height 33
type input "كرسبي دجاج جبنة"
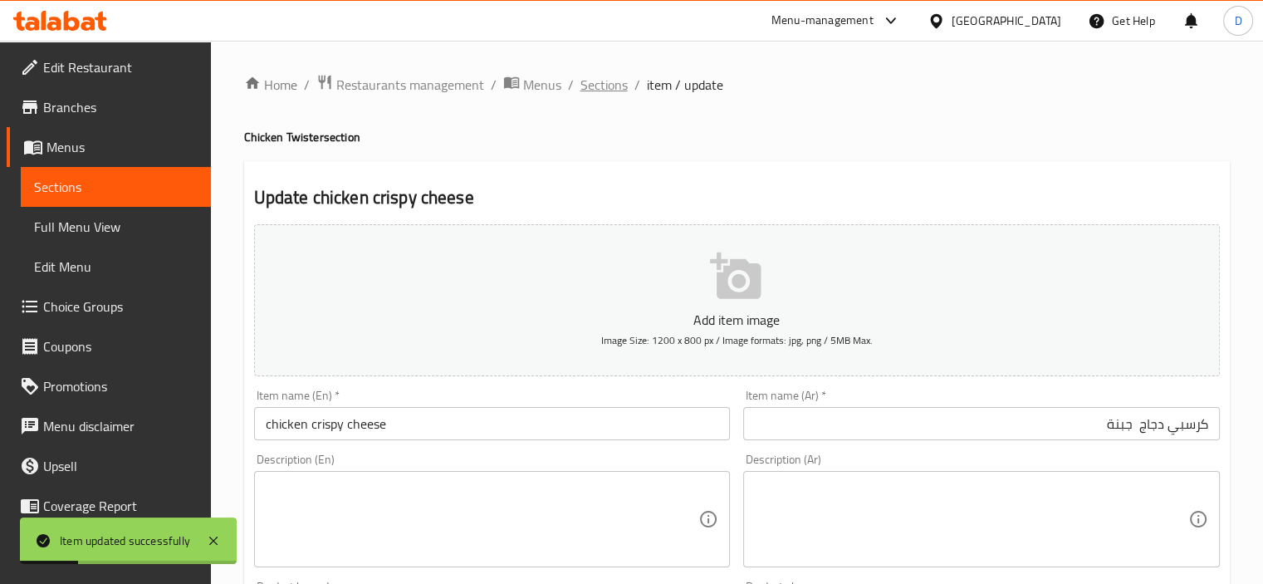
click at [605, 80] on span "Sections" at bounding box center [604, 85] width 47 height 20
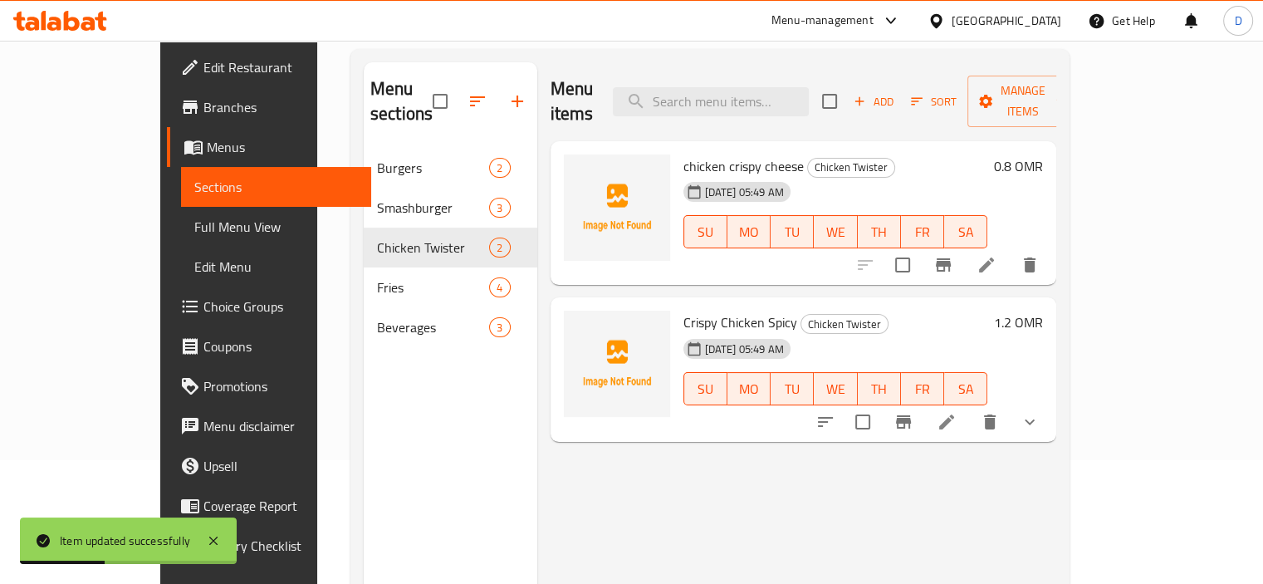
scroll to position [163, 0]
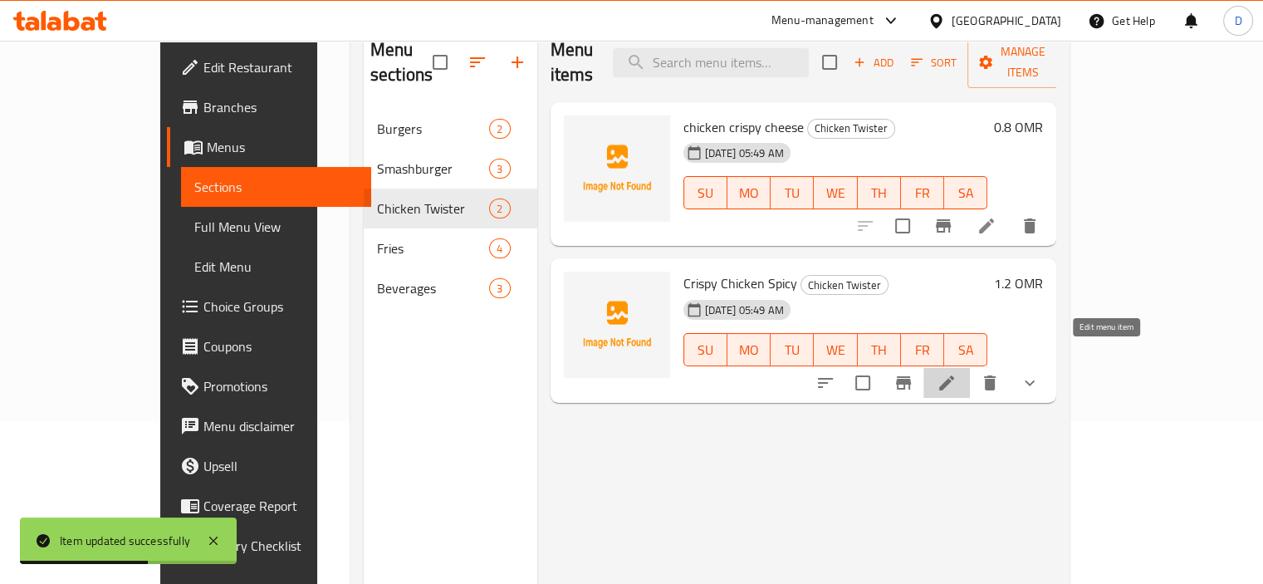
click at [957, 373] on icon at bounding box center [947, 383] width 20 height 20
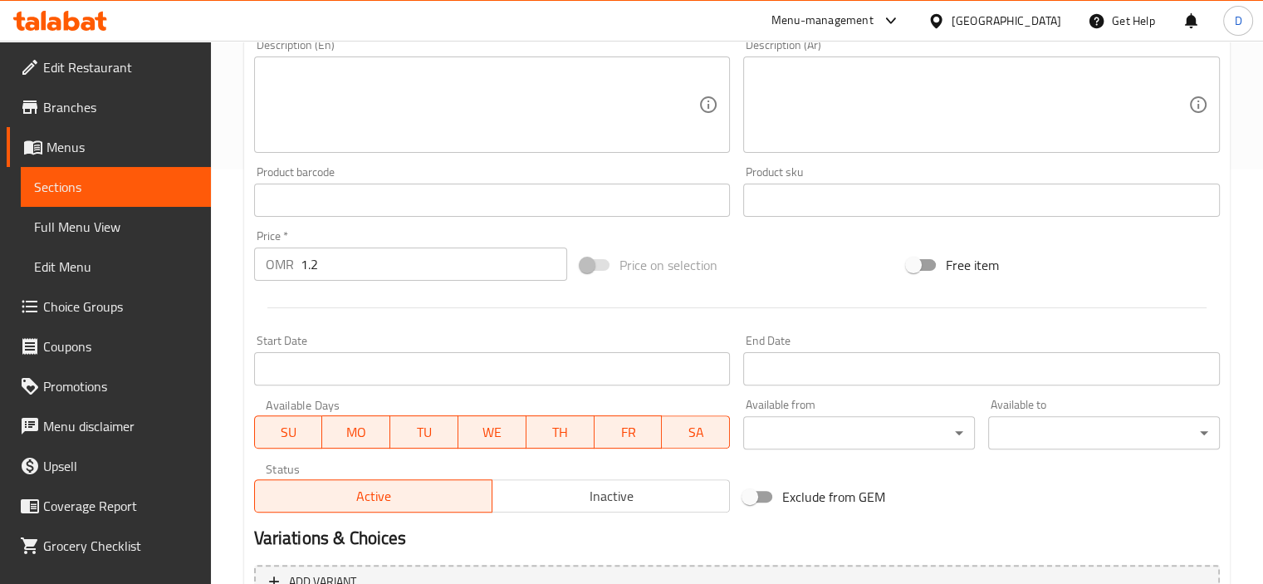
scroll to position [616, 0]
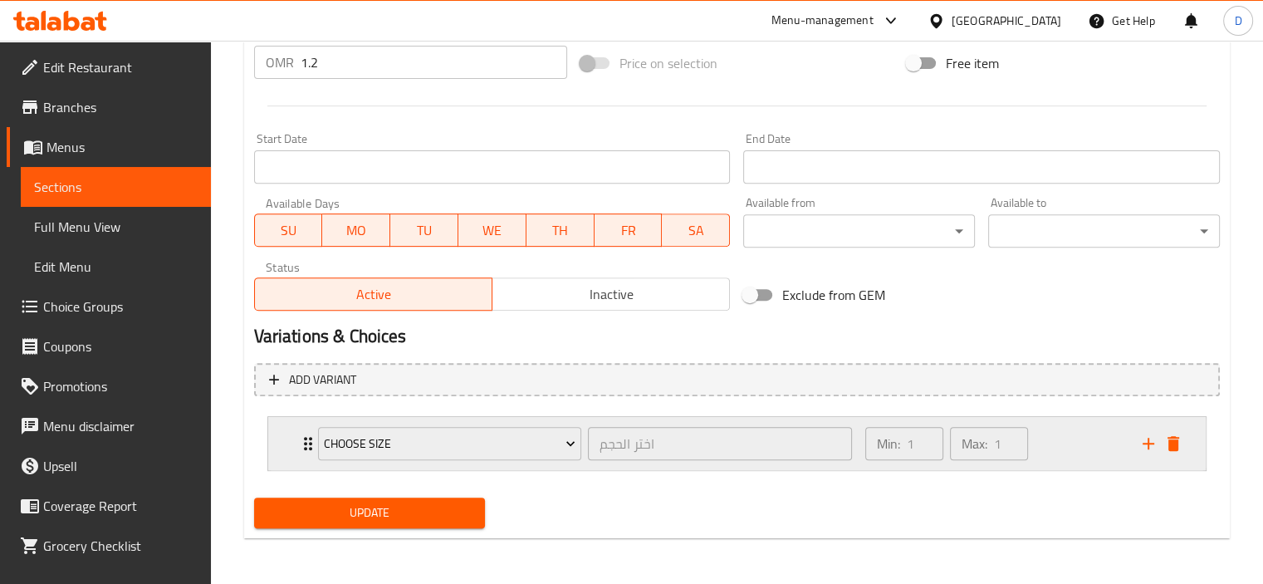
click at [1170, 428] on div "Choose Size اختر الحجم ​ Min: 1 ​ Max: 1 ​" at bounding box center [742, 443] width 888 height 53
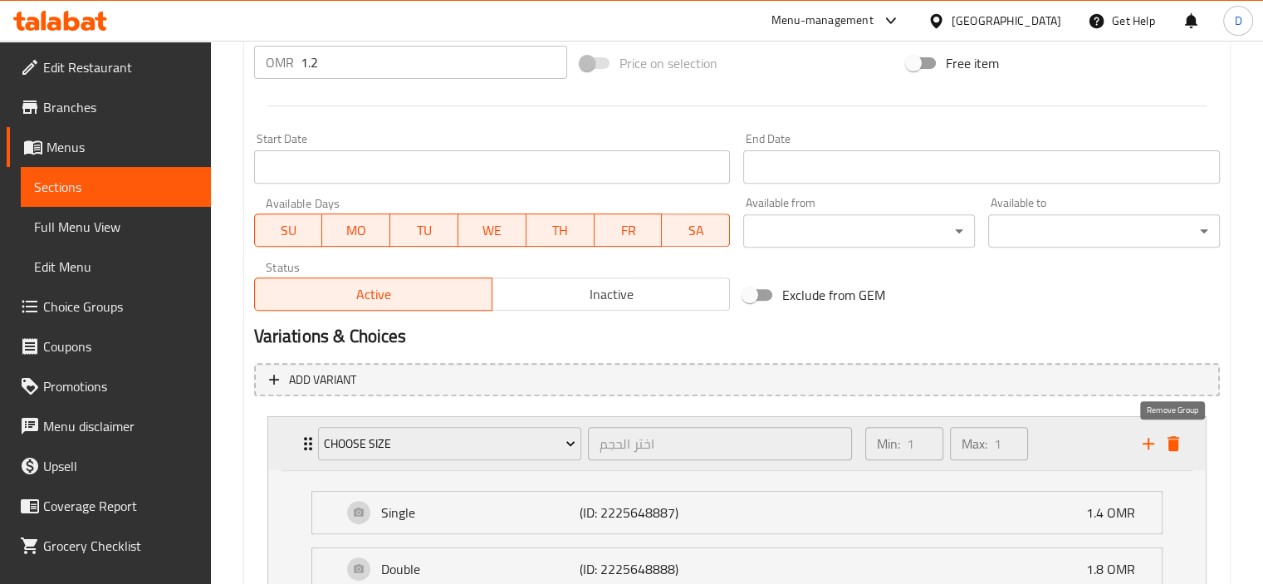
click at [1172, 450] on icon "delete" at bounding box center [1174, 443] width 12 height 15
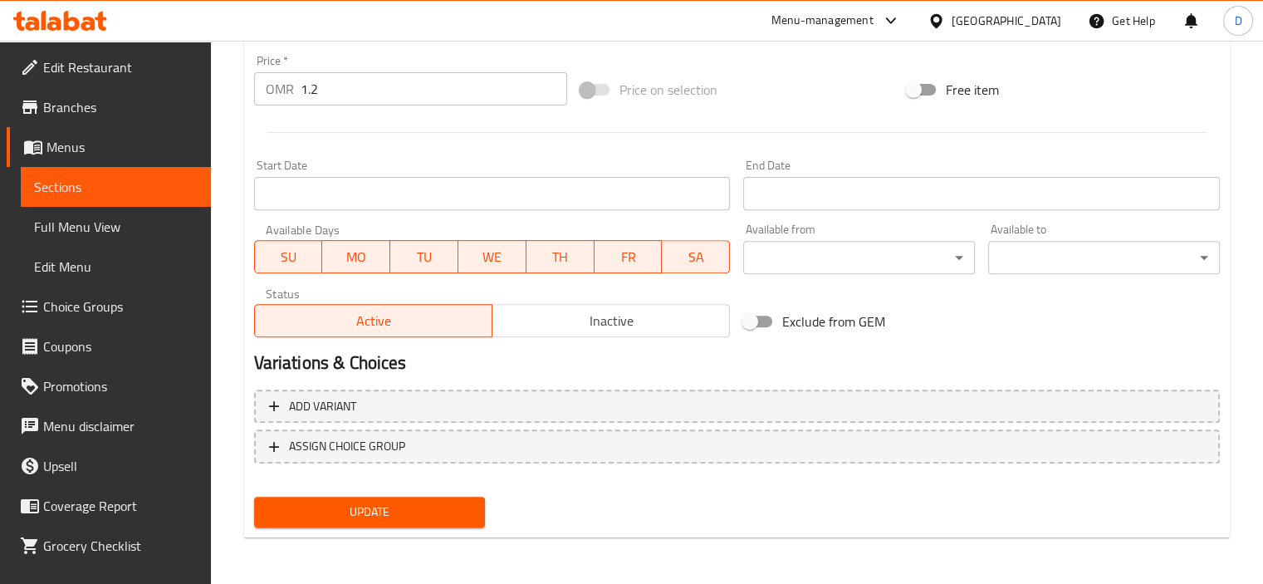
scroll to position [589, 0]
click at [382, 522] on span "Update" at bounding box center [369, 513] width 205 height 21
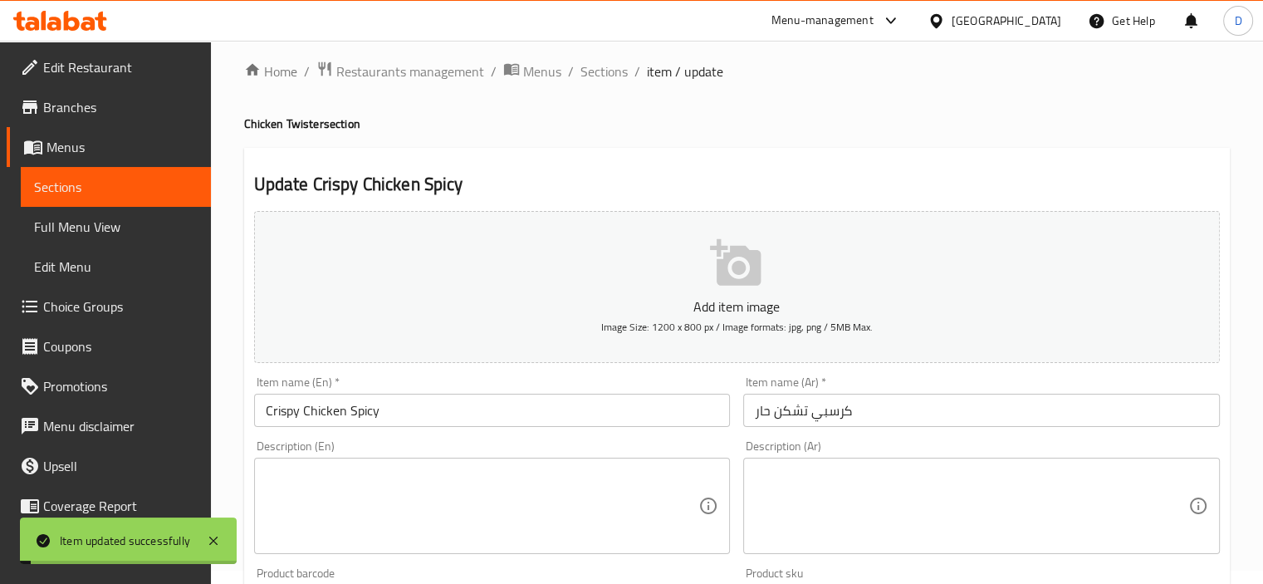
scroll to position [0, 0]
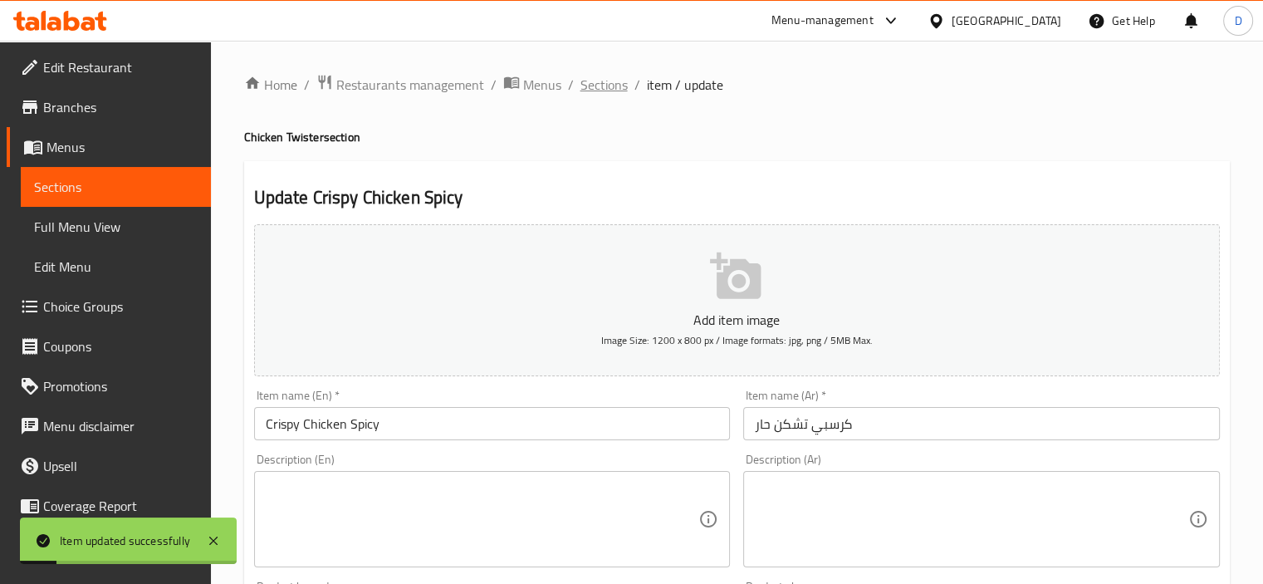
click at [598, 88] on span "Sections" at bounding box center [604, 85] width 47 height 20
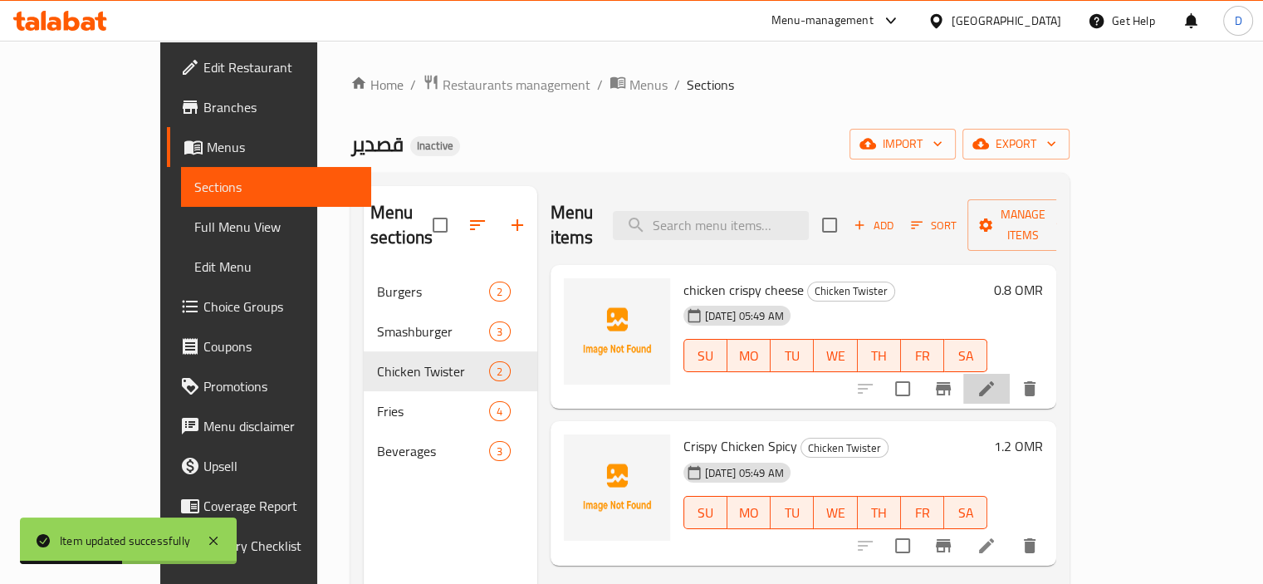
click at [1010, 374] on li at bounding box center [987, 389] width 47 height 30
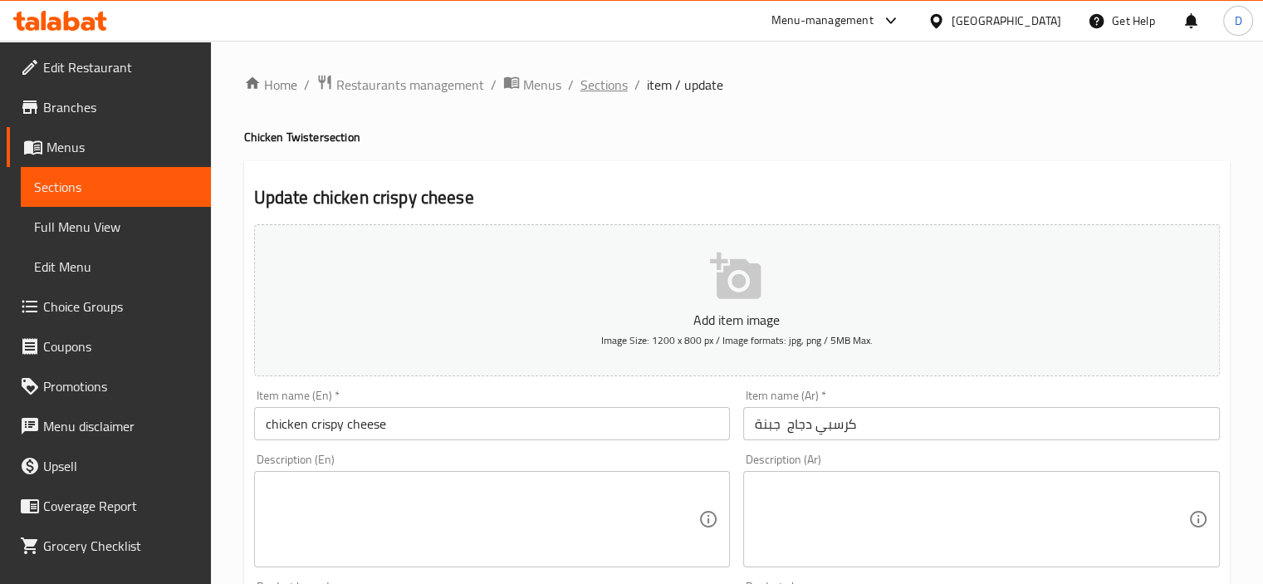
click at [604, 92] on span "Sections" at bounding box center [604, 85] width 47 height 20
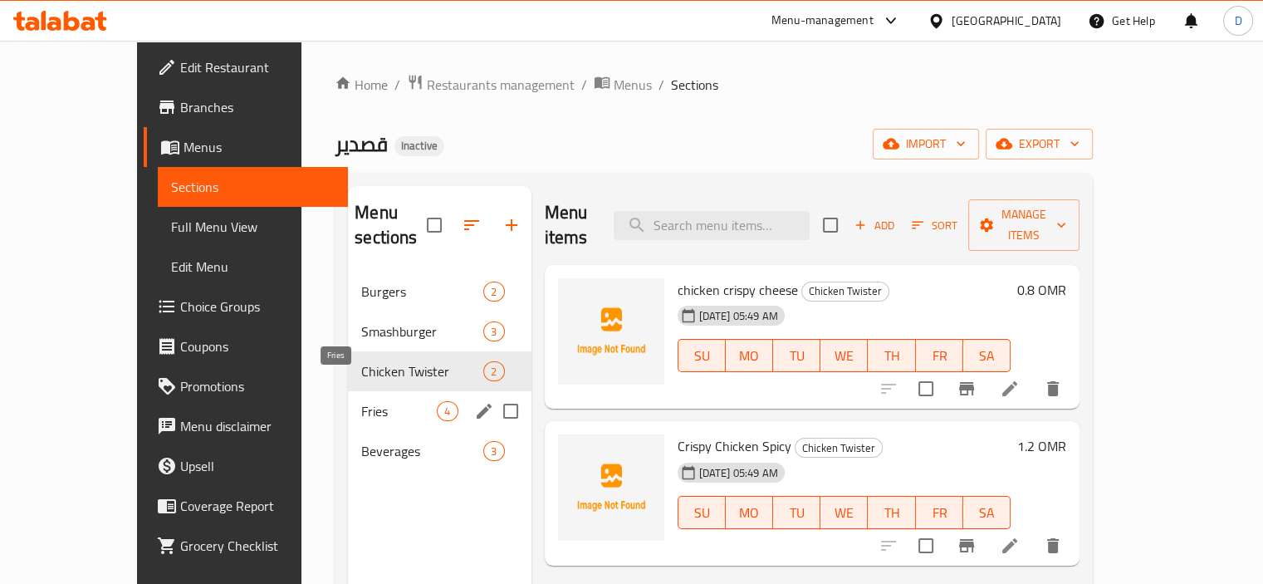
click at [361, 401] on span "Fries" at bounding box center [399, 411] width 76 height 20
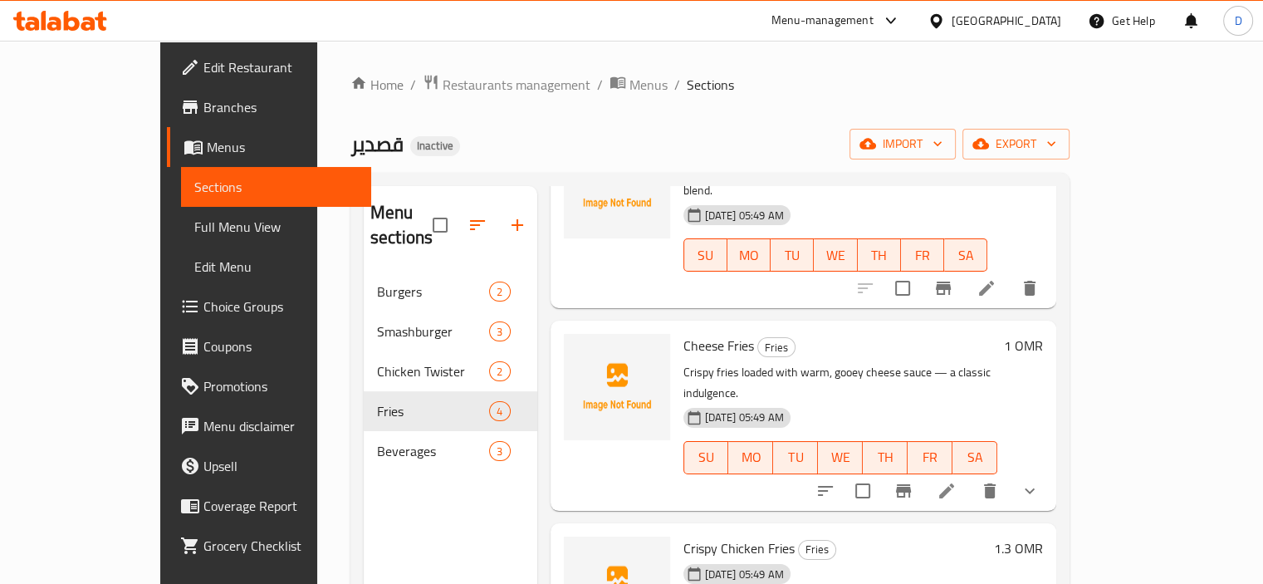
scroll to position [148, 0]
click at [957, 479] on icon at bounding box center [947, 489] width 20 height 20
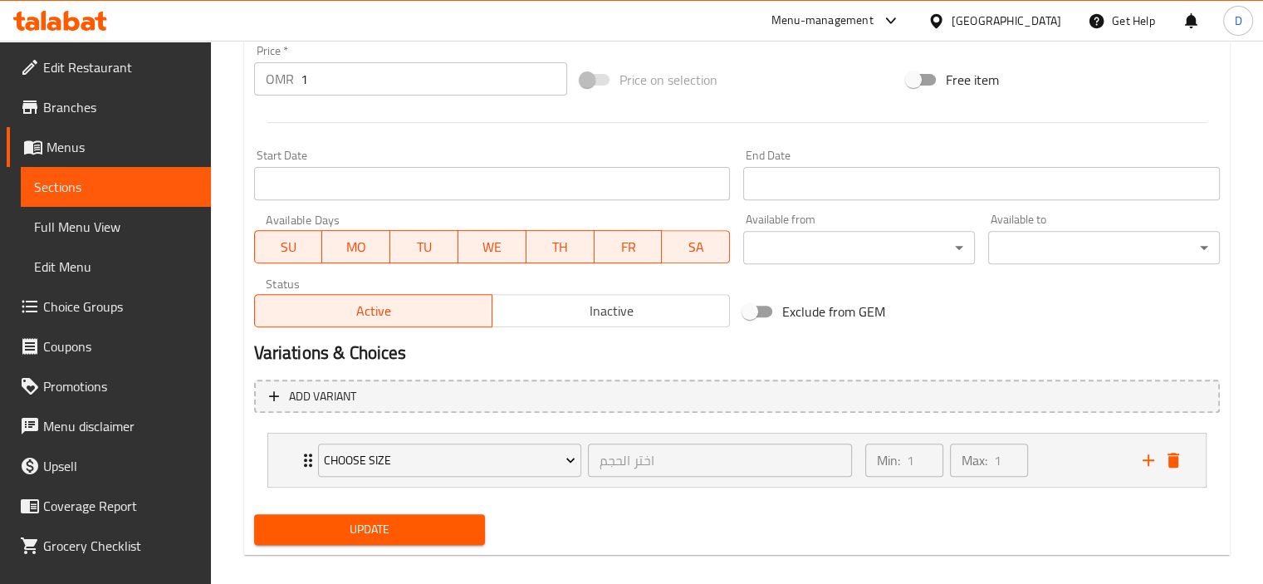
scroll to position [616, 0]
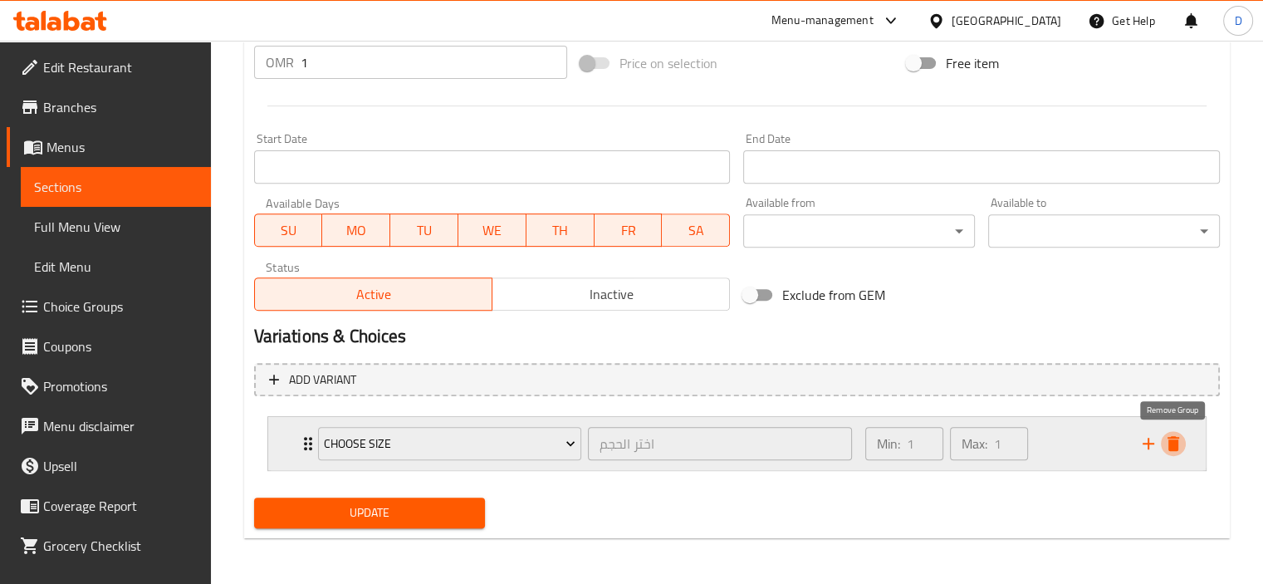
click at [1183, 438] on icon "delete" at bounding box center [1174, 444] width 20 height 20
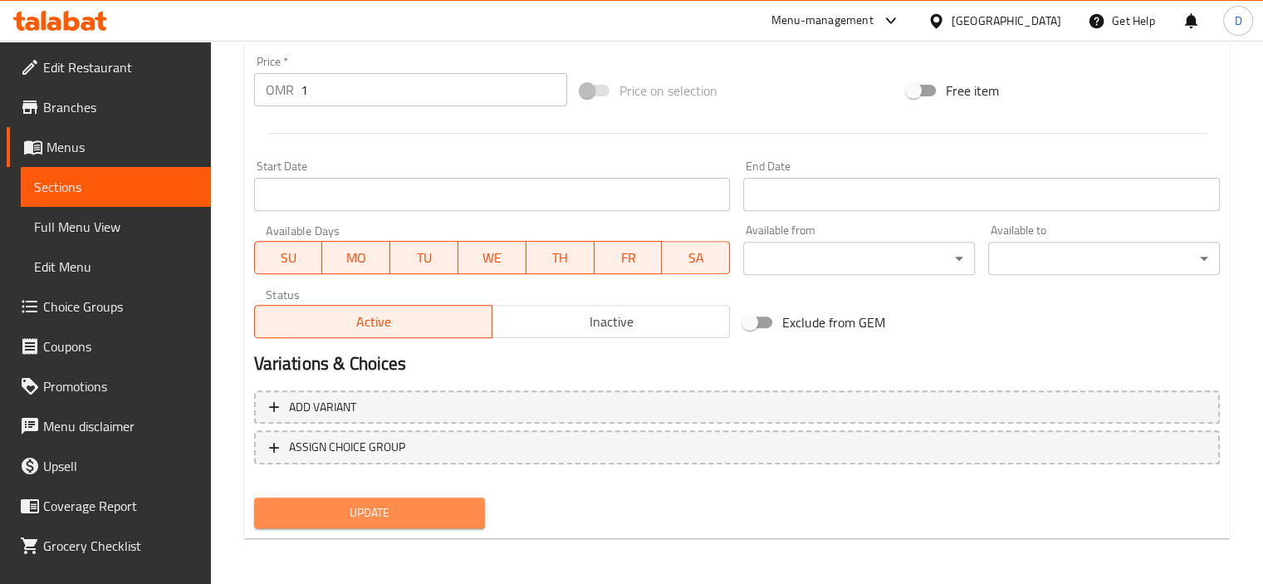
click at [462, 499] on button "Update" at bounding box center [370, 513] width 232 height 31
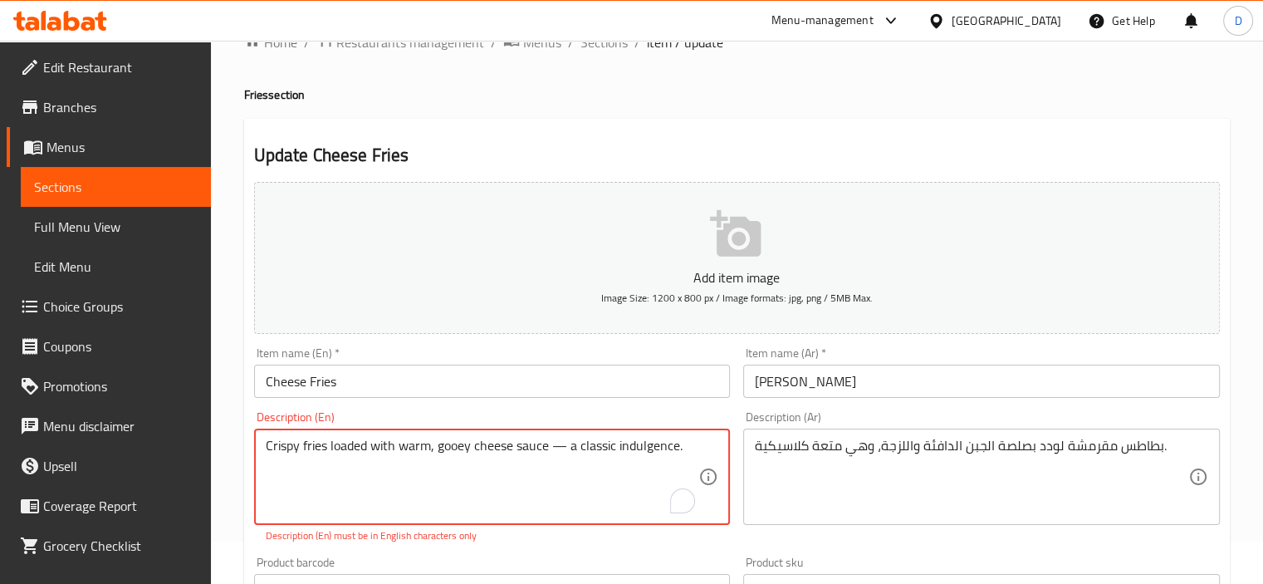
scroll to position [7, 0]
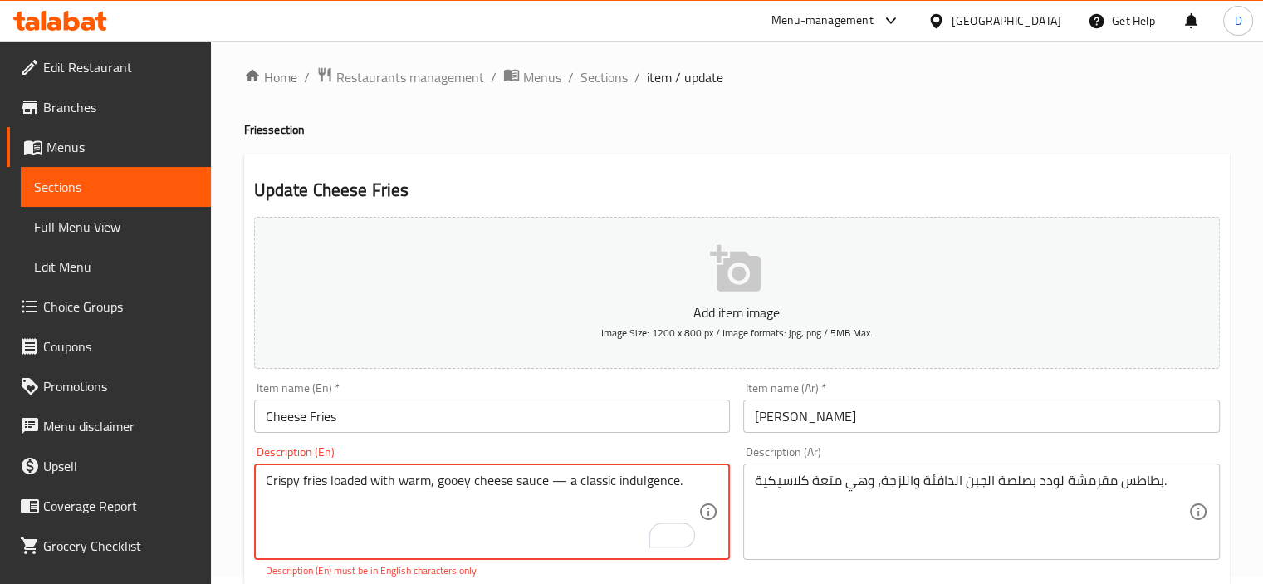
click at [563, 487] on textarea "Crispy fries loaded with warm, gooey cheese sauce — a classic indulgence." at bounding box center [483, 512] width 434 height 79
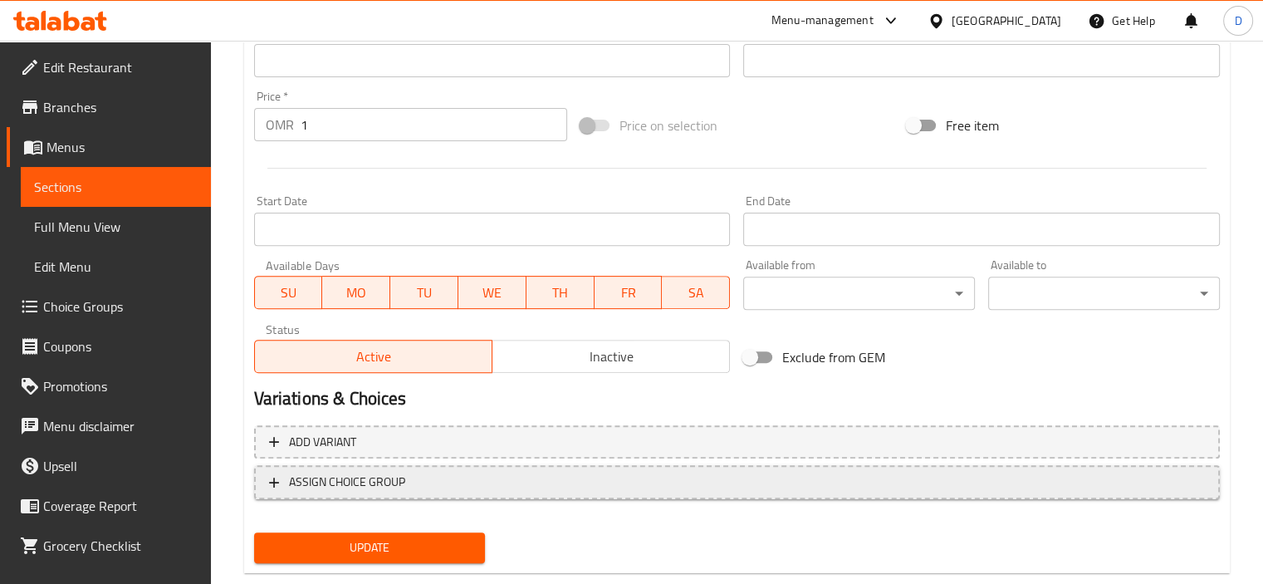
scroll to position [589, 0]
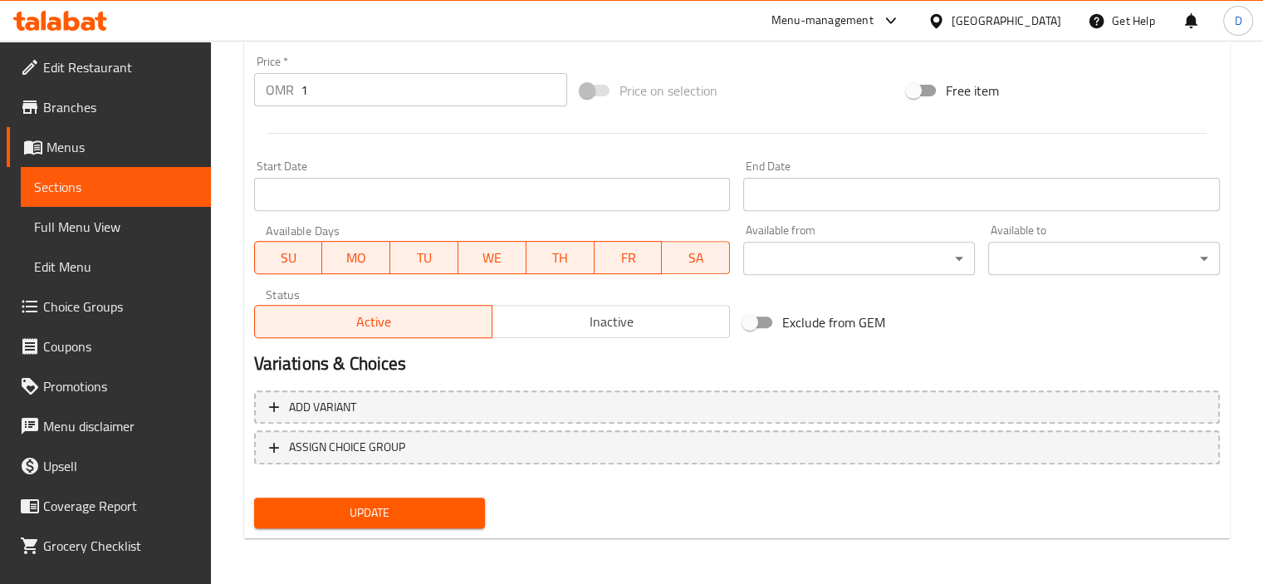
type textarea "Crispy fries loaded with warm, gooey cheese sauce, a classic indulgence."
click at [381, 519] on span "Update" at bounding box center [369, 513] width 205 height 21
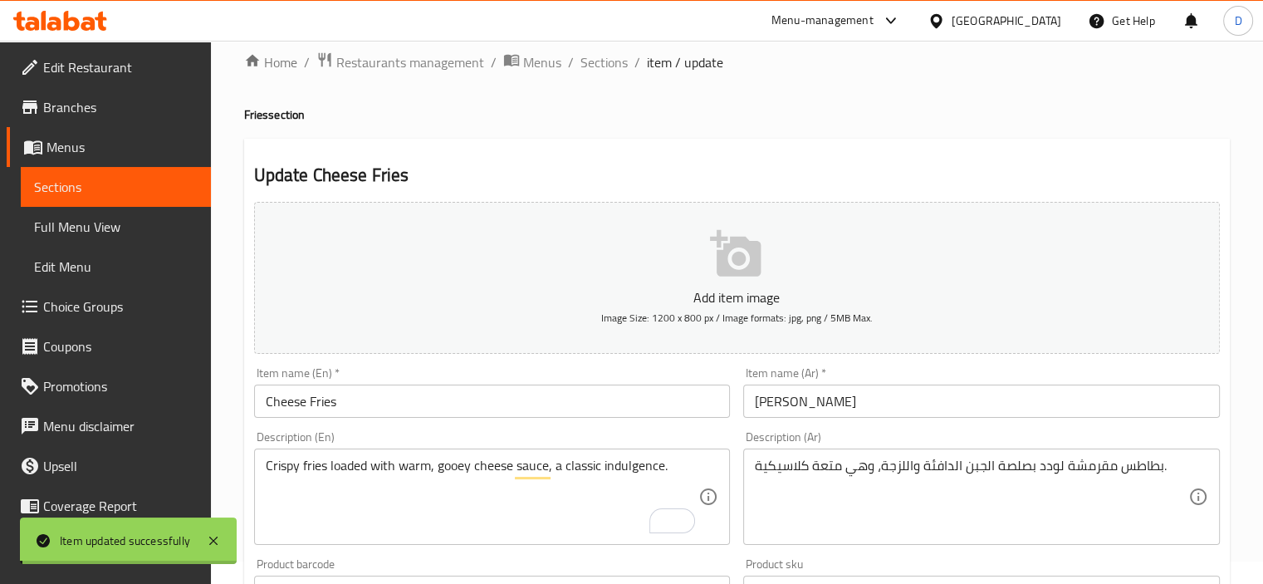
scroll to position [0, 0]
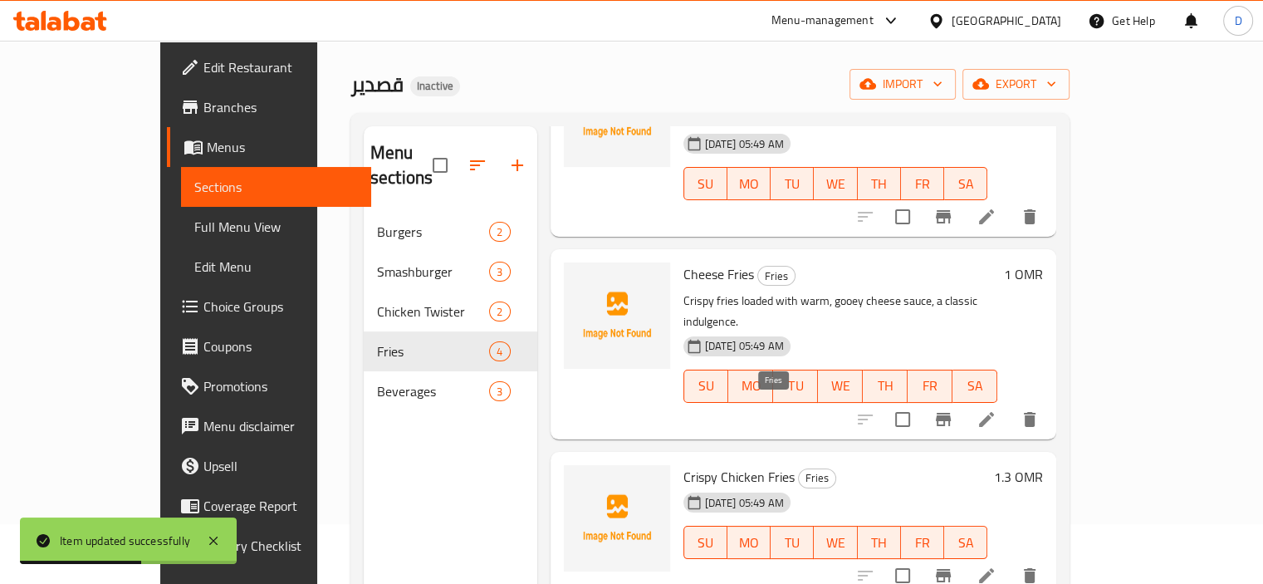
scroll to position [65, 0]
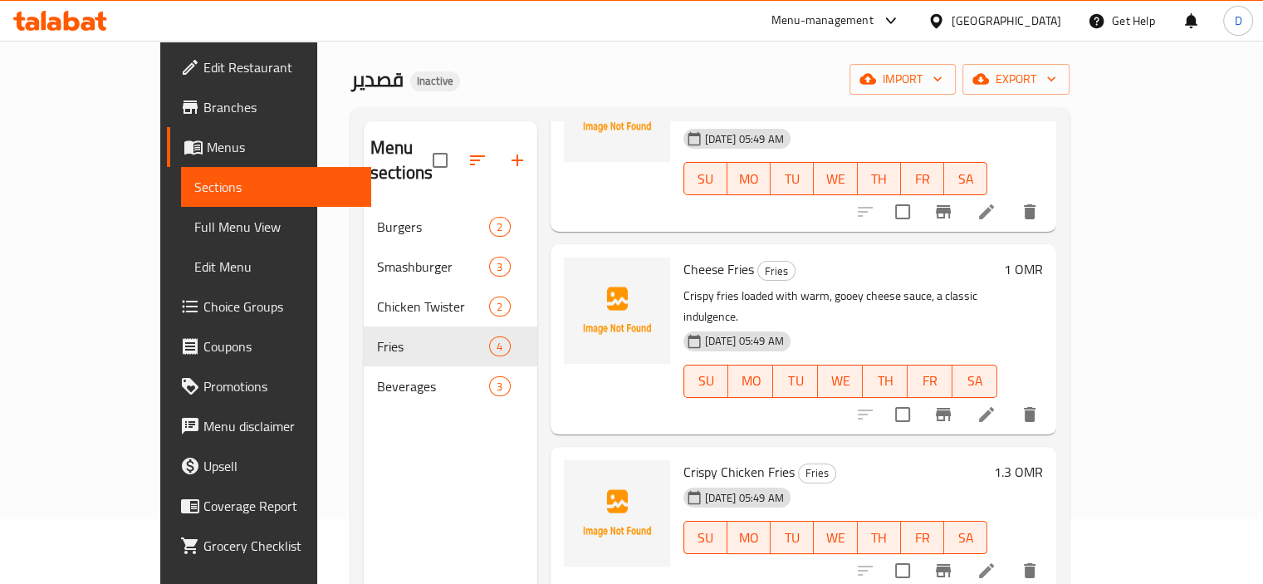
click at [364, 429] on div "Menu sections Burgers 2 Smashburger 3 Chicken Twister 2 Fries 4 Beverages 3" at bounding box center [451, 413] width 174 height 584
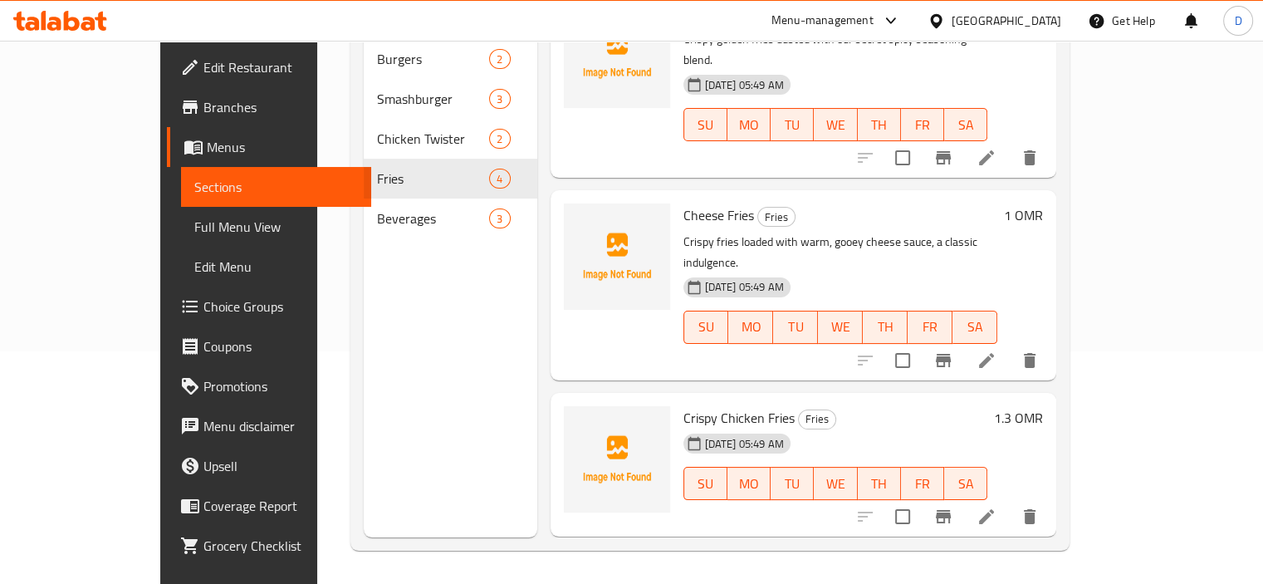
scroll to position [158, 0]
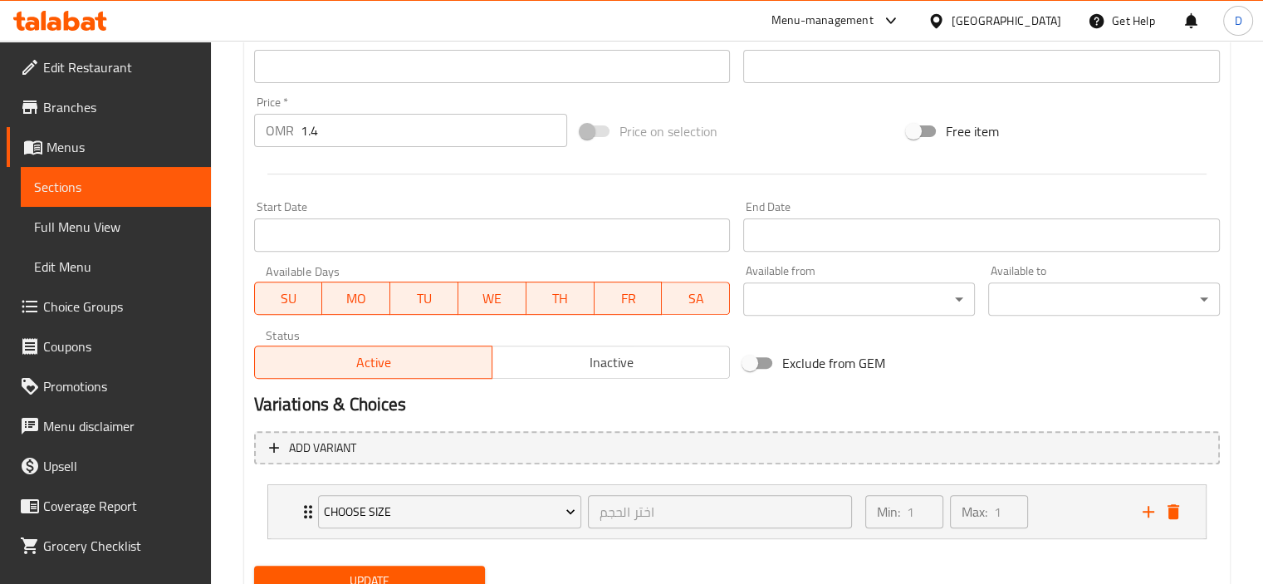
scroll to position [616, 0]
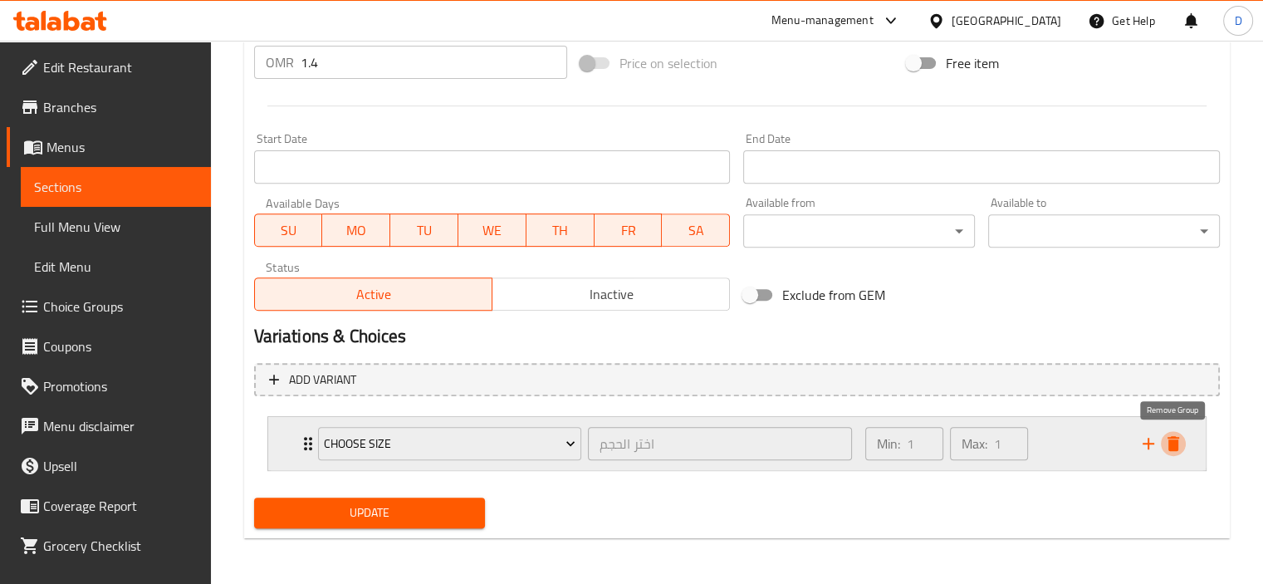
click at [1181, 434] on icon "delete" at bounding box center [1174, 444] width 20 height 20
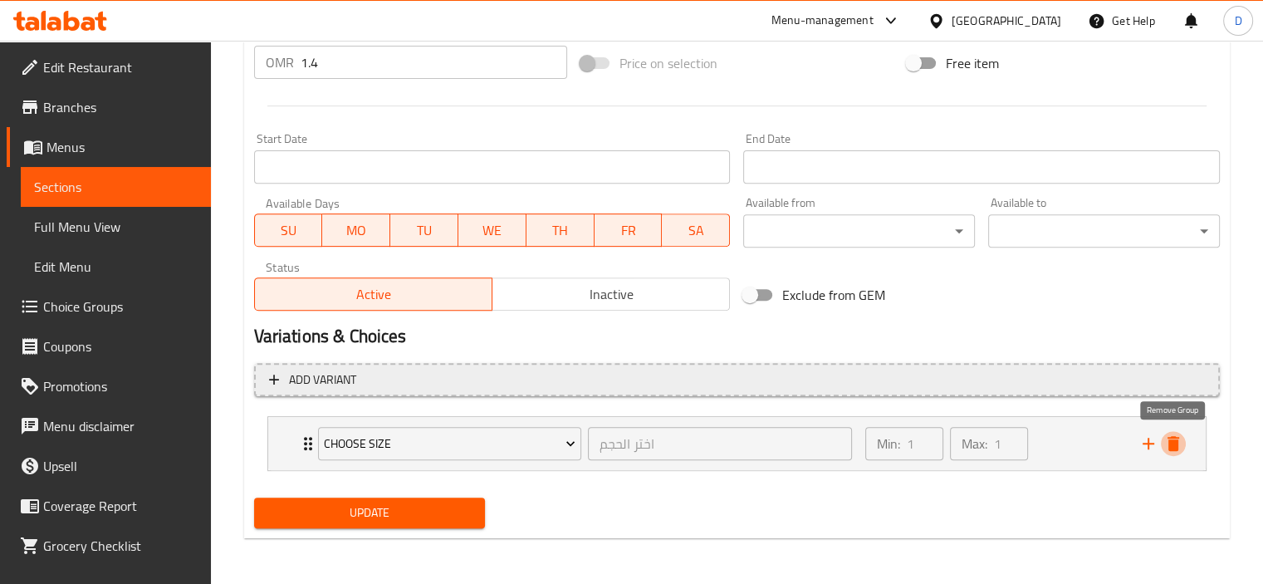
scroll to position [589, 0]
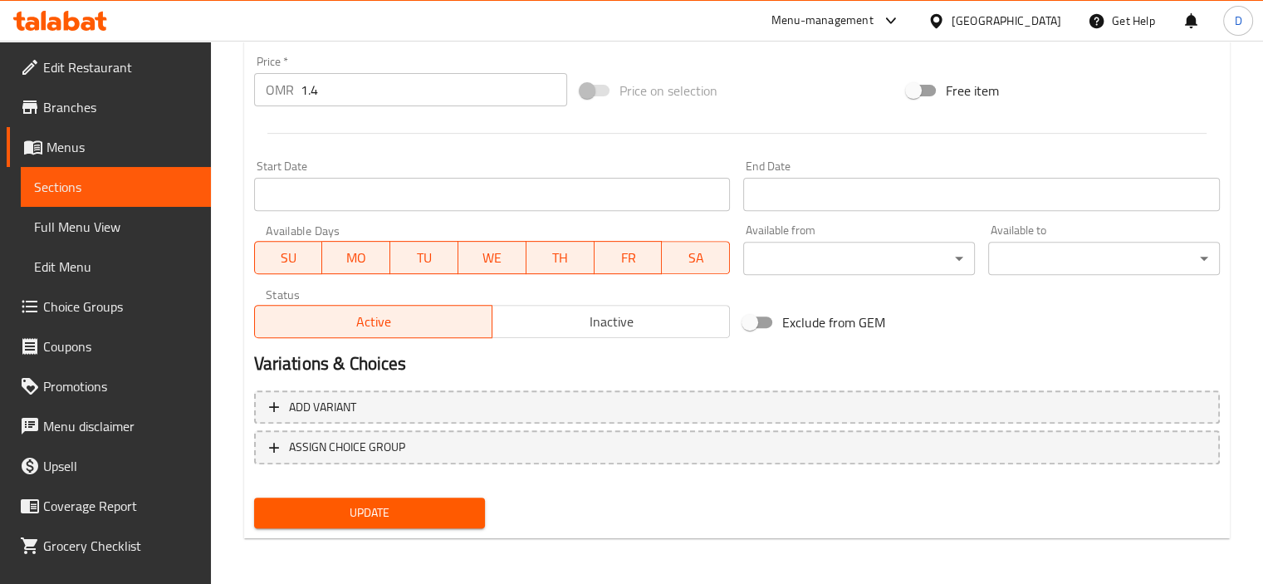
click at [479, 502] on button "Update" at bounding box center [370, 513] width 232 height 31
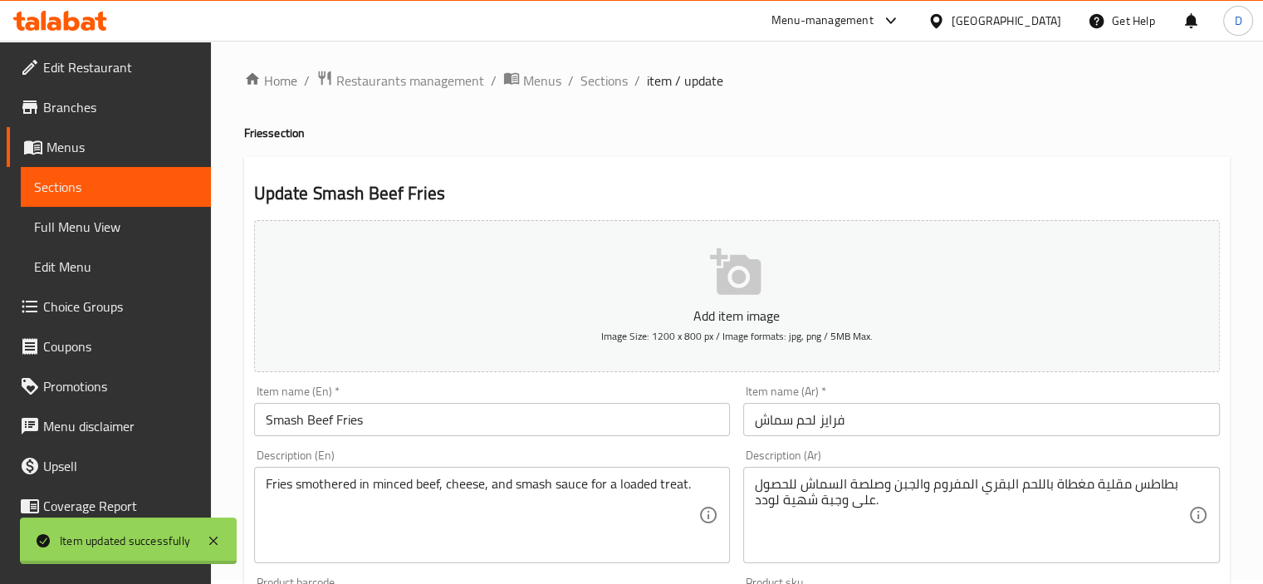
scroll to position [0, 0]
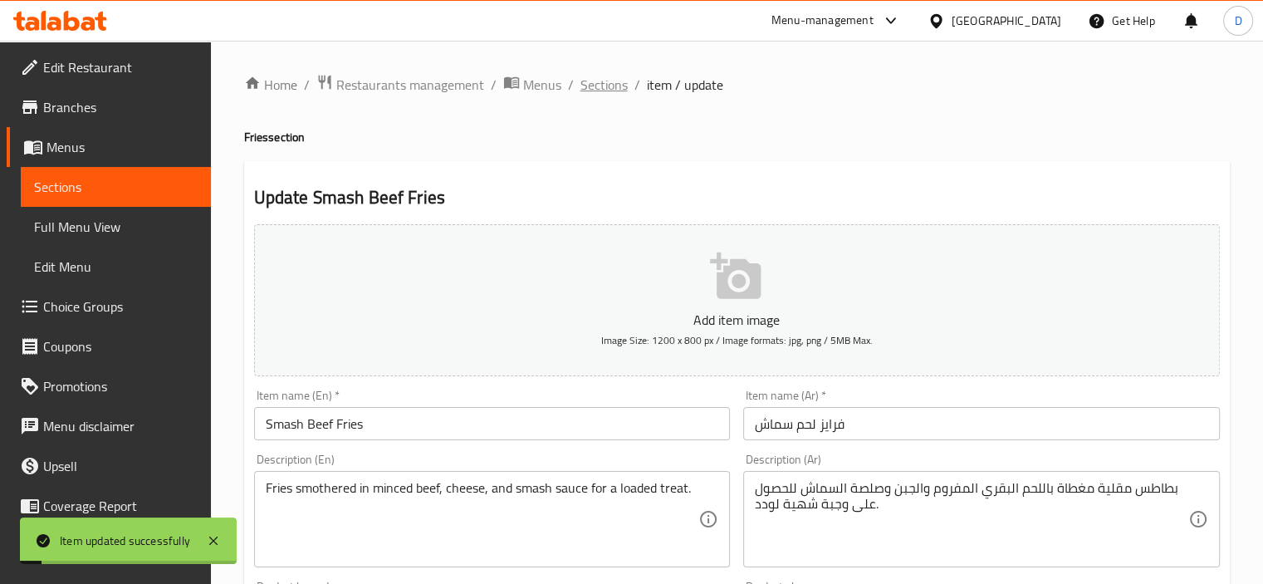
click at [606, 81] on span "Sections" at bounding box center [604, 85] width 47 height 20
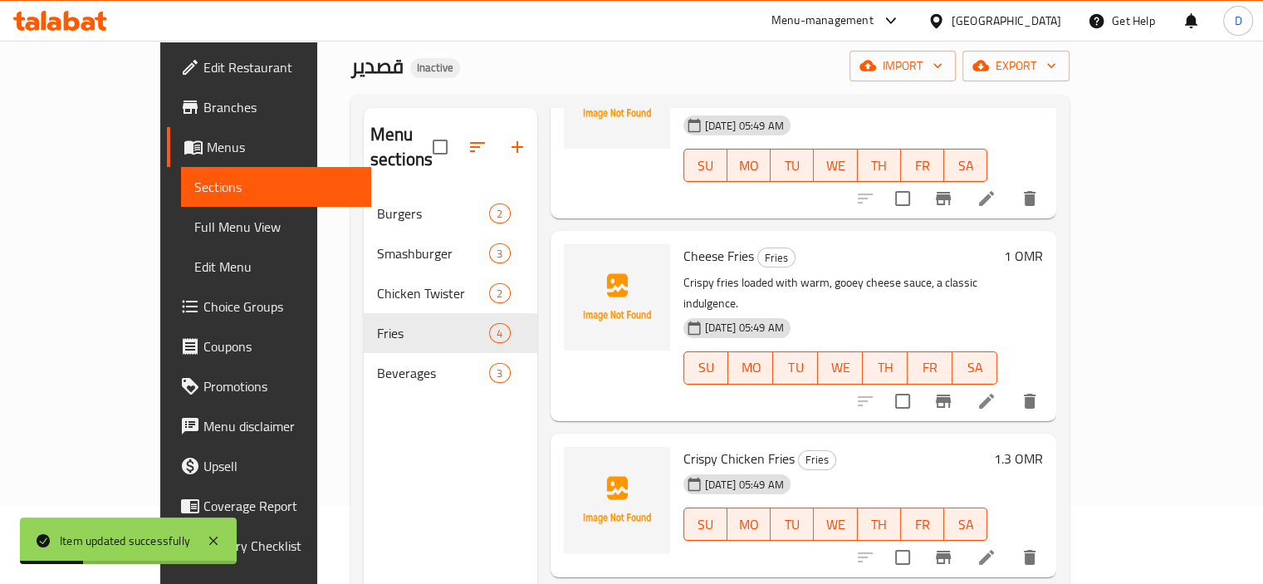
scroll to position [233, 0]
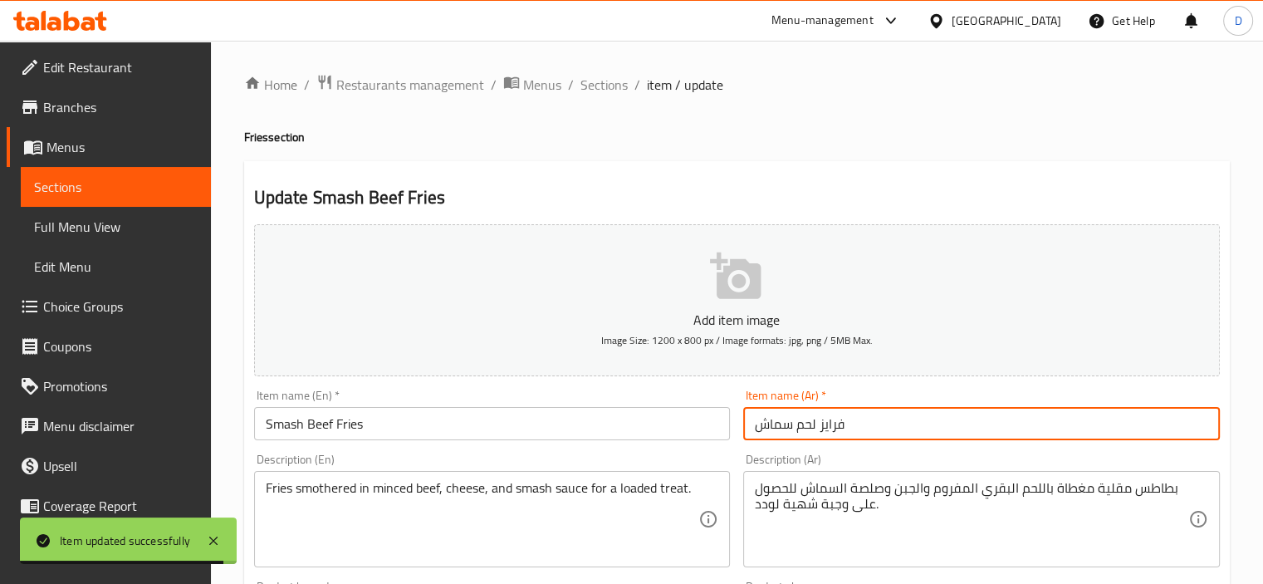
click at [798, 425] on input "فرايز لحم سماش" at bounding box center [981, 423] width 477 height 33
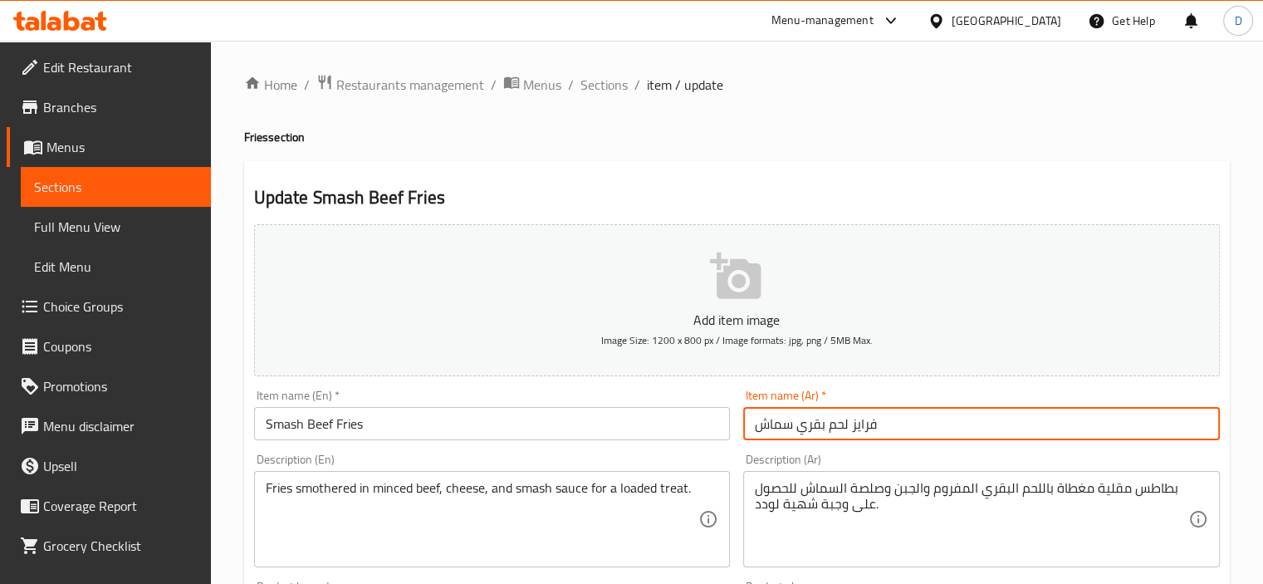
type input "فرايز لحم بقري سماش"
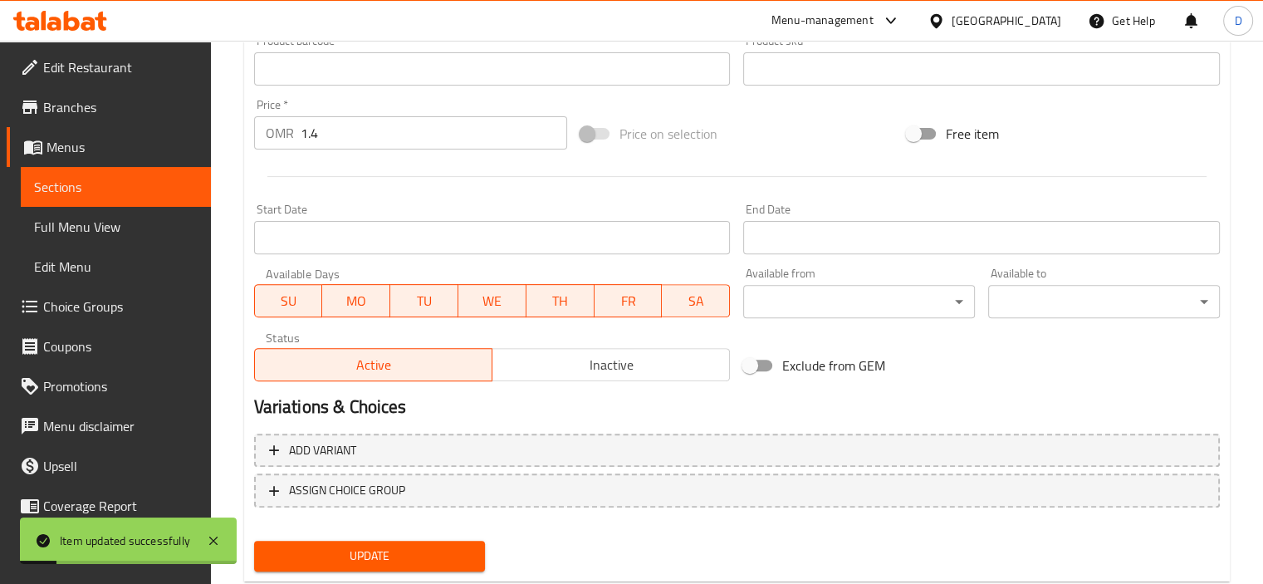
scroll to position [589, 0]
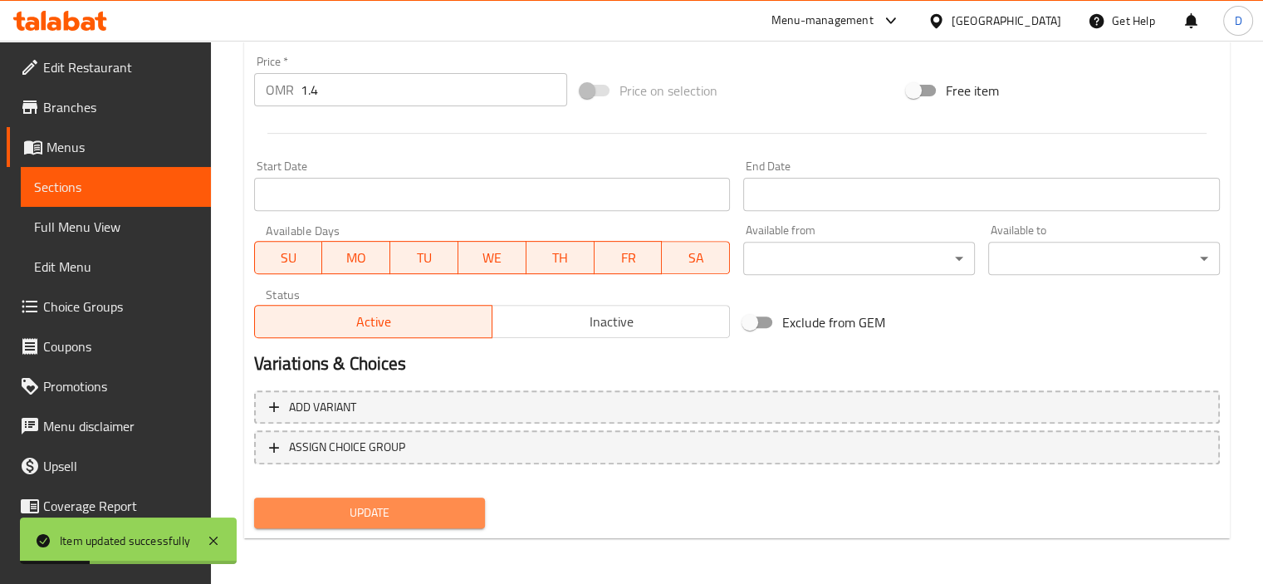
click at [396, 504] on span "Update" at bounding box center [369, 513] width 205 height 21
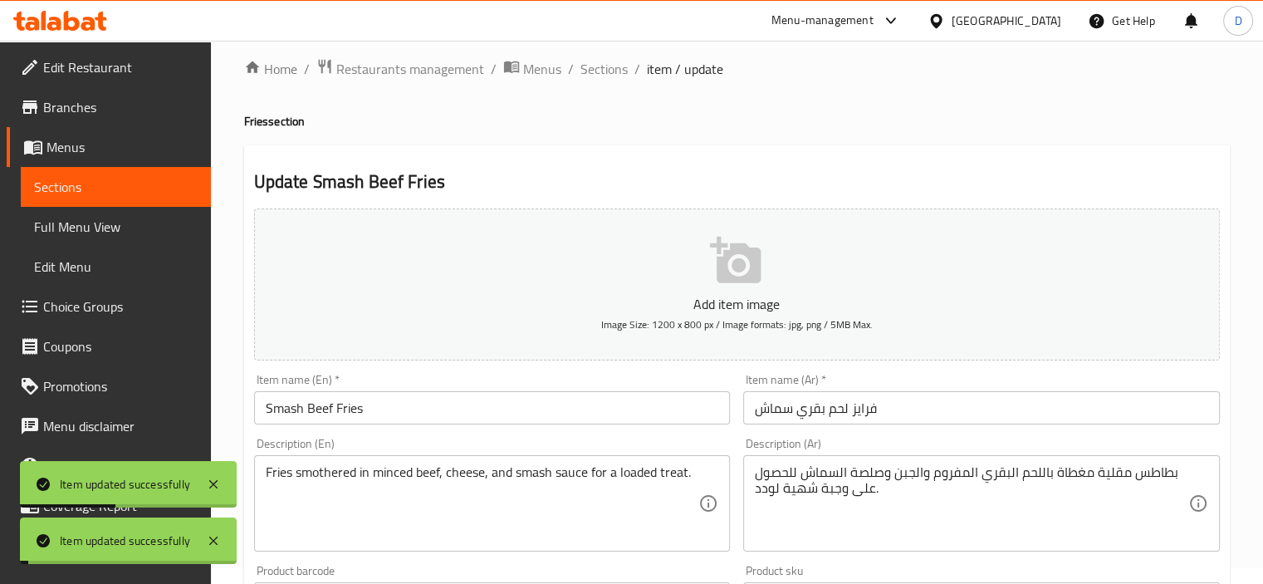
scroll to position [0, 0]
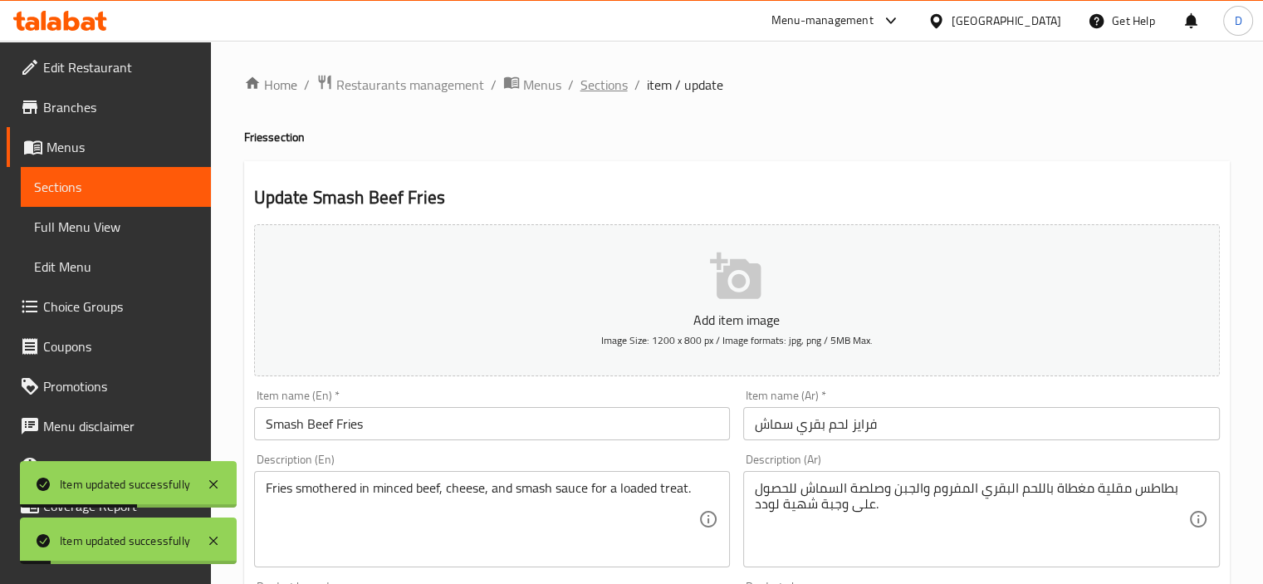
click at [613, 76] on span "Sections" at bounding box center [604, 85] width 47 height 20
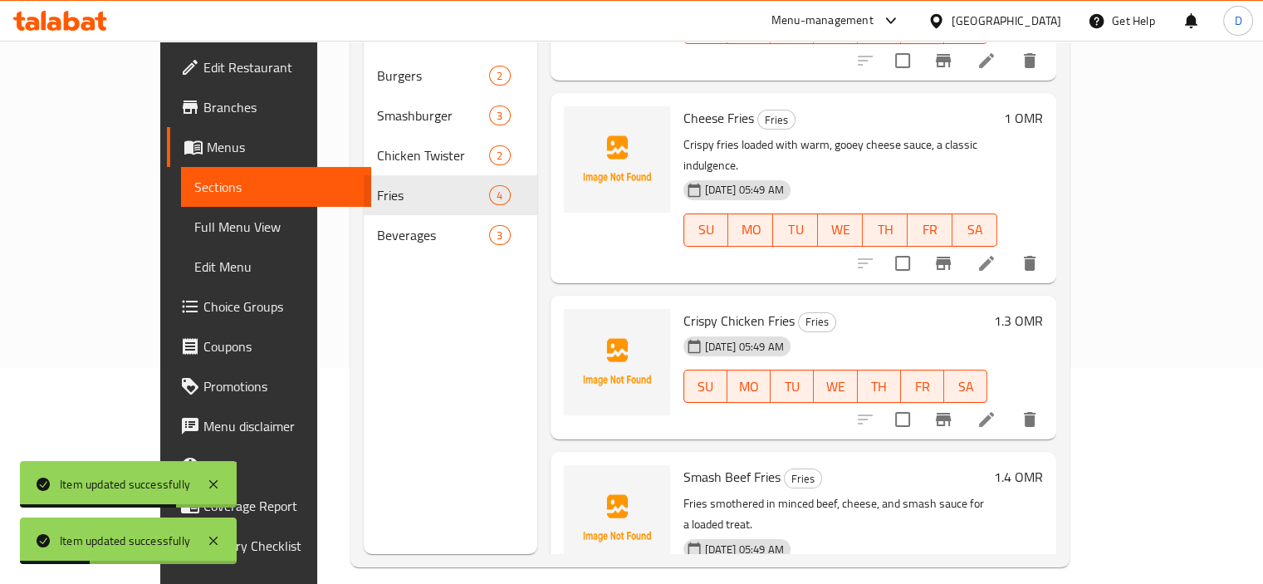
scroll to position [233, 0]
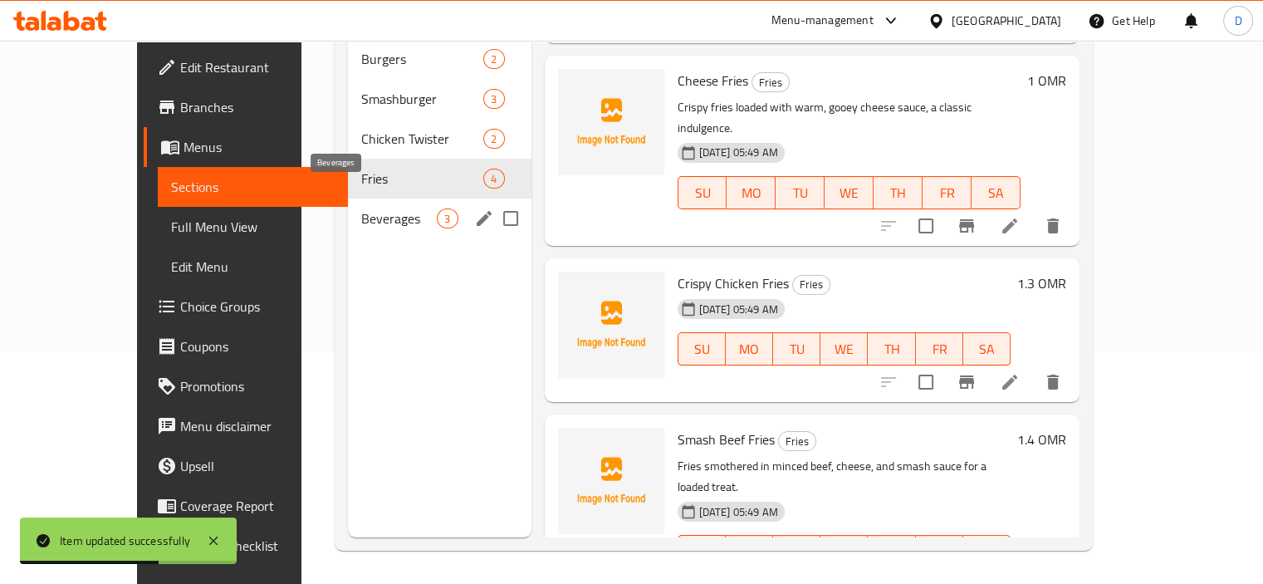
click at [361, 208] on span "Beverages" at bounding box center [399, 218] width 76 height 20
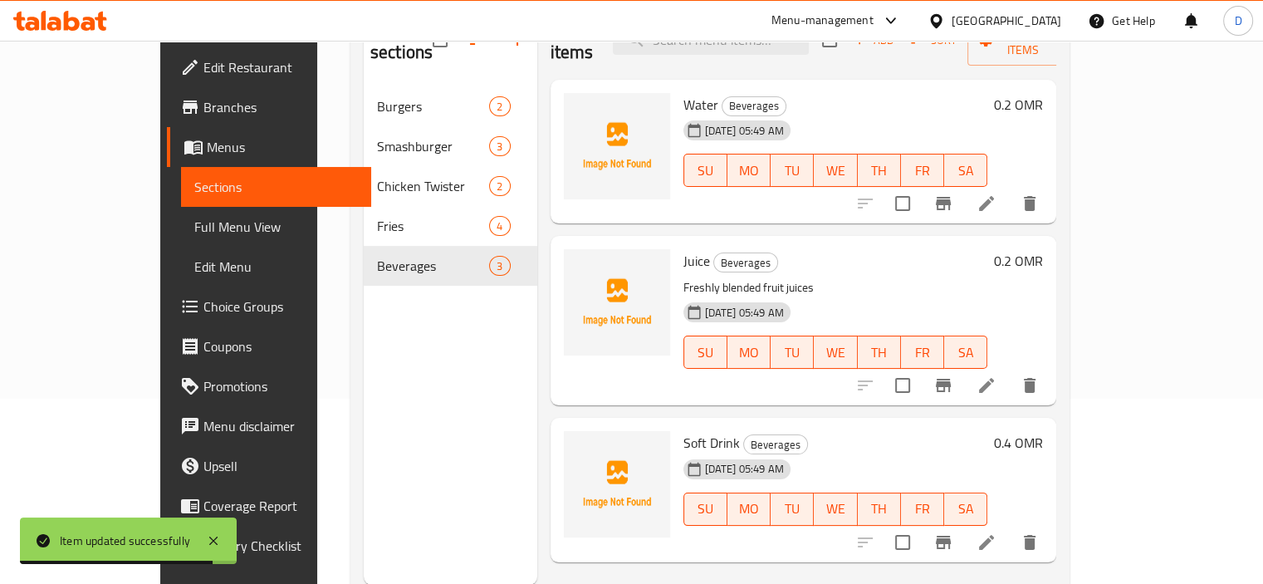
scroll to position [233, 0]
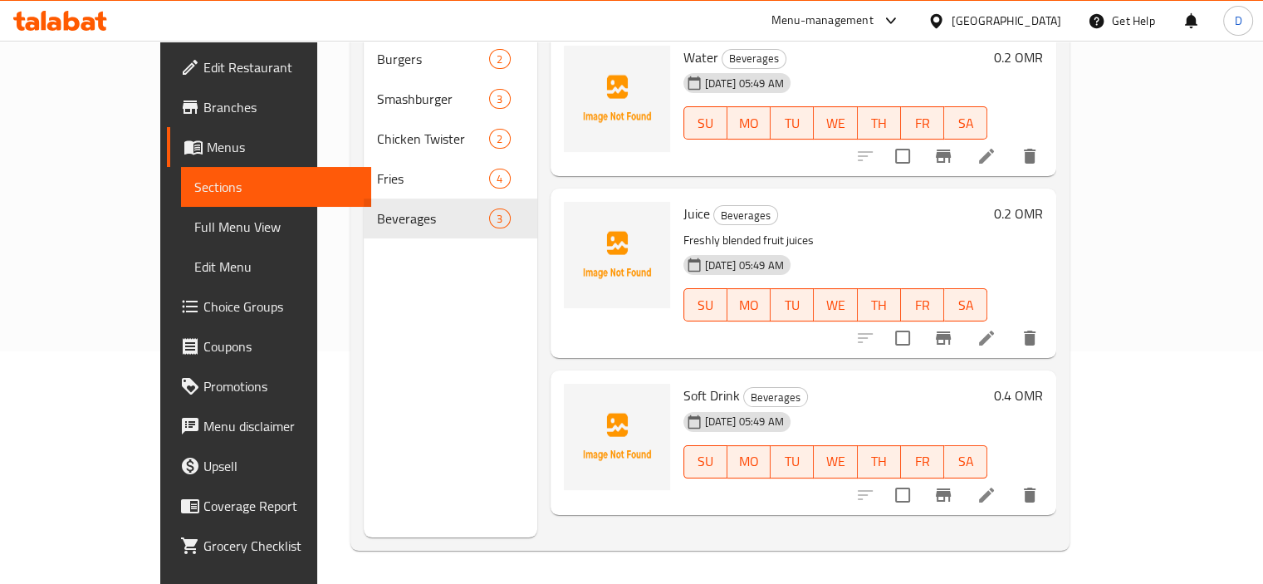
click at [194, 228] on span "Full Menu View" at bounding box center [276, 227] width 164 height 20
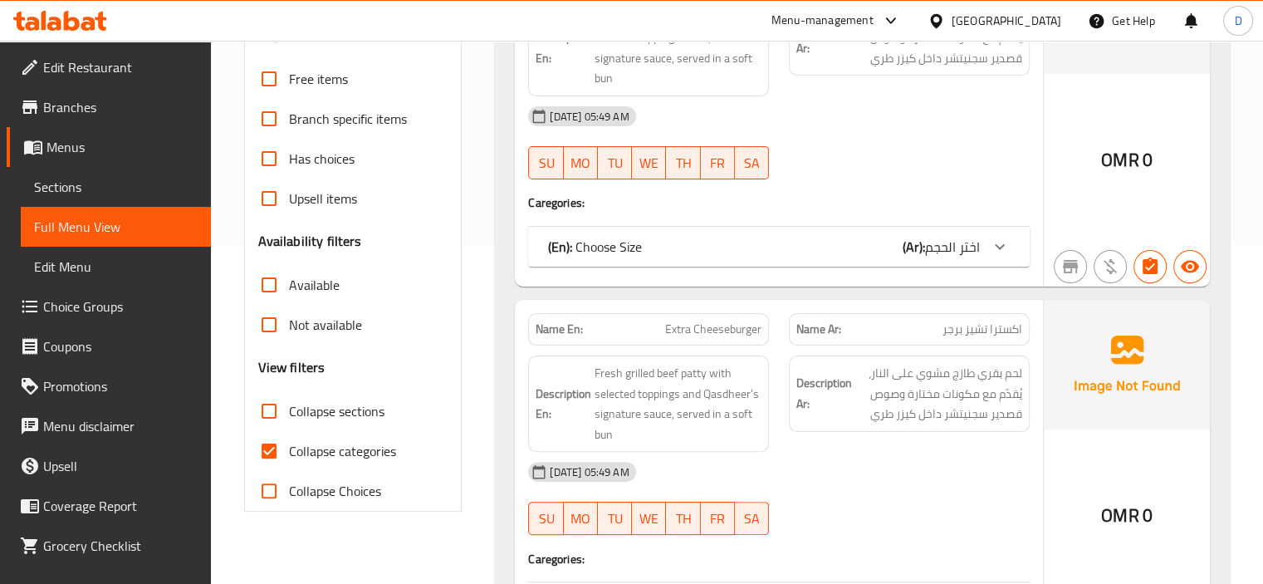
scroll to position [362, 0]
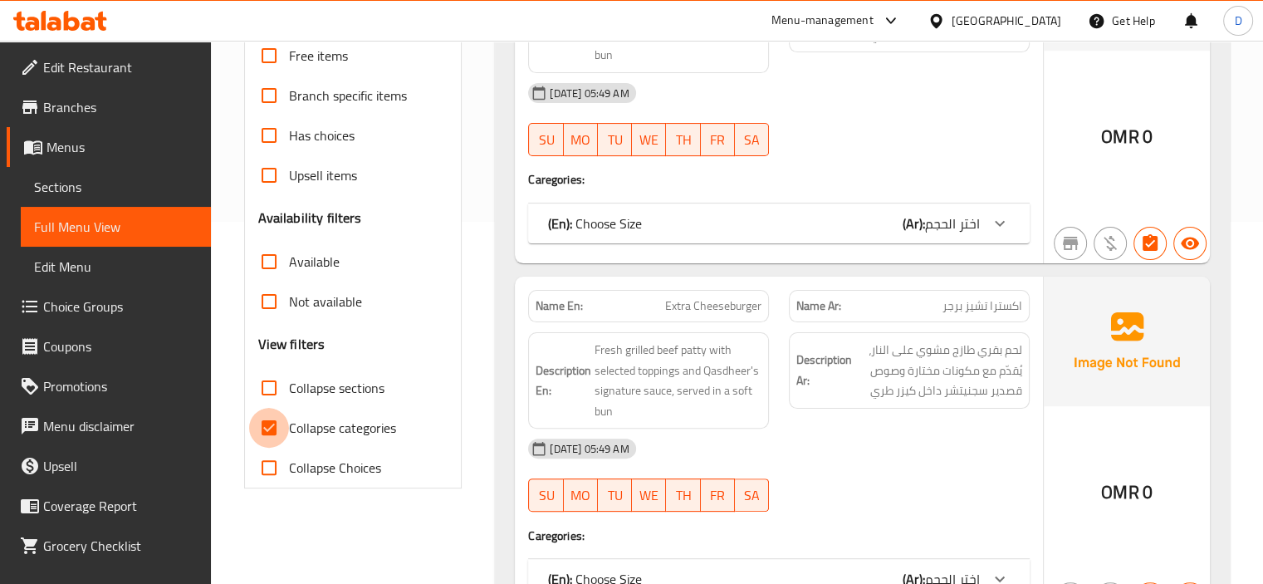
click at [272, 429] on input "Collapse categories" at bounding box center [269, 428] width 40 height 40
checkbox input "false"
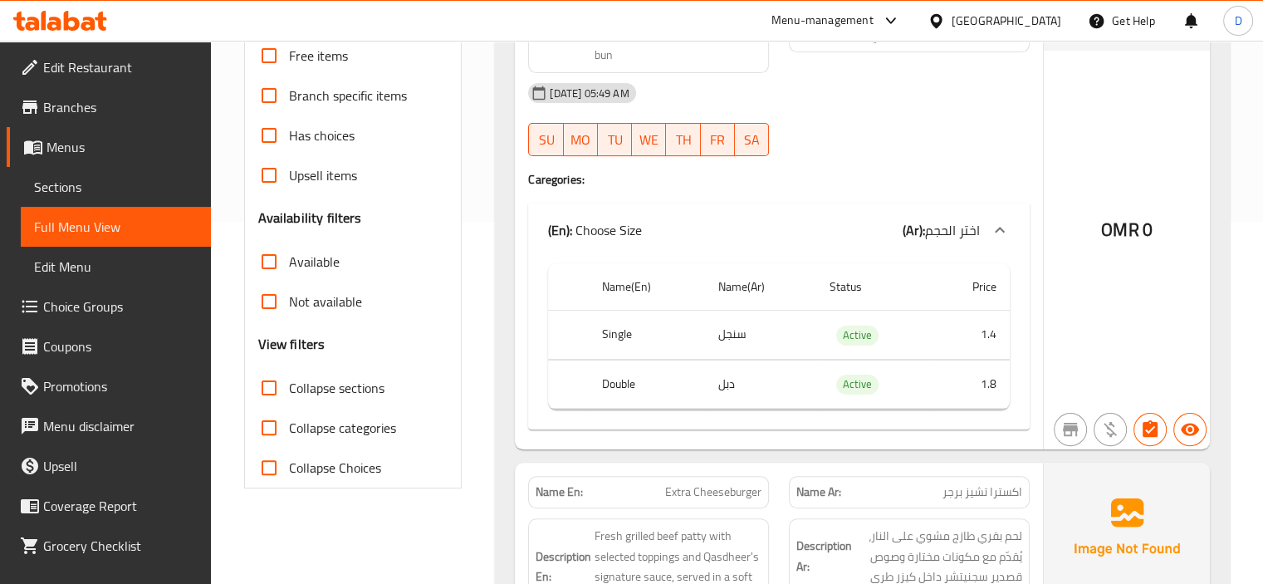
click at [329, 387] on span "Collapse sections" at bounding box center [337, 388] width 96 height 20
click at [289, 387] on input "Collapse sections" at bounding box center [269, 388] width 40 height 40
checkbox input "true"
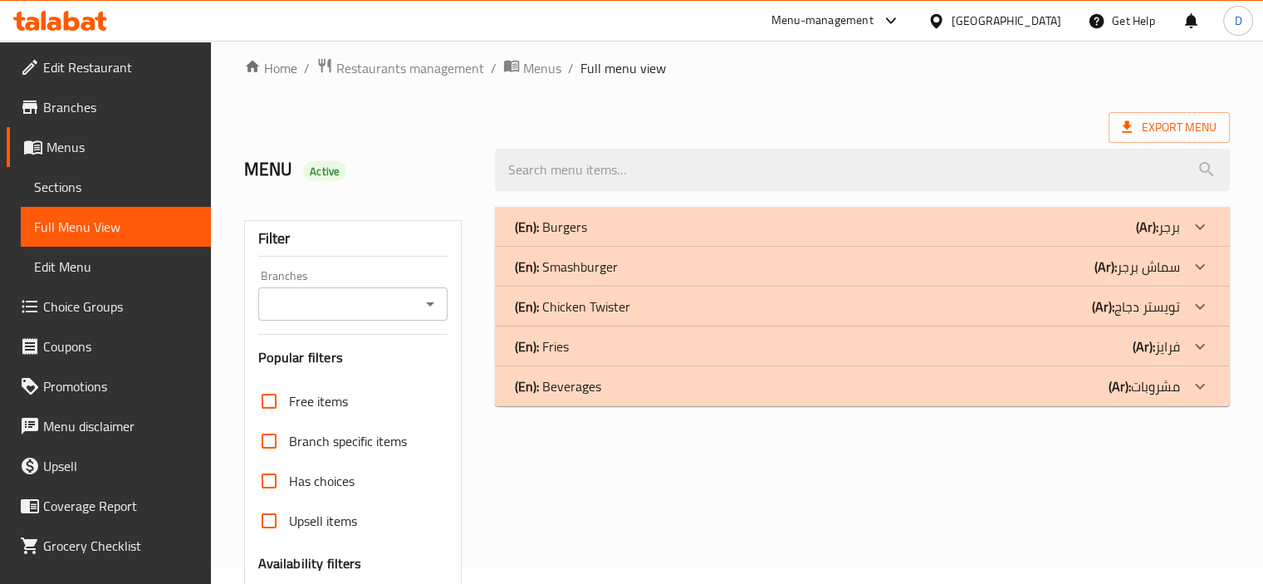
scroll to position [0, 0]
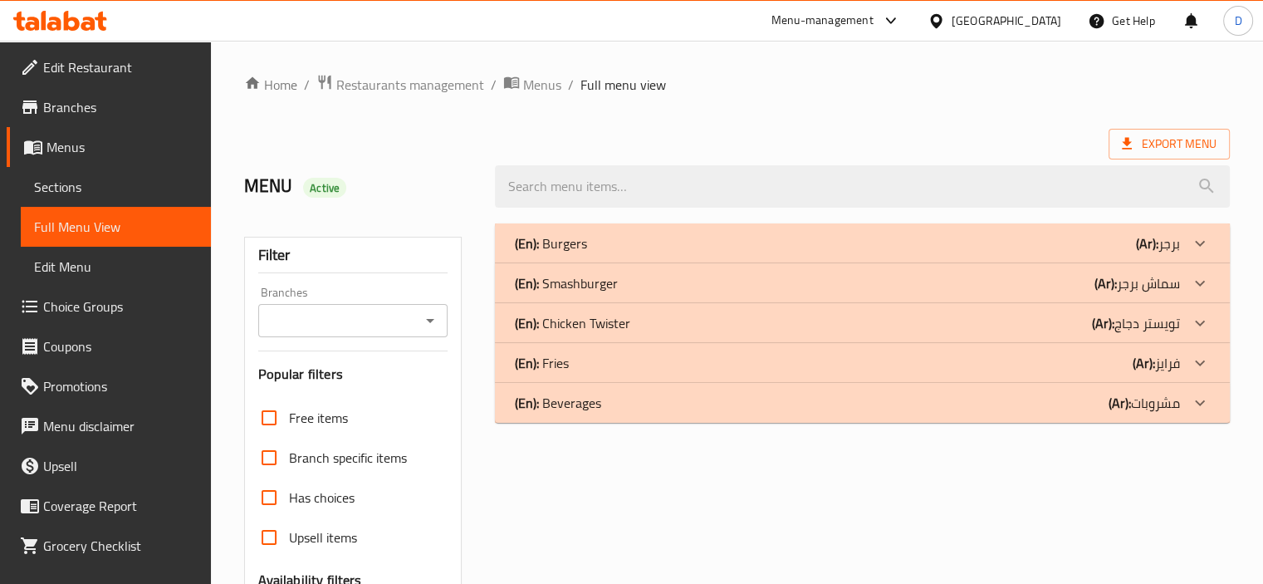
click at [871, 256] on div "(En): Burgers (Ar): برجر" at bounding box center [862, 243] width 735 height 40
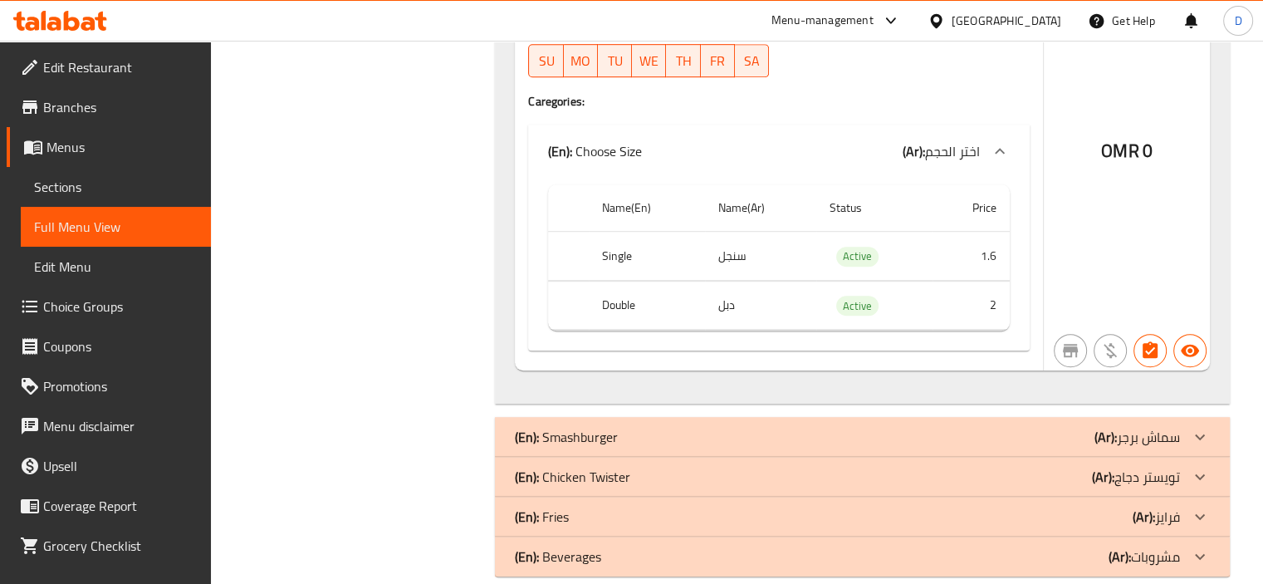
scroll to position [1007, 0]
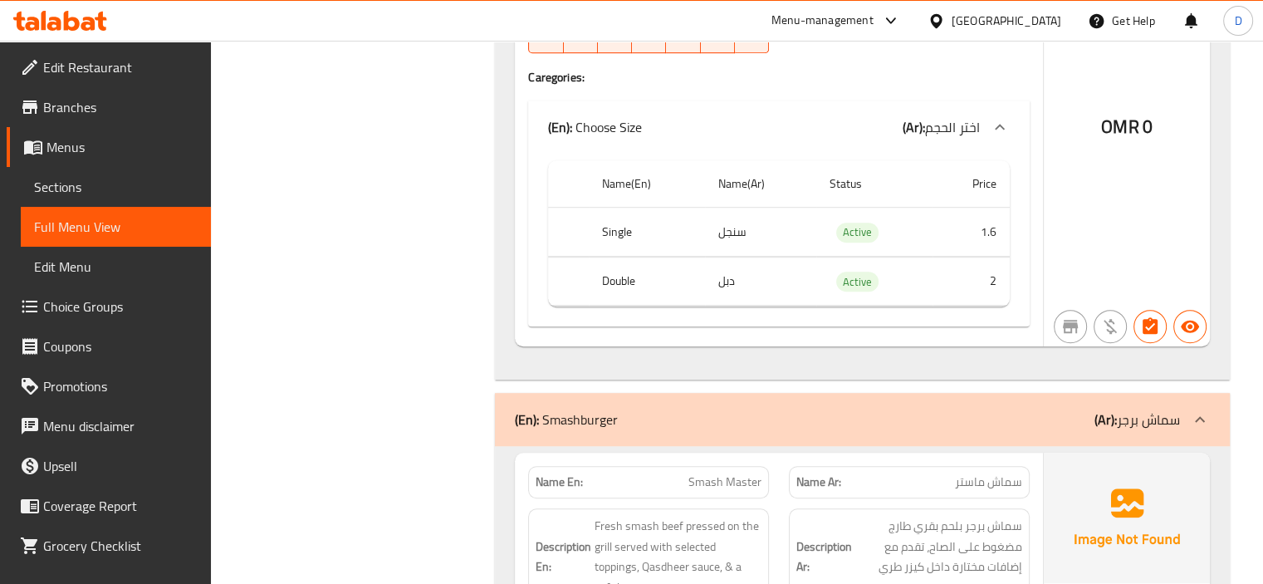
drag, startPoint x: 914, startPoint y: 420, endPoint x: 1047, endPoint y: 101, distance: 346.3
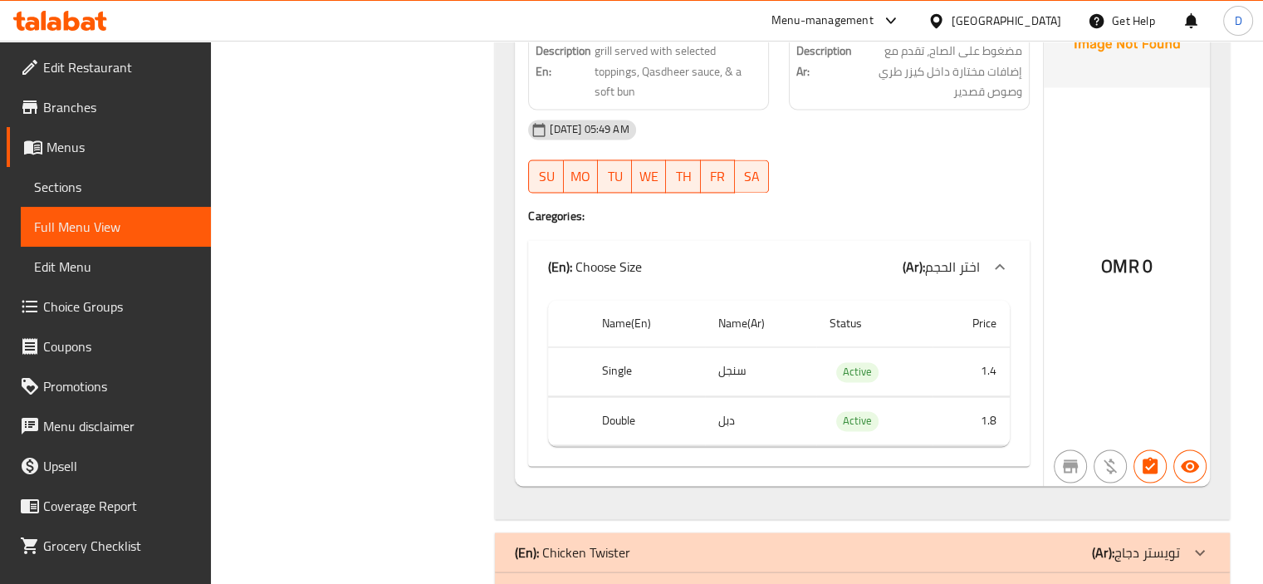
scroll to position [2685, 0]
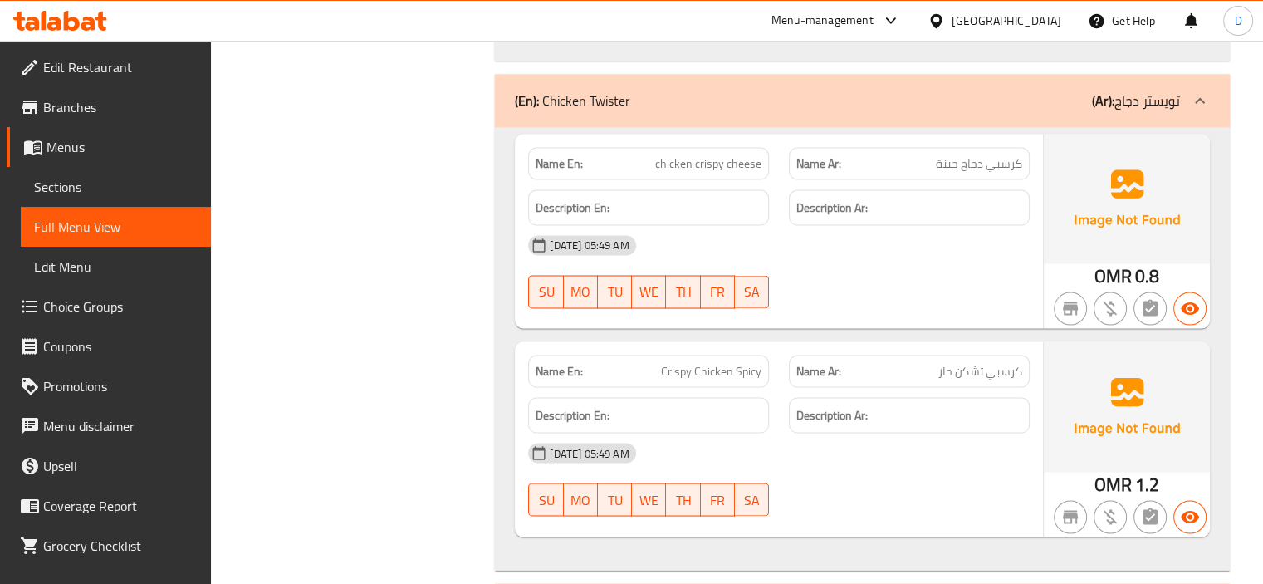
scroll to position [3014, 0]
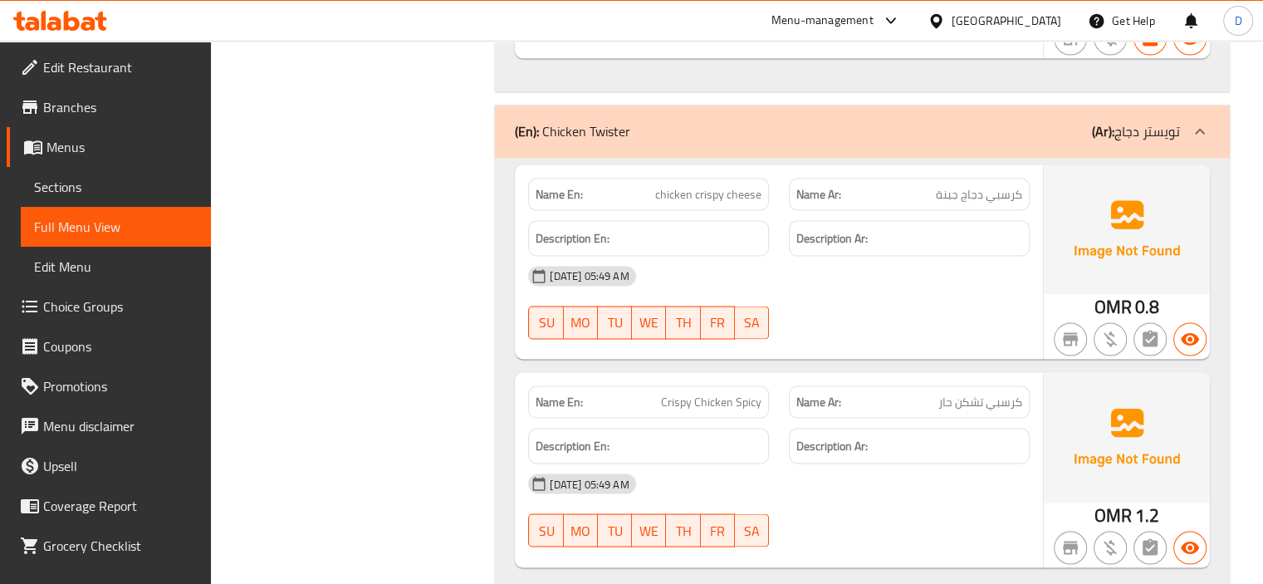
copy span "كرسبي دجاج جبنة"
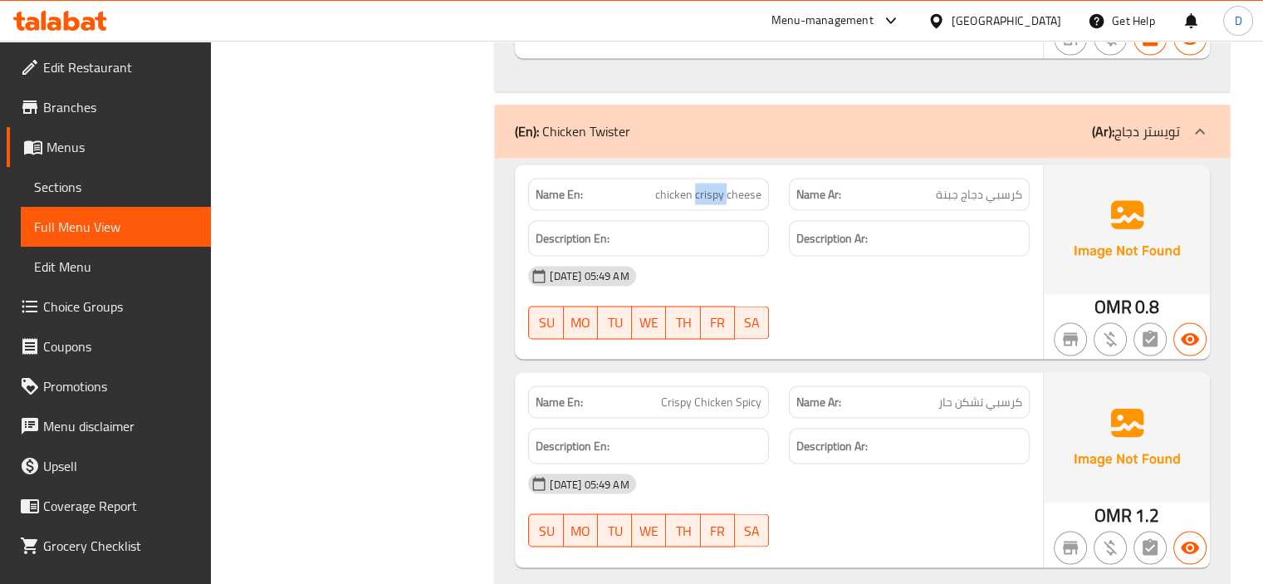
copy span "كرسبي دجاج جبنة"
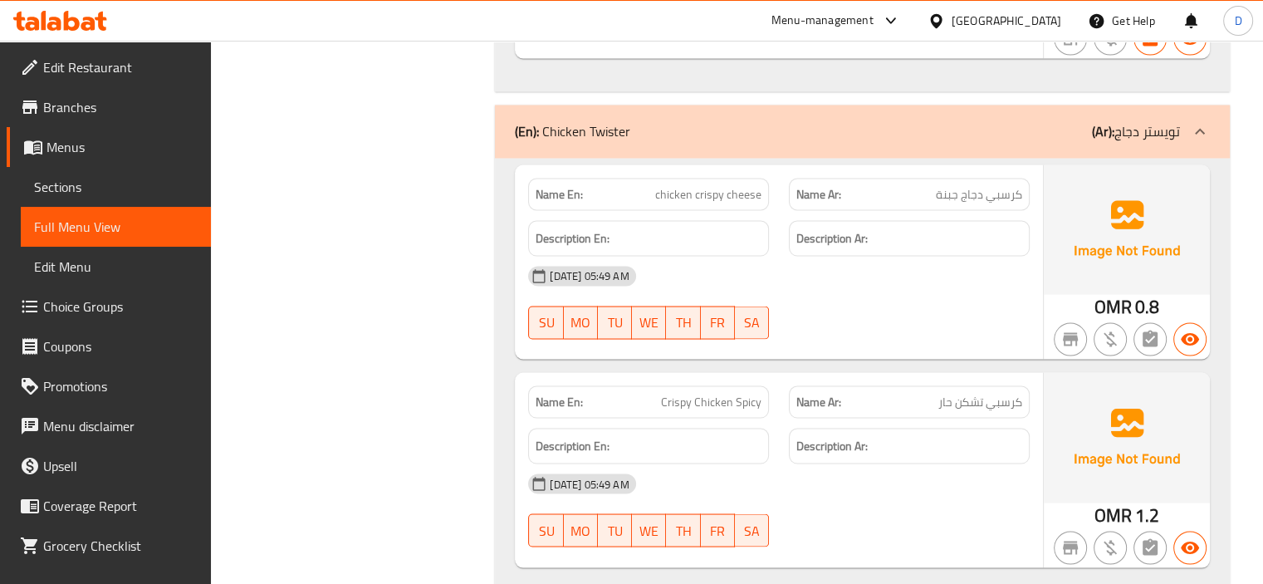
drag, startPoint x: 545, startPoint y: 122, endPoint x: 634, endPoint y: 142, distance: 91.1
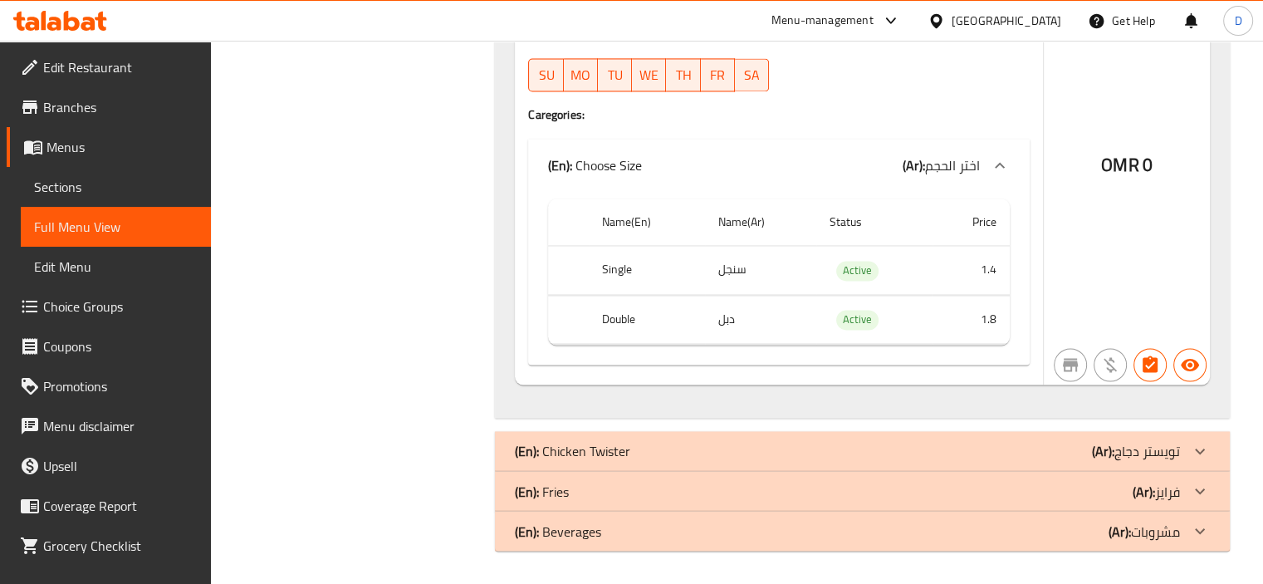
scroll to position [2685, 0]
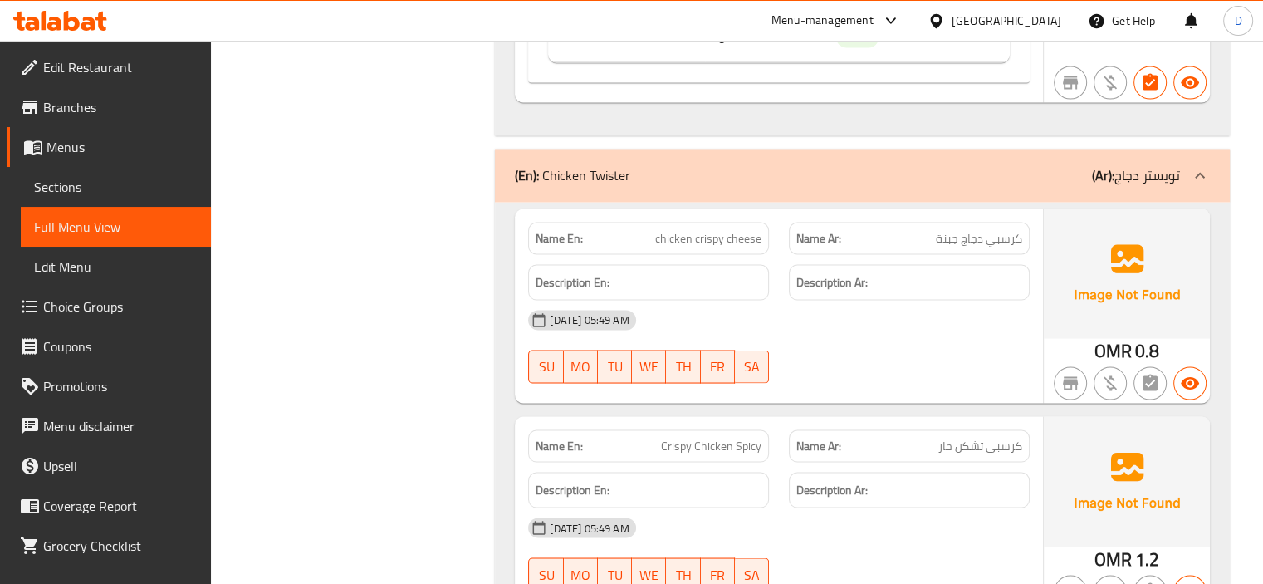
scroll to position [3014, 0]
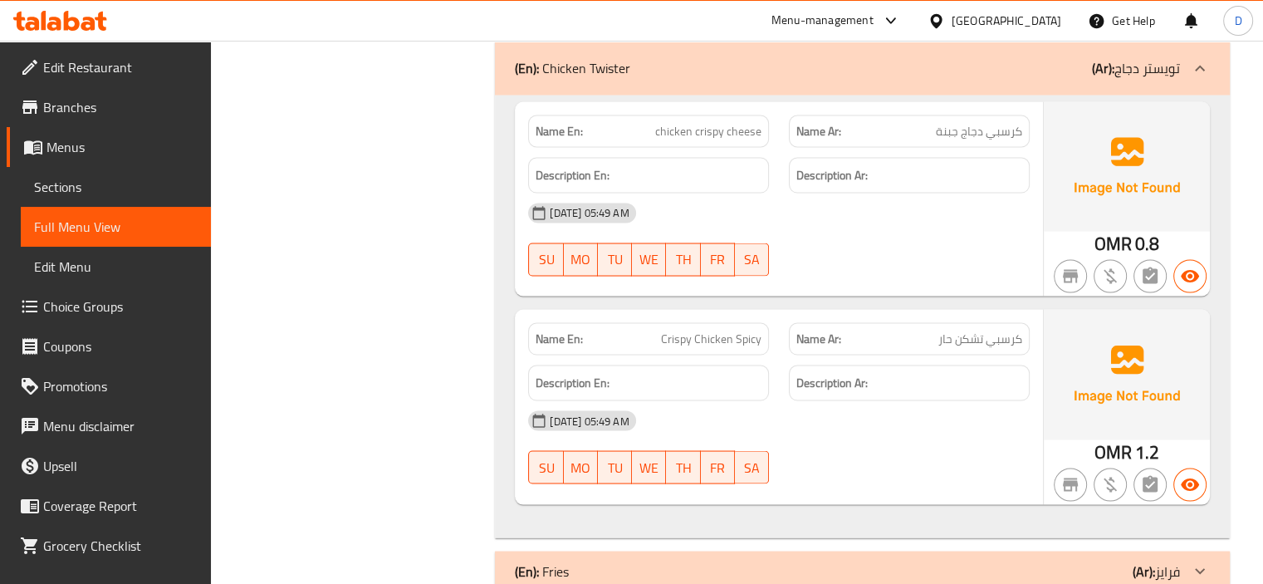
scroll to position [3153, 0]
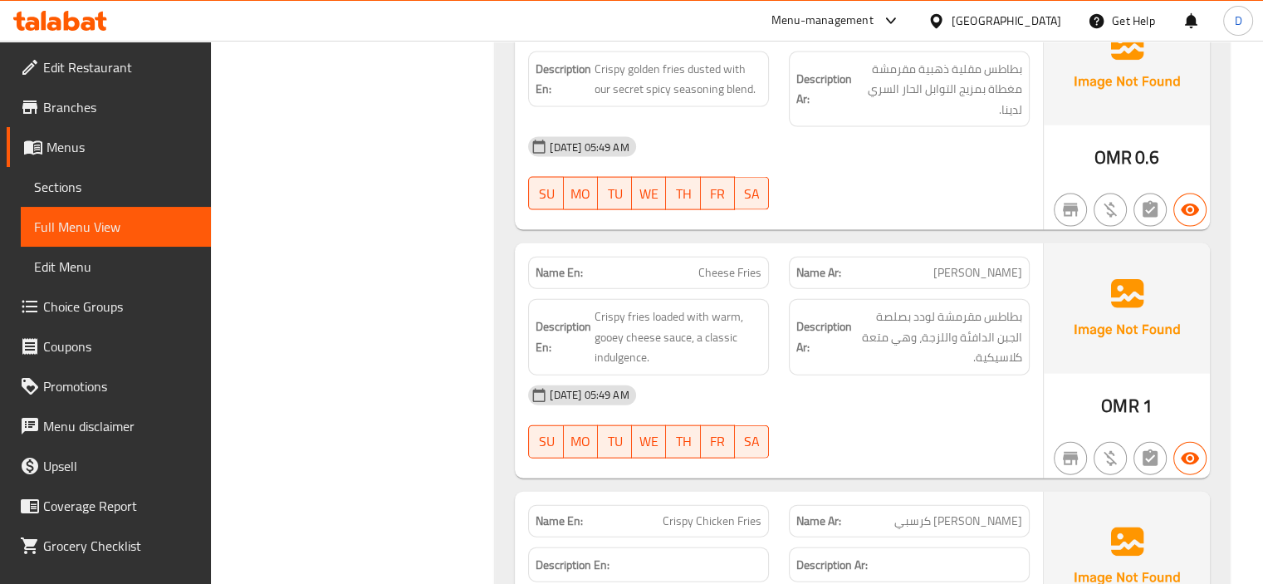
scroll to position [3702, 0]
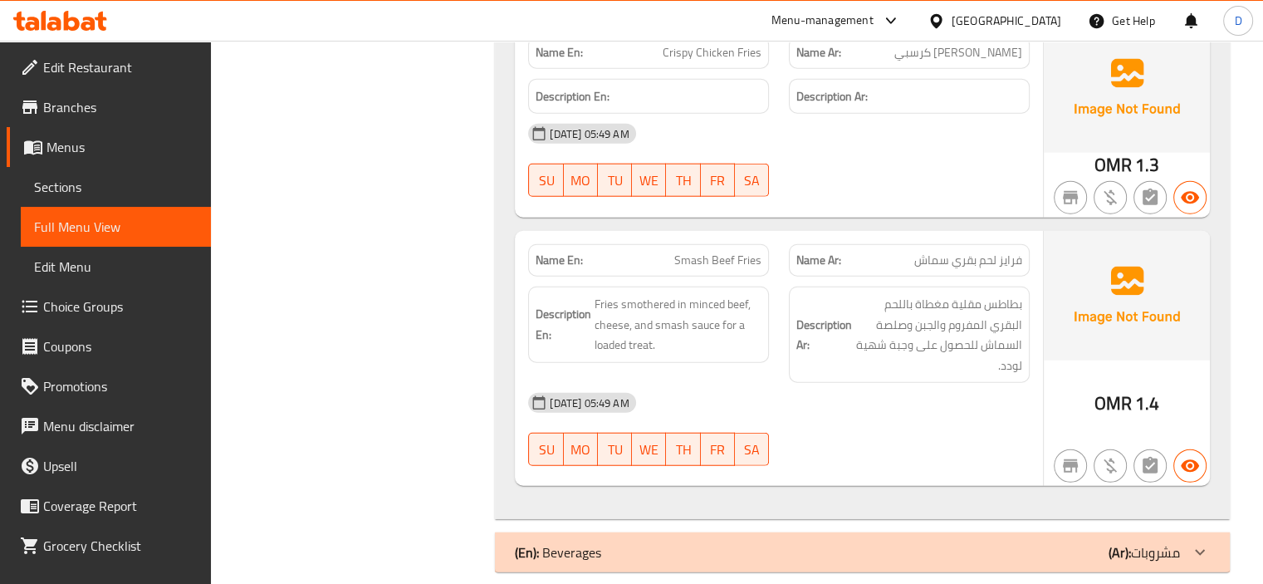
scroll to position [4177, 0]
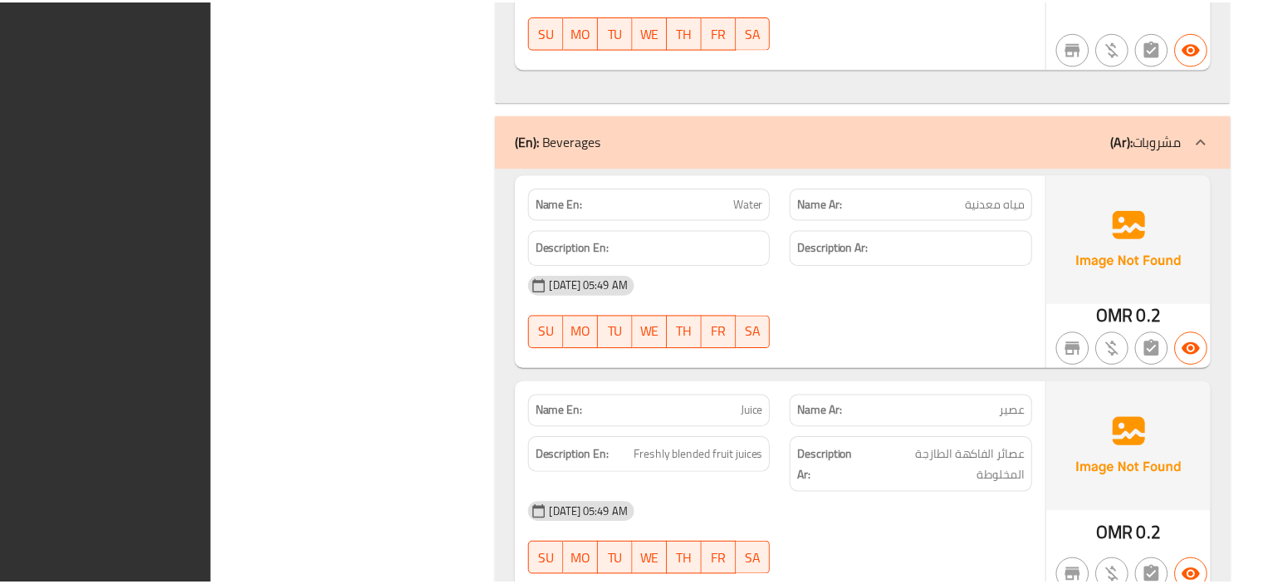
scroll to position [4859, 0]
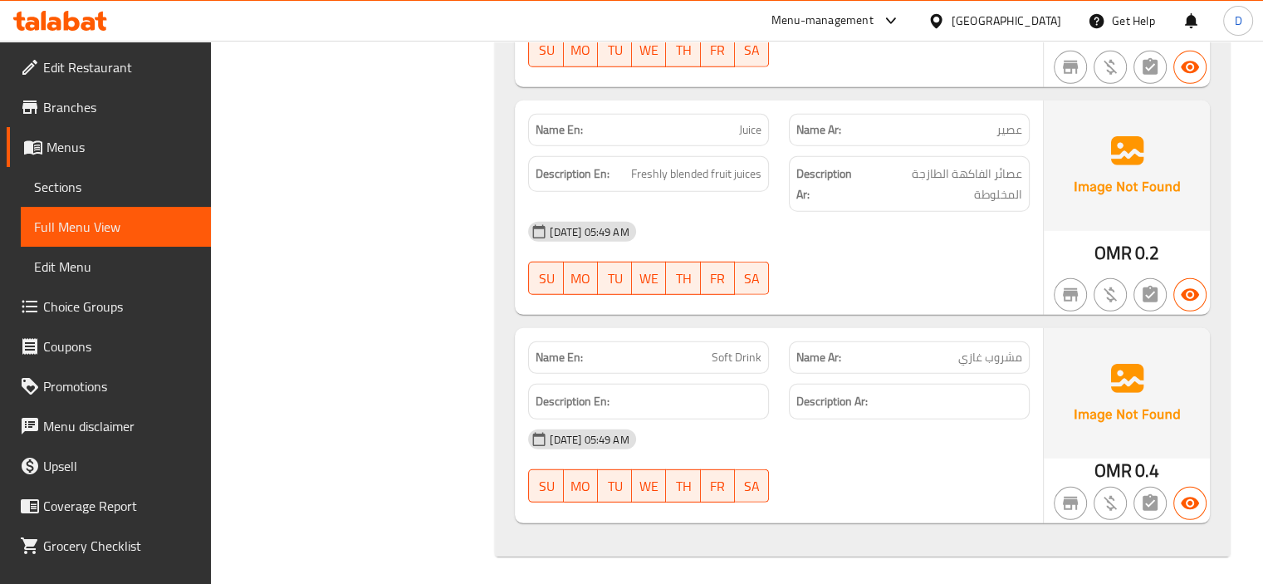
click at [83, 97] on span "Branches" at bounding box center [120, 107] width 155 height 20
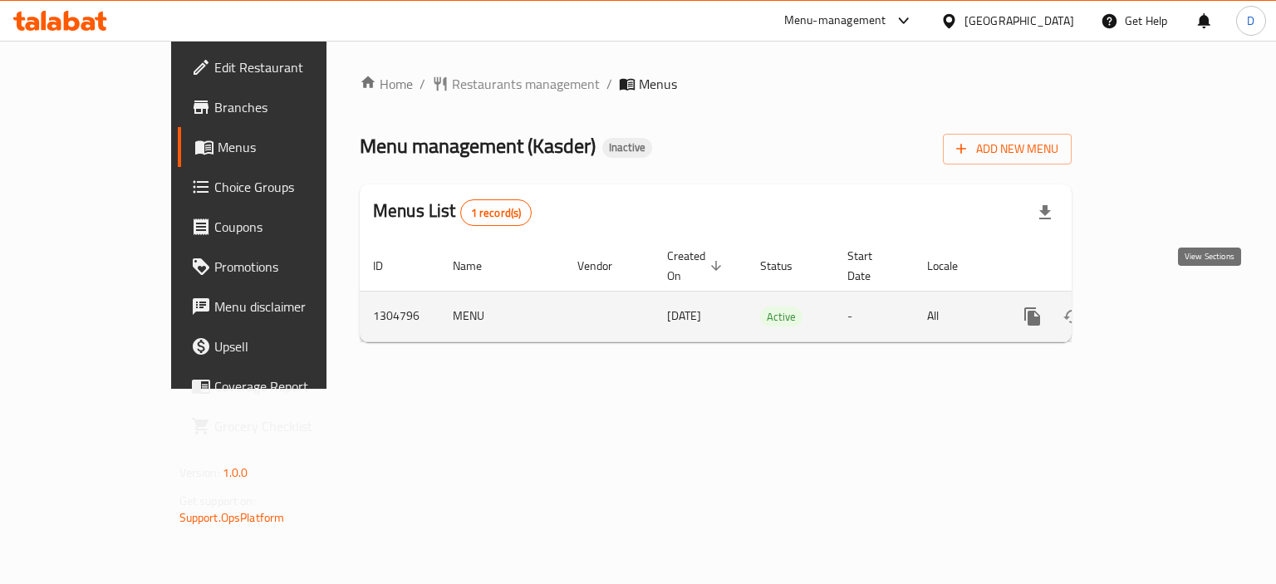
click at [1172, 297] on link "enhanced table" at bounding box center [1152, 317] width 40 height 40
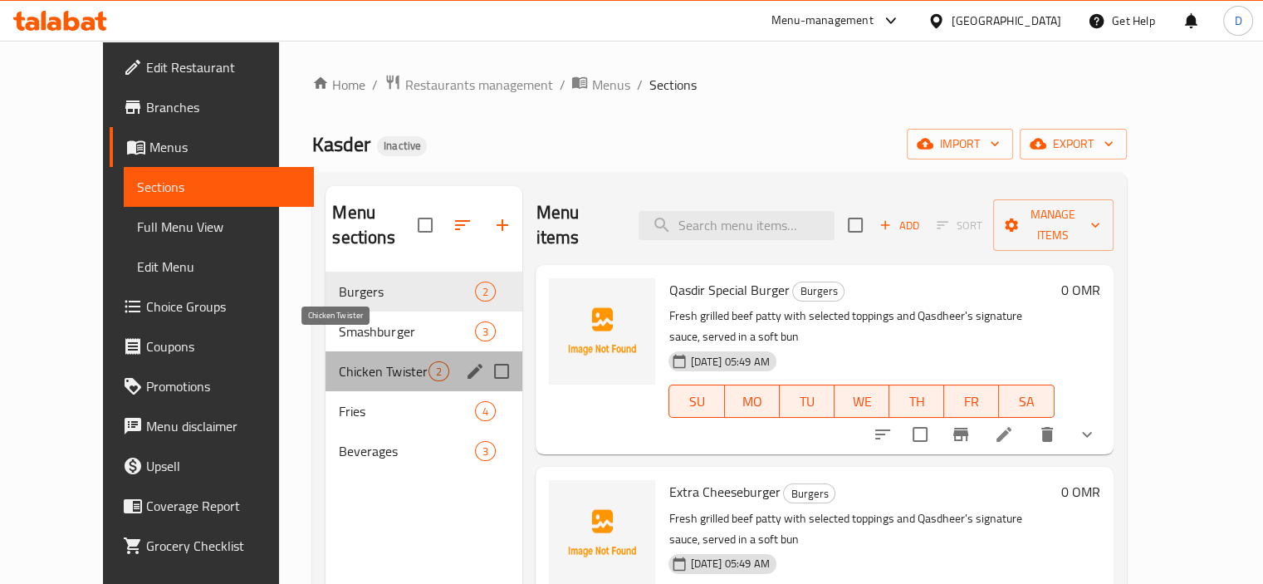
click at [342, 361] on span "Chicken Twister" at bounding box center [384, 371] width 90 height 20
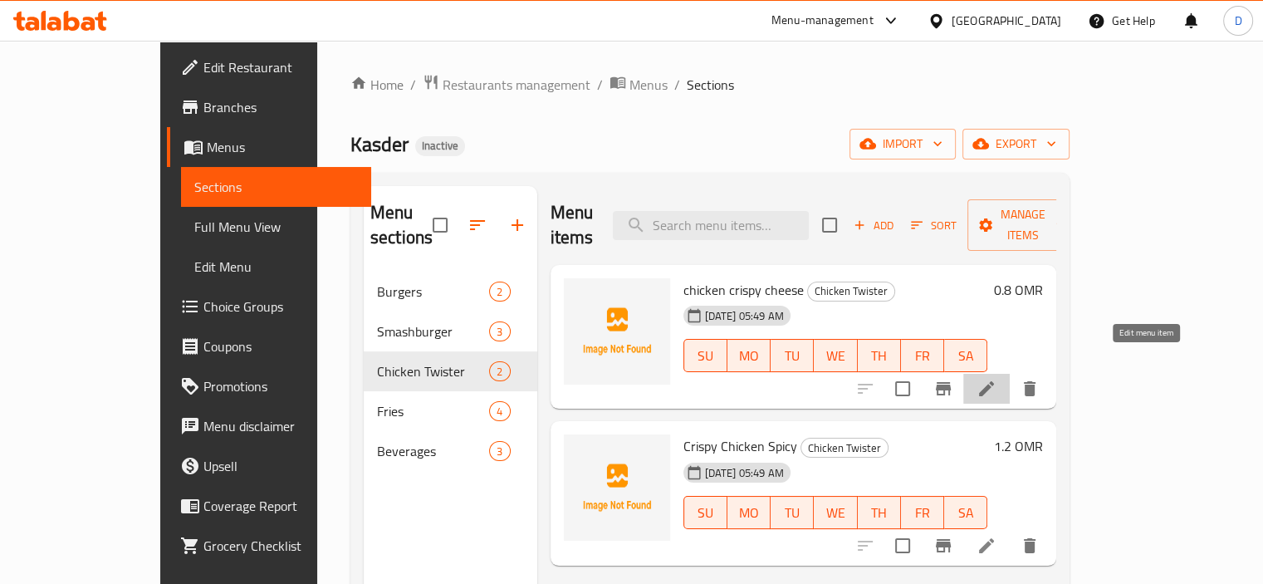
click at [997, 379] on icon at bounding box center [987, 389] width 20 height 20
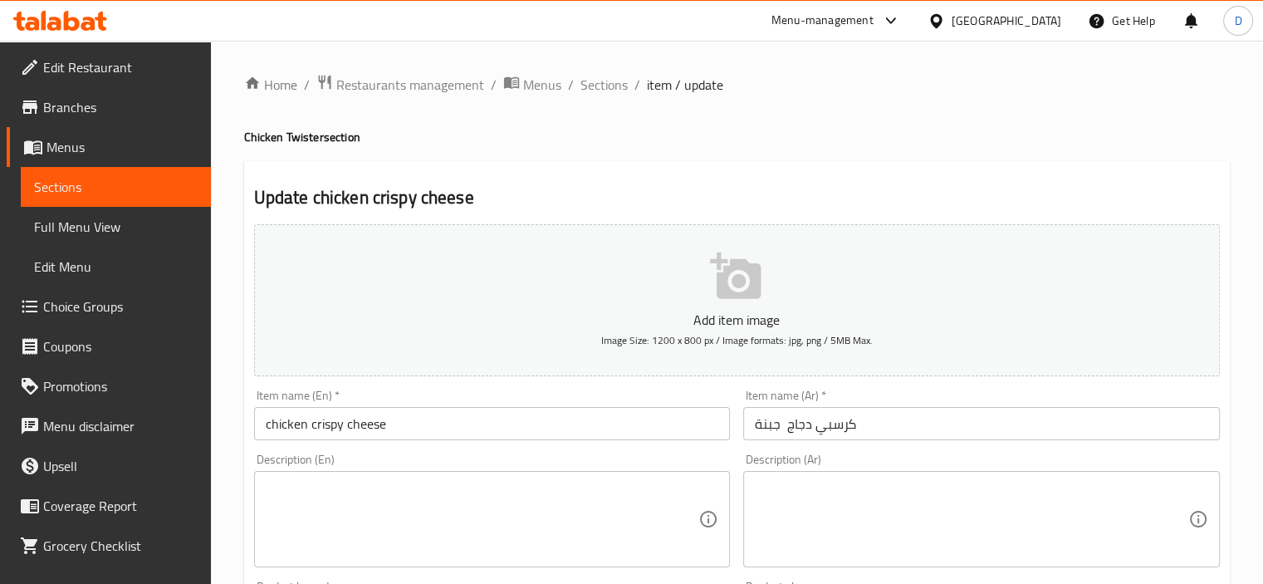
click at [493, 468] on div "Description (En) Description (En)" at bounding box center [492, 511] width 477 height 114
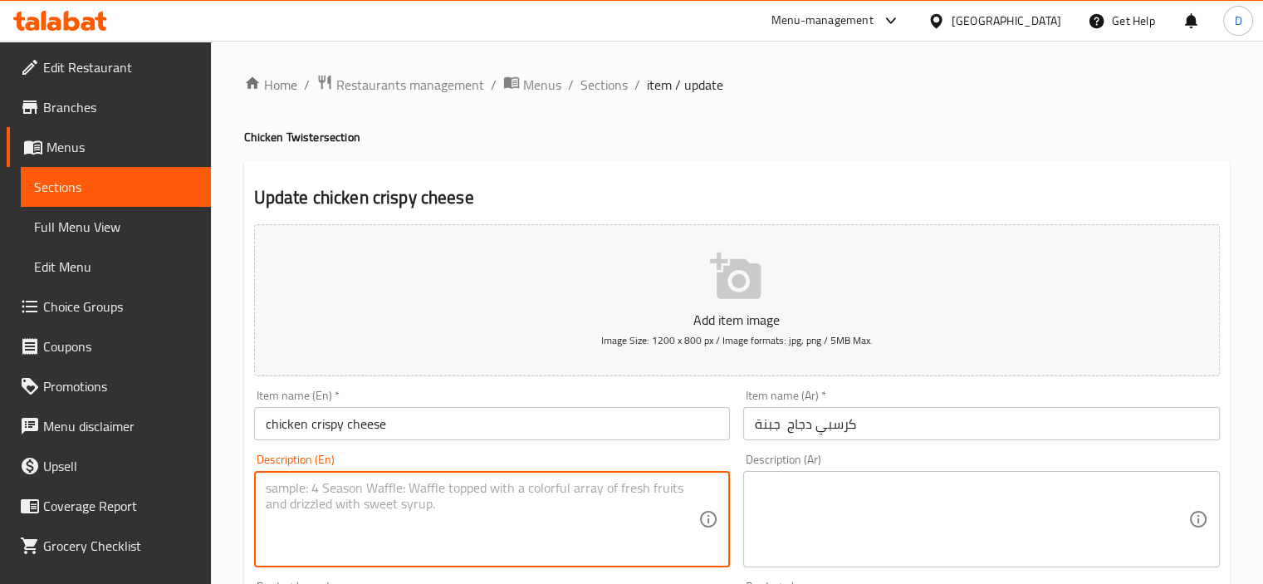
click at [488, 487] on textarea at bounding box center [483, 519] width 434 height 79
paste textarea "Golden-fried chicken fillet with melted cheese, lettuce, and tangy mayo on a so…"
type textarea "Golden-fried chicken fillet with melted cheese, lettuce, and tangy mayo on a so…"
click at [607, 92] on span "Sections" at bounding box center [604, 85] width 47 height 20
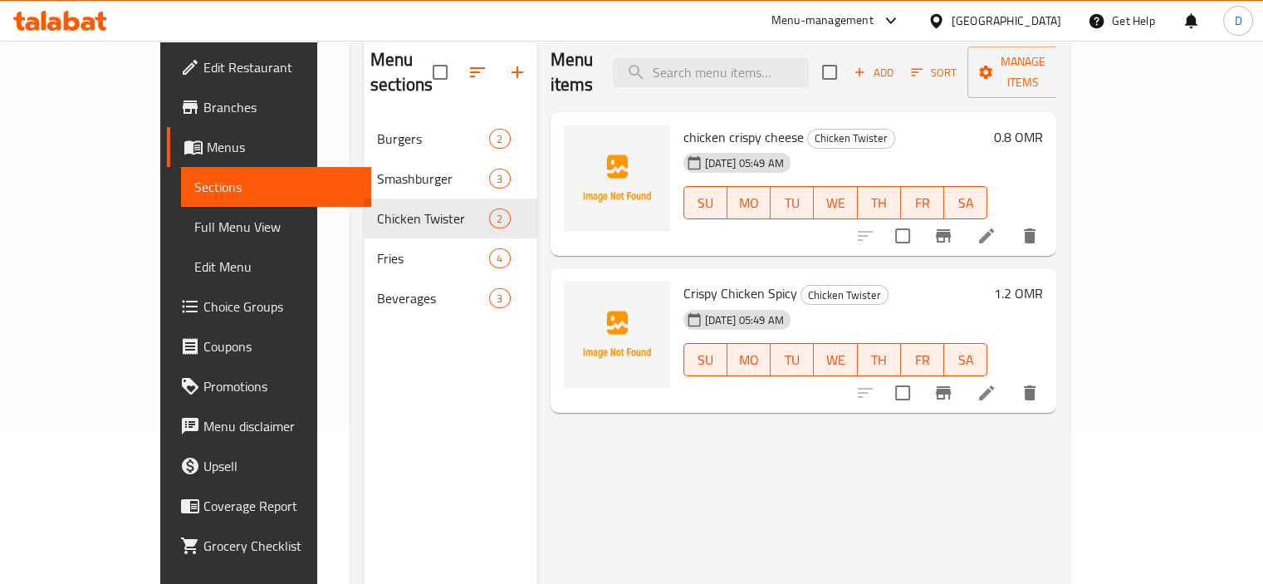
scroll to position [186, 0]
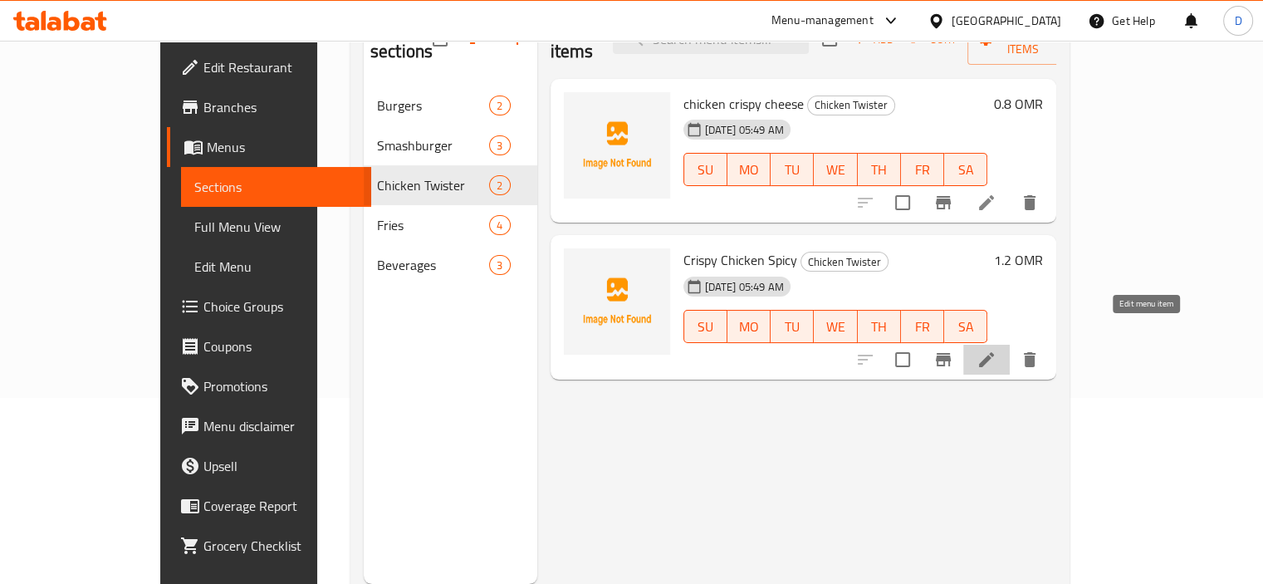
click at [997, 350] on icon at bounding box center [987, 360] width 20 height 20
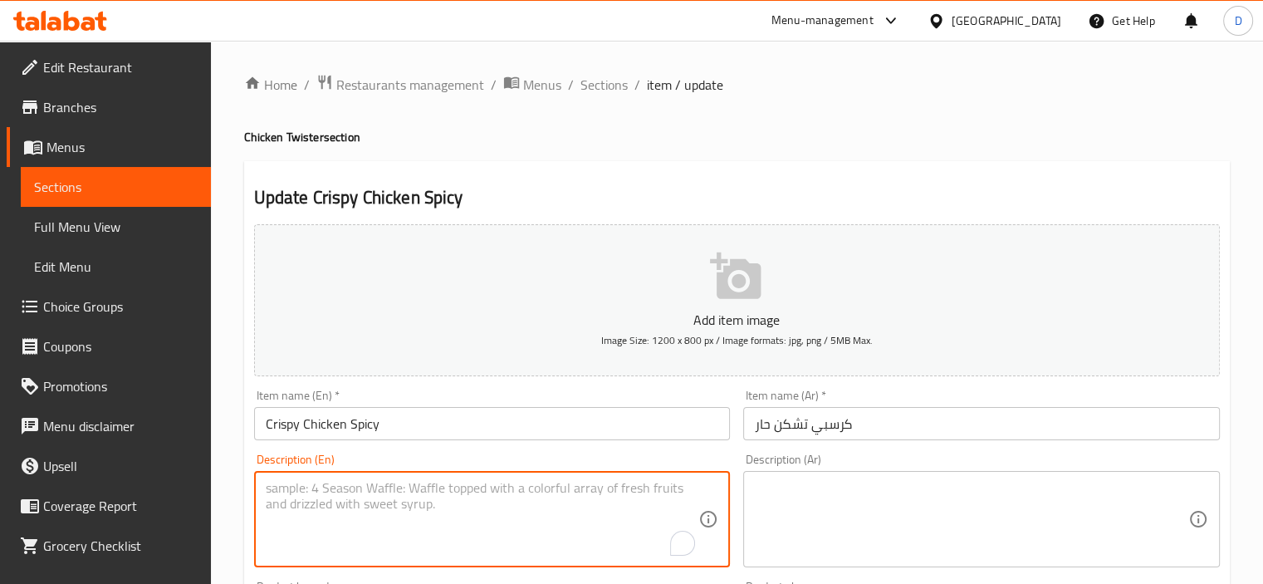
click at [422, 503] on textarea "To enrich screen reader interactions, please activate Accessibility in Grammarl…" at bounding box center [483, 519] width 434 height 79
paste textarea "Spicy marinated crispy chicken sandwich with a hot sauce kick and crunchy slaw."
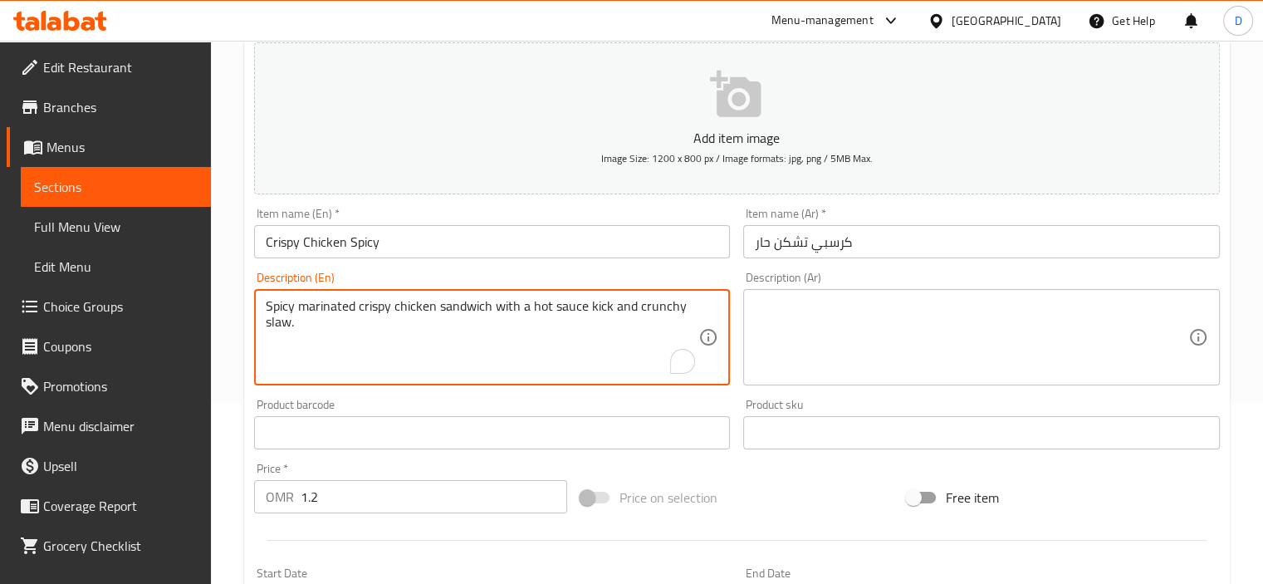
scroll to position [249, 0]
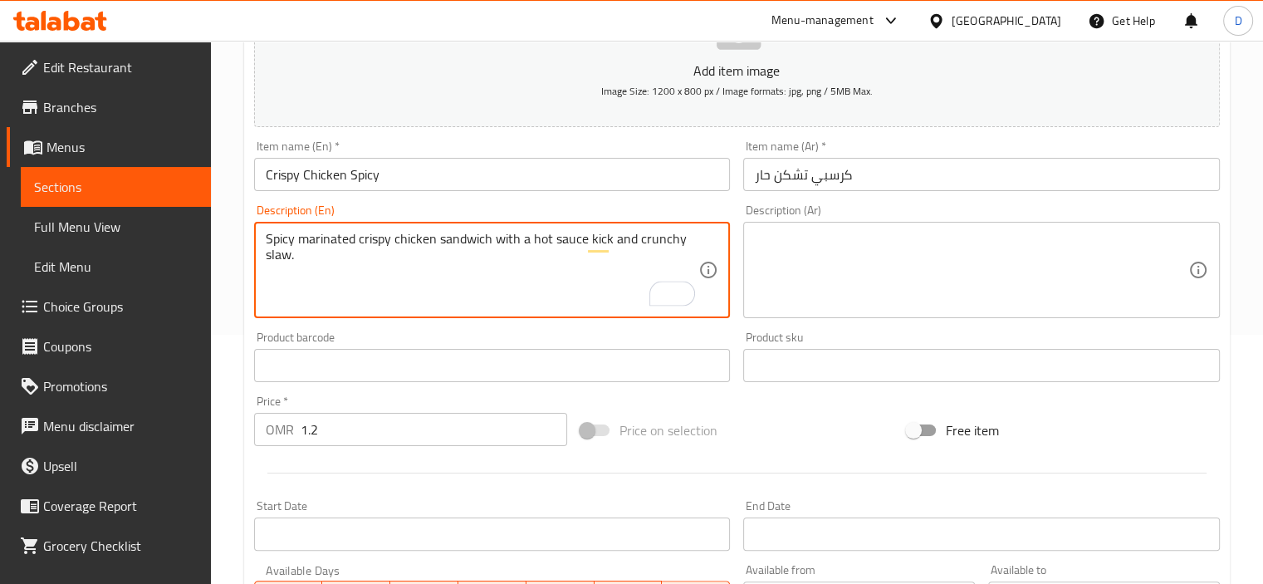
type textarea "Spicy marinated crispy chicken sandwich with a hot sauce kick and crunchy slaw."
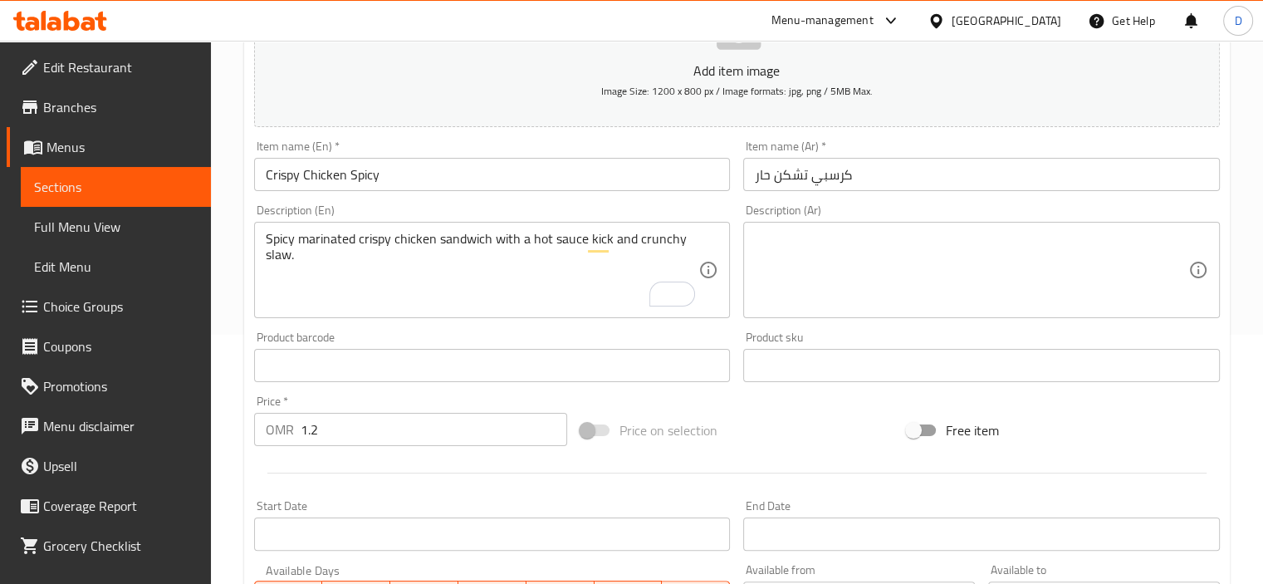
click at [1037, 290] on textarea at bounding box center [972, 270] width 434 height 79
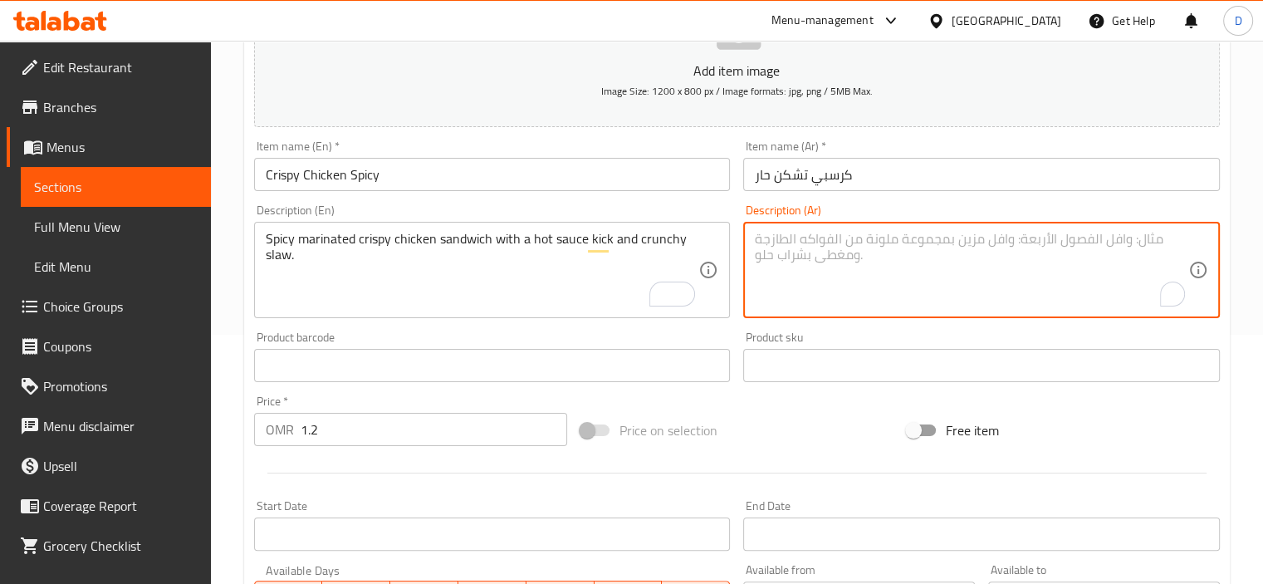
paste textarea "ساندويتش دجاج مقرمش متبل حار مع لمسة صلصة حارة و [GEOGRAPHIC_DATA] مقرمش."
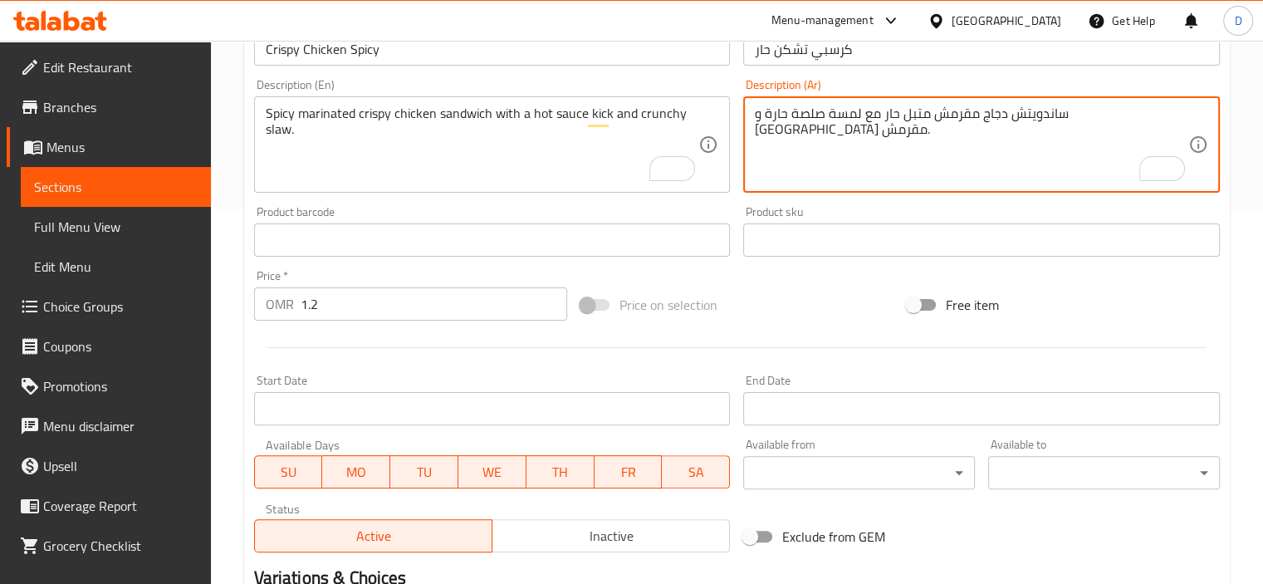
scroll to position [589, 0]
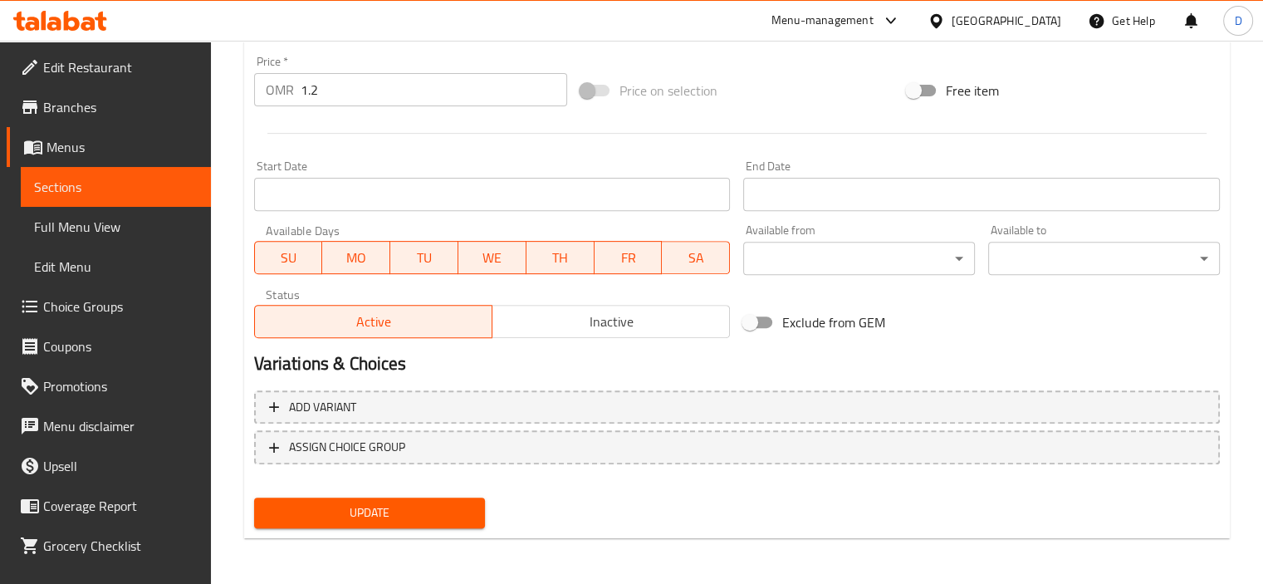
type textarea "ساندويتش دجاج مقرمش متبل حار مع لمسة صلصة حارة و [GEOGRAPHIC_DATA] مقرمش."
click at [422, 522] on button "Update" at bounding box center [370, 513] width 232 height 31
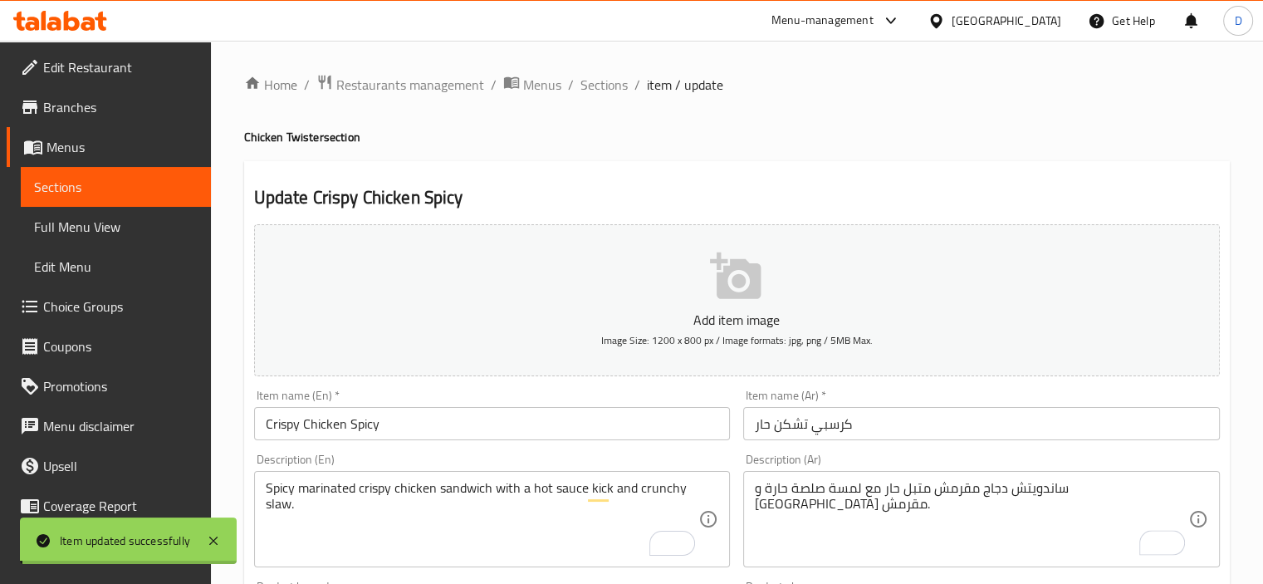
scroll to position [0, 0]
click at [615, 91] on span "Sections" at bounding box center [604, 85] width 47 height 20
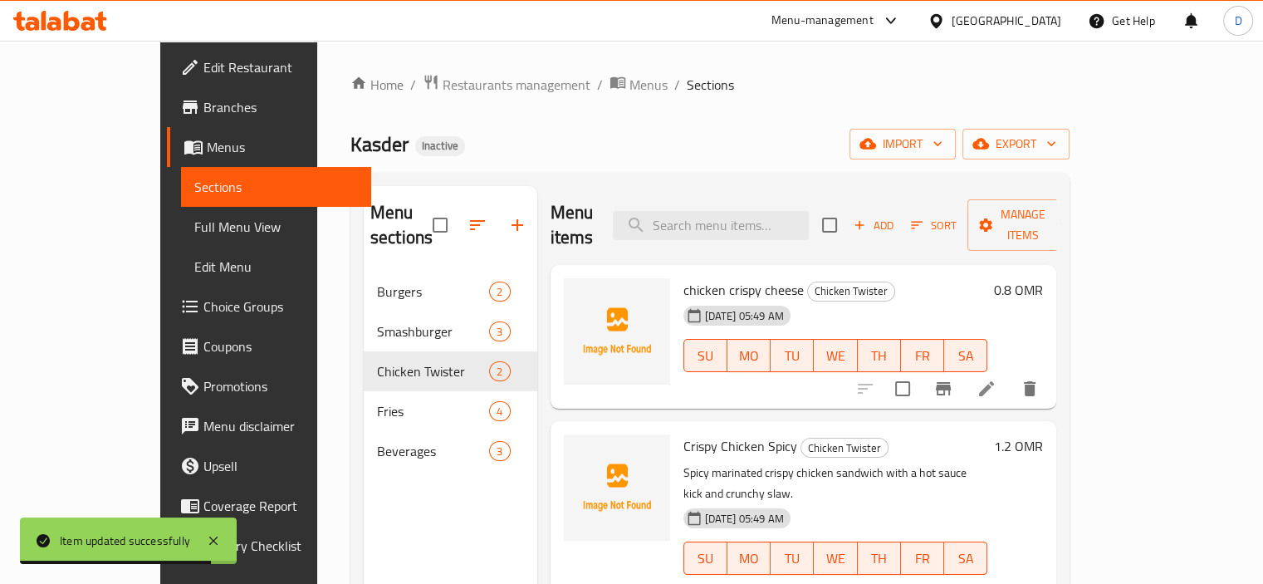
click at [684, 277] on span "chicken crispy cheese" at bounding box center [744, 289] width 120 height 25
copy h6 "chicken crispy cheese"
click at [684, 277] on span "chicken crispy cheese" at bounding box center [744, 289] width 120 height 25
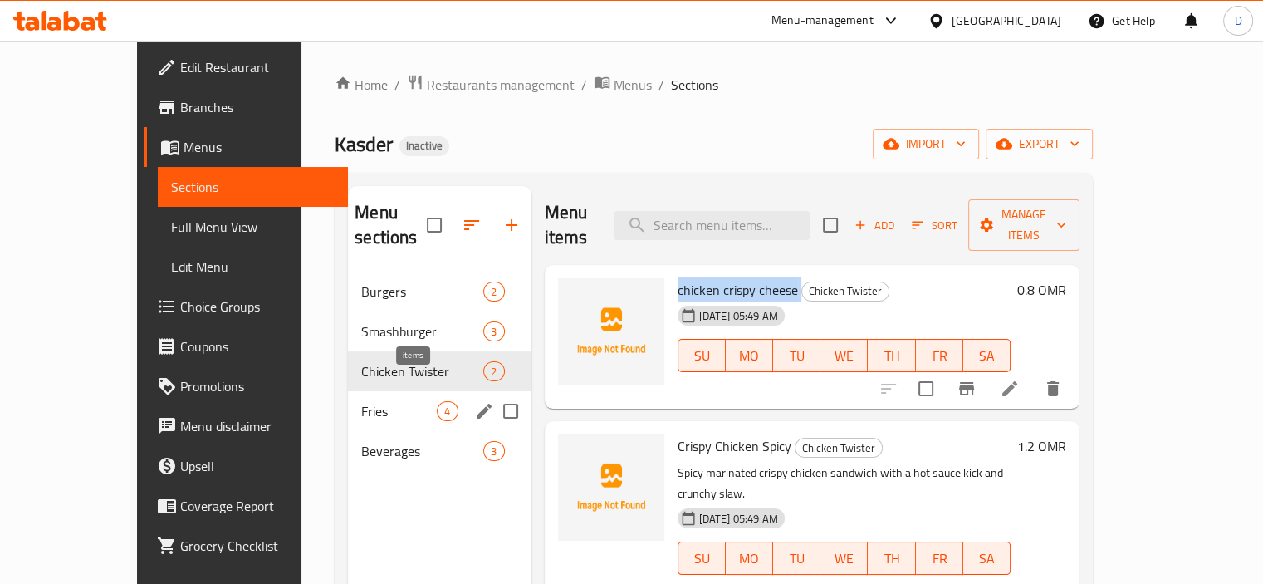
click at [438, 404] on span "4" at bounding box center [447, 412] width 19 height 16
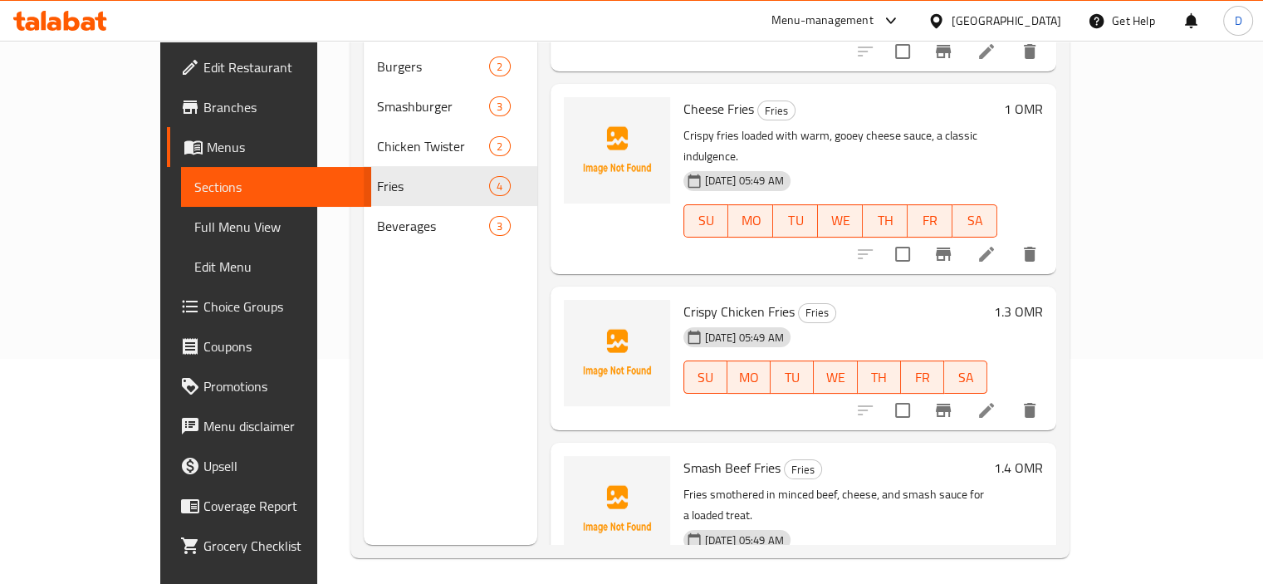
scroll to position [229, 0]
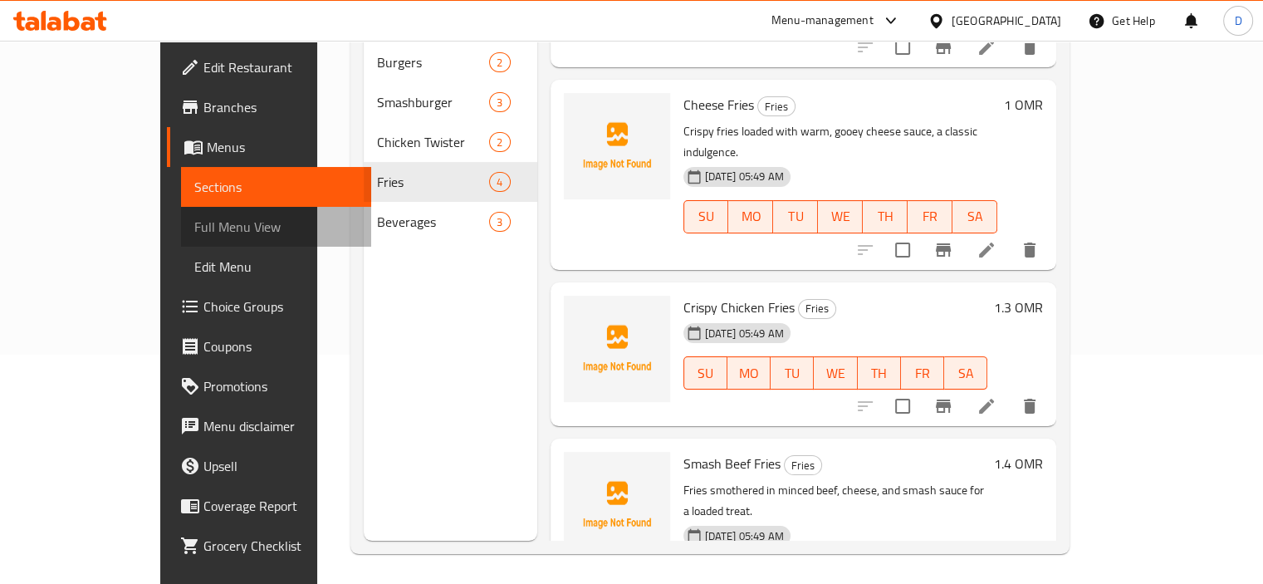
click at [194, 217] on span "Full Menu View" at bounding box center [276, 227] width 164 height 20
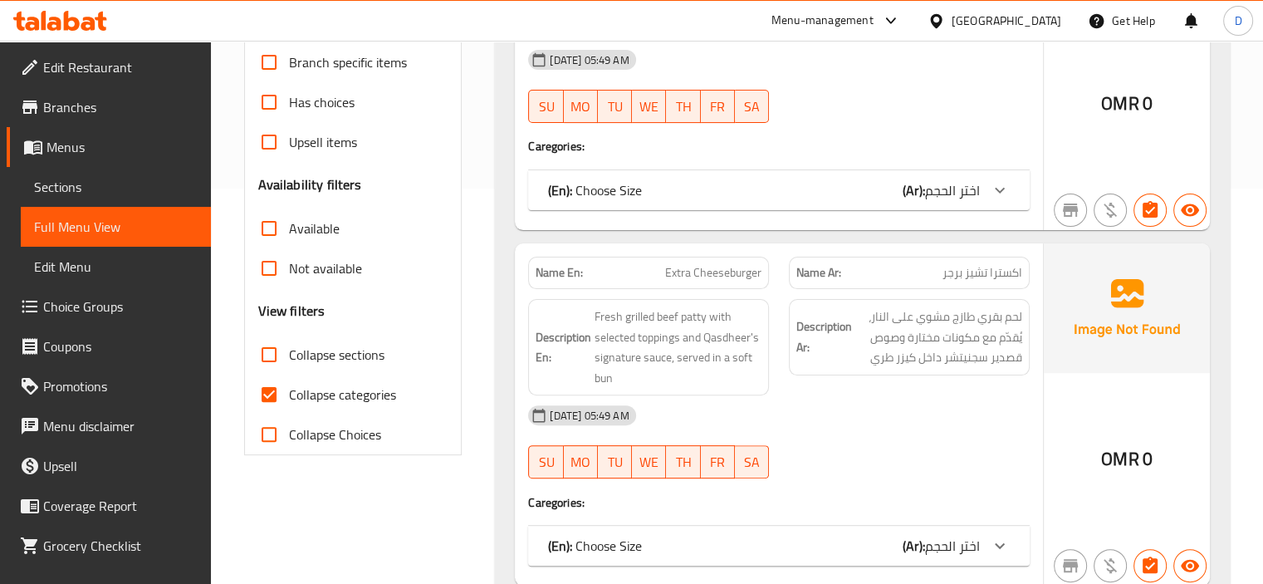
scroll to position [412, 0]
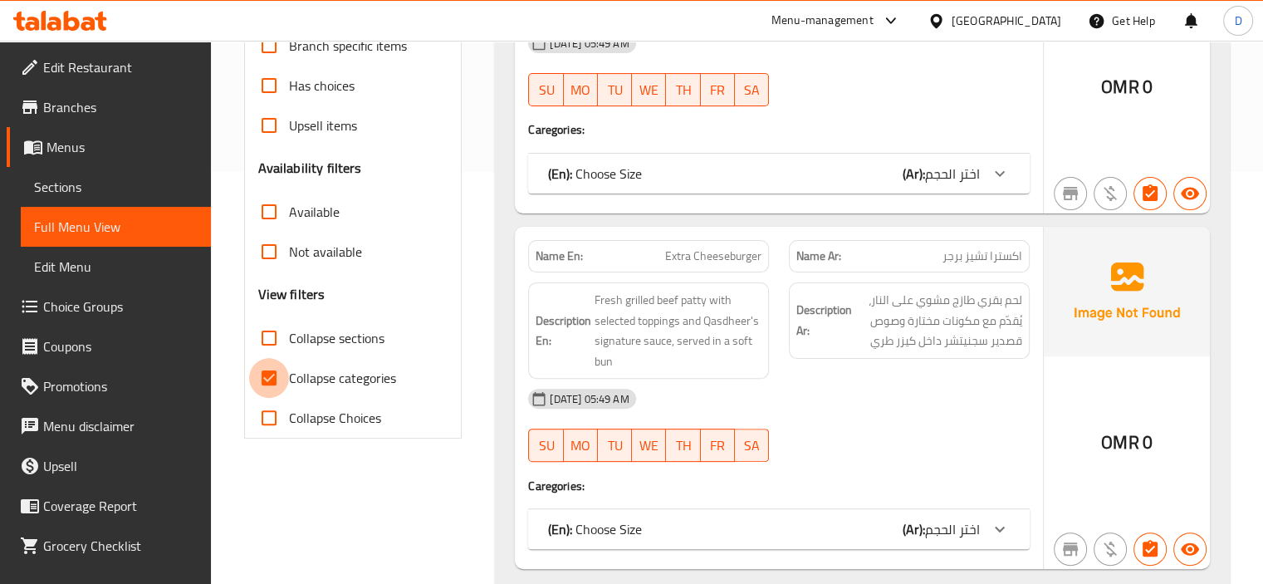
click at [277, 378] on input "Collapse categories" at bounding box center [269, 378] width 40 height 40
checkbox input "false"
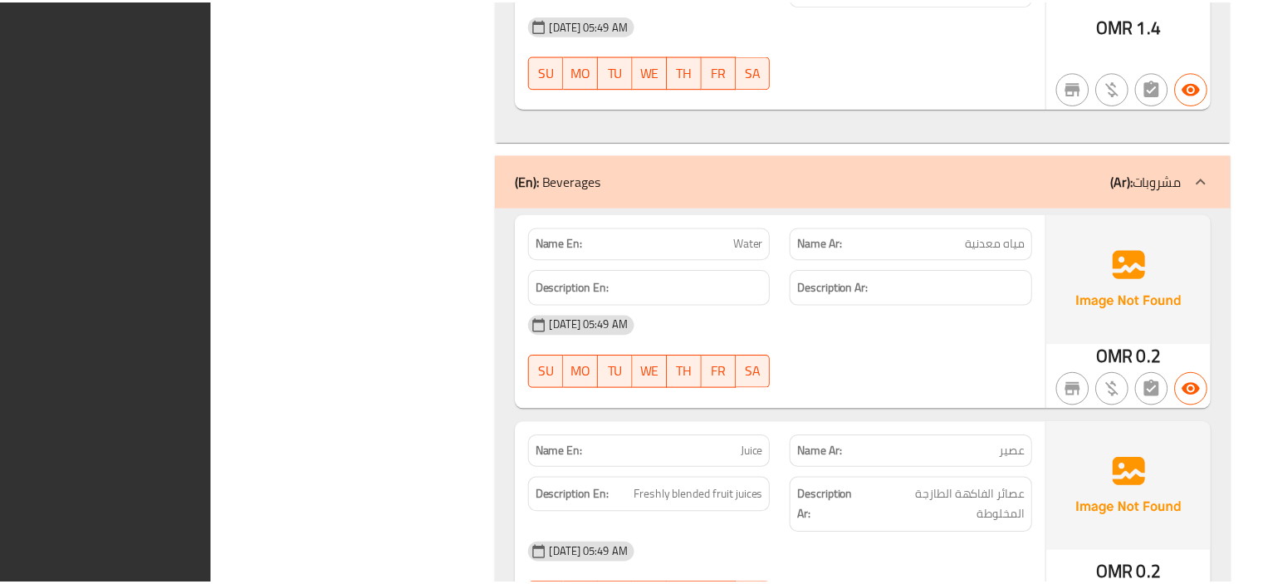
scroll to position [4898, 0]
